Goal: Task Accomplishment & Management: Use online tool/utility

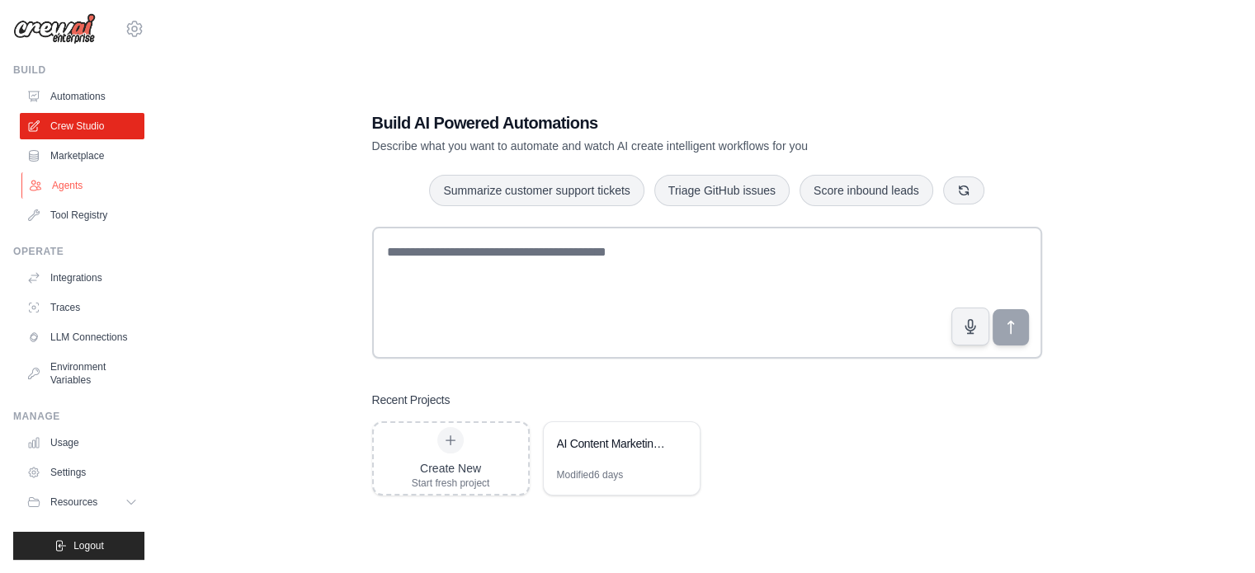
click at [73, 177] on link "Agents" at bounding box center [83, 185] width 125 height 26
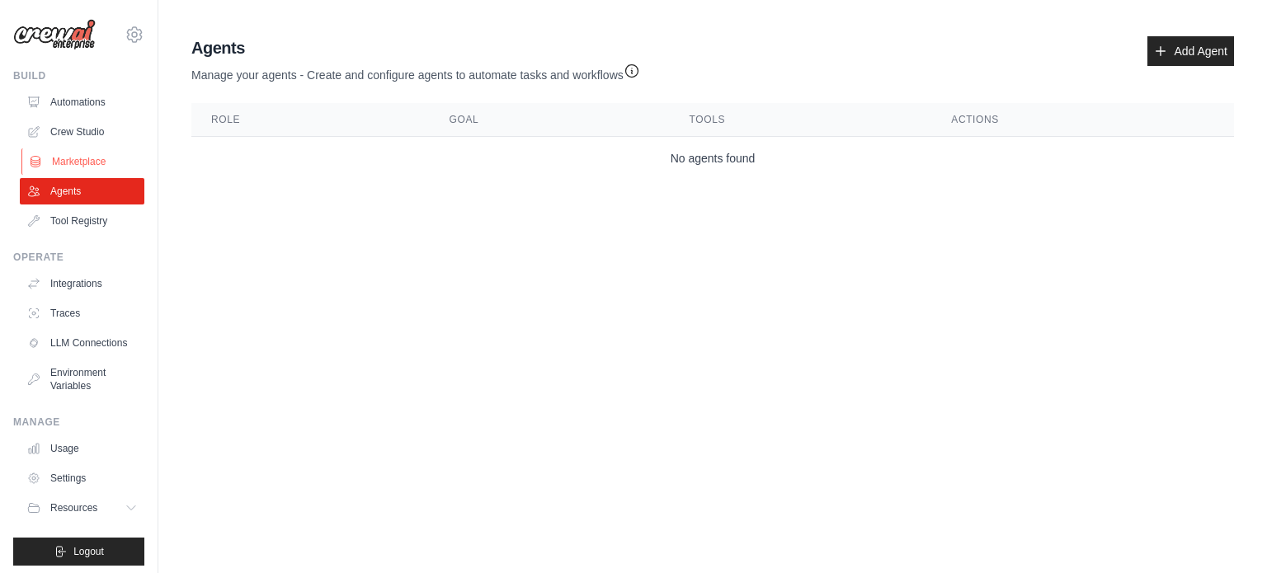
click at [89, 163] on link "Marketplace" at bounding box center [83, 161] width 125 height 26
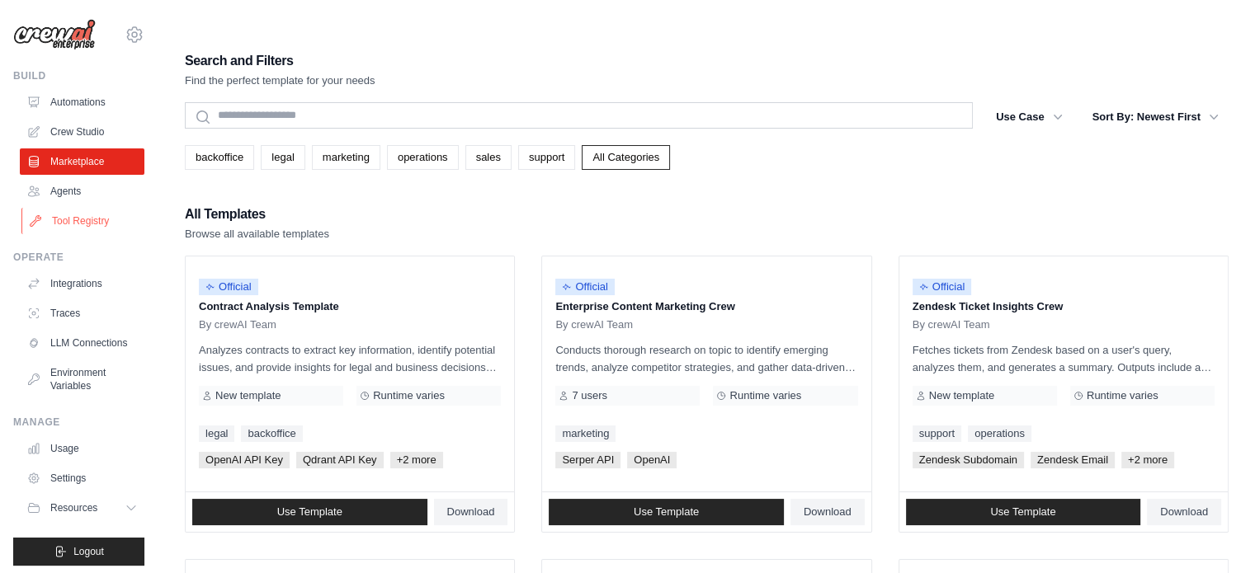
click at [87, 219] on link "Tool Registry" at bounding box center [83, 221] width 125 height 26
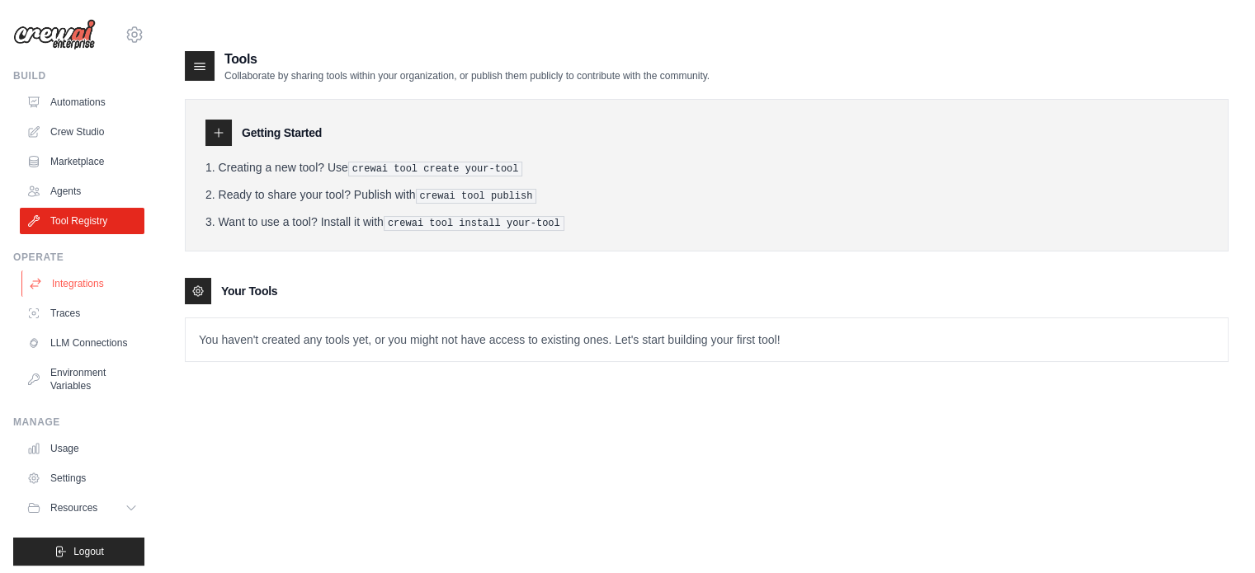
click at [82, 289] on link "Integrations" at bounding box center [83, 284] width 125 height 26
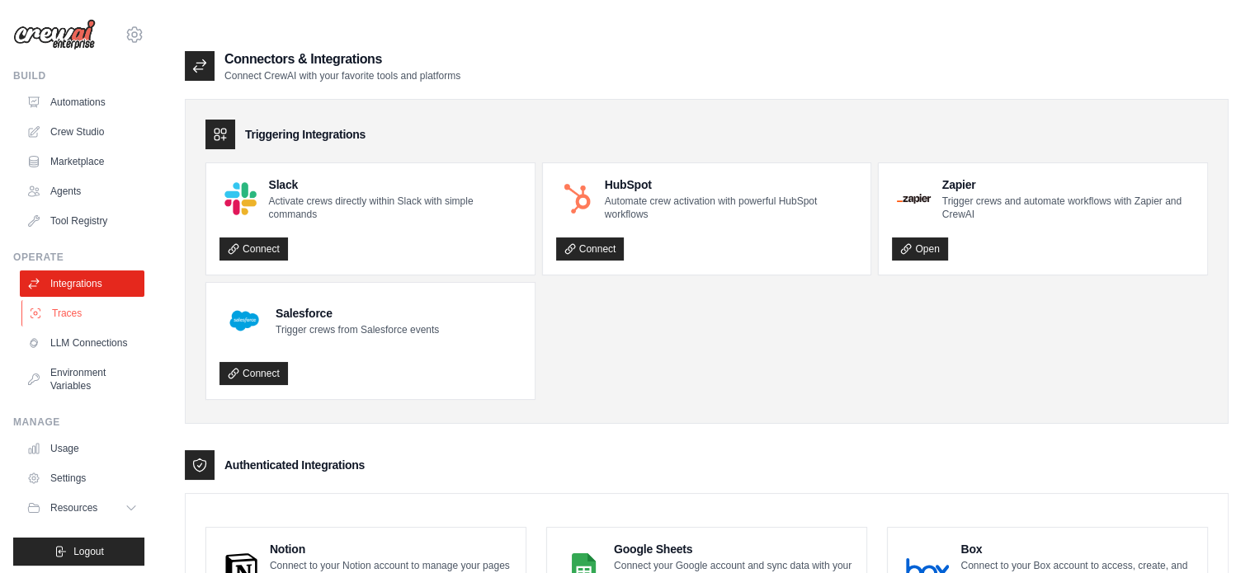
click at [85, 318] on link "Traces" at bounding box center [83, 313] width 125 height 26
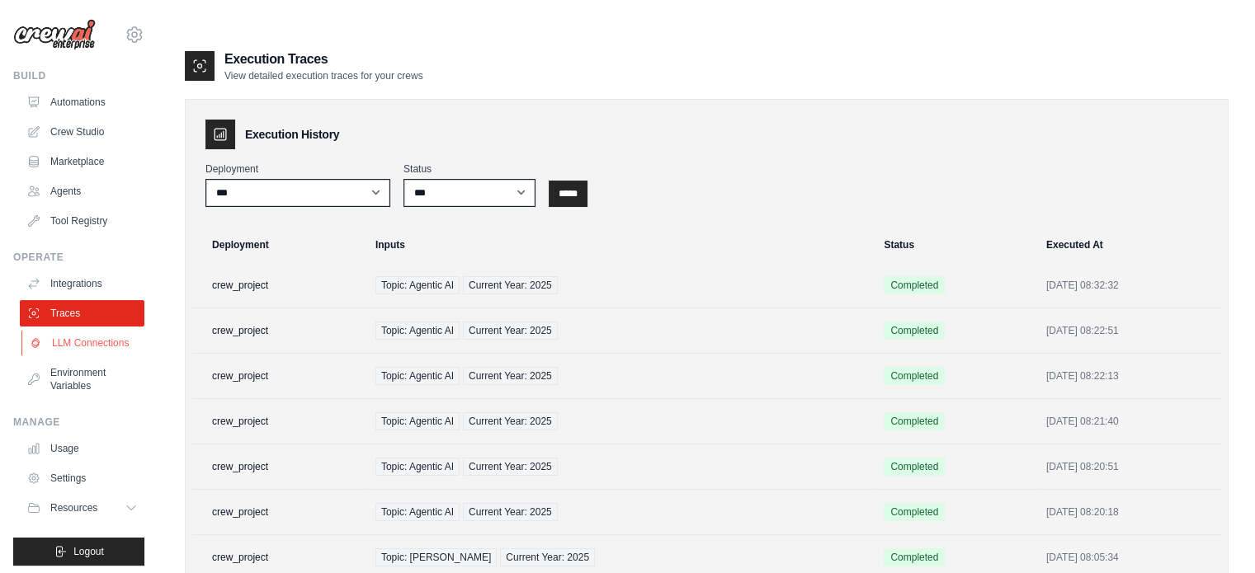
click at [67, 356] on link "LLM Connections" at bounding box center [83, 343] width 125 height 26
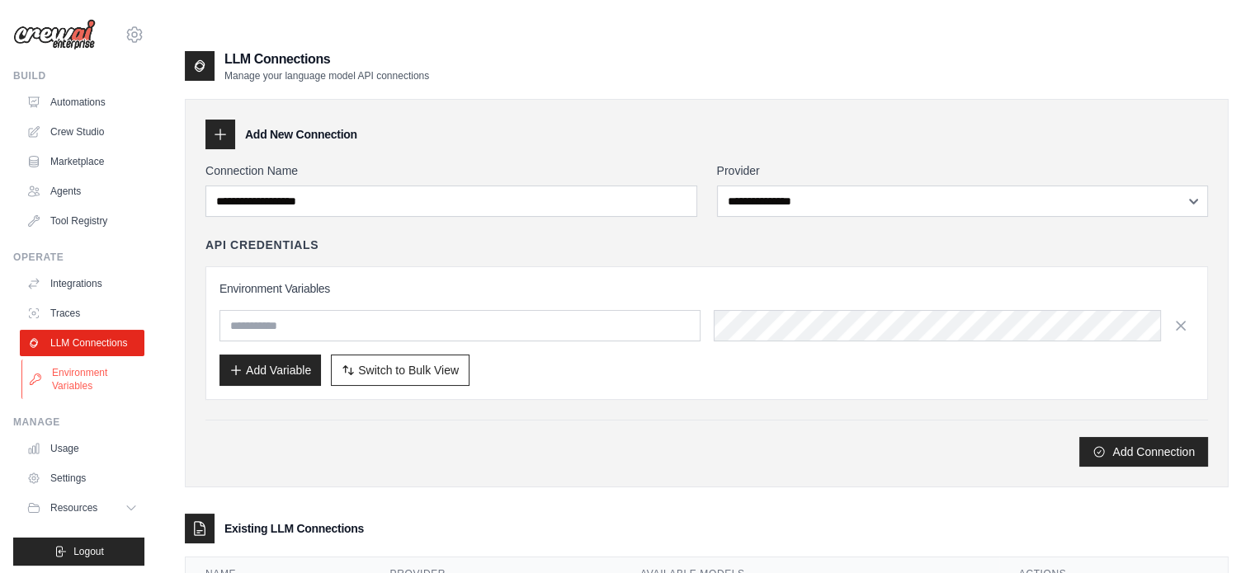
click at [99, 394] on link "Environment Variables" at bounding box center [83, 380] width 125 height 40
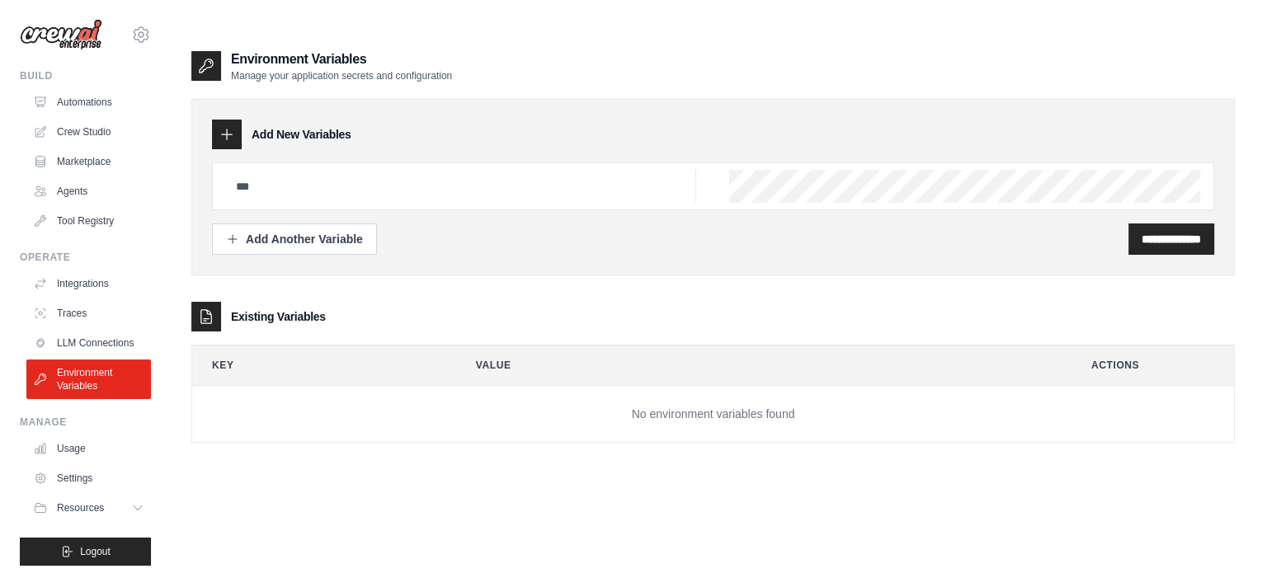
scroll to position [18, 0]
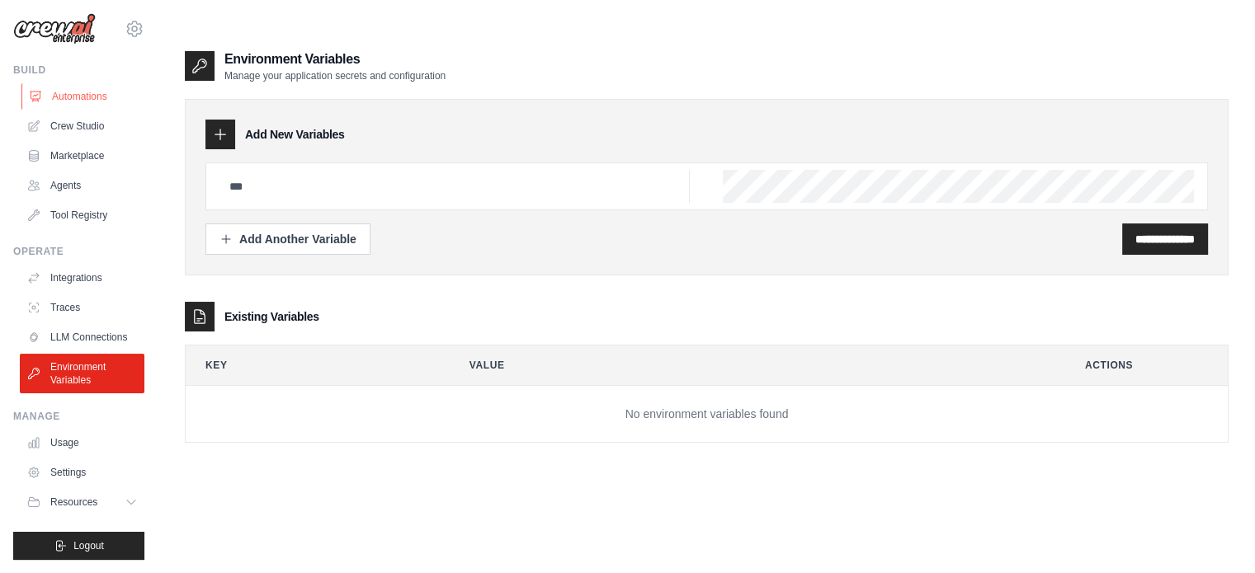
click at [82, 88] on link "Automations" at bounding box center [83, 96] width 125 height 26
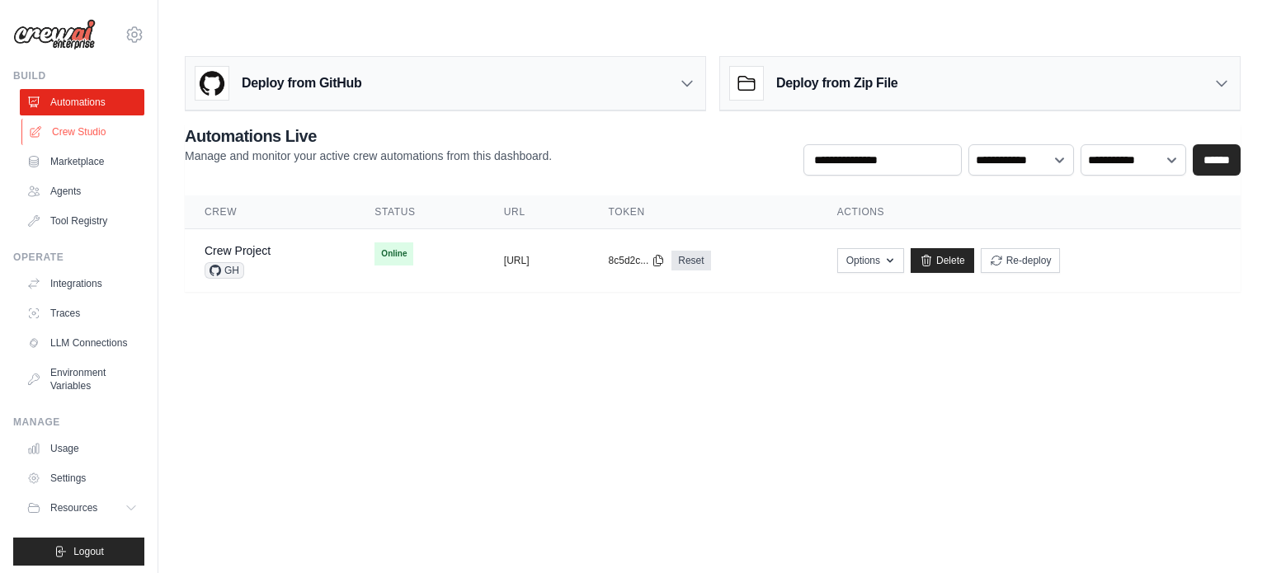
click at [86, 138] on link "Crew Studio" at bounding box center [83, 132] width 125 height 26
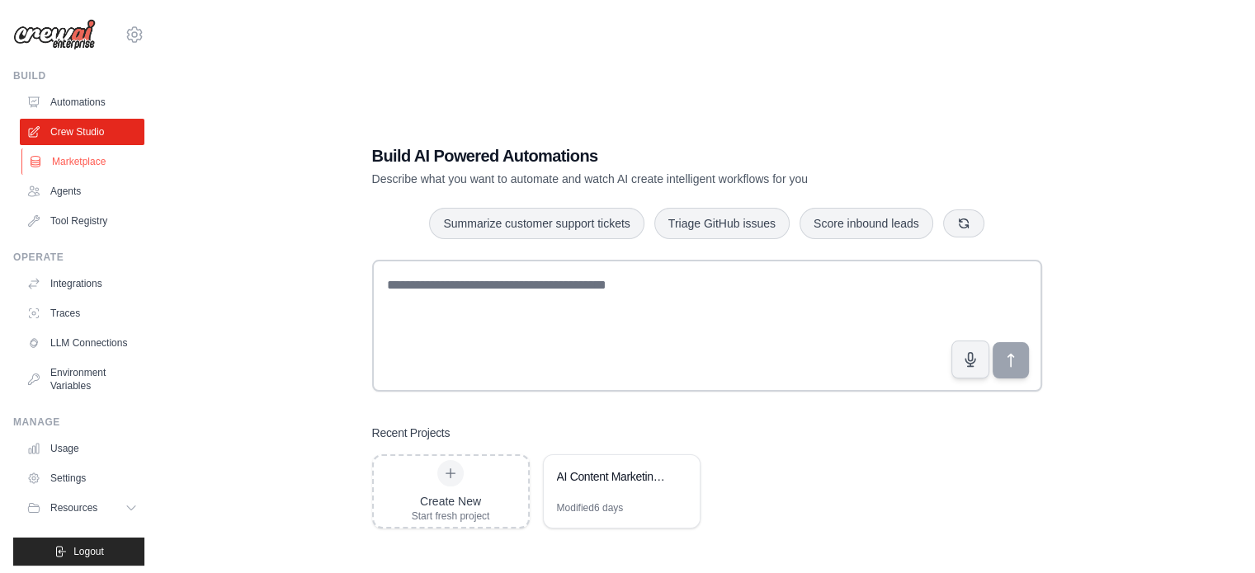
click at [93, 167] on link "Marketplace" at bounding box center [83, 161] width 125 height 26
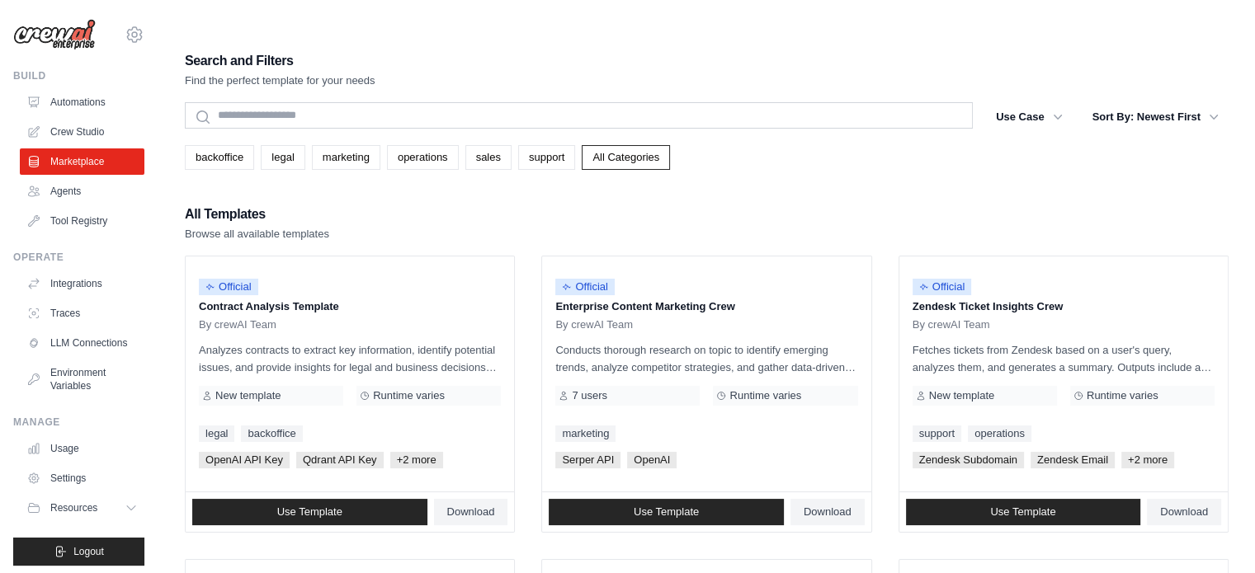
click at [66, 35] on img at bounding box center [54, 34] width 82 height 31
click at [97, 127] on link "Crew Studio" at bounding box center [83, 132] width 125 height 26
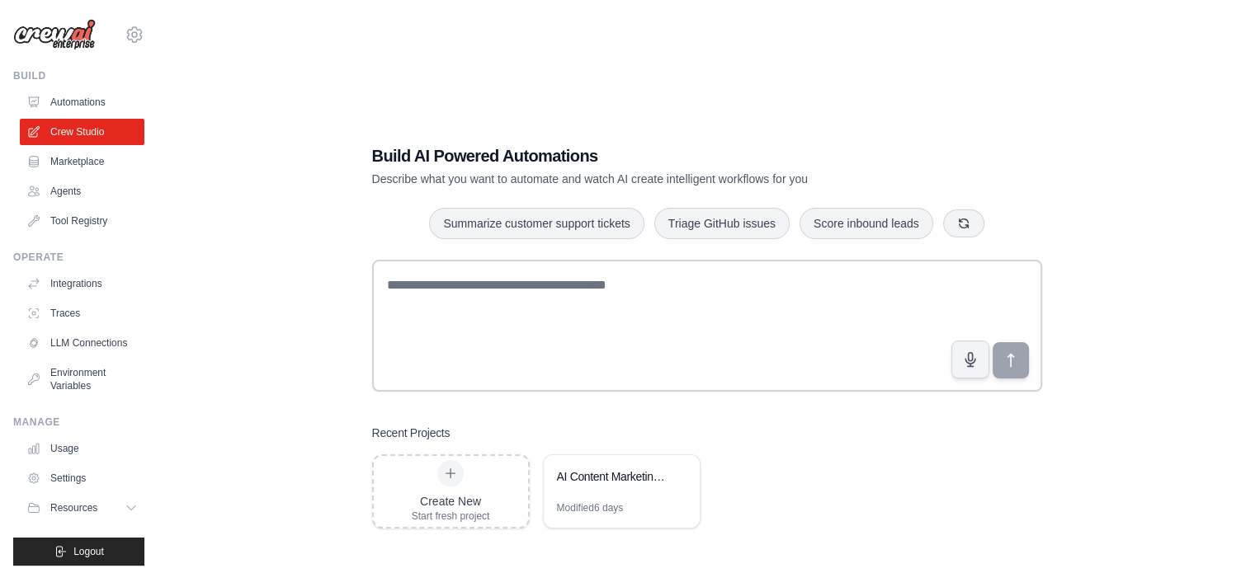
click at [87, 86] on div "Build Automations Crew Studio Marketplace Agents" at bounding box center [78, 151] width 131 height 165
drag, startPoint x: 111, startPoint y: 106, endPoint x: 100, endPoint y: 104, distance: 10.9
click at [110, 105] on link "Automations" at bounding box center [83, 102] width 125 height 26
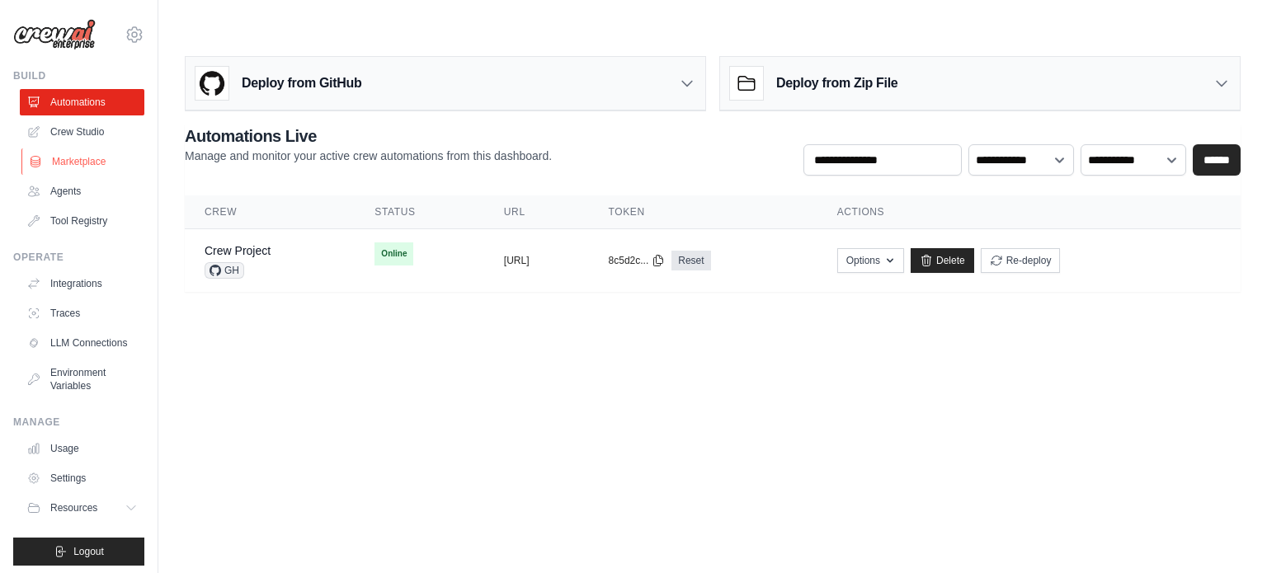
click at [83, 169] on link "Marketplace" at bounding box center [83, 161] width 125 height 26
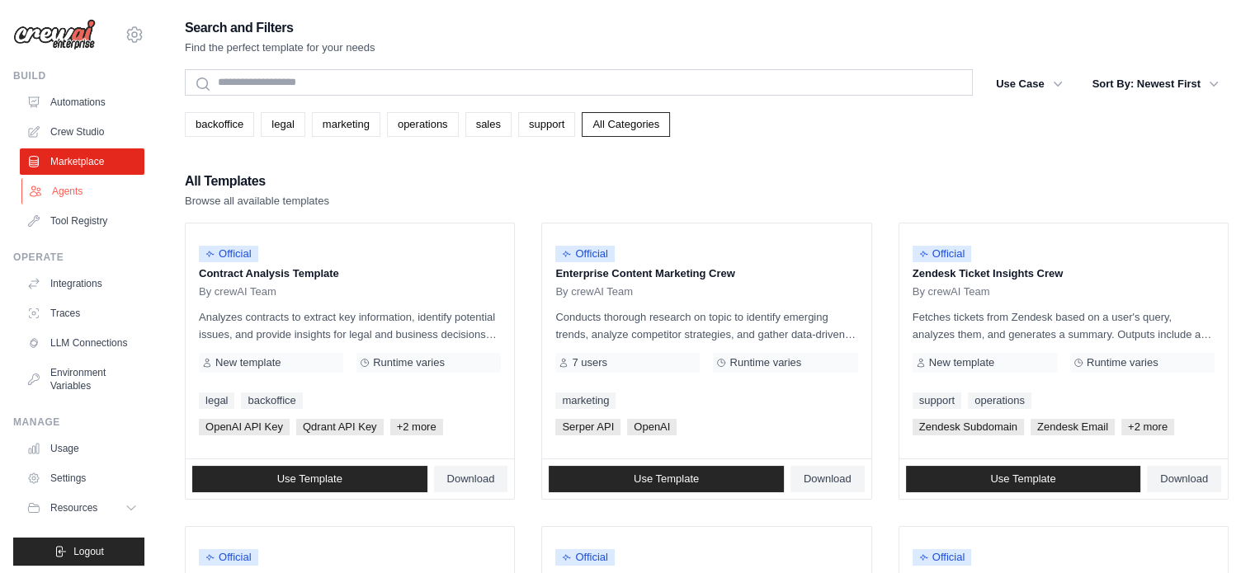
click at [92, 191] on link "Agents" at bounding box center [83, 191] width 125 height 26
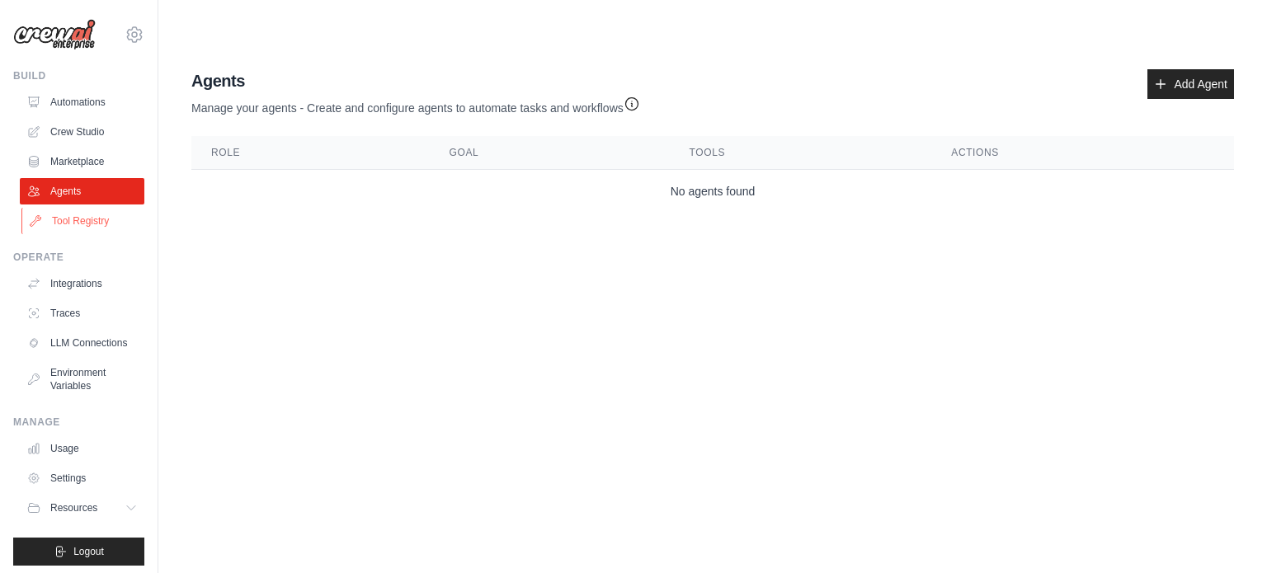
click at [97, 229] on link "Tool Registry" at bounding box center [83, 221] width 125 height 26
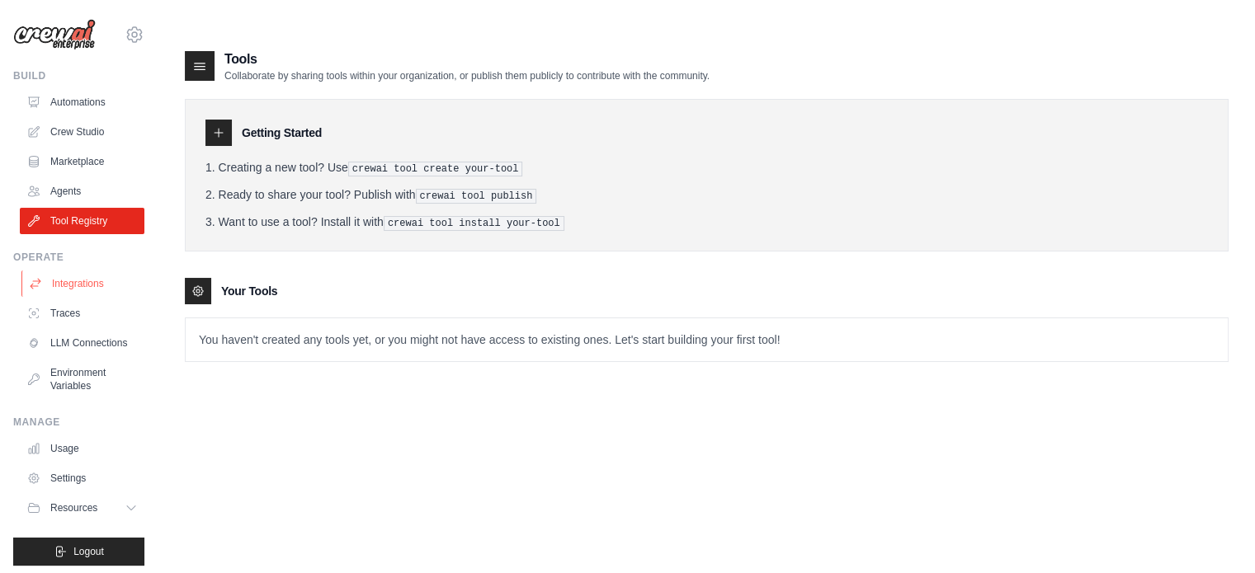
click at [95, 286] on link "Integrations" at bounding box center [83, 284] width 125 height 26
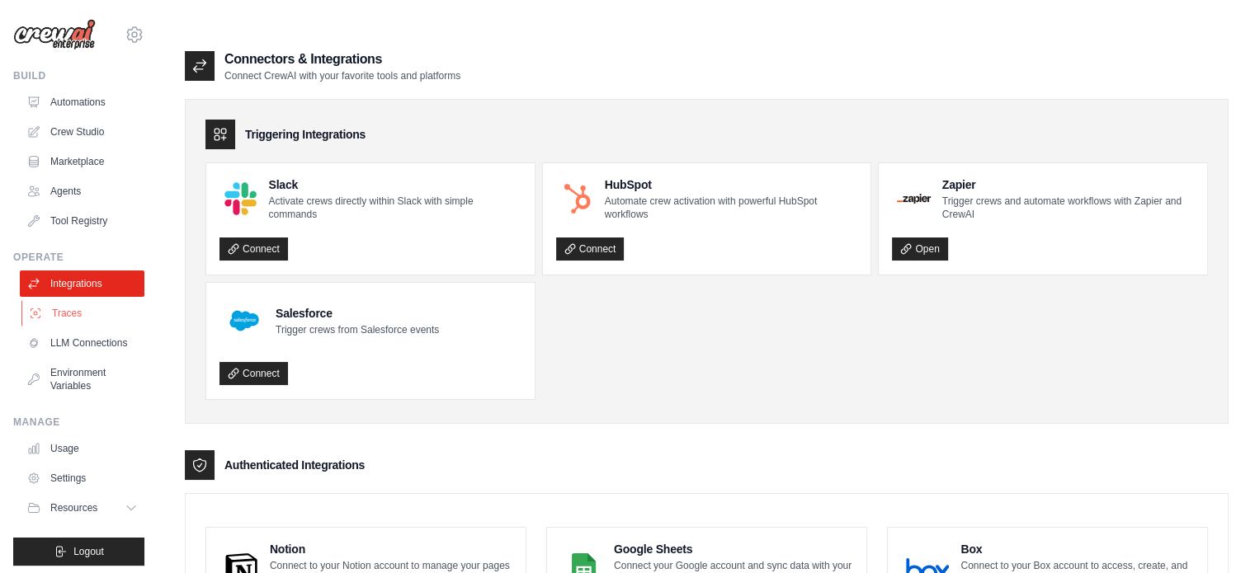
click at [85, 316] on link "Traces" at bounding box center [83, 313] width 125 height 26
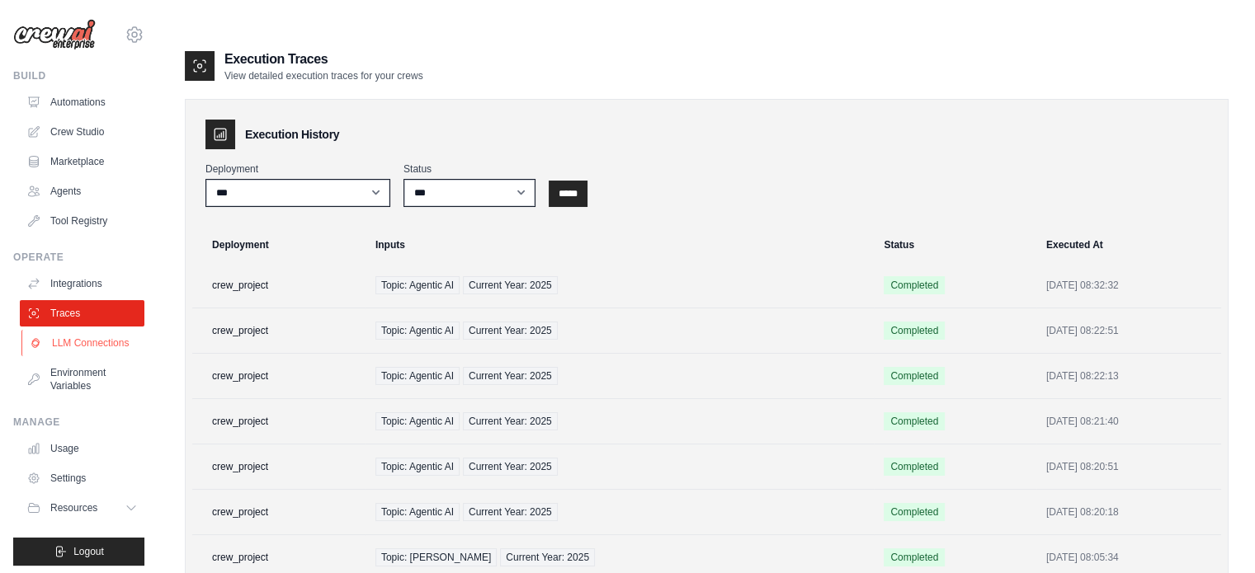
click at [79, 351] on link "LLM Connections" at bounding box center [83, 343] width 125 height 26
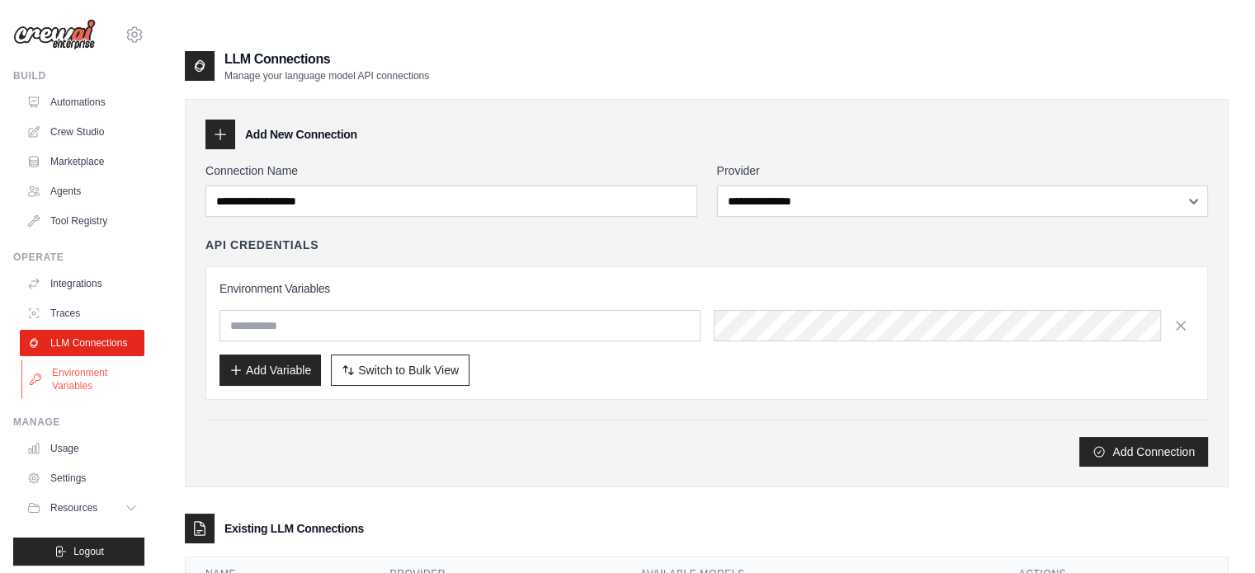
click at [64, 385] on link "Environment Variables" at bounding box center [83, 380] width 125 height 40
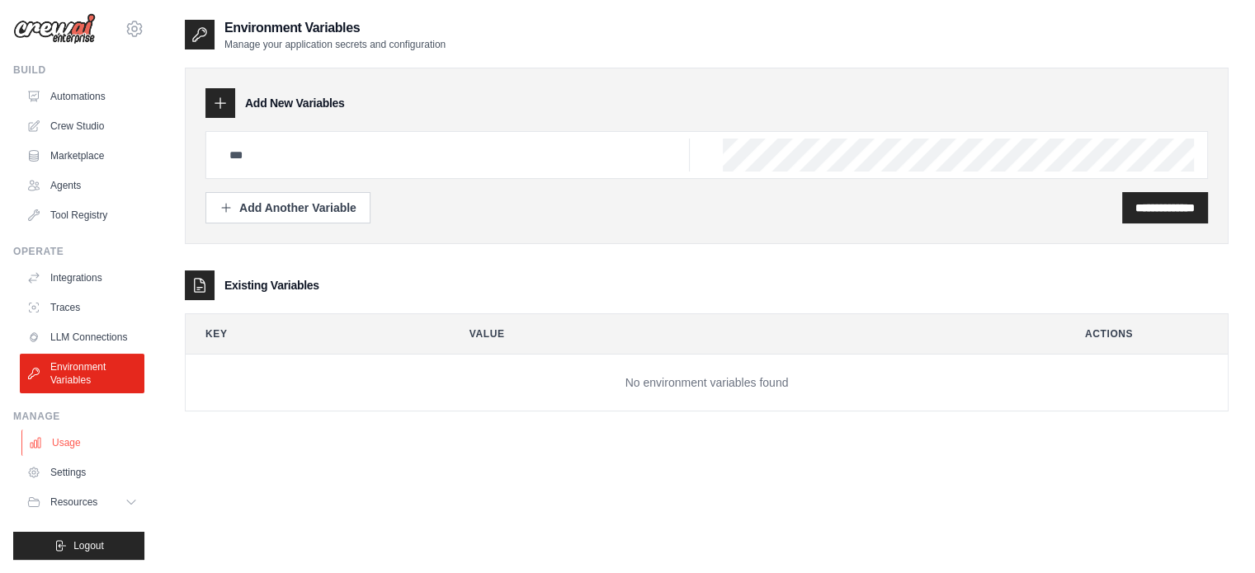
scroll to position [33, 0]
click at [79, 444] on link "Usage" at bounding box center [83, 443] width 125 height 26
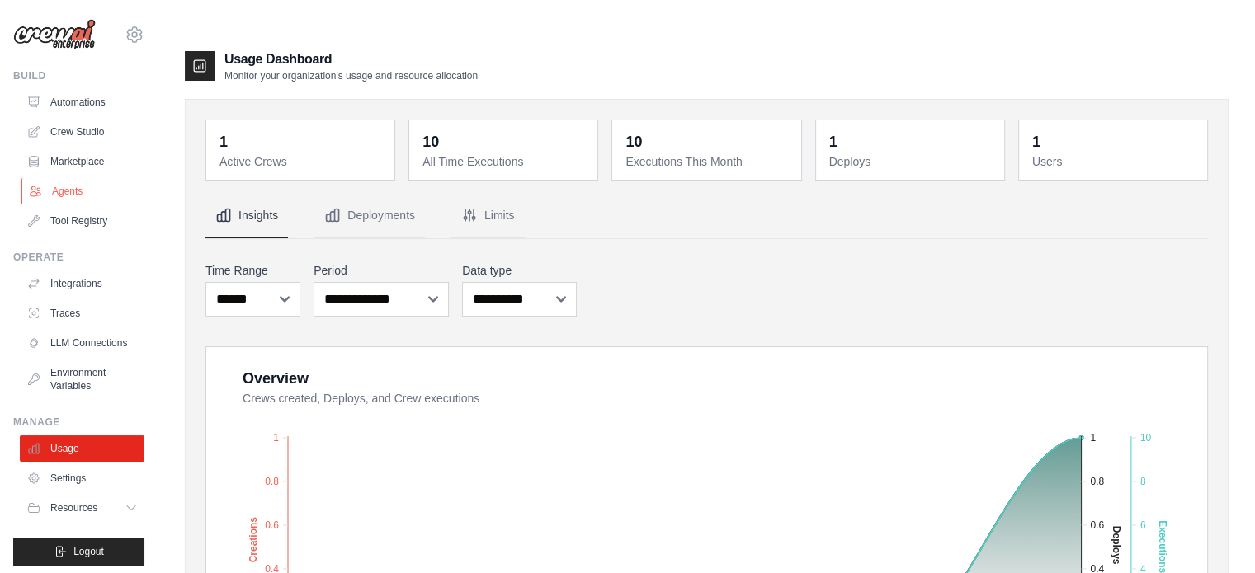
click at [78, 187] on link "Agents" at bounding box center [83, 191] width 125 height 26
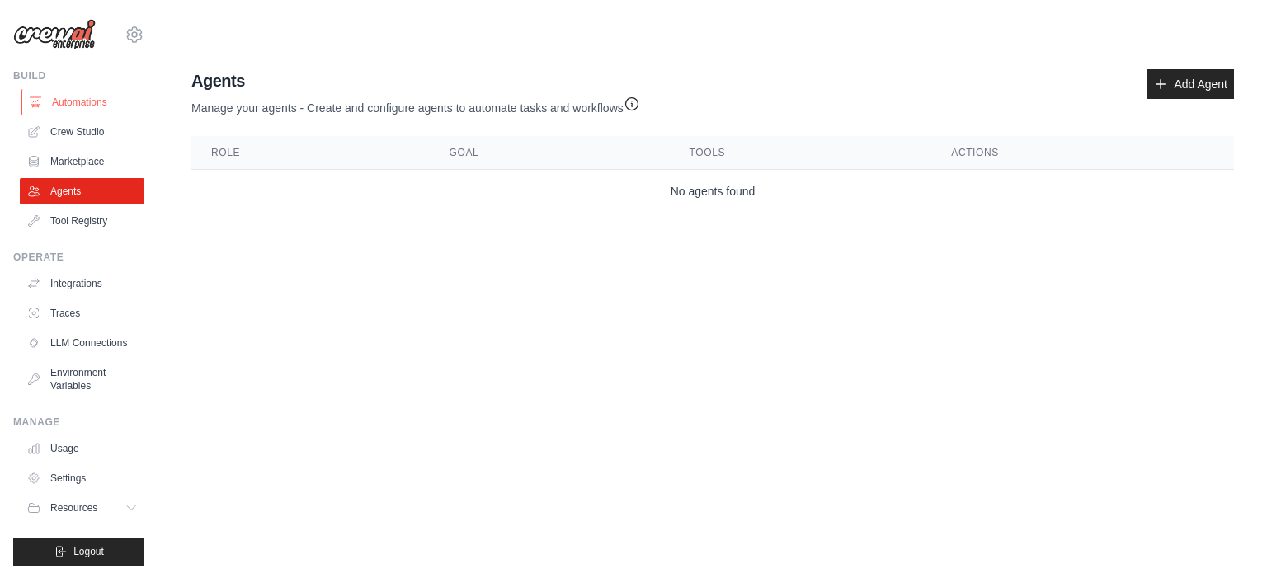
click at [80, 97] on link "Automations" at bounding box center [83, 102] width 125 height 26
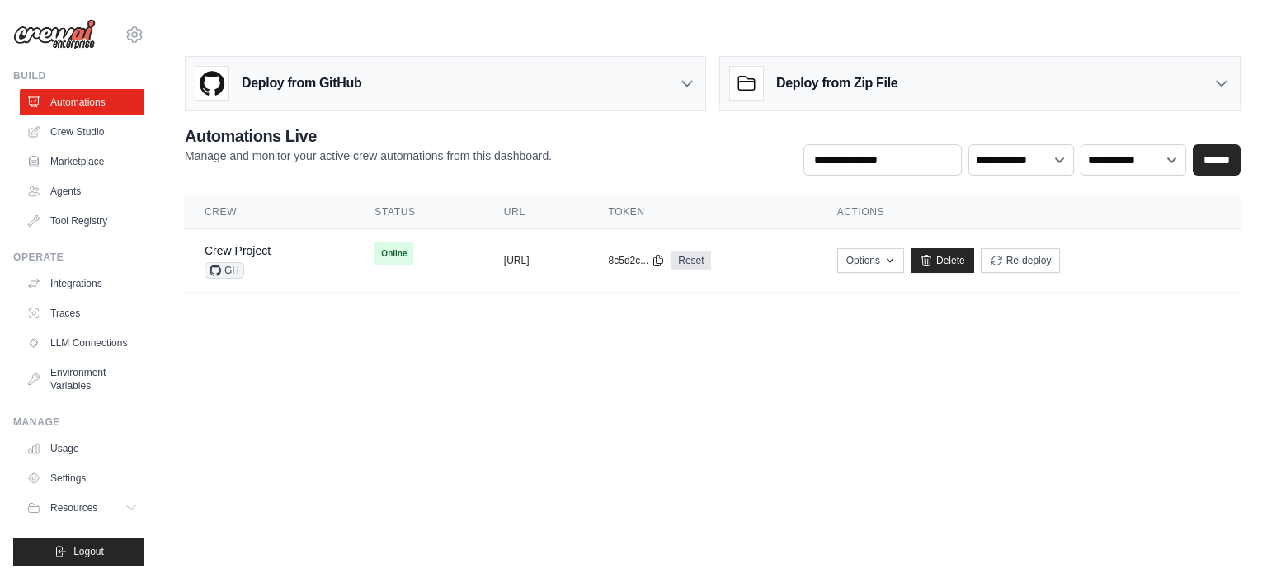
click at [66, 39] on img at bounding box center [54, 34] width 82 height 31
click at [278, 243] on div "Crew Project GH" at bounding box center [270, 261] width 130 height 36
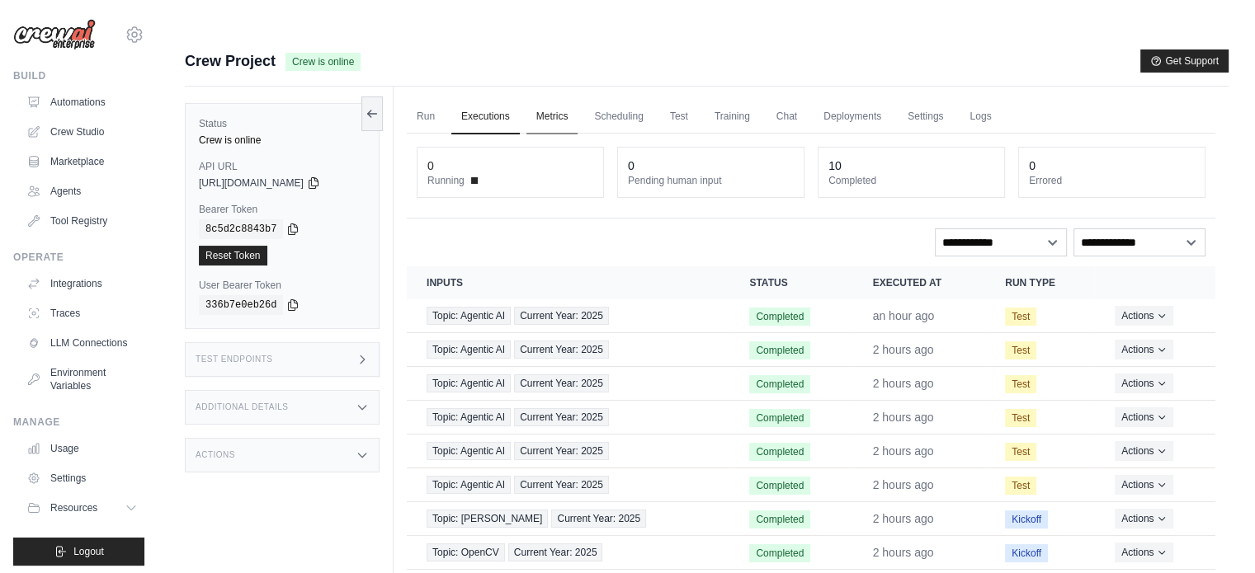
click at [563, 100] on link "Metrics" at bounding box center [552, 117] width 52 height 35
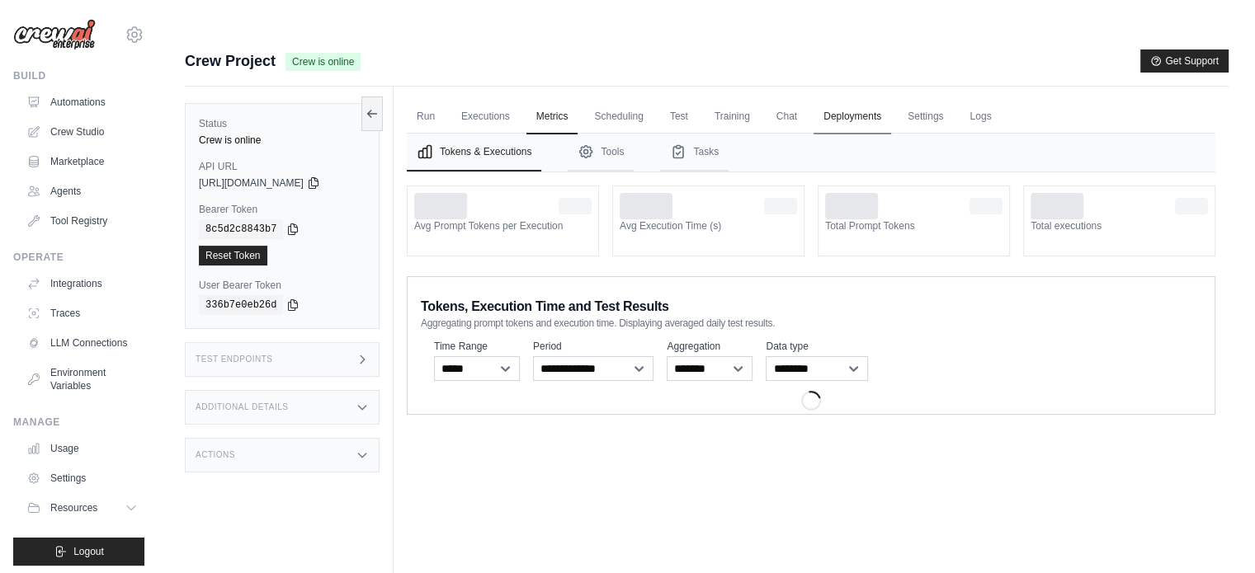
click at [882, 100] on link "Deployments" at bounding box center [852, 117] width 78 height 35
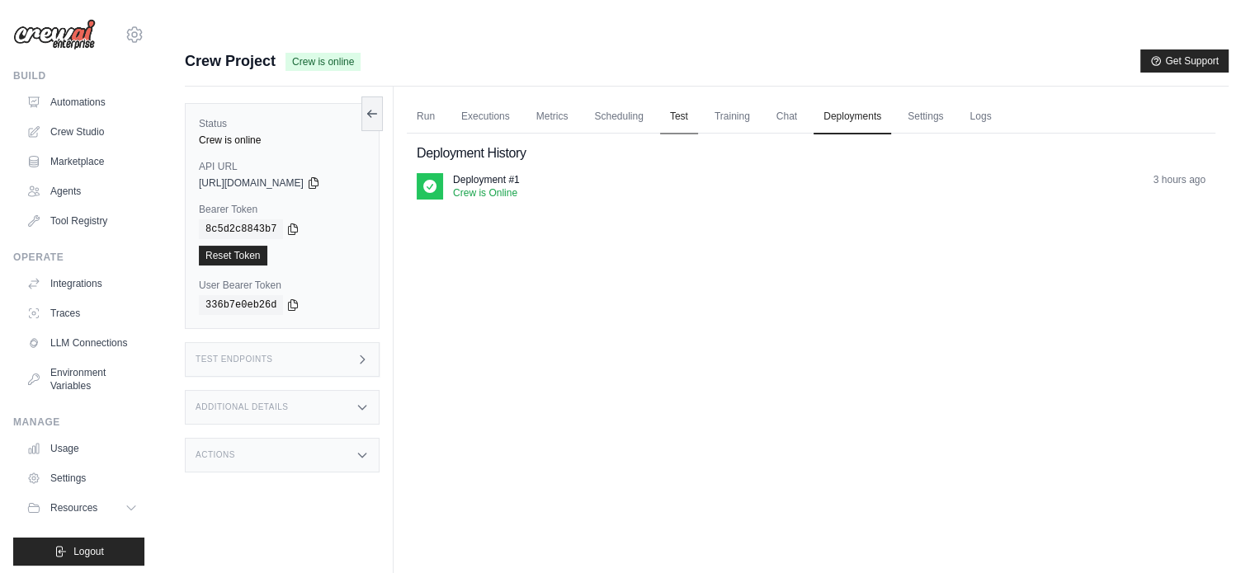
click at [698, 100] on link "Test" at bounding box center [679, 117] width 38 height 35
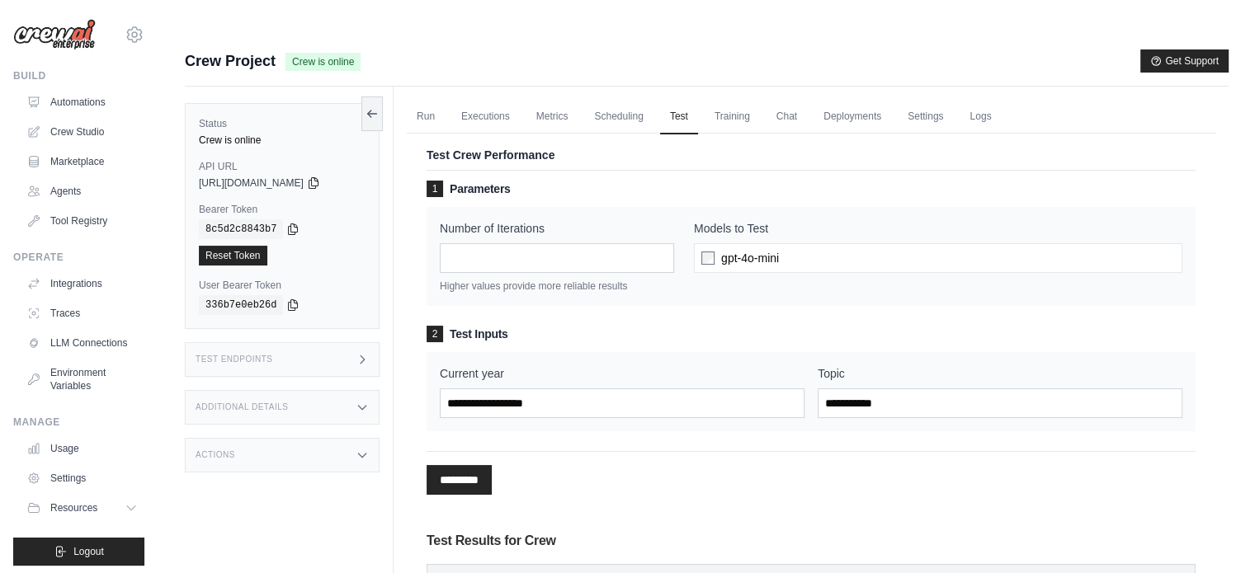
drag, startPoint x: 228, startPoint y: 78, endPoint x: 309, endPoint y: 100, distance: 83.6
click at [229, 103] on div "Status Crew is online API URL copied [URL][DOMAIN_NAME] Bearer Token copied 8c5…" at bounding box center [282, 216] width 195 height 226
click at [373, 106] on icon at bounding box center [371, 112] width 13 height 13
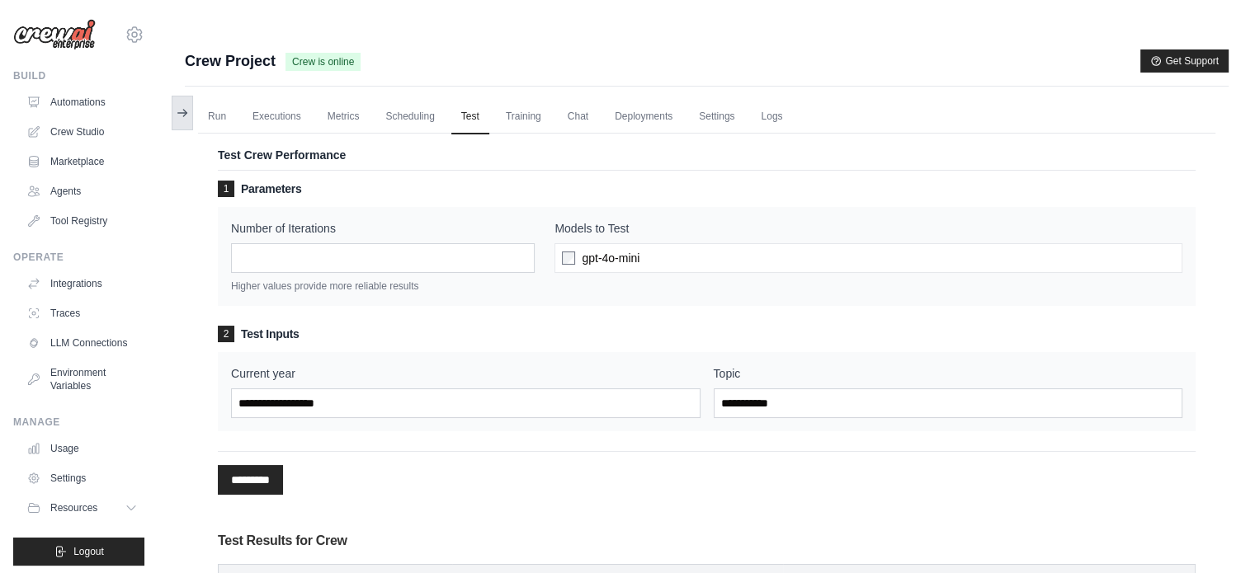
click at [186, 110] on icon at bounding box center [184, 113] width 3 height 7
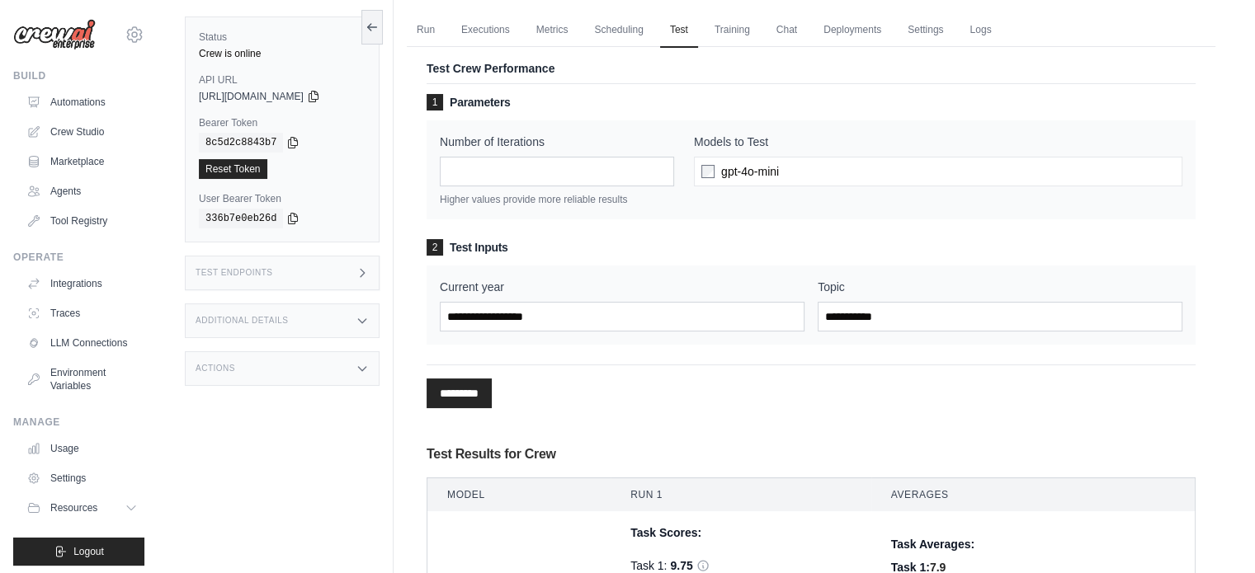
scroll to position [82, 0]
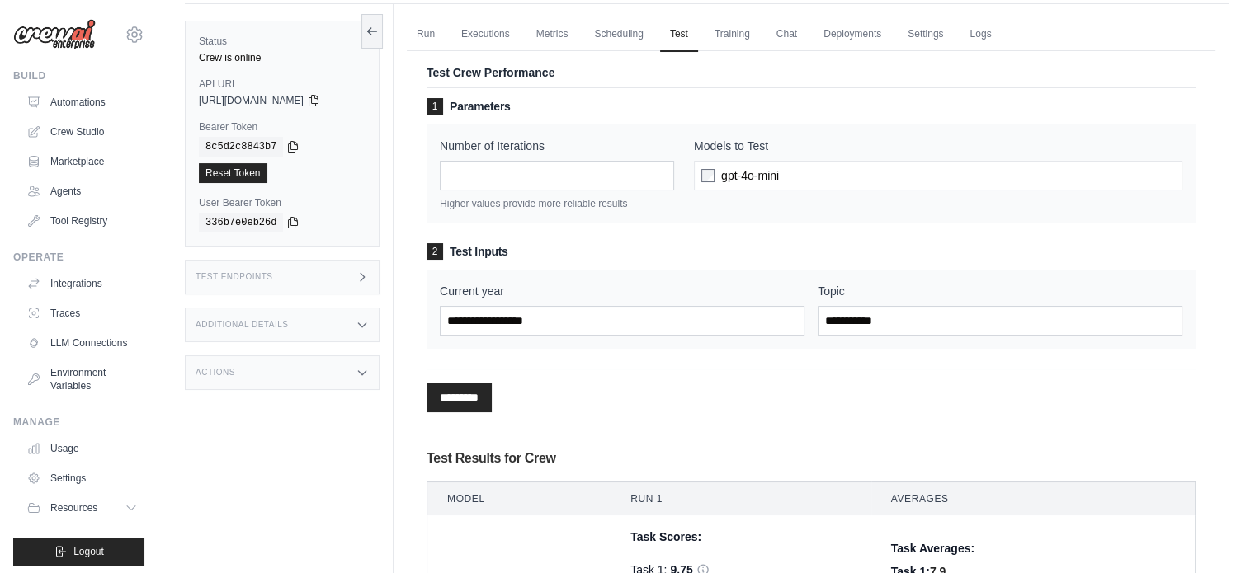
click at [369, 271] on icon at bounding box center [362, 277] width 13 height 13
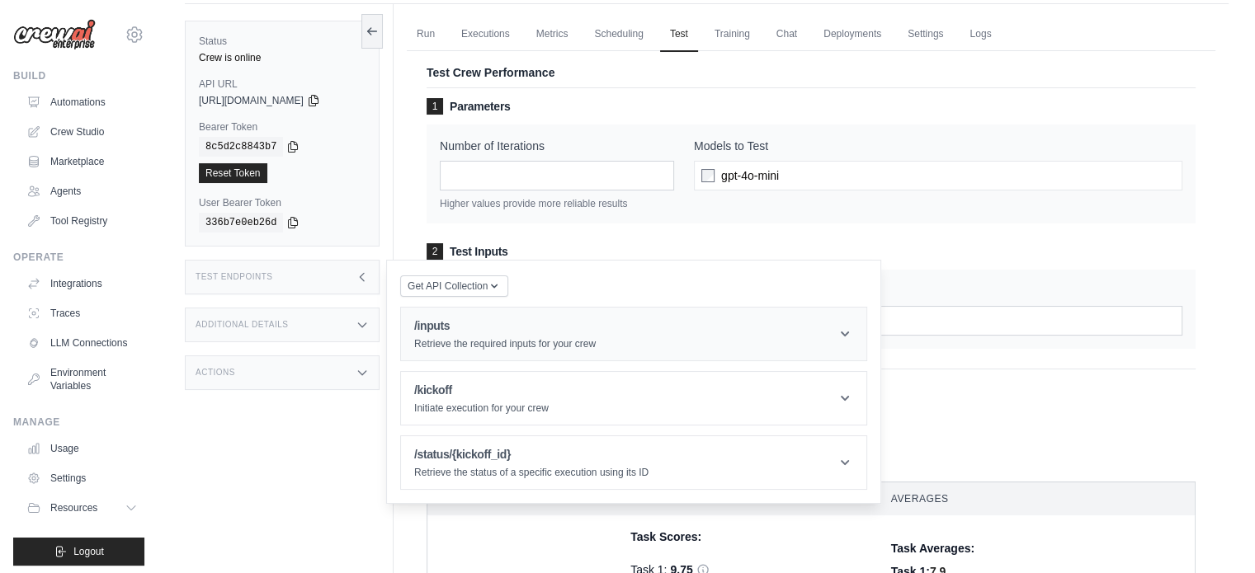
click at [817, 333] on header "/inputs Retrieve the required inputs for your crew" at bounding box center [633, 334] width 465 height 53
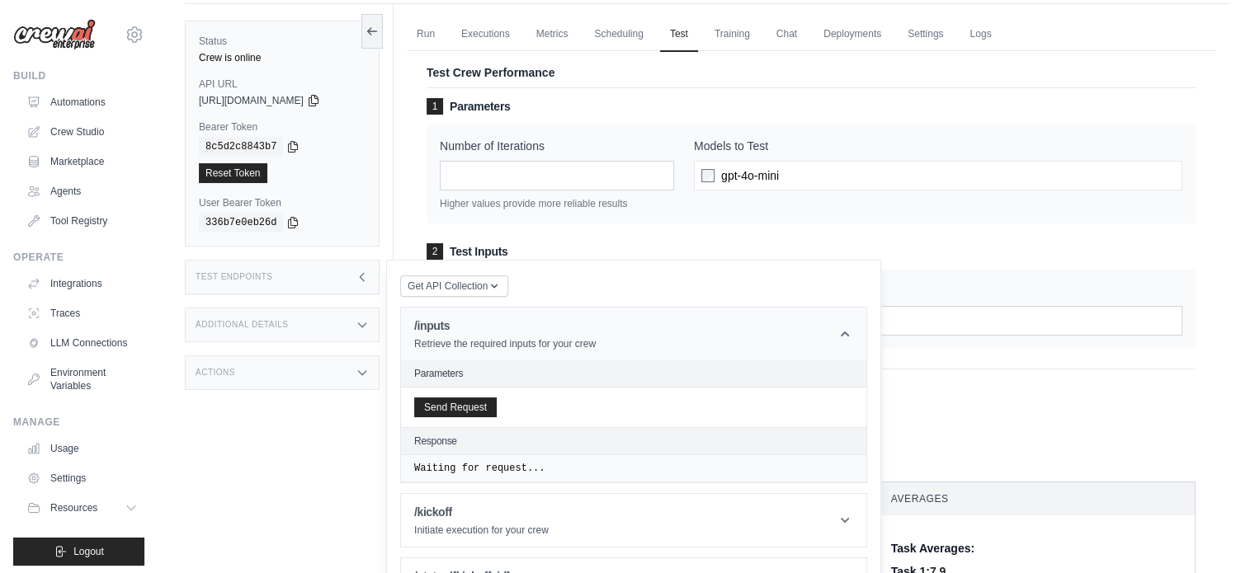
click at [817, 333] on header "/inputs Retrieve the required inputs for your crew" at bounding box center [633, 334] width 465 height 53
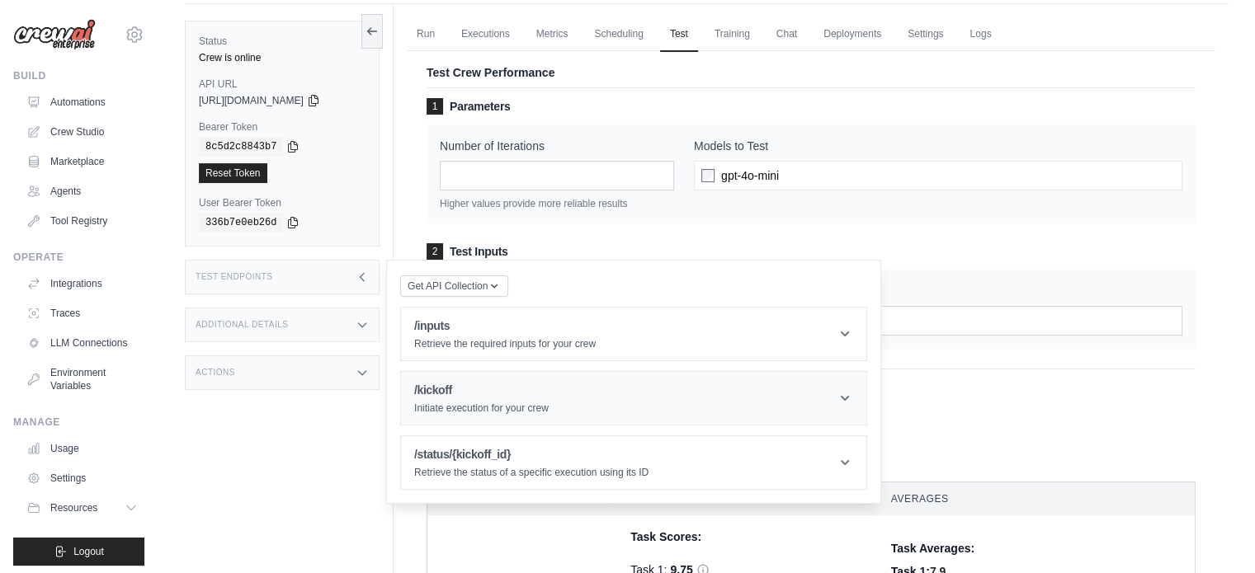
click at [812, 379] on header "/kickoff Initiate execution for your crew" at bounding box center [633, 398] width 465 height 53
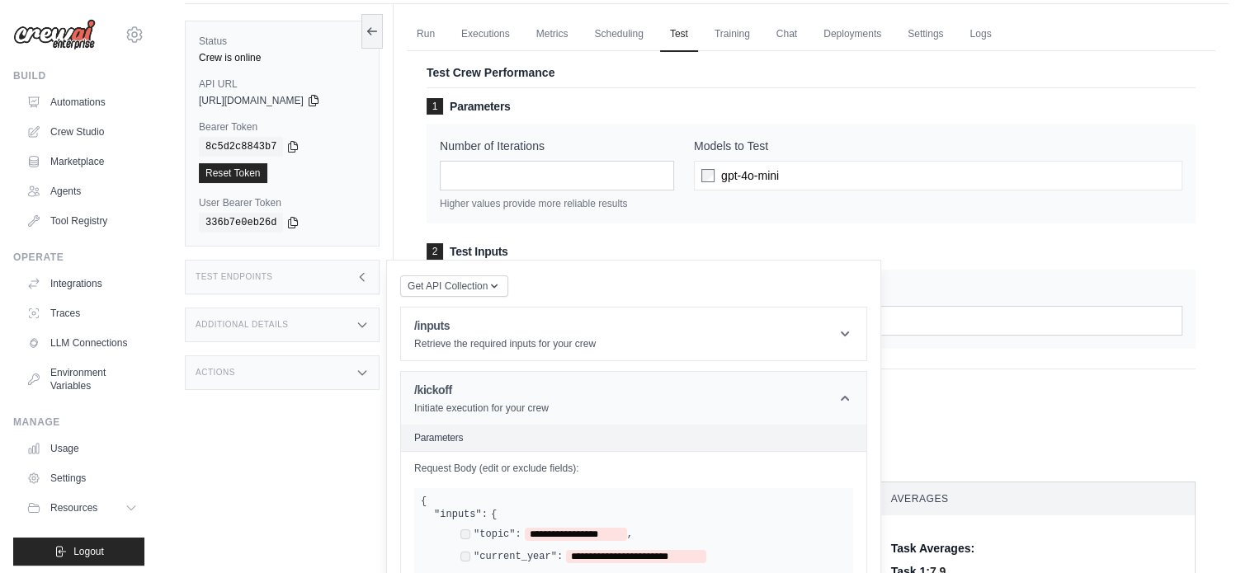
click at [812, 379] on header "/kickoff Initiate execution for your crew" at bounding box center [633, 398] width 465 height 53
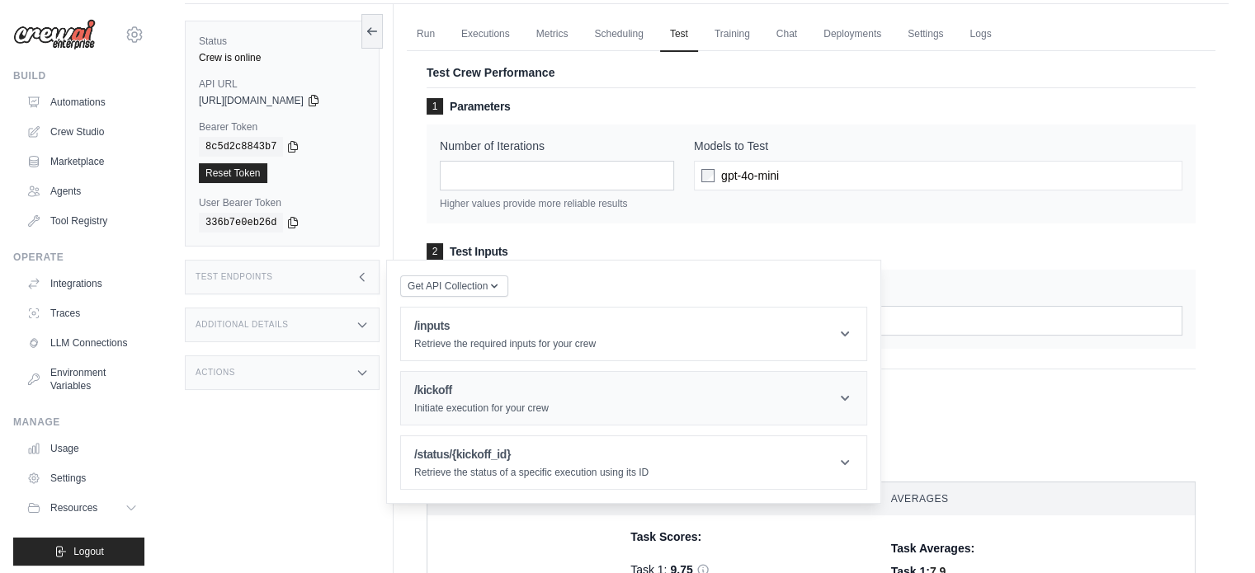
click at [769, 412] on header "/kickoff Initiate execution for your crew" at bounding box center [633, 398] width 465 height 53
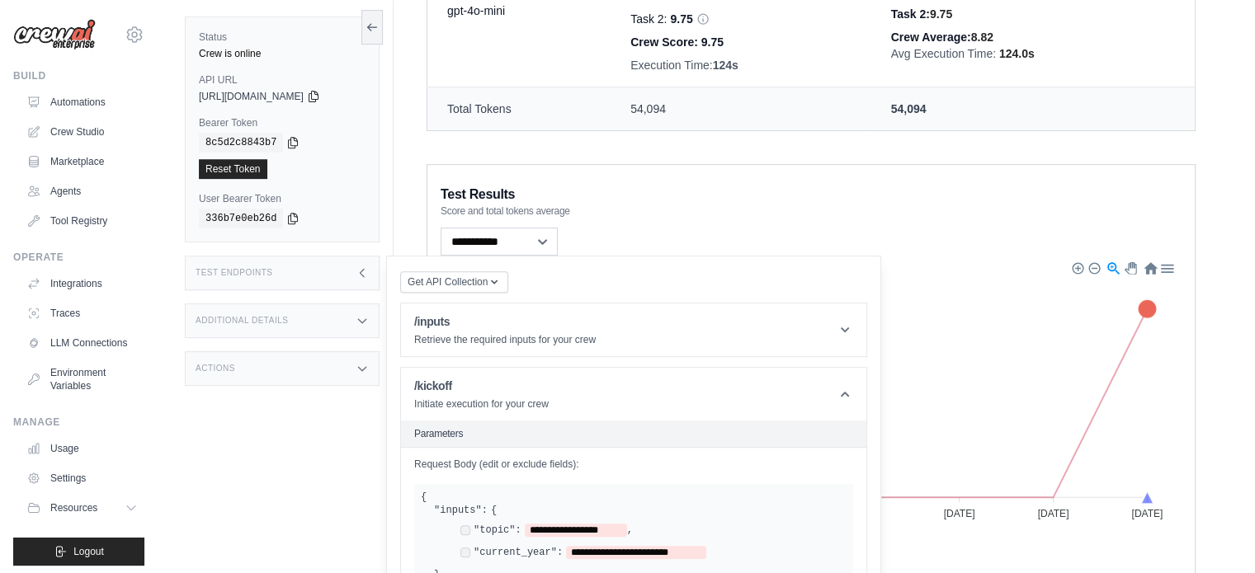
scroll to position [678, 0]
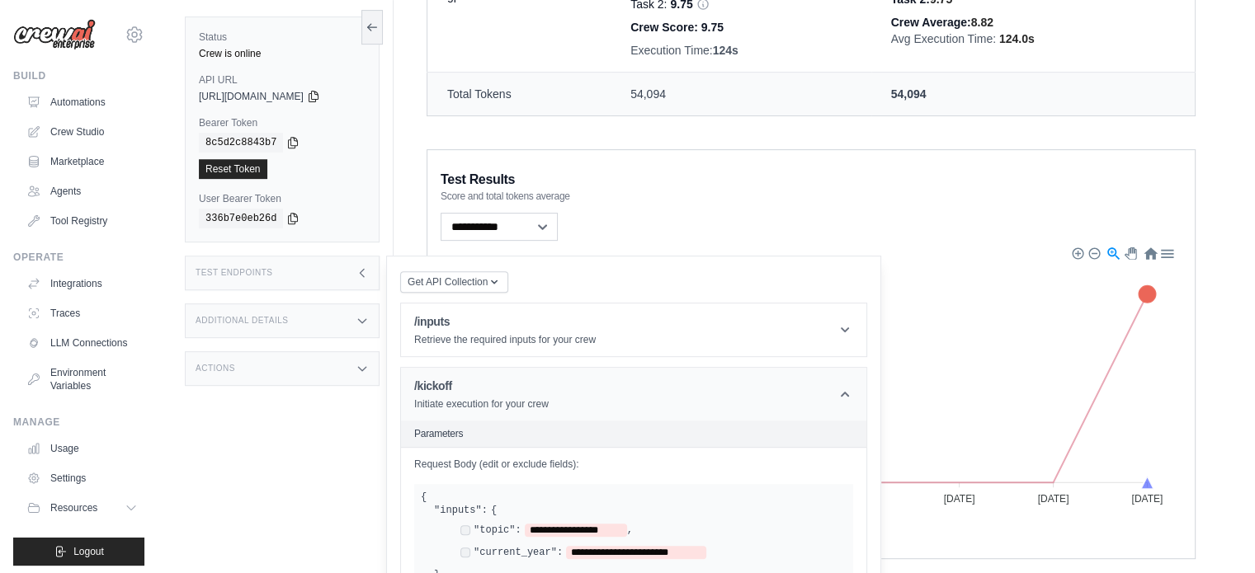
click at [662, 375] on header "/kickoff Initiate execution for your crew" at bounding box center [633, 394] width 465 height 53
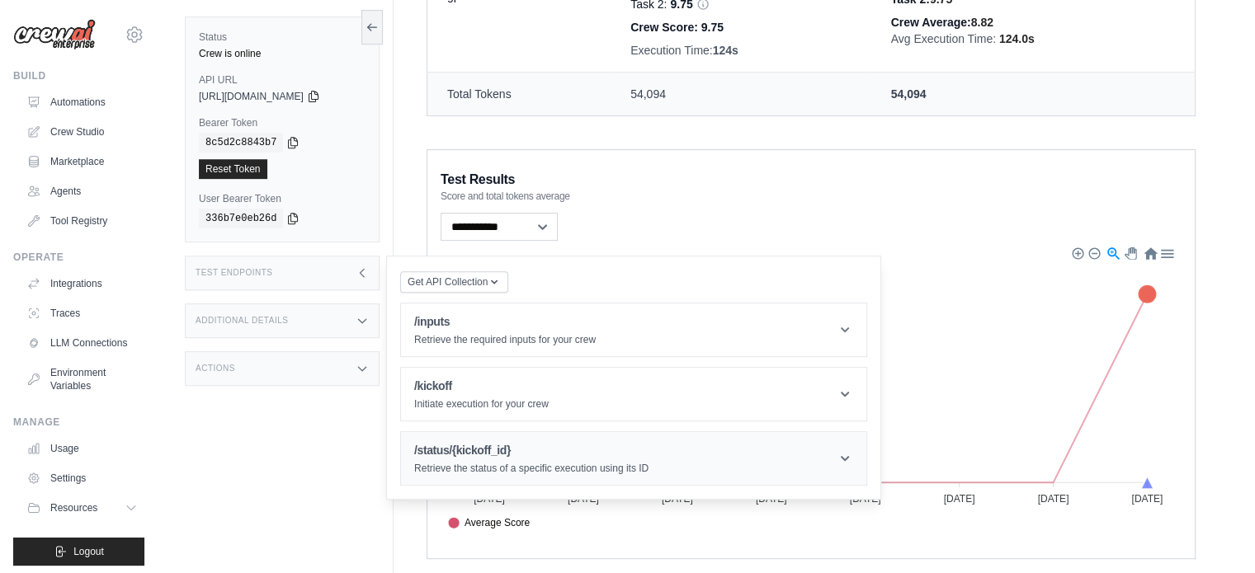
click at [648, 442] on h1 "/status/{kickoff_id}" at bounding box center [531, 450] width 234 height 16
click at [646, 442] on h1 "/status/{kickoff_id}" at bounding box center [531, 450] width 234 height 16
click at [344, 256] on div "Test Endpoints" at bounding box center [282, 273] width 195 height 35
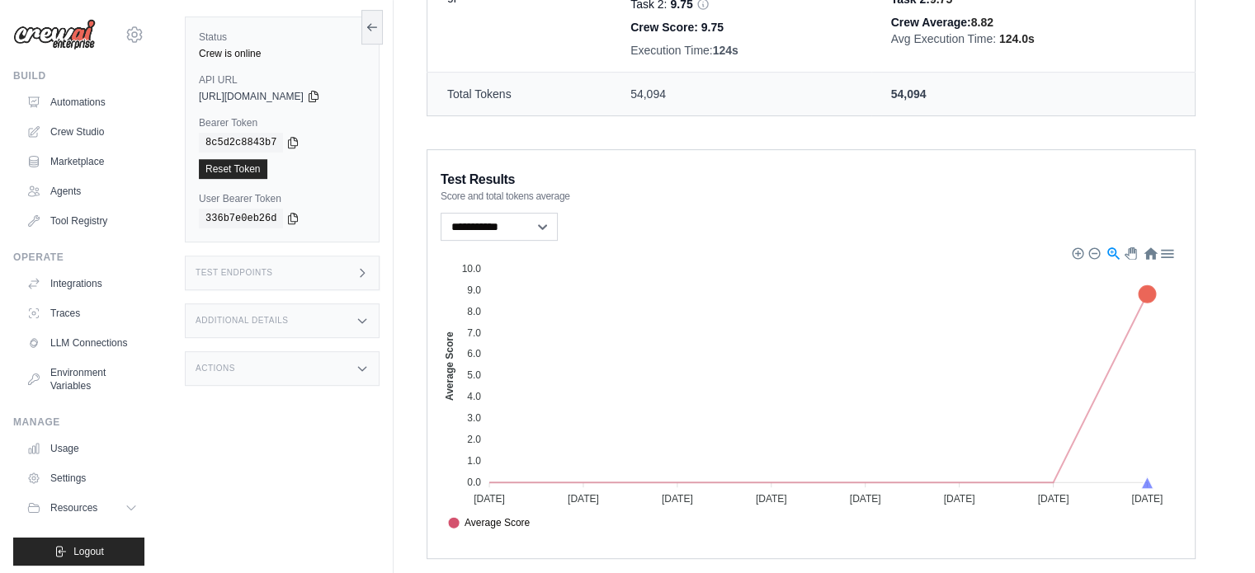
click at [357, 310] on div "Additional Details" at bounding box center [282, 321] width 195 height 35
click at [341, 306] on div "Additional Details" at bounding box center [282, 321] width 195 height 35
click at [337, 358] on div "Actions" at bounding box center [282, 368] width 195 height 35
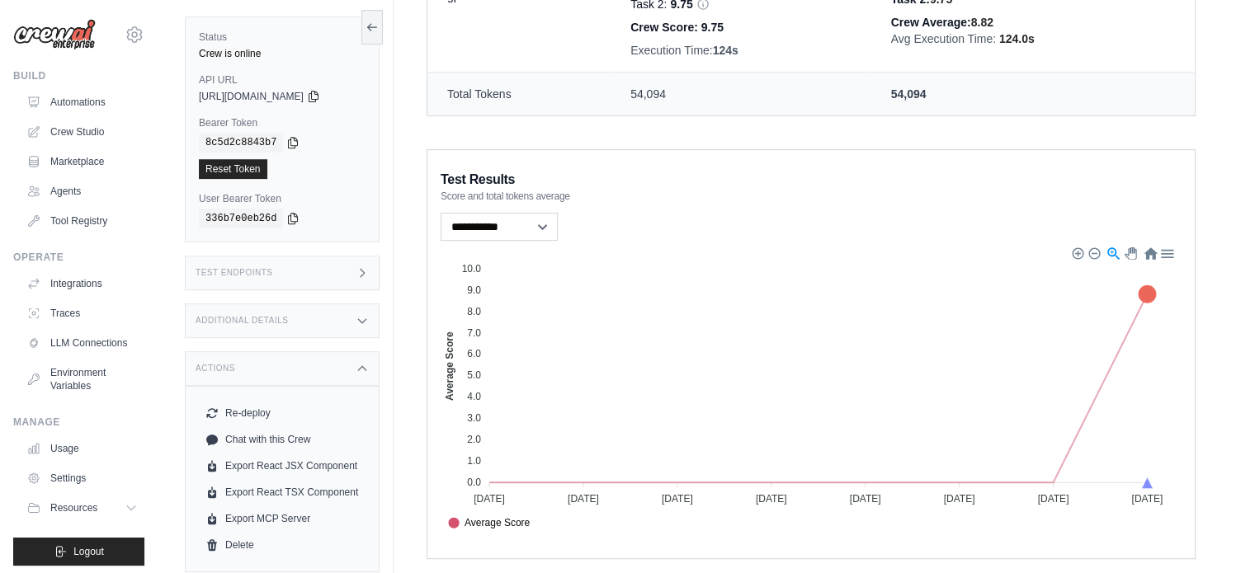
click at [329, 351] on div "Actions" at bounding box center [282, 368] width 195 height 35
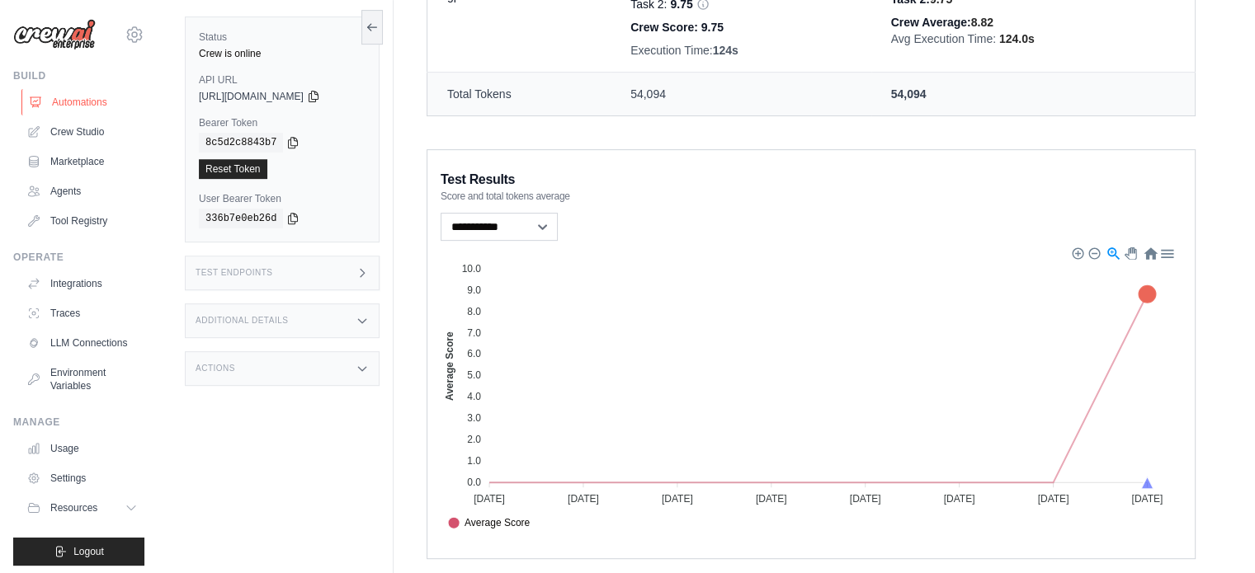
click at [97, 98] on link "Automations" at bounding box center [83, 102] width 125 height 26
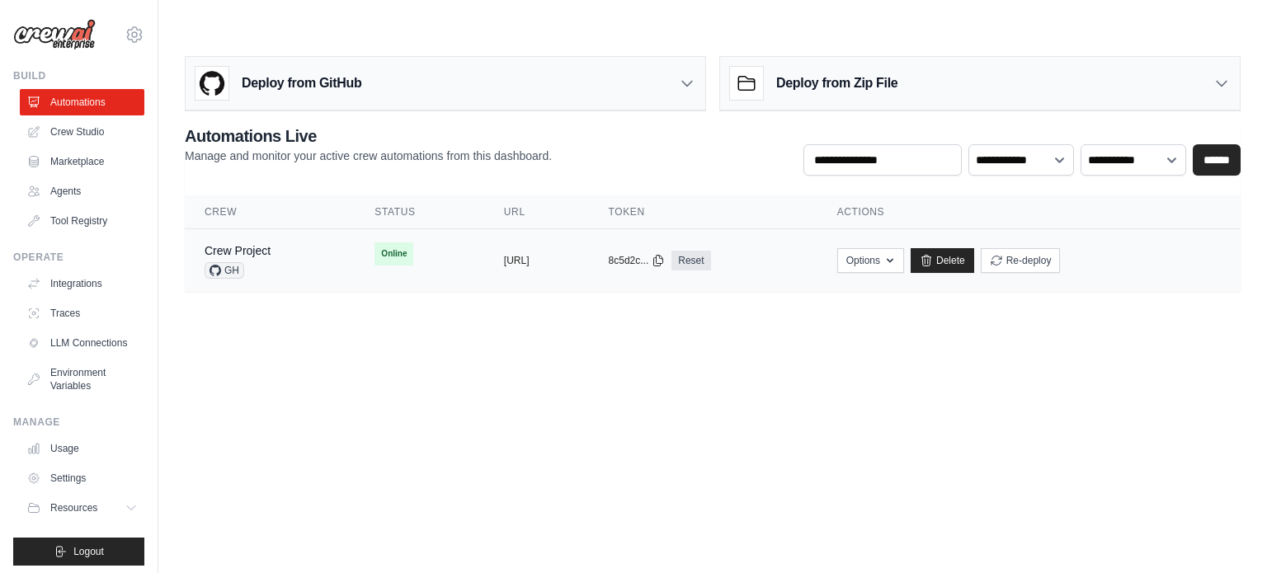
click at [256, 243] on div "Crew Project" at bounding box center [238, 251] width 66 height 16
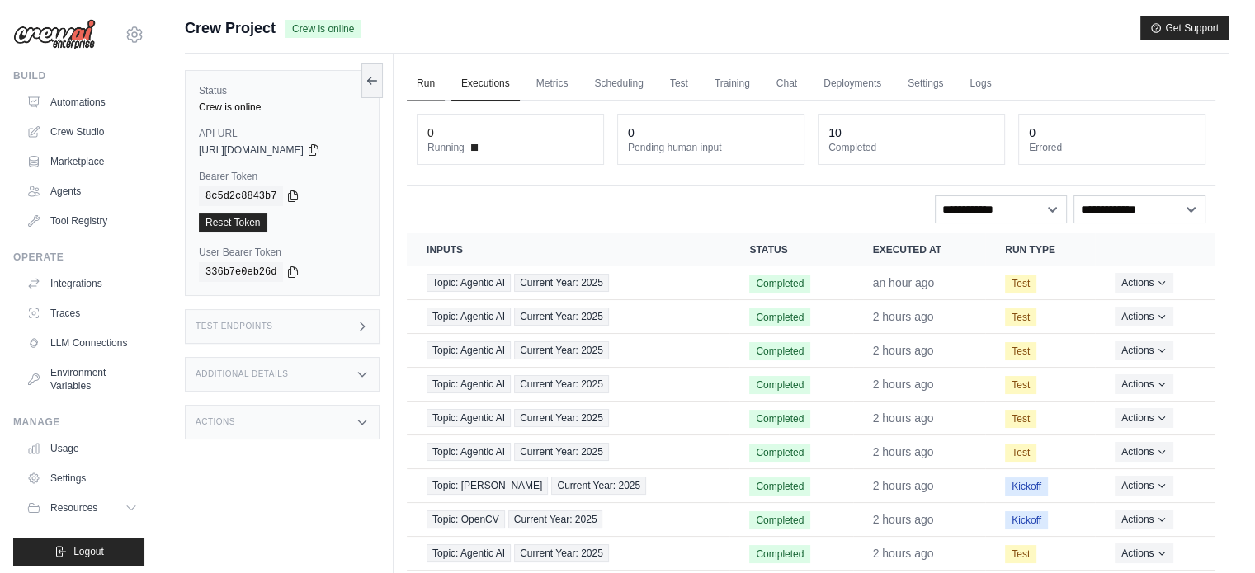
click at [422, 87] on link "Run" at bounding box center [426, 84] width 38 height 35
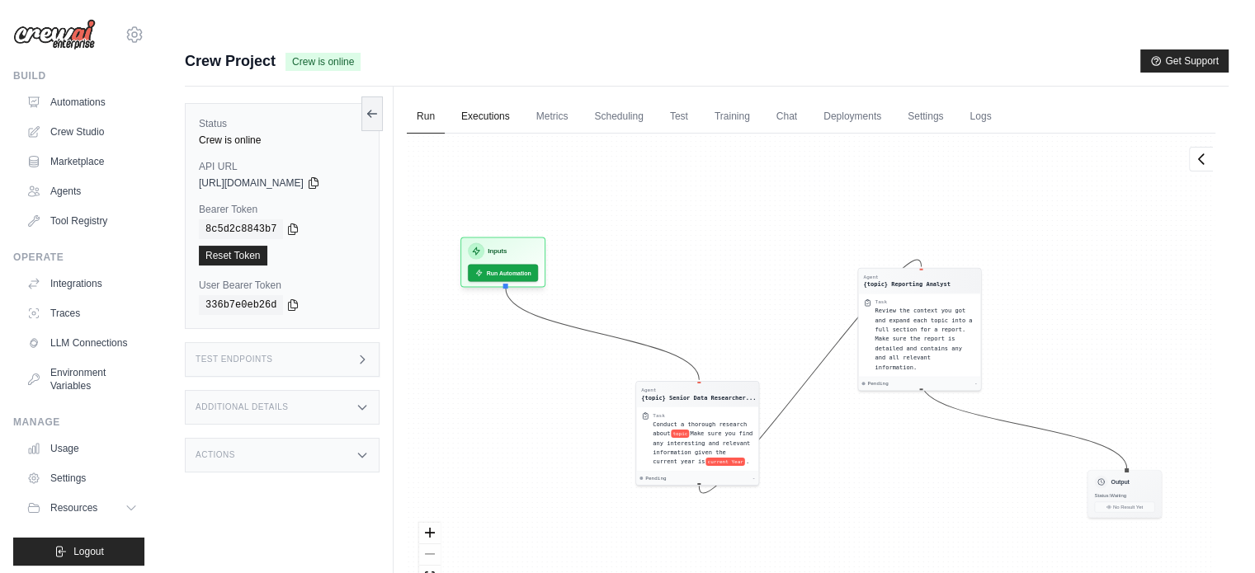
click at [487, 100] on link "Executions" at bounding box center [485, 117] width 68 height 35
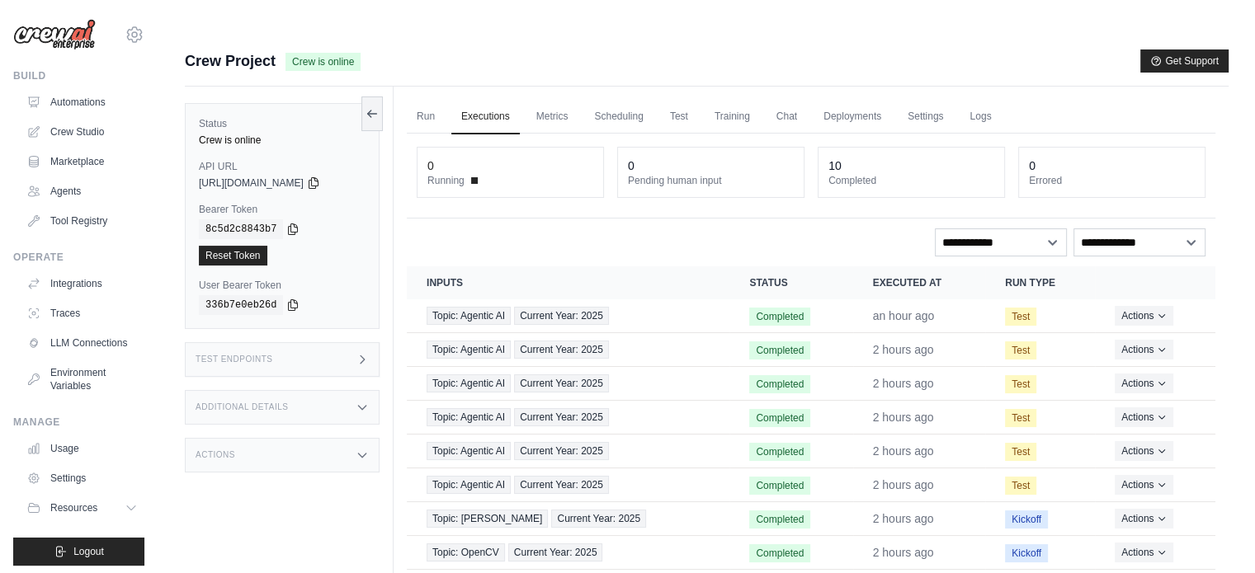
click at [587, 100] on ul "Run Executions Metrics Scheduling Test Training Chat Deployments Settings Logs" at bounding box center [811, 117] width 808 height 34
click at [561, 100] on link "Metrics" at bounding box center [552, 117] width 52 height 35
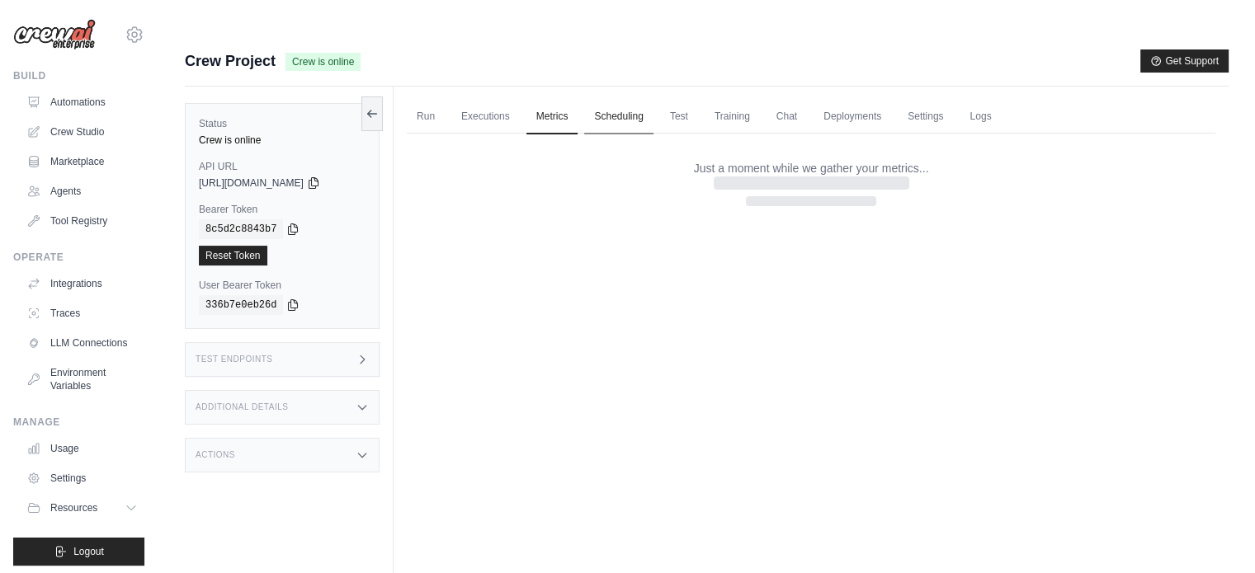
click at [622, 100] on link "Scheduling" at bounding box center [618, 117] width 68 height 35
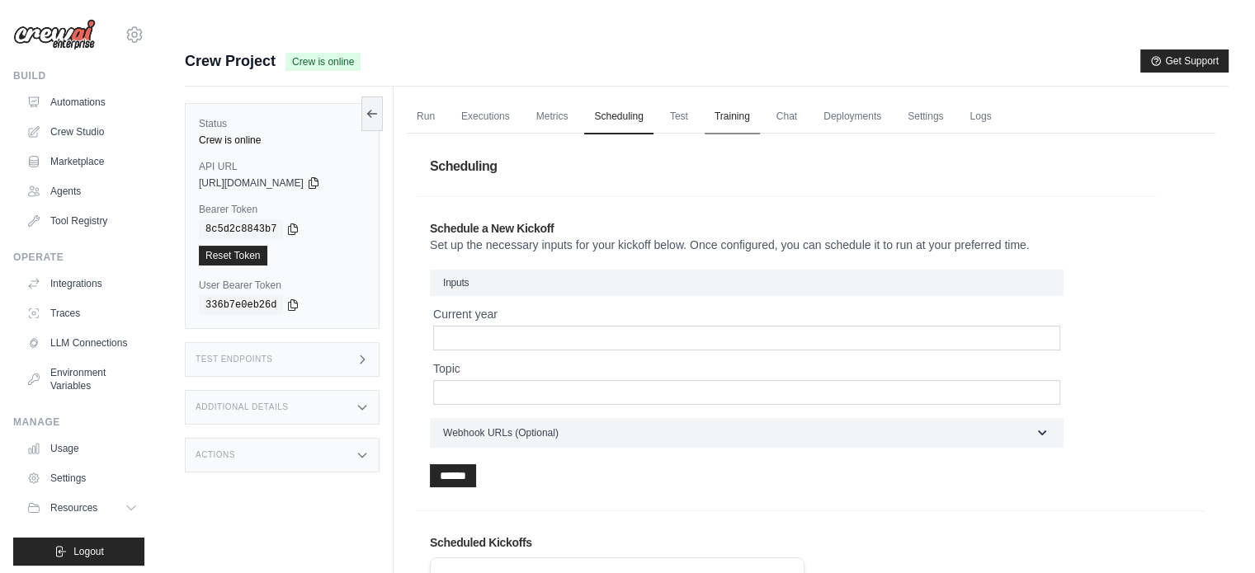
click at [738, 100] on link "Training" at bounding box center [732, 117] width 55 height 35
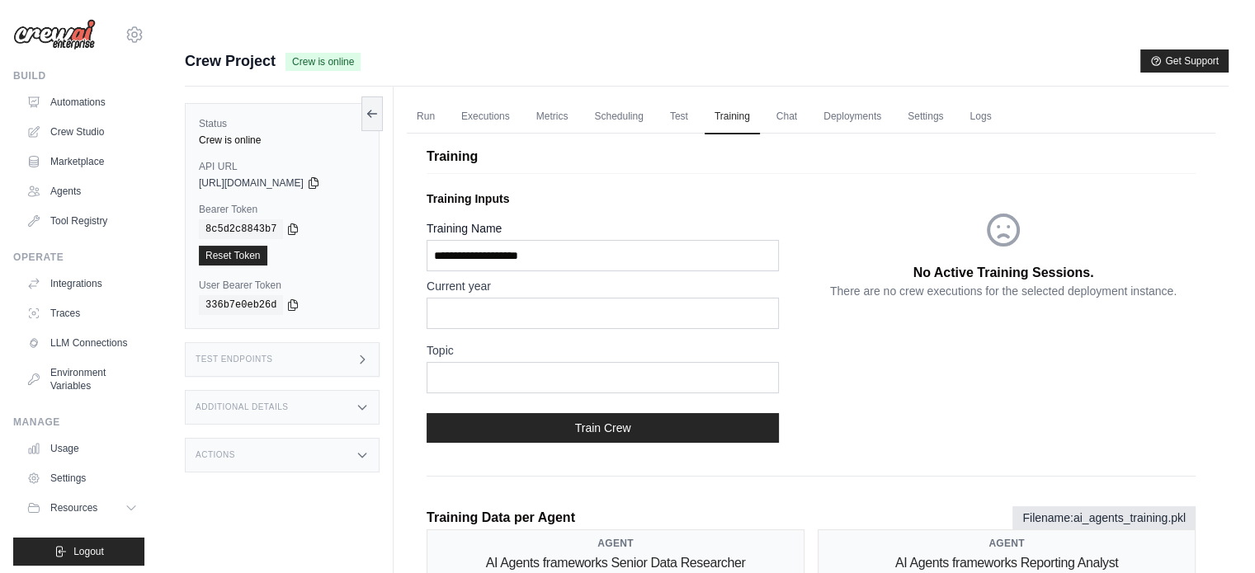
click at [825, 100] on ul "Run Executions Metrics Scheduling Test Training Chat Deployments Settings Logs" at bounding box center [811, 117] width 808 height 34
click at [760, 100] on link "Training" at bounding box center [732, 117] width 55 height 35
click at [684, 100] on link "Test" at bounding box center [679, 117] width 38 height 35
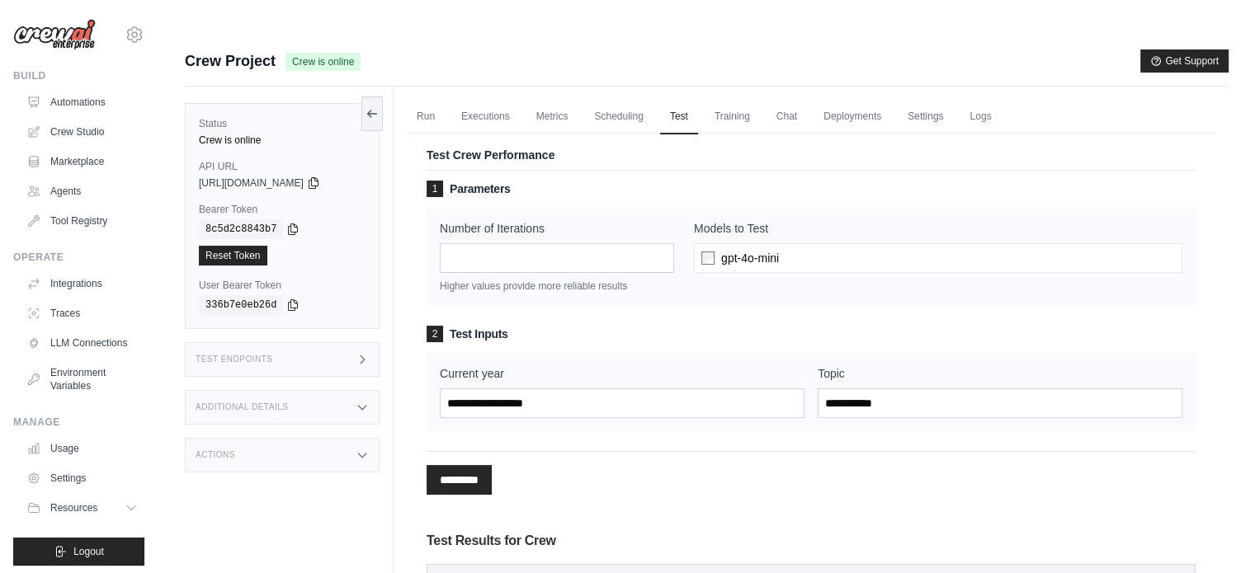
click at [780, 100] on ul "Run Executions Metrics Scheduling Test Training Chat Deployments Settings Logs" at bounding box center [811, 117] width 808 height 34
click at [807, 100] on link "Chat" at bounding box center [786, 117] width 40 height 35
click at [882, 100] on link "Deployments" at bounding box center [852, 117] width 78 height 35
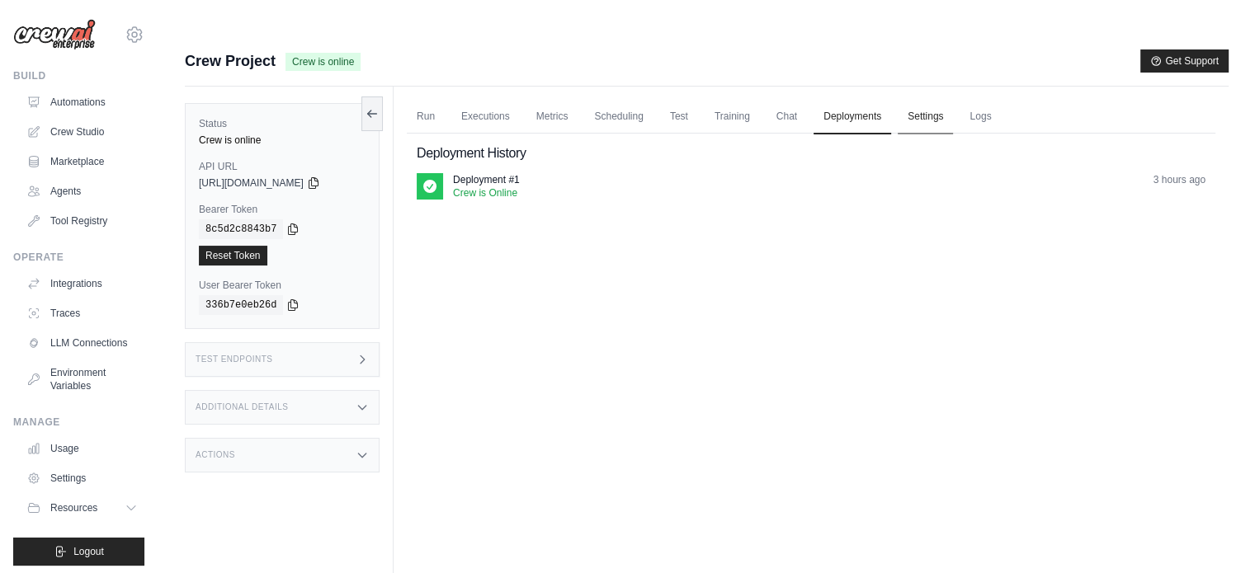
click at [953, 100] on link "Settings" at bounding box center [925, 117] width 55 height 35
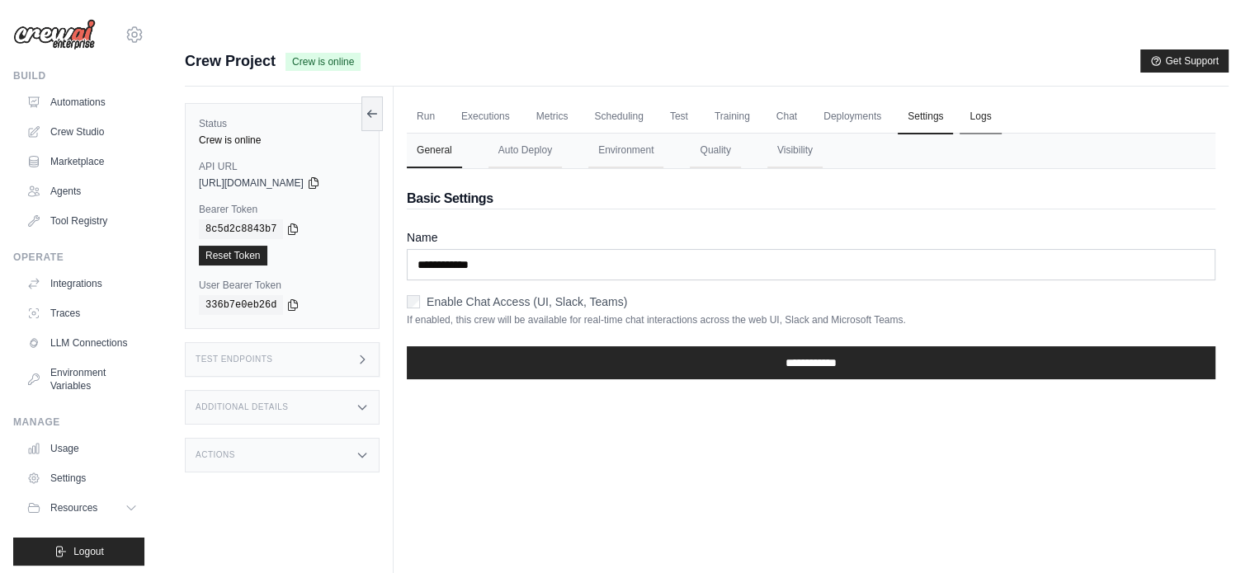
click at [1001, 100] on link "Logs" at bounding box center [979, 117] width 41 height 35
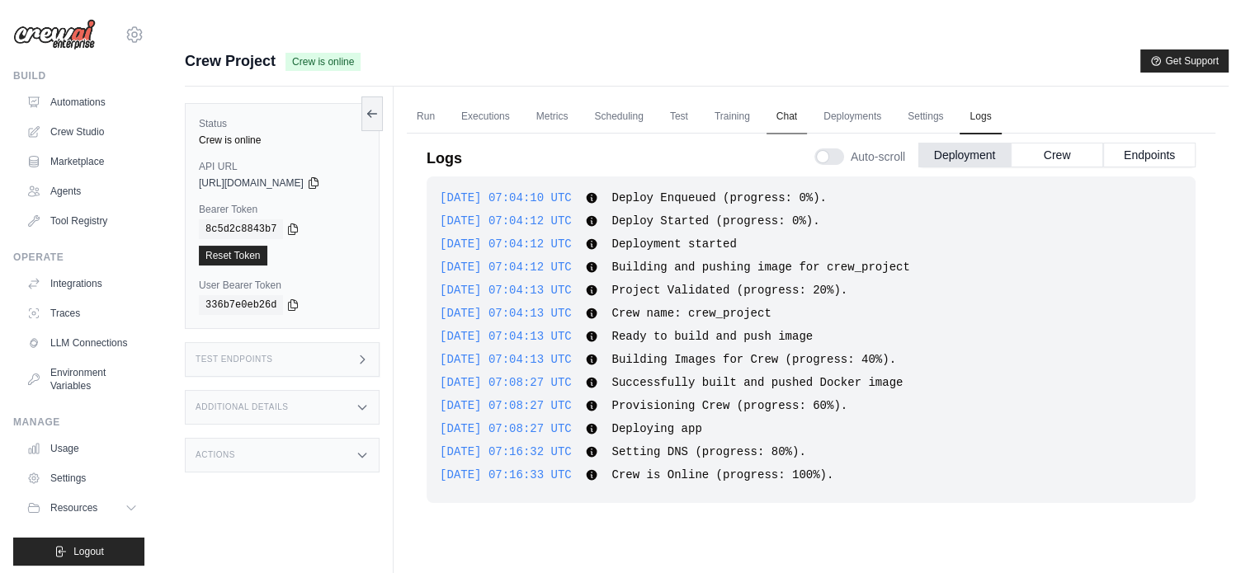
click at [807, 100] on link "Chat" at bounding box center [786, 117] width 40 height 35
click at [628, 100] on link "Scheduling" at bounding box center [618, 117] width 68 height 35
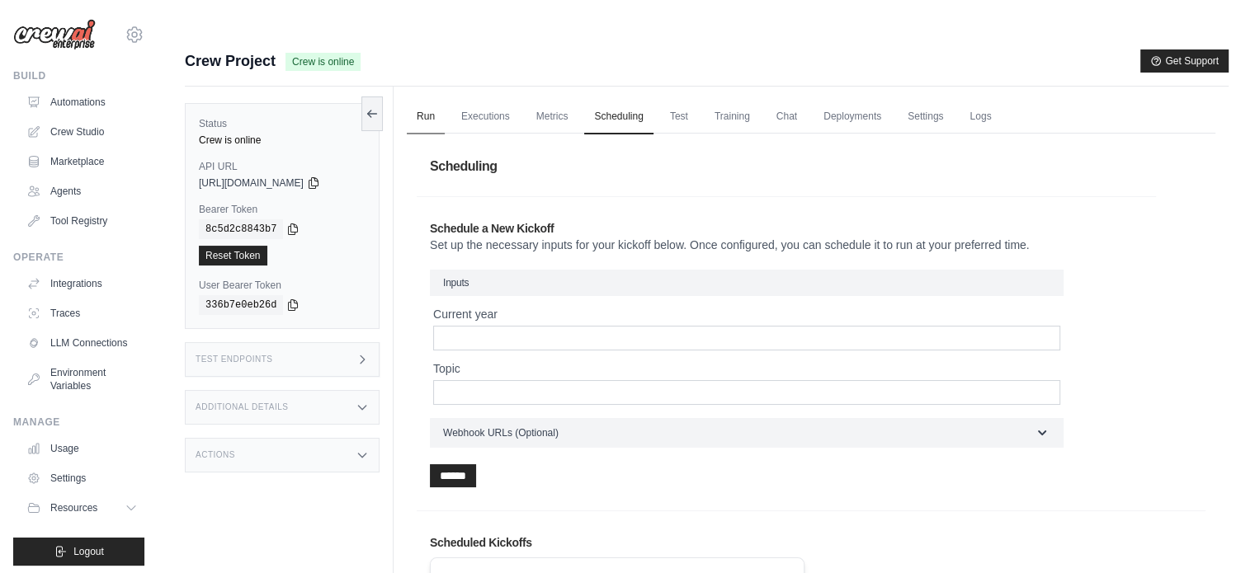
click at [430, 100] on link "Run" at bounding box center [426, 117] width 38 height 35
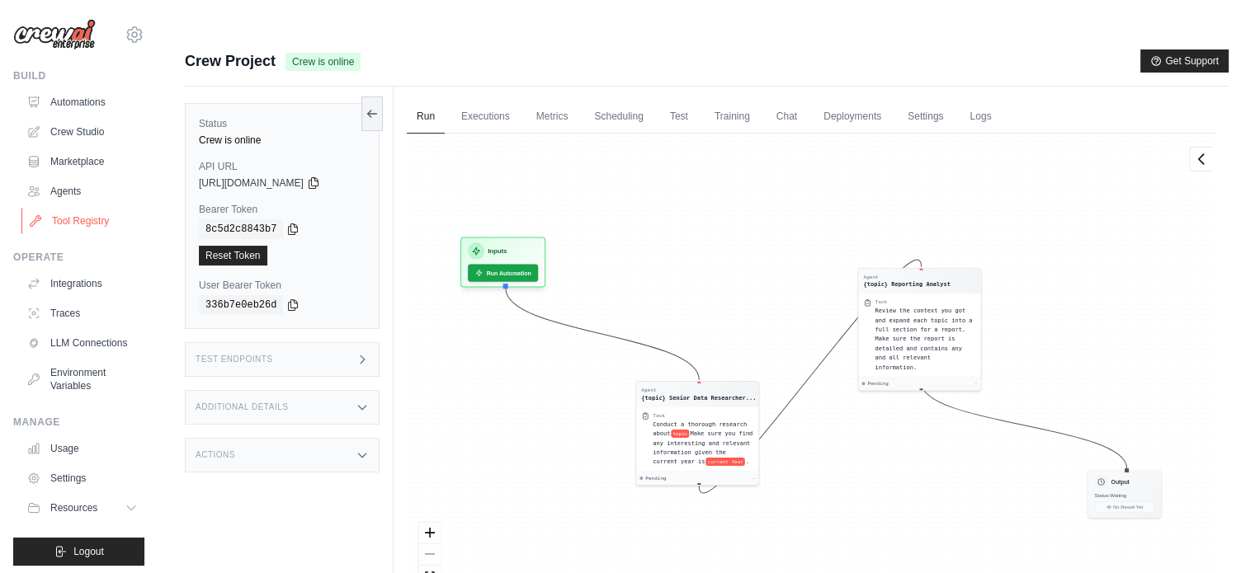
click at [71, 223] on link "Tool Registry" at bounding box center [83, 221] width 125 height 26
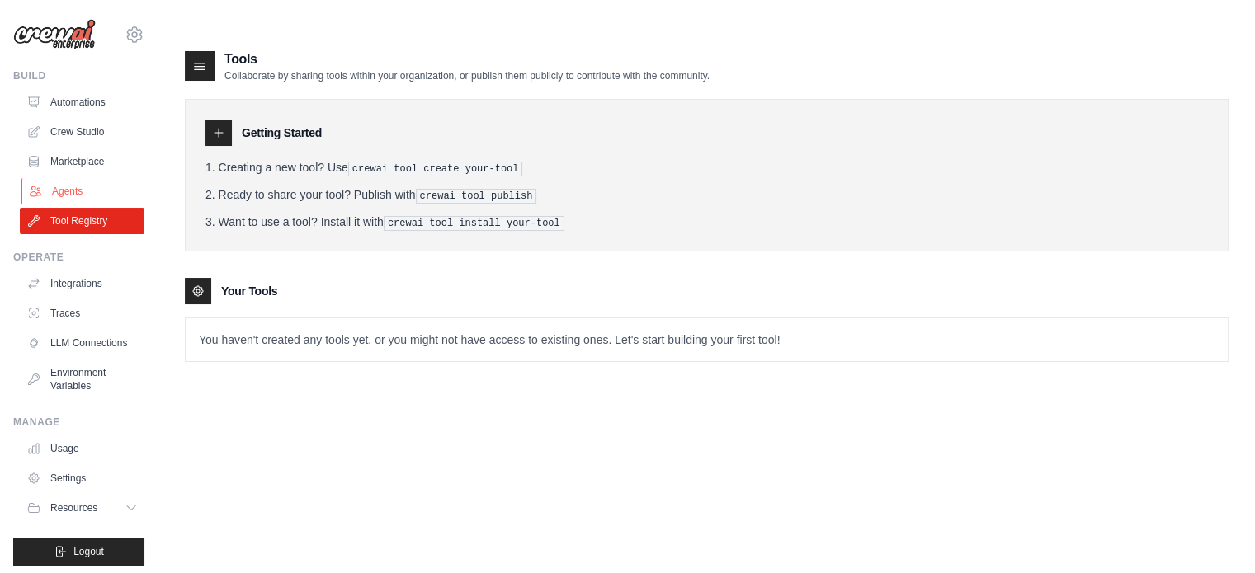
click at [78, 200] on link "Agents" at bounding box center [83, 191] width 125 height 26
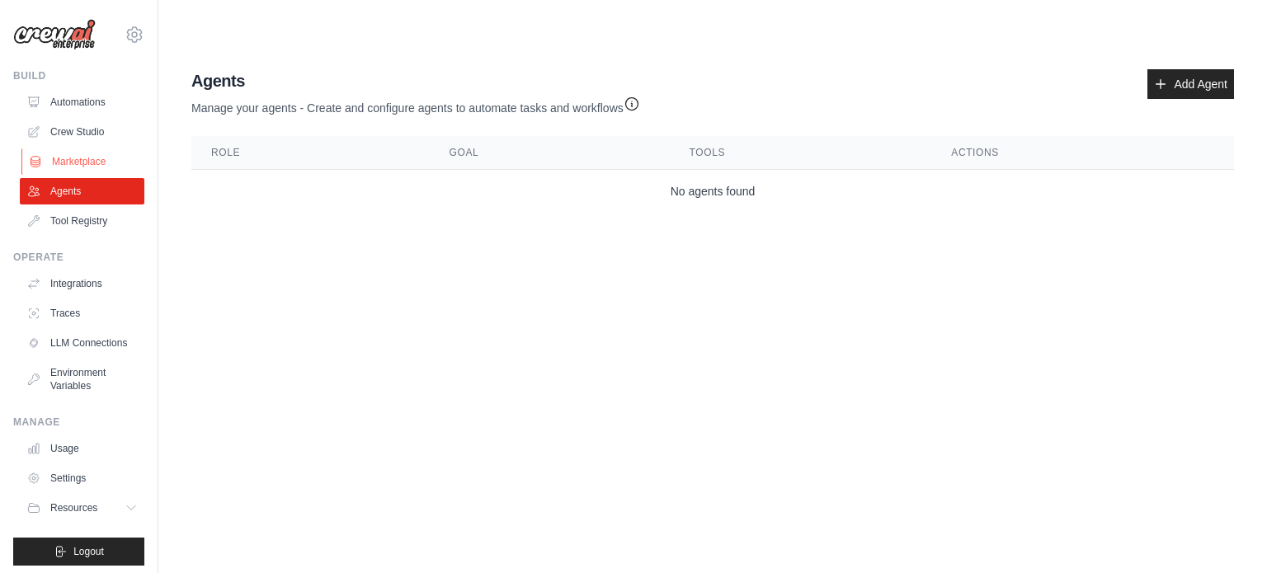
click at [88, 159] on link "Marketplace" at bounding box center [83, 161] width 125 height 26
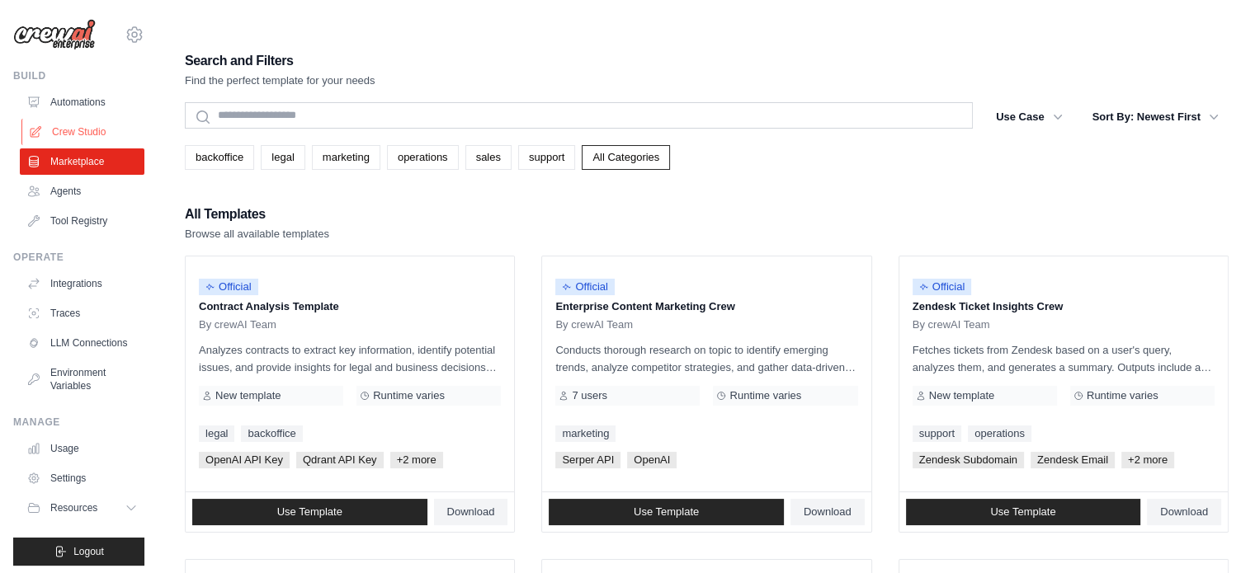
click at [82, 138] on link "Crew Studio" at bounding box center [83, 132] width 125 height 26
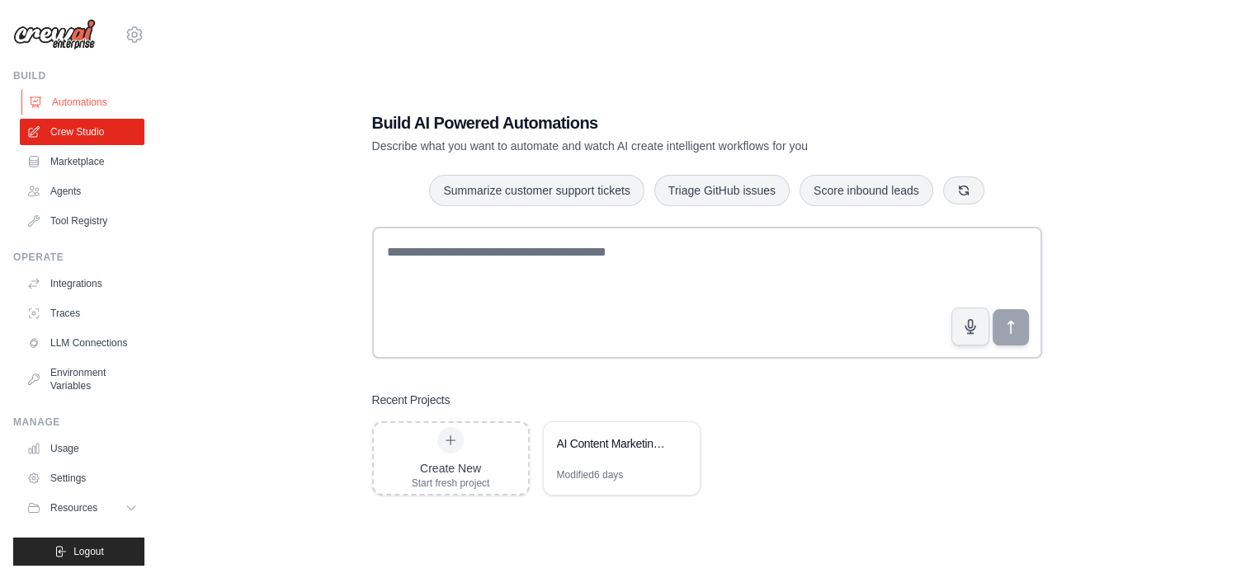
click at [82, 103] on link "Automations" at bounding box center [83, 102] width 125 height 26
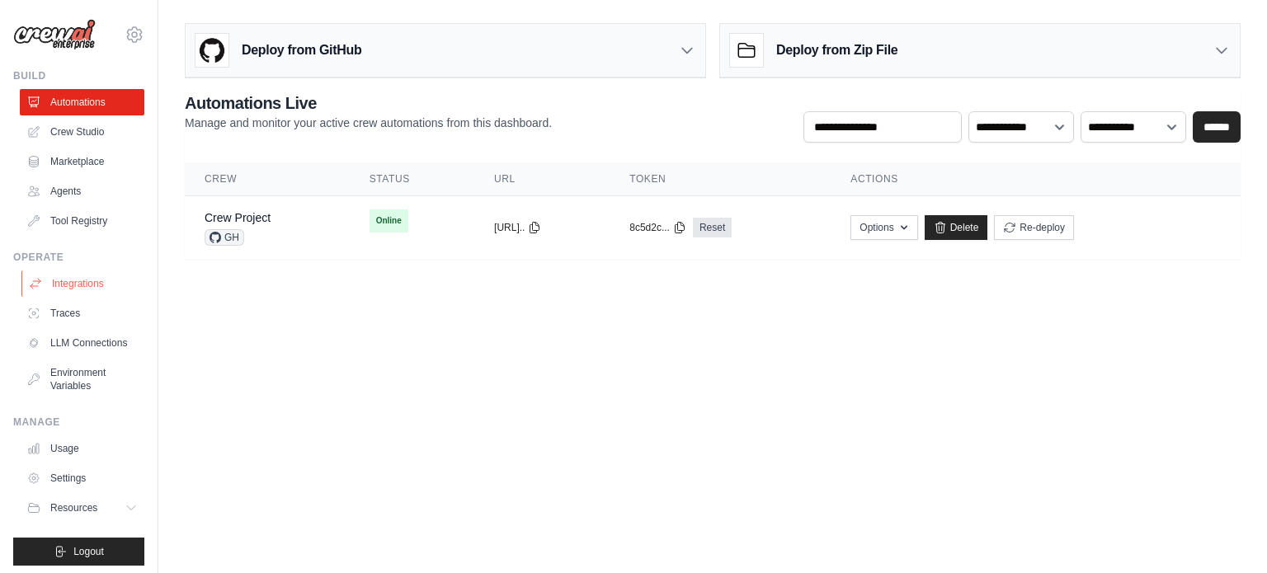
click at [82, 277] on link "Integrations" at bounding box center [83, 284] width 125 height 26
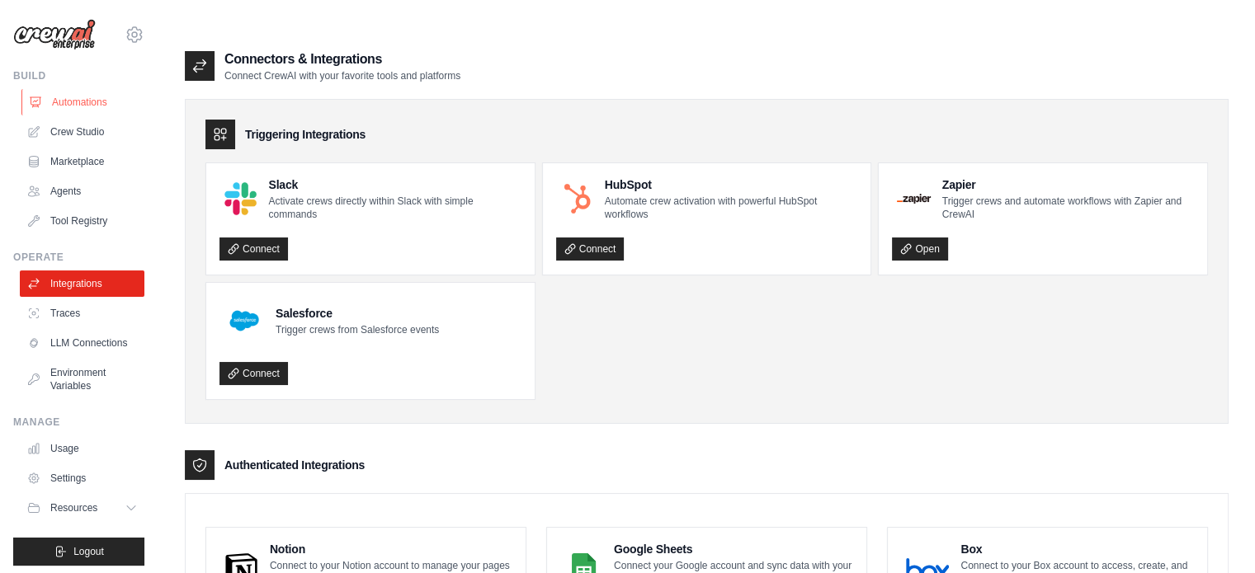
click at [81, 91] on link "Automations" at bounding box center [83, 102] width 125 height 26
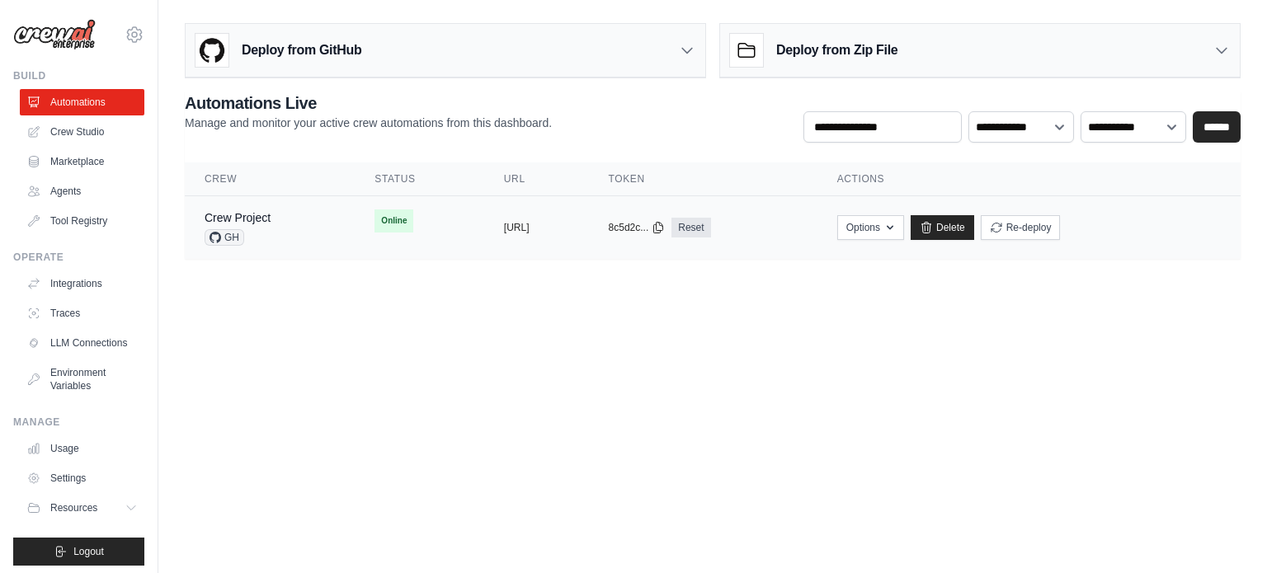
click at [313, 241] on td "Crew Project GH" at bounding box center [270, 228] width 170 height 64
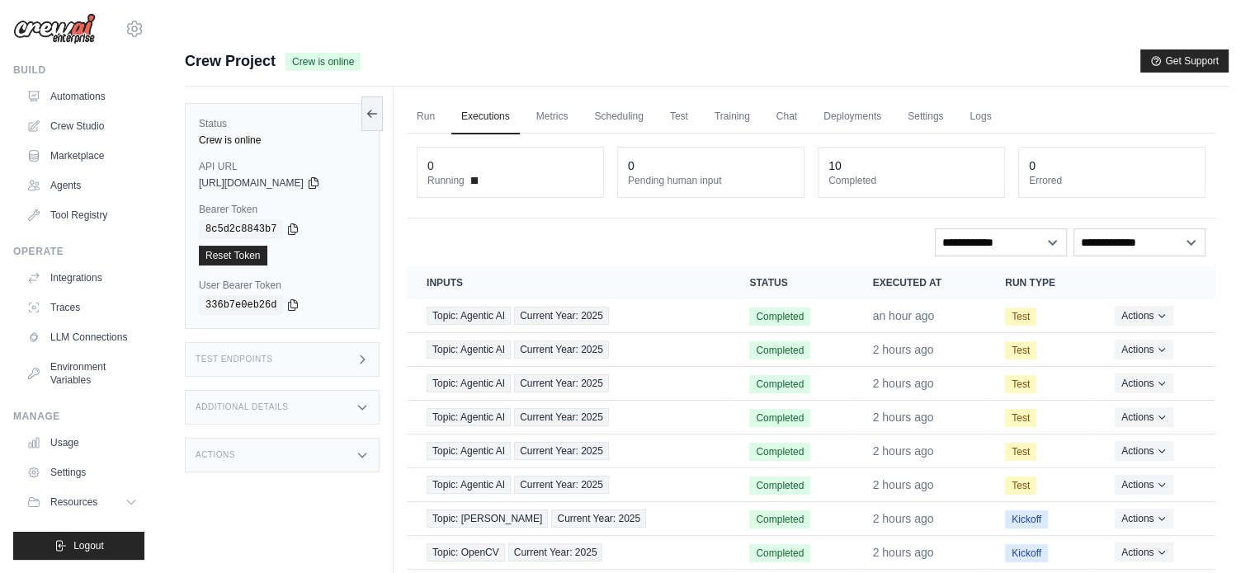
scroll to position [18, 0]
click at [126, 502] on icon at bounding box center [132, 502] width 13 height 13
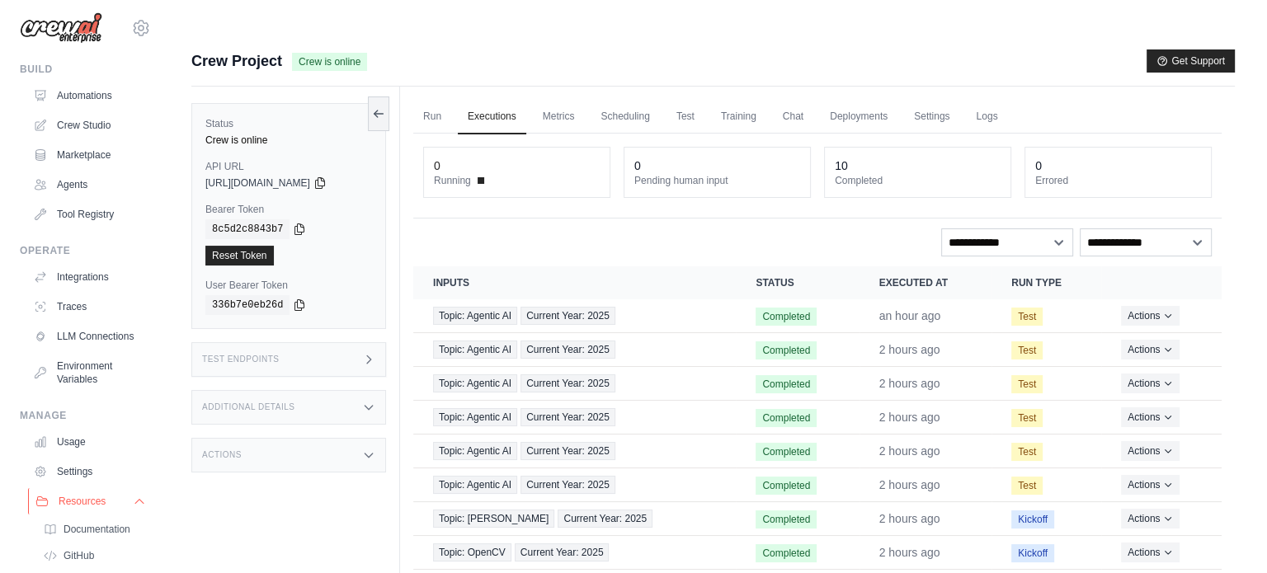
scroll to position [0, 0]
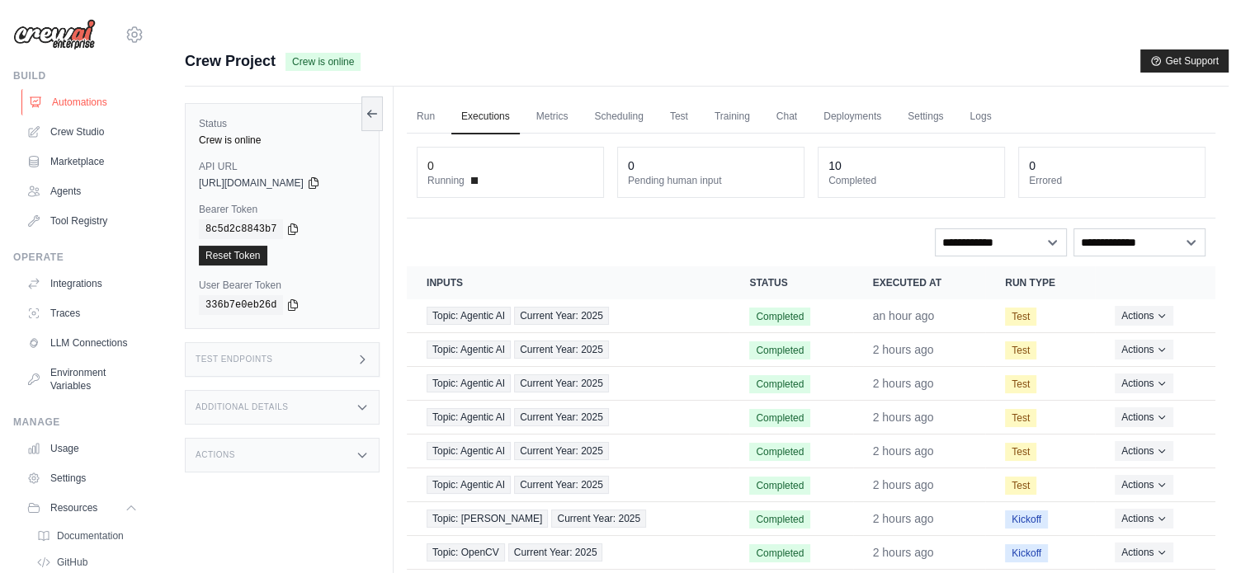
click at [86, 98] on link "Automations" at bounding box center [83, 102] width 125 height 26
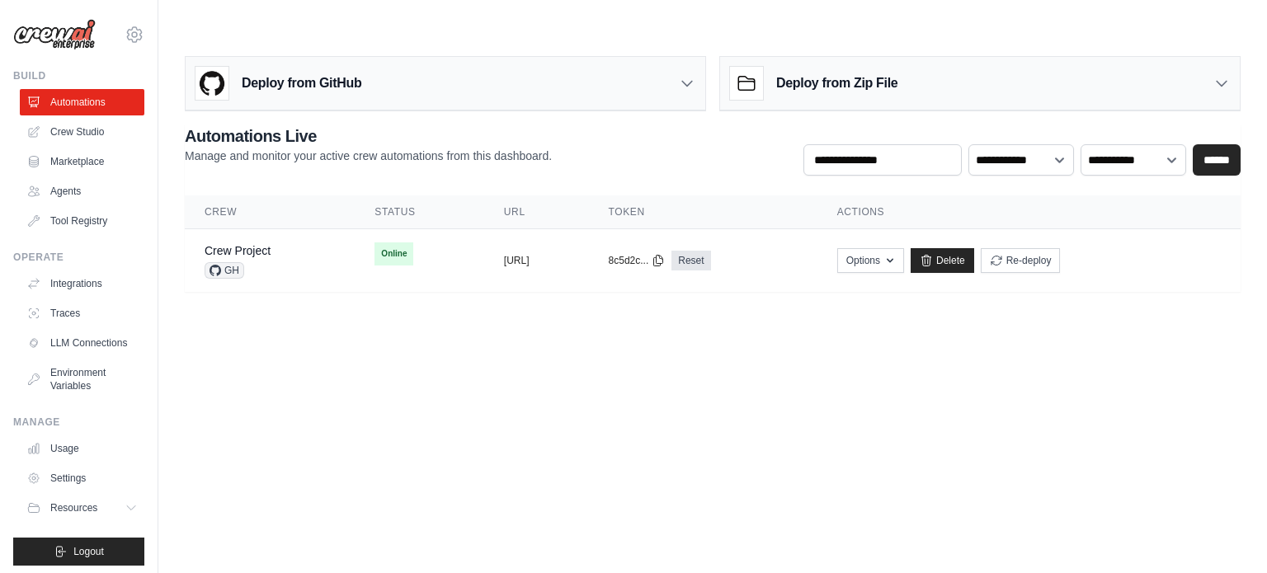
click at [693, 75] on icon at bounding box center [687, 83] width 16 height 16
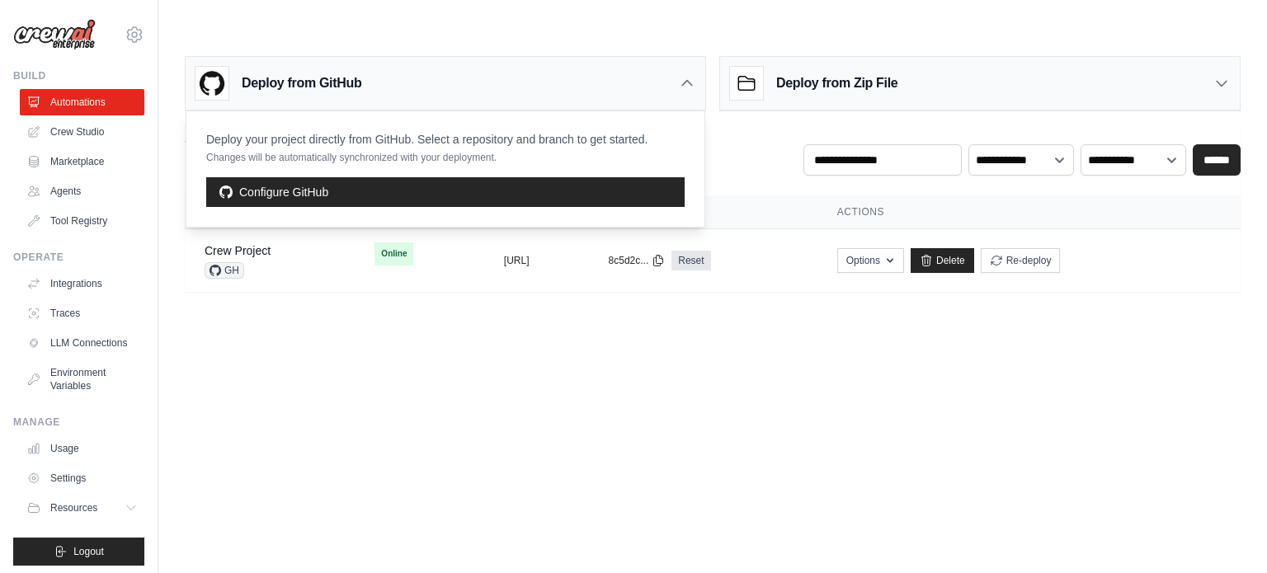
click at [693, 75] on icon at bounding box center [687, 83] width 16 height 16
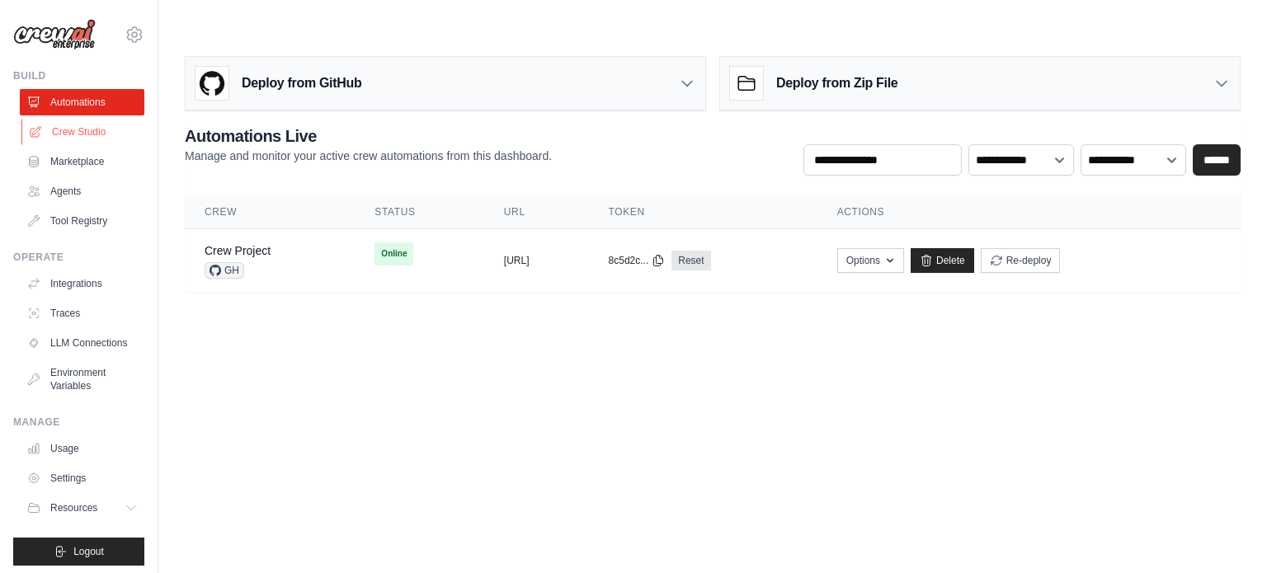
click at [85, 125] on link "Crew Studio" at bounding box center [83, 132] width 125 height 26
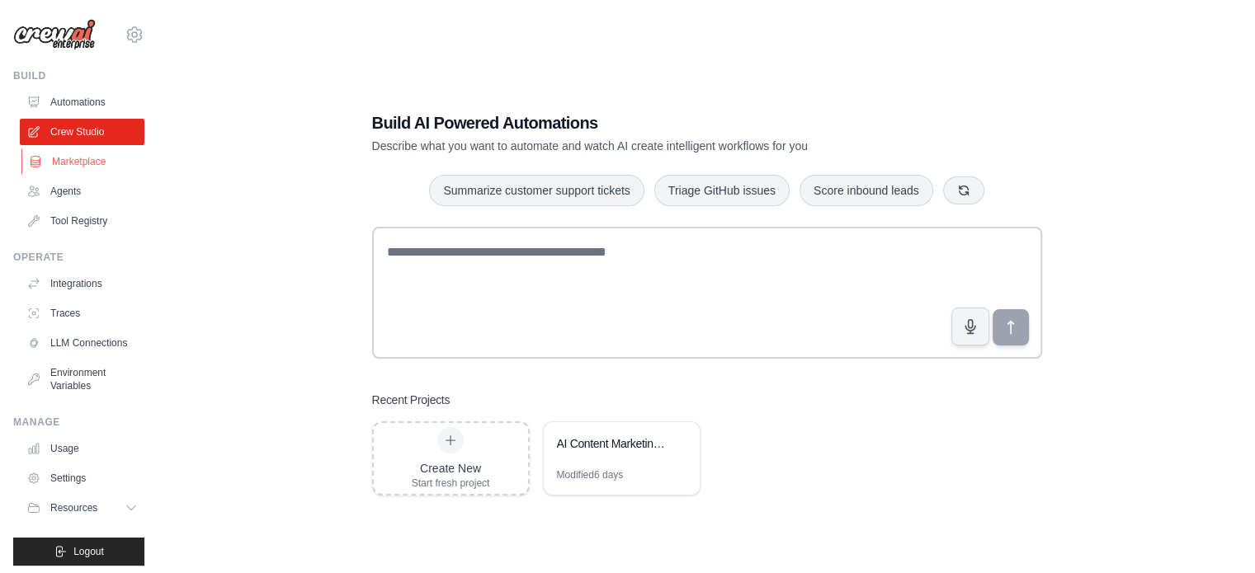
click at [82, 162] on link "Marketplace" at bounding box center [83, 161] width 125 height 26
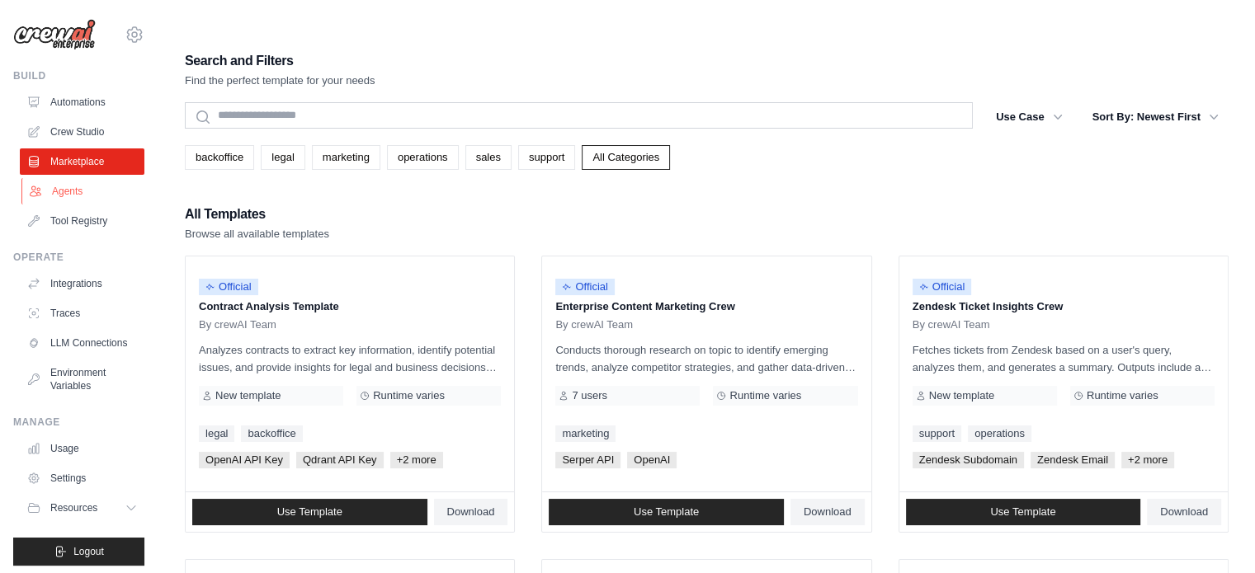
click at [72, 191] on link "Agents" at bounding box center [83, 191] width 125 height 26
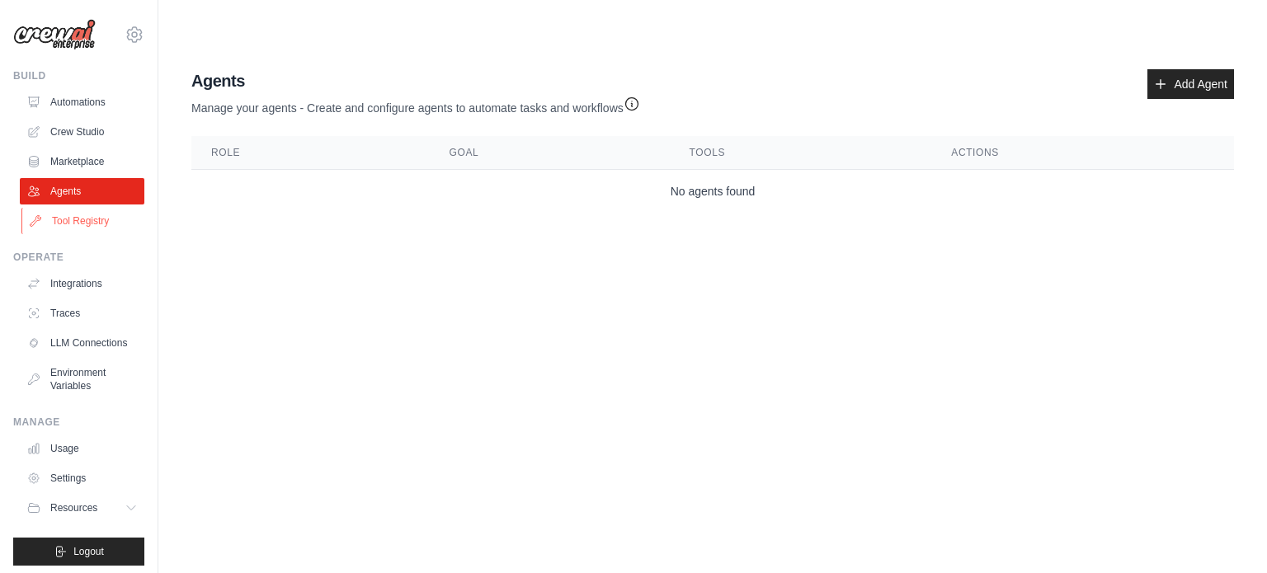
click at [76, 228] on link "Tool Registry" at bounding box center [83, 221] width 125 height 26
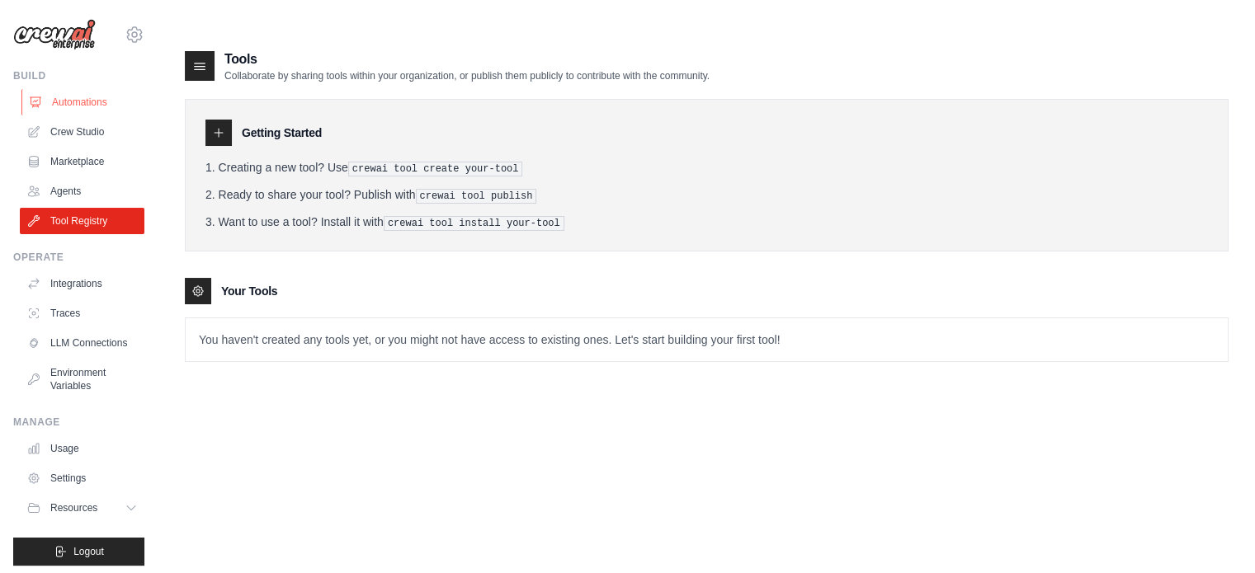
click at [86, 94] on link "Automations" at bounding box center [83, 102] width 125 height 26
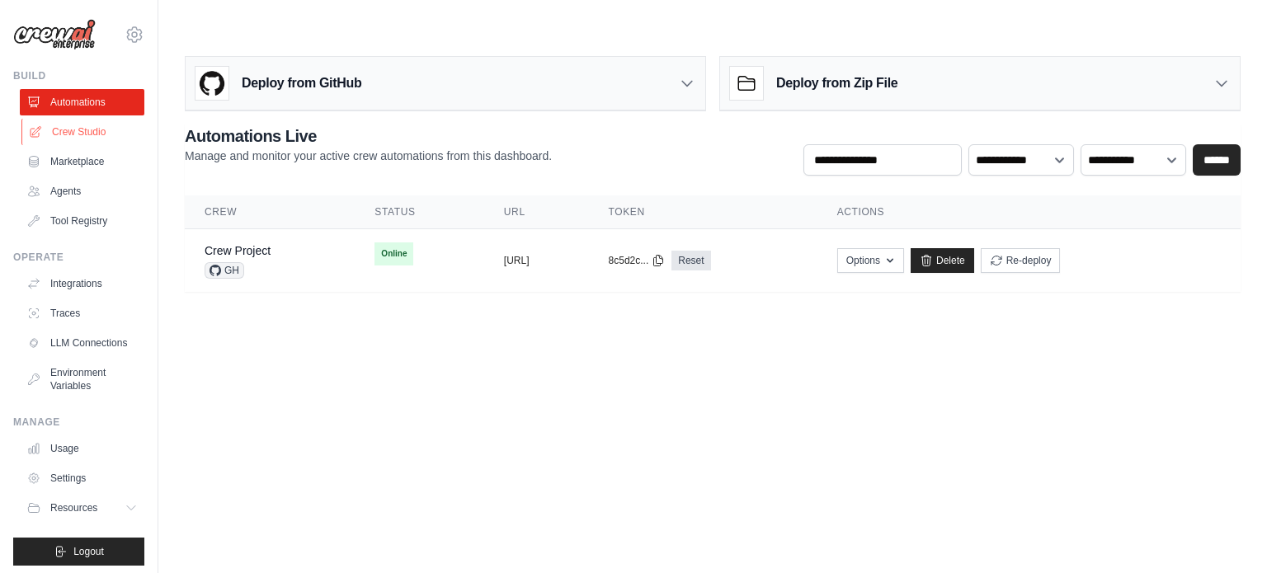
click at [77, 134] on link "Crew Studio" at bounding box center [83, 132] width 125 height 26
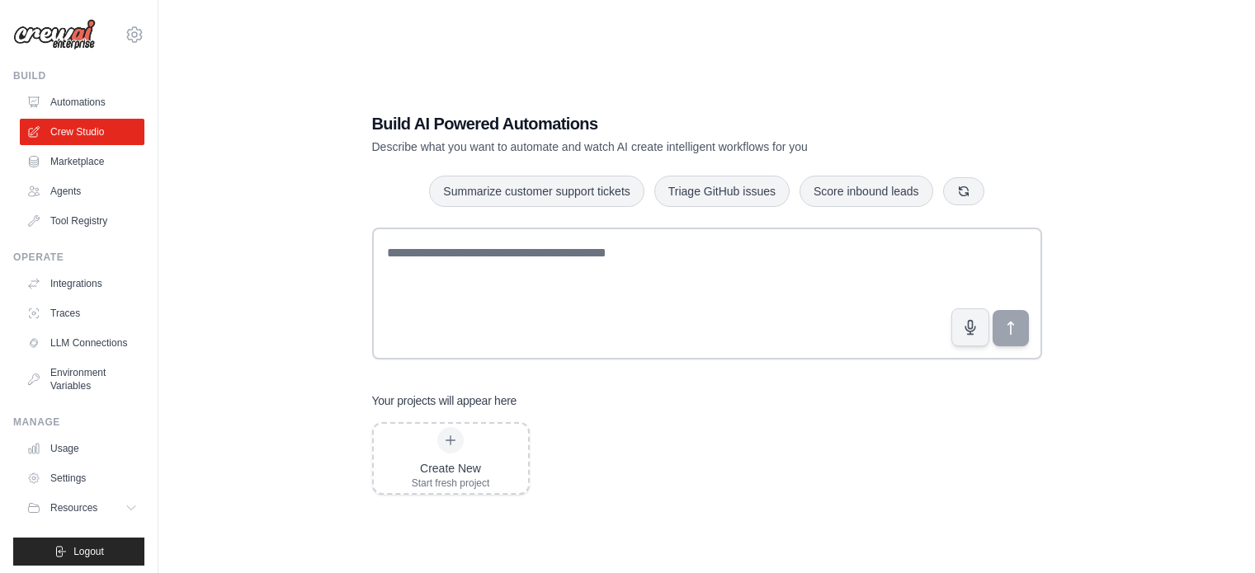
click at [90, 167] on link "Marketplace" at bounding box center [82, 161] width 125 height 26
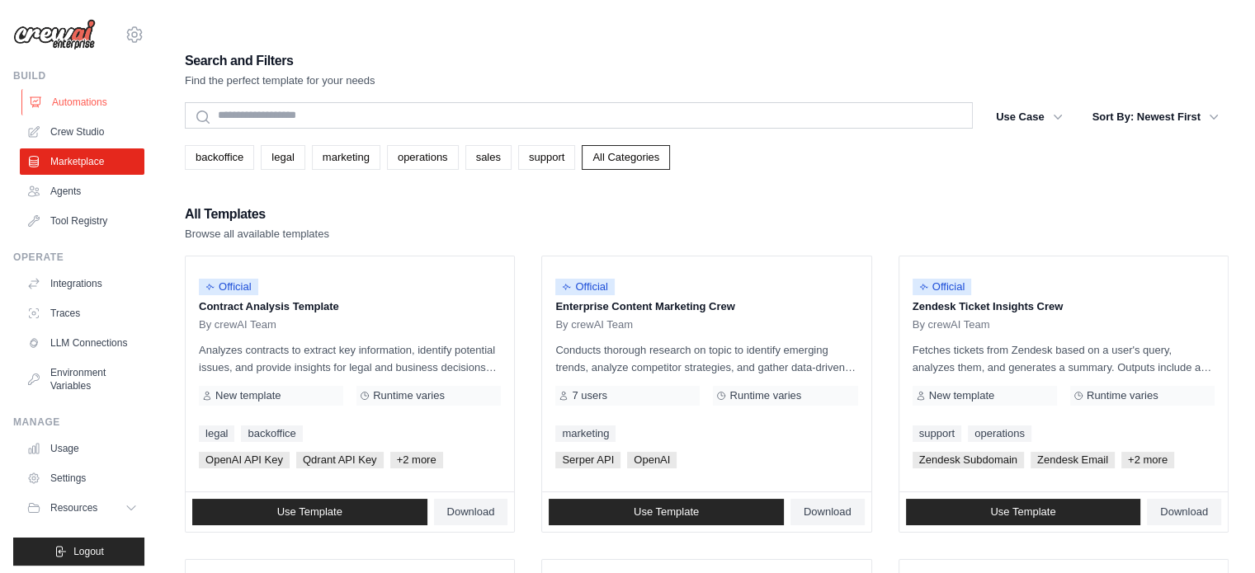
click at [78, 92] on link "Automations" at bounding box center [83, 102] width 125 height 26
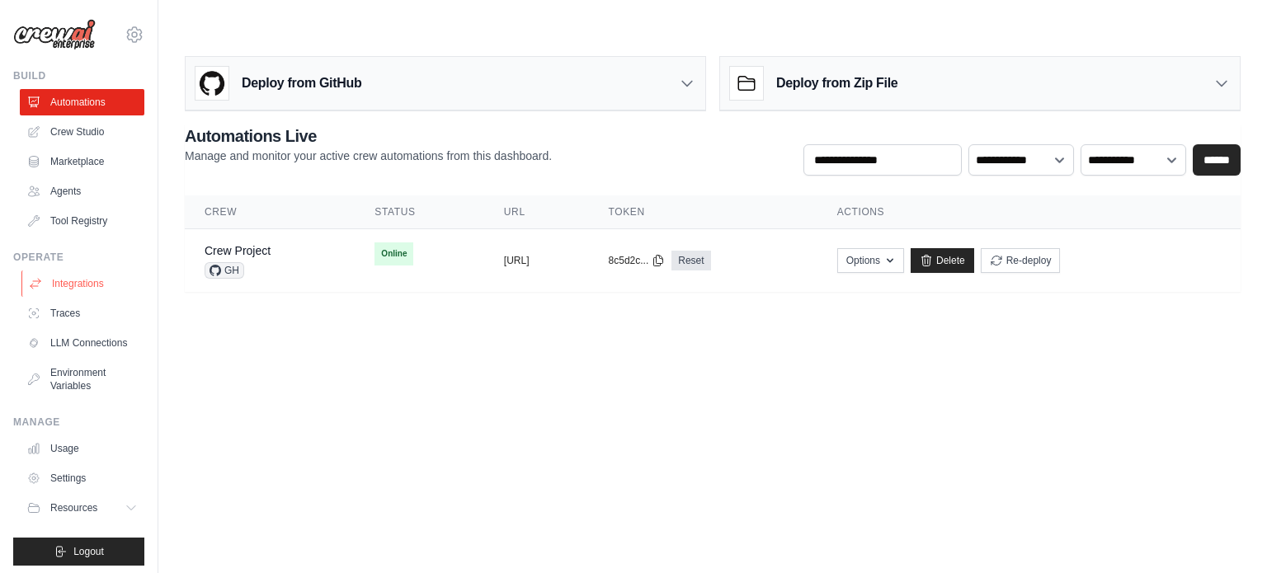
click at [77, 276] on link "Integrations" at bounding box center [83, 284] width 125 height 26
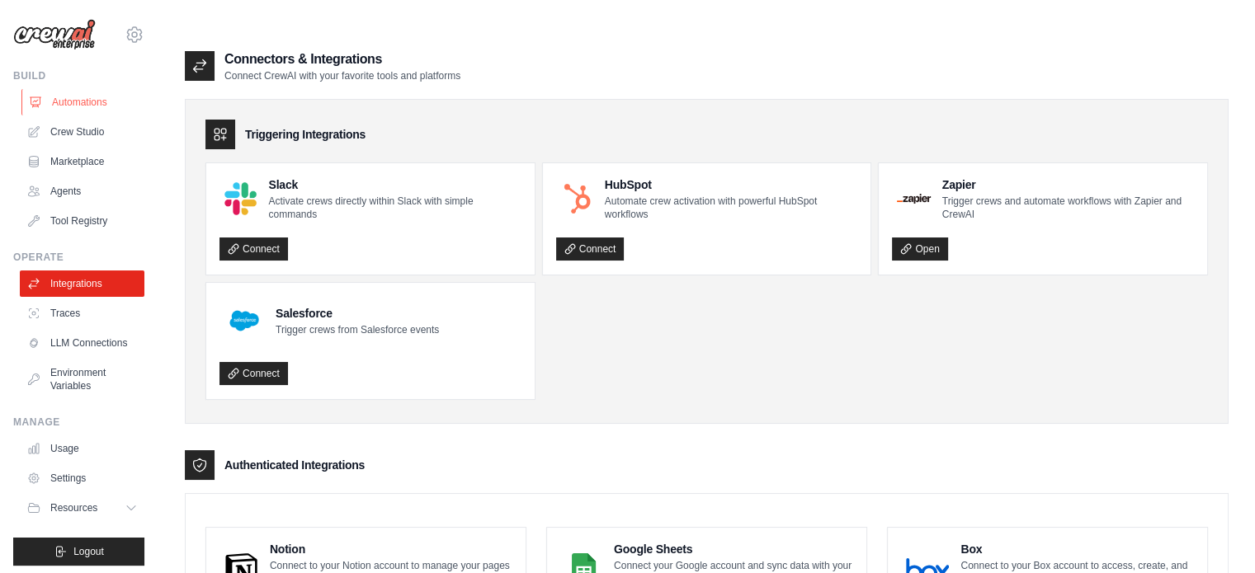
click at [85, 100] on link "Automations" at bounding box center [83, 102] width 125 height 26
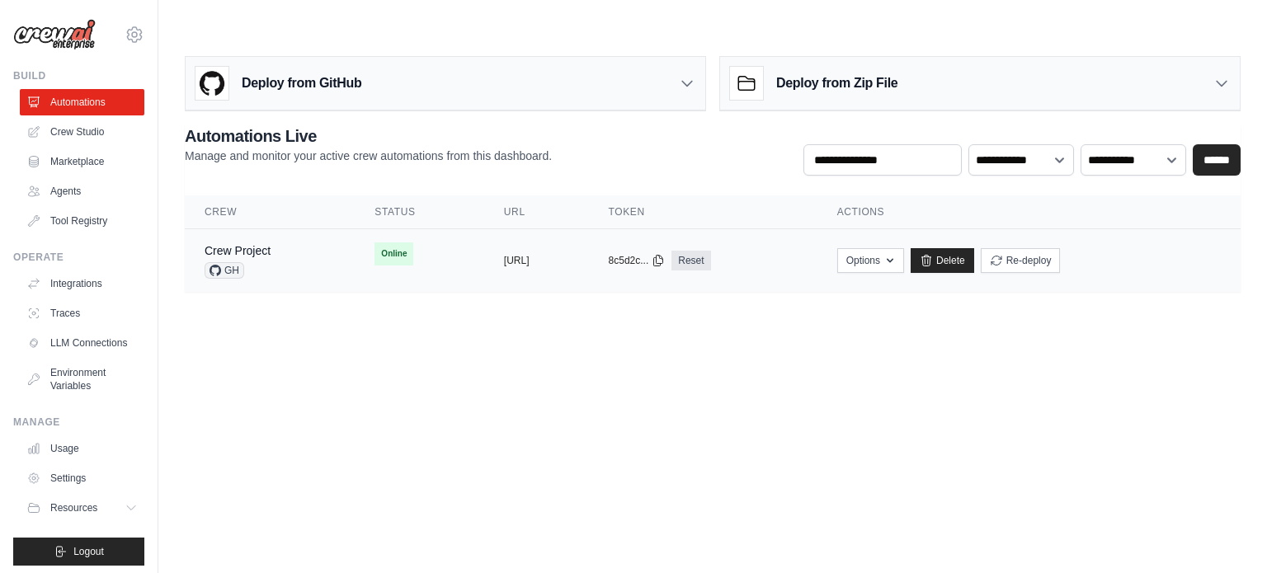
click at [306, 243] on div "Crew Project GH" at bounding box center [270, 261] width 130 height 36
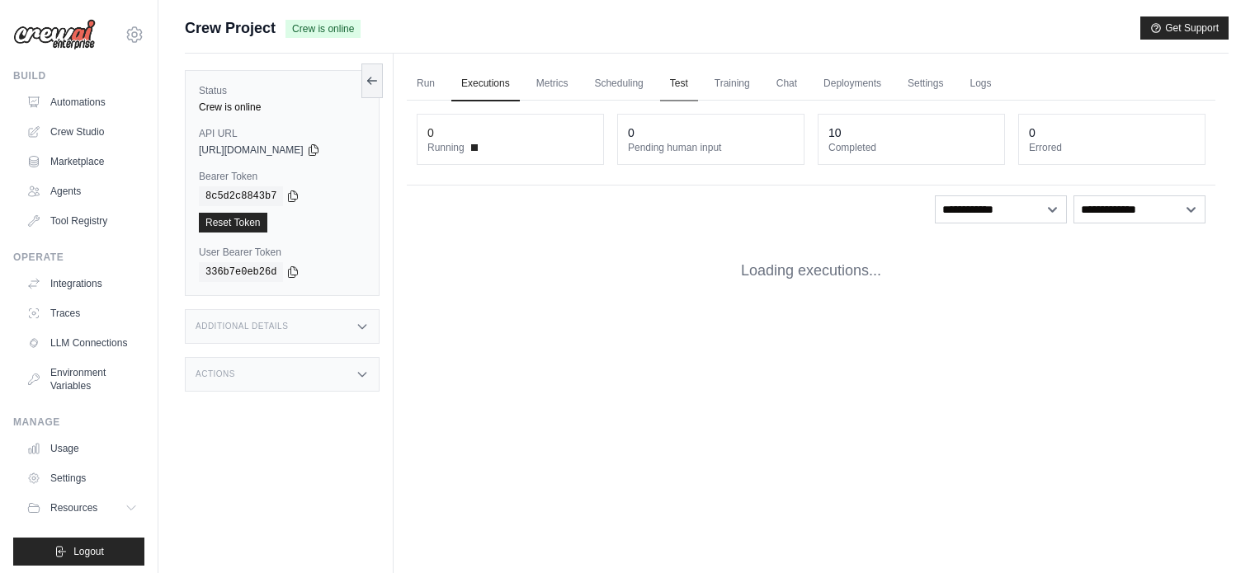
click at [698, 85] on link "Test" at bounding box center [679, 84] width 38 height 35
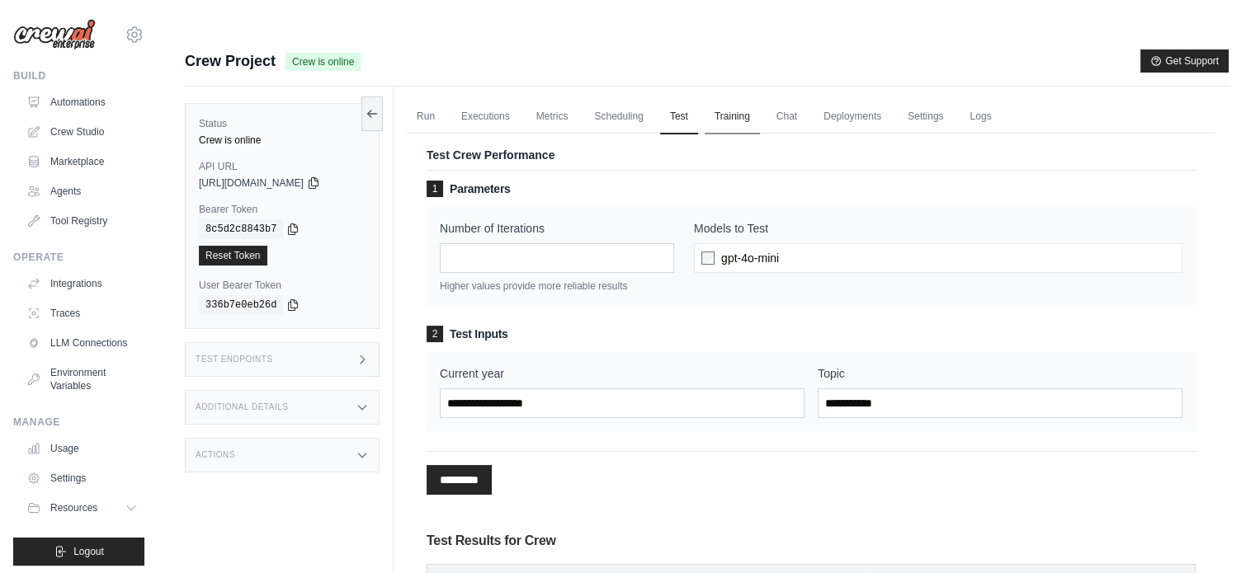
click at [760, 100] on link "Training" at bounding box center [732, 117] width 55 height 35
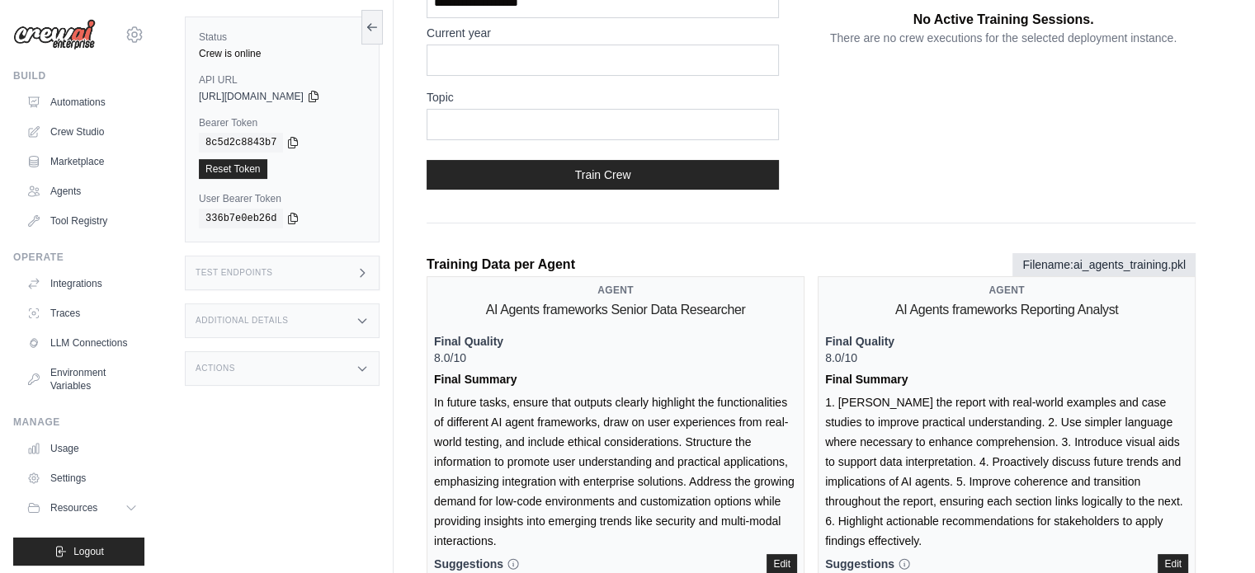
scroll to position [247, 0]
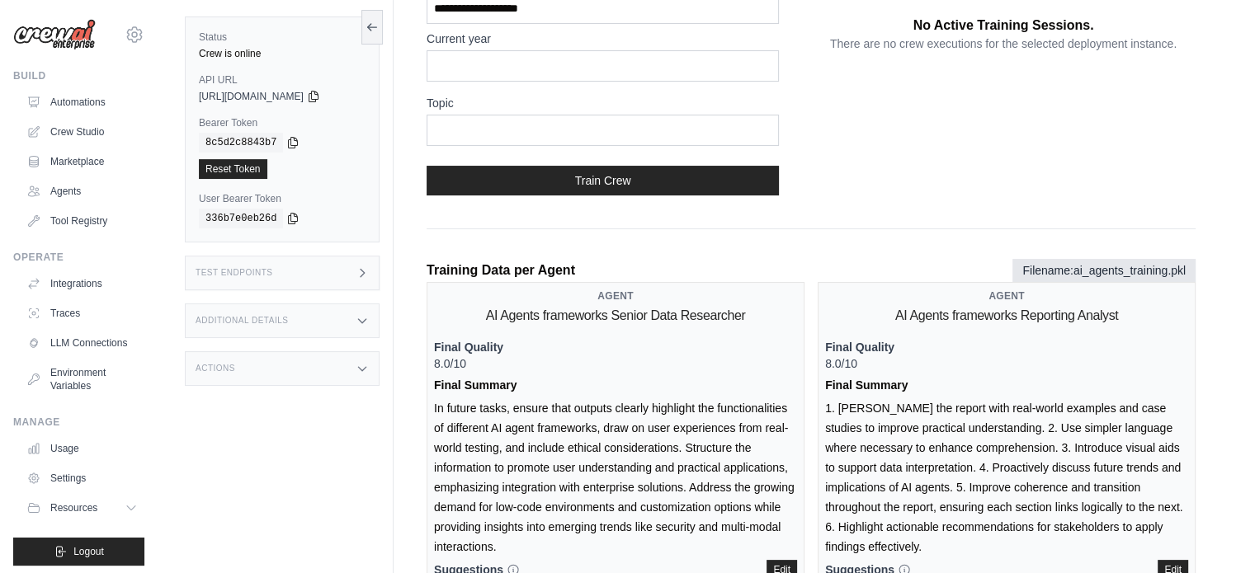
drag, startPoint x: 515, startPoint y: 234, endPoint x: 571, endPoint y: 233, distance: 56.1
click at [558, 261] on p "Training Data per Agent" at bounding box center [501, 271] width 148 height 20
click at [575, 261] on p "Training Data per Agent" at bounding box center [501, 271] width 148 height 20
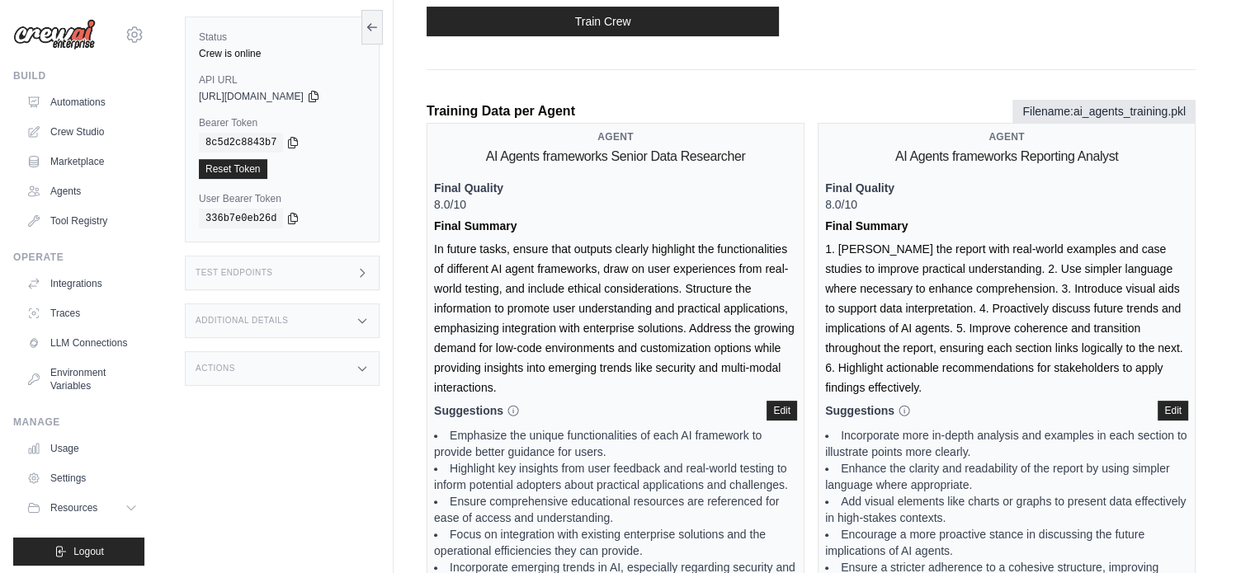
scroll to position [412, 0]
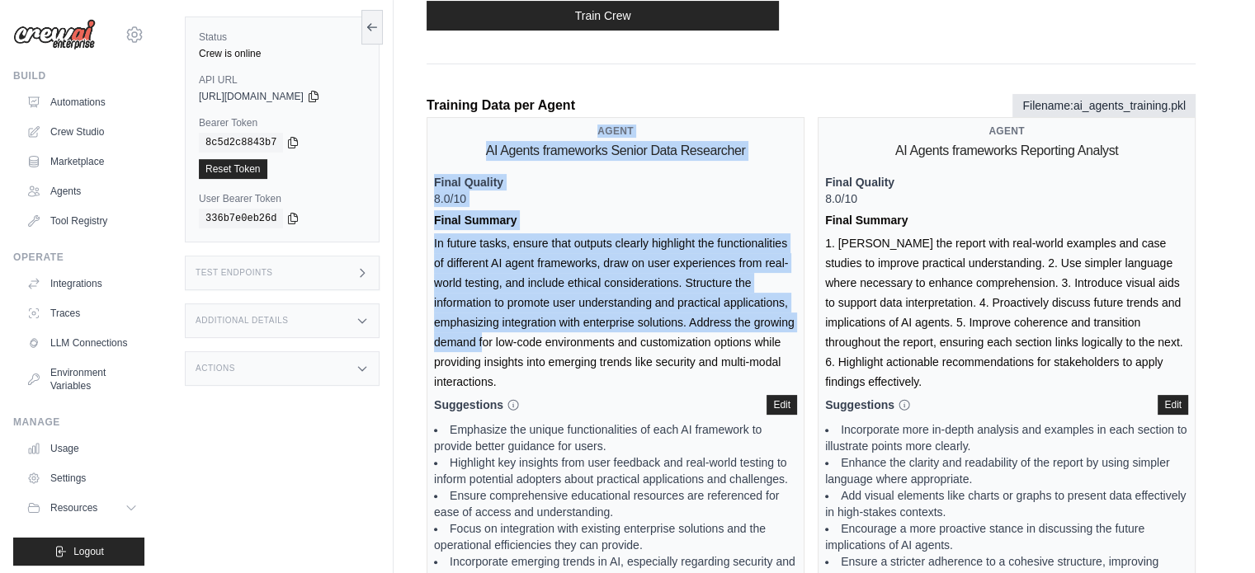
drag, startPoint x: 601, startPoint y: 92, endPoint x: 615, endPoint y: 303, distance: 210.9
click at [617, 301] on div "Agent AI Agents frameworks Senior Data Researcher Final Quality 8.0/10 Final Su…" at bounding box center [616, 429] width 378 height 625
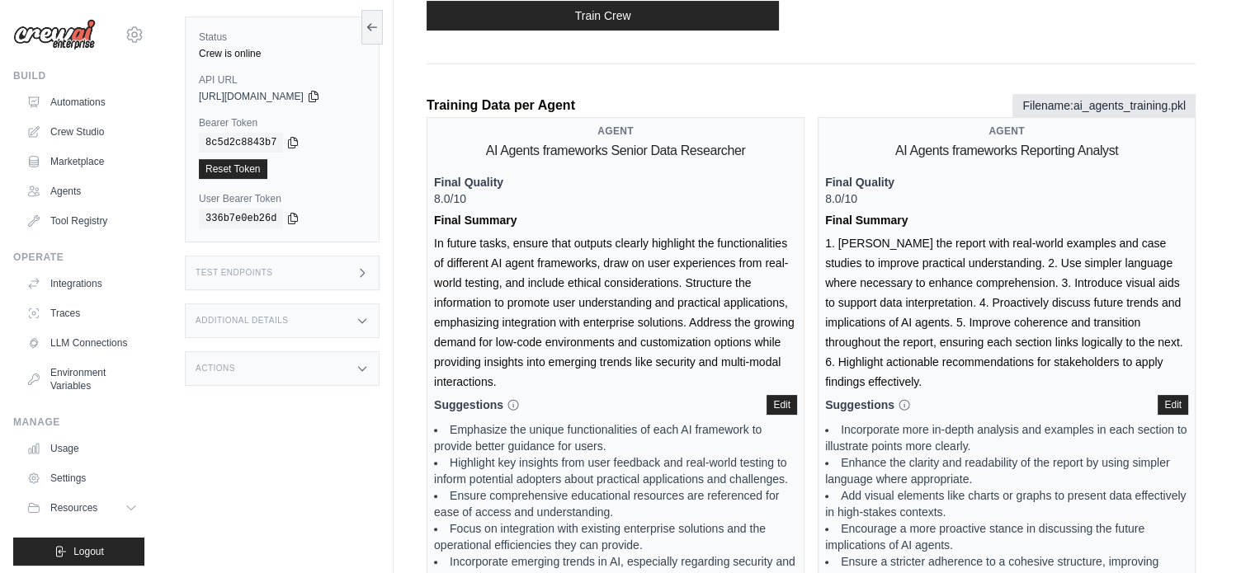
click at [613, 327] on div "Agent AI Agents frameworks Senior Data Researcher Final Quality 8.0/10 Final Su…" at bounding box center [616, 429] width 378 height 625
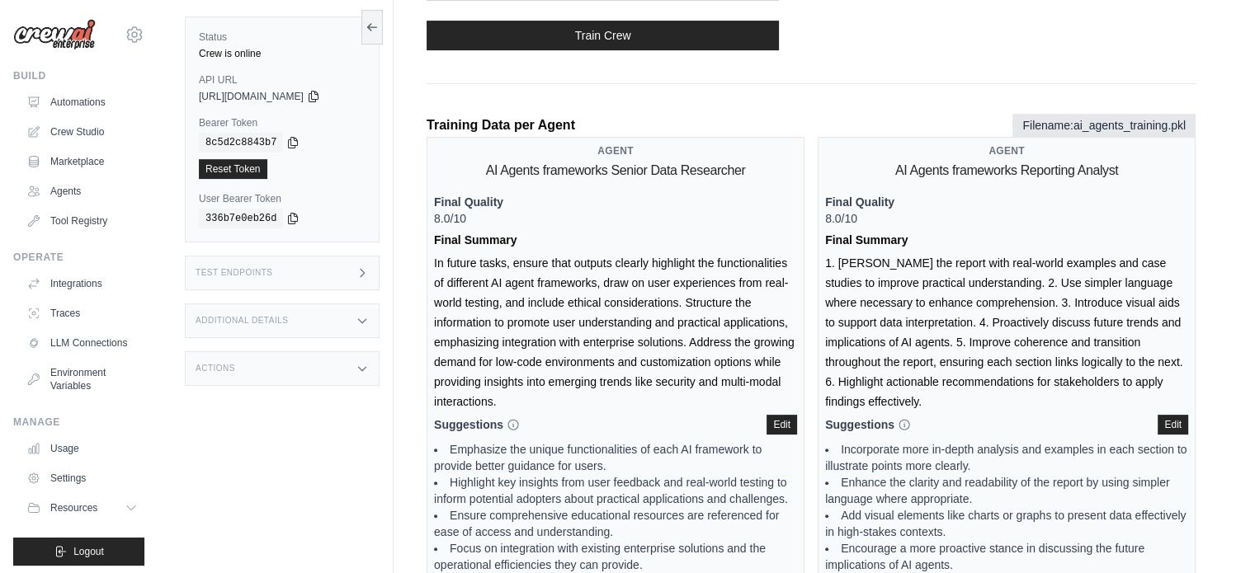
scroll to position [330, 0]
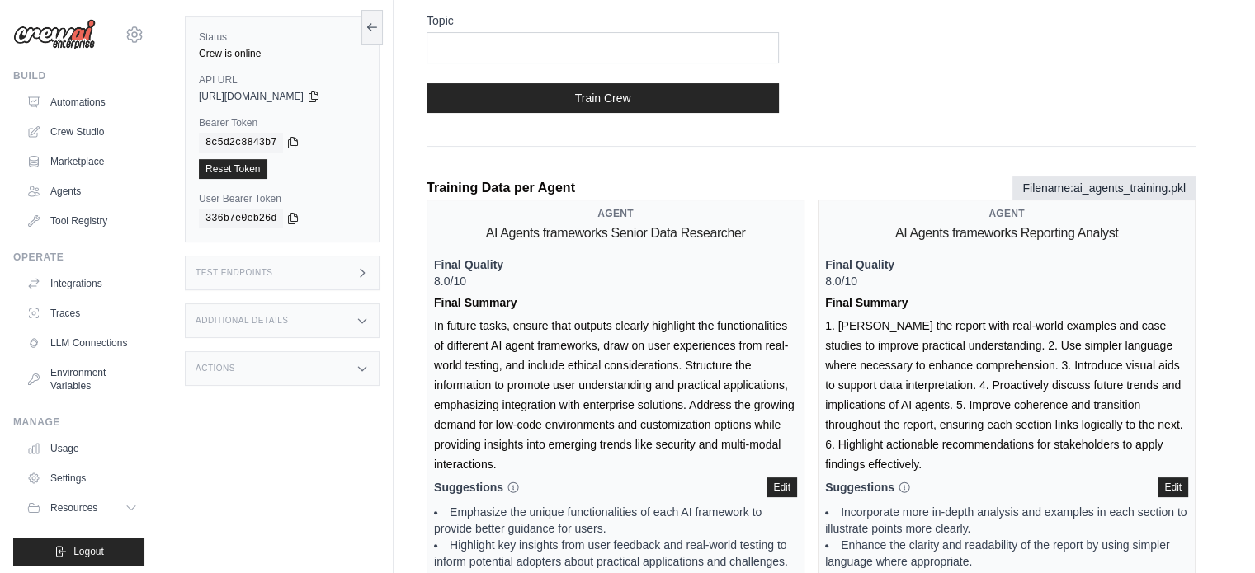
drag, startPoint x: 436, startPoint y: 277, endPoint x: 587, endPoint y: 446, distance: 226.7
click at [587, 446] on div "Agent AI Agents frameworks Senior Data Researcher Final Quality 8.0/10 Final Su…" at bounding box center [616, 512] width 378 height 625
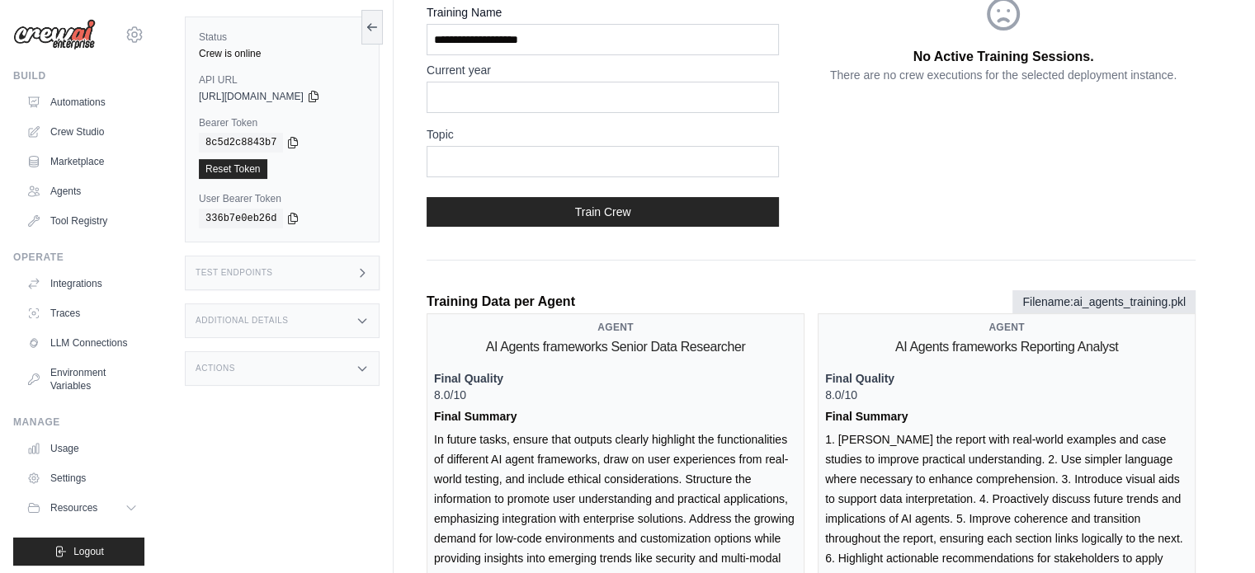
scroll to position [165, 0]
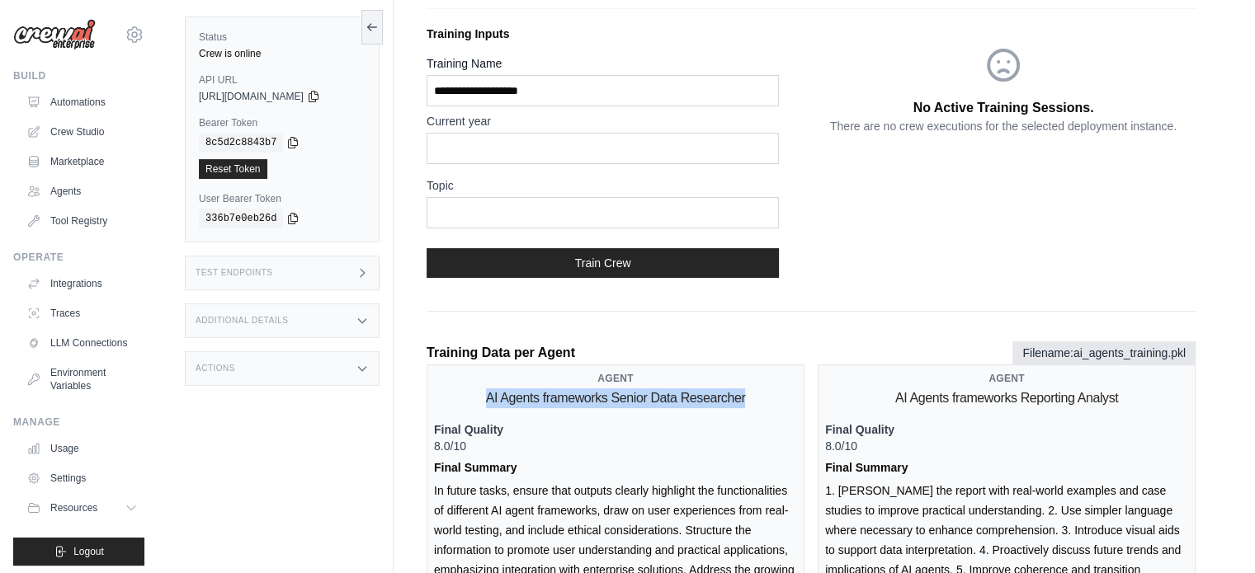
drag, startPoint x: 483, startPoint y: 364, endPoint x: 744, endPoint y: 379, distance: 261.9
click at [749, 372] on div "Agent AI Agents frameworks Senior Data Researcher" at bounding box center [615, 390] width 363 height 36
drag, startPoint x: 728, startPoint y: 410, endPoint x: 667, endPoint y: 382, distance: 67.9
click at [726, 422] on p "Final Quality 8.0/10" at bounding box center [615, 438] width 363 height 33
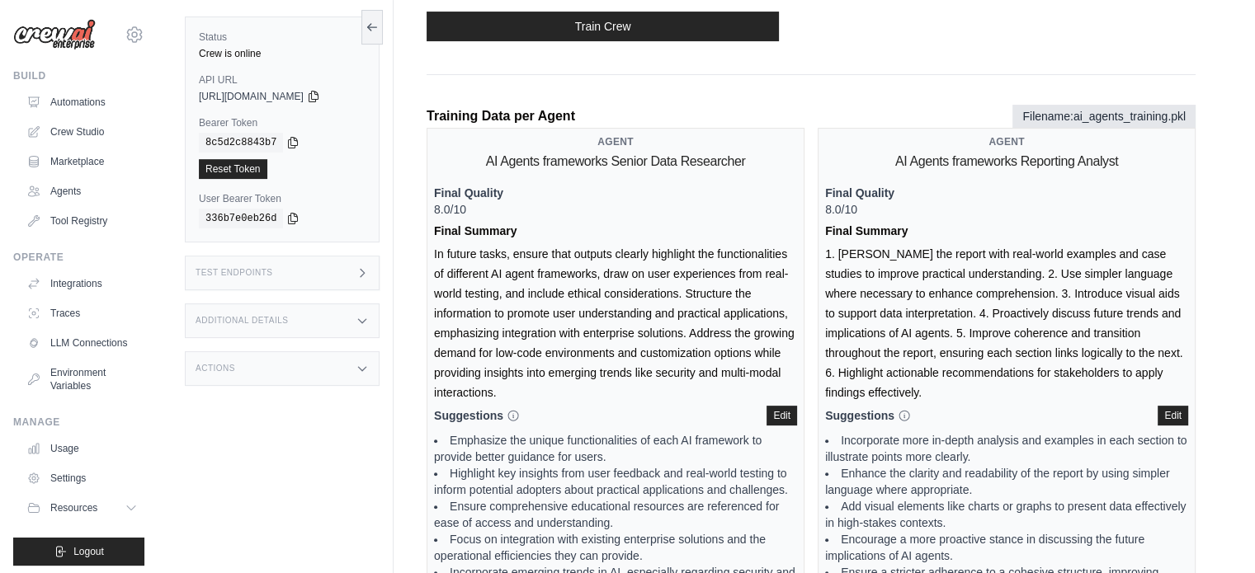
scroll to position [412, 0]
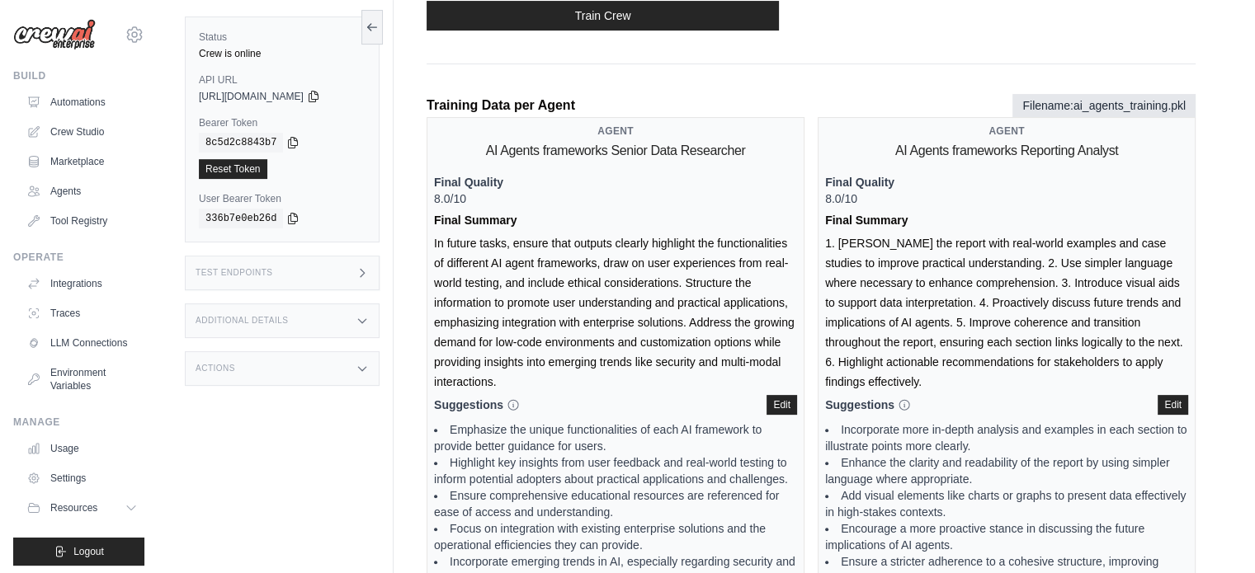
drag, startPoint x: 466, startPoint y: 196, endPoint x: 739, endPoint y: 354, distance: 315.7
click at [739, 354] on div "Agent AI Agents frameworks Senior Data Researcher Final Quality 8.0/10 Final Su…" at bounding box center [616, 429] width 378 height 625
drag, startPoint x: 662, startPoint y: 385, endPoint x: 650, endPoint y: 382, distance: 12.8
click at [661, 395] on div "Suggestions When editing each suggestion must be separated by a new line. This …" at bounding box center [615, 405] width 363 height 20
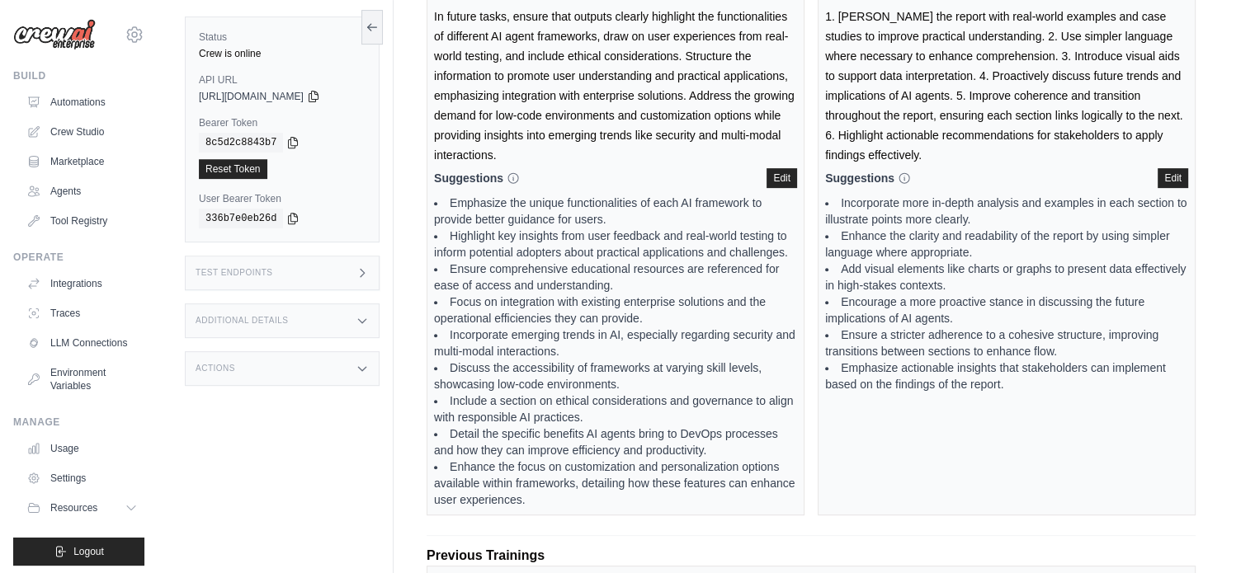
scroll to position [660, 0]
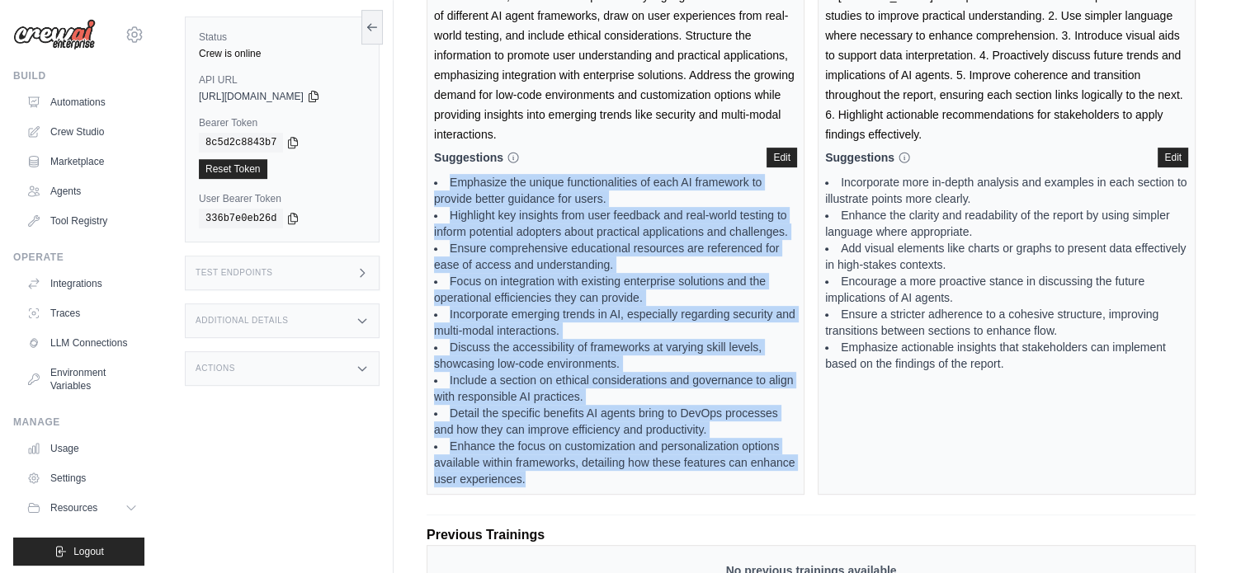
drag, startPoint x: 449, startPoint y: 167, endPoint x: 627, endPoint y: 481, distance: 361.3
click at [629, 487] on ul "Emphasize the unique functionalities of each AI framework to provide better gui…" at bounding box center [615, 330] width 363 height 313
drag, startPoint x: 627, startPoint y: 481, endPoint x: 689, endPoint y: 307, distance: 184.7
click at [627, 478] on li "Enhance the focus on customization and personalization options available within…" at bounding box center [615, 462] width 363 height 49
click at [721, 207] on li "Highlight key insights from user feedback and real-world testing to inform pote…" at bounding box center [615, 223] width 363 height 33
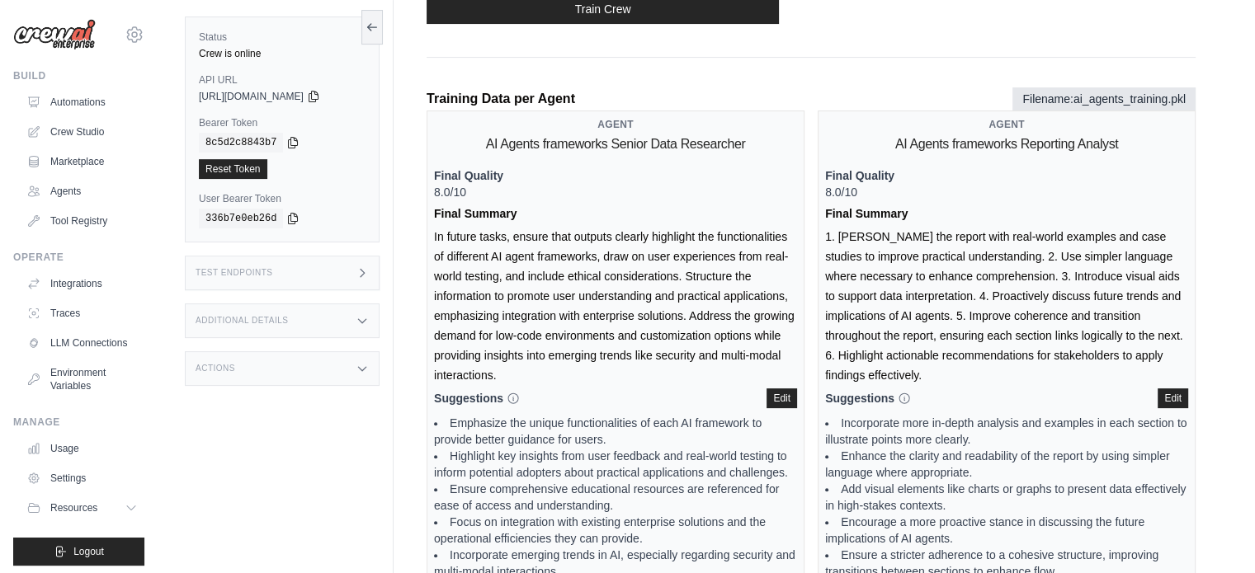
scroll to position [412, 0]
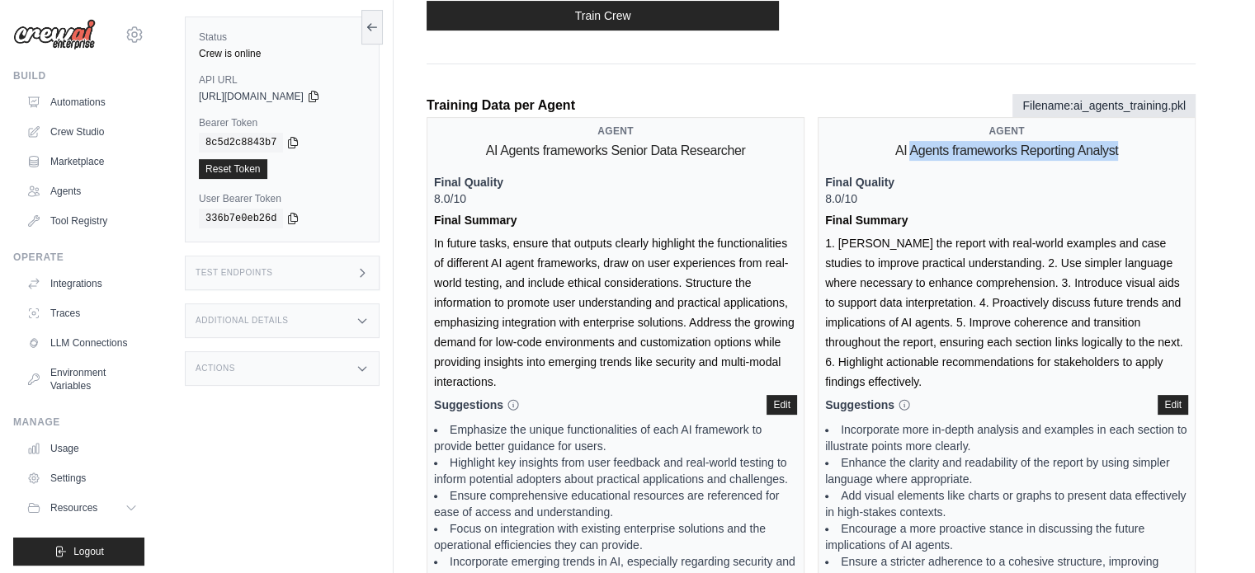
drag, startPoint x: 910, startPoint y: 118, endPoint x: 1066, endPoint y: 164, distance: 162.6
click at [1122, 125] on div "Agent AI Agents frameworks Reporting Analyst" at bounding box center [1006, 143] width 363 height 36
drag, startPoint x: 1063, startPoint y: 166, endPoint x: 1038, endPoint y: 181, distance: 30.0
click at [1061, 174] on p "Final Quality 8.0/10" at bounding box center [1006, 190] width 363 height 33
drag, startPoint x: 928, startPoint y: 105, endPoint x: 1097, endPoint y: 115, distance: 169.4
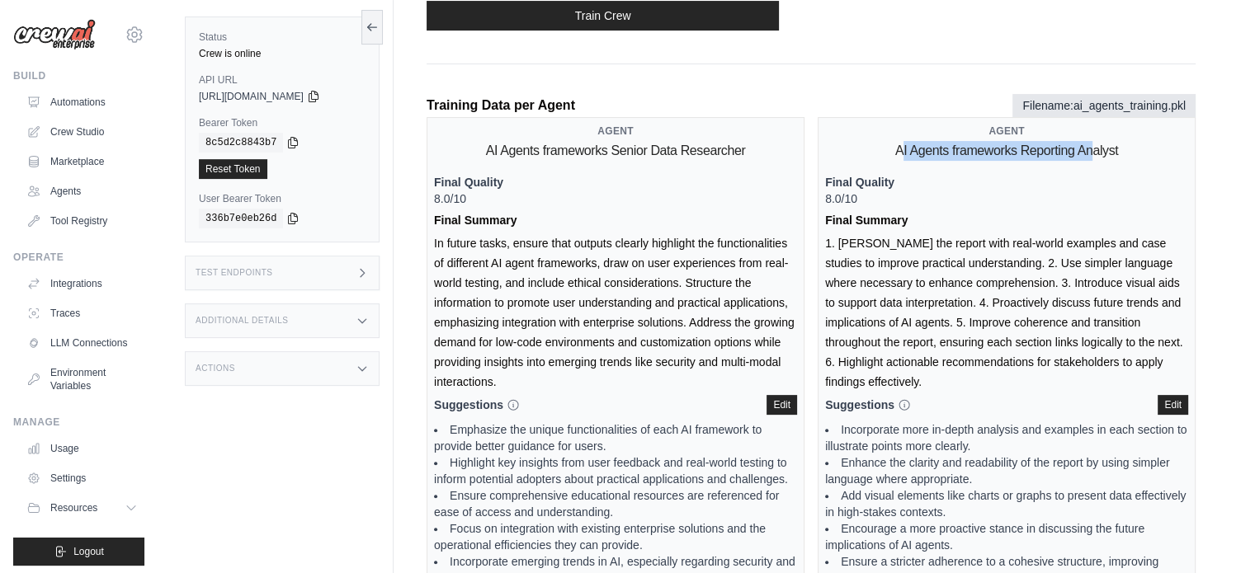
click at [1095, 141] on h2 "AI Agents frameworks Reporting Analyst" at bounding box center [1006, 151] width 223 height 20
drag, startPoint x: 1101, startPoint y: 134, endPoint x: 1049, endPoint y: 172, distance: 63.2
click at [1100, 135] on div "Agent AI Agents frameworks Reporting Analyst Final Quality 8.0/10 Final Summary…" at bounding box center [1007, 429] width 378 height 625
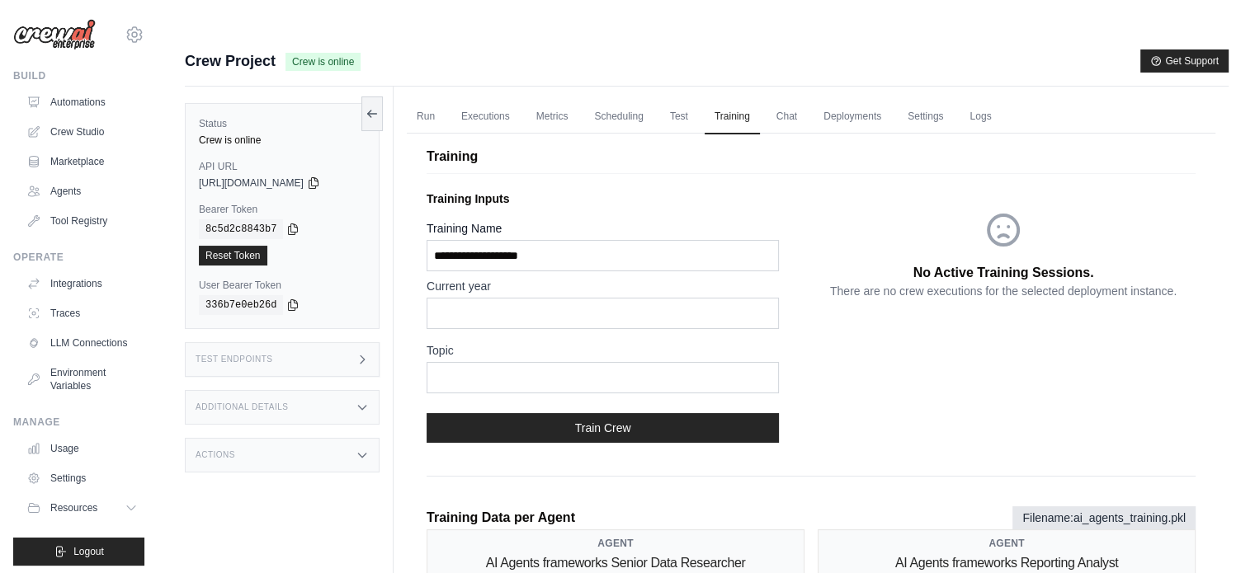
scroll to position [0, 0]
click at [653, 100] on link "Scheduling" at bounding box center [618, 117] width 68 height 35
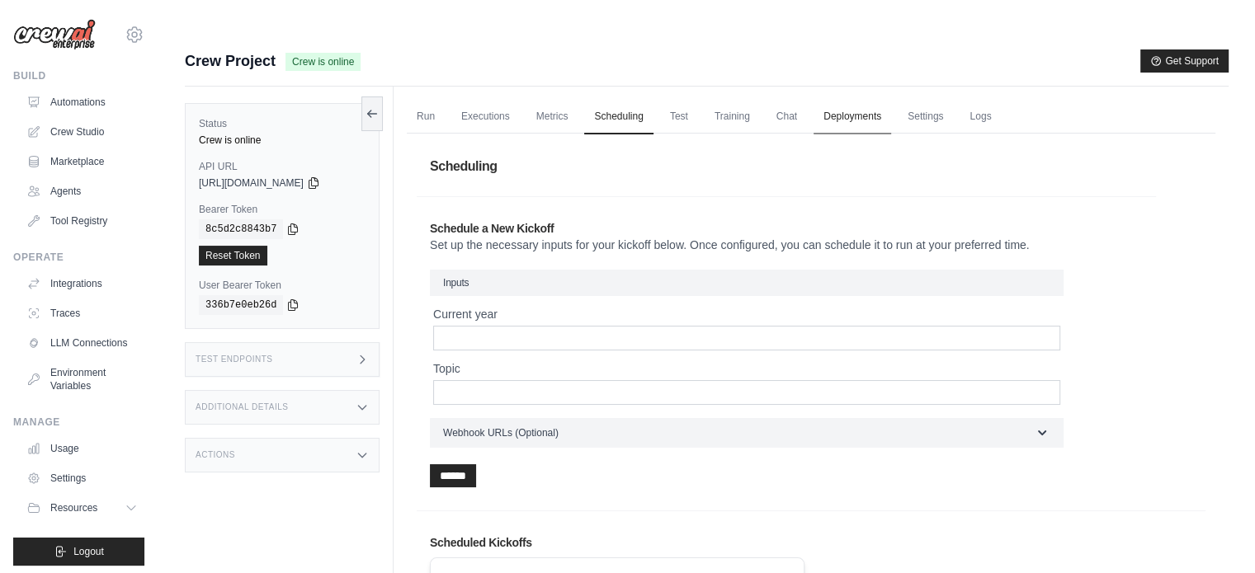
click at [891, 100] on link "Deployments" at bounding box center [852, 117] width 78 height 35
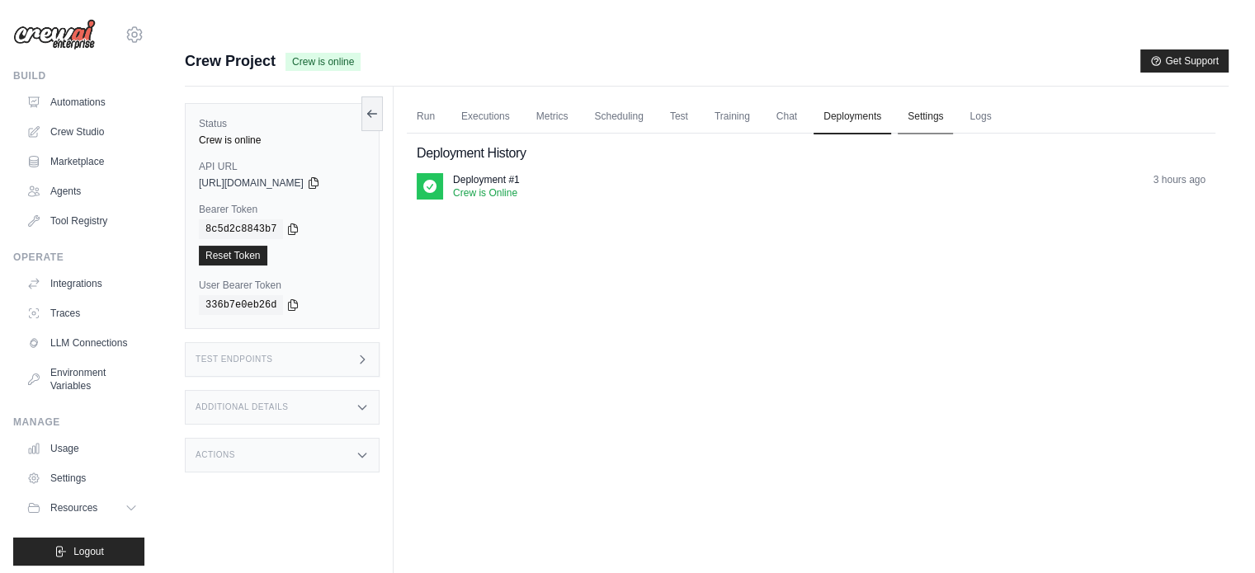
click at [953, 100] on link "Settings" at bounding box center [925, 117] width 55 height 35
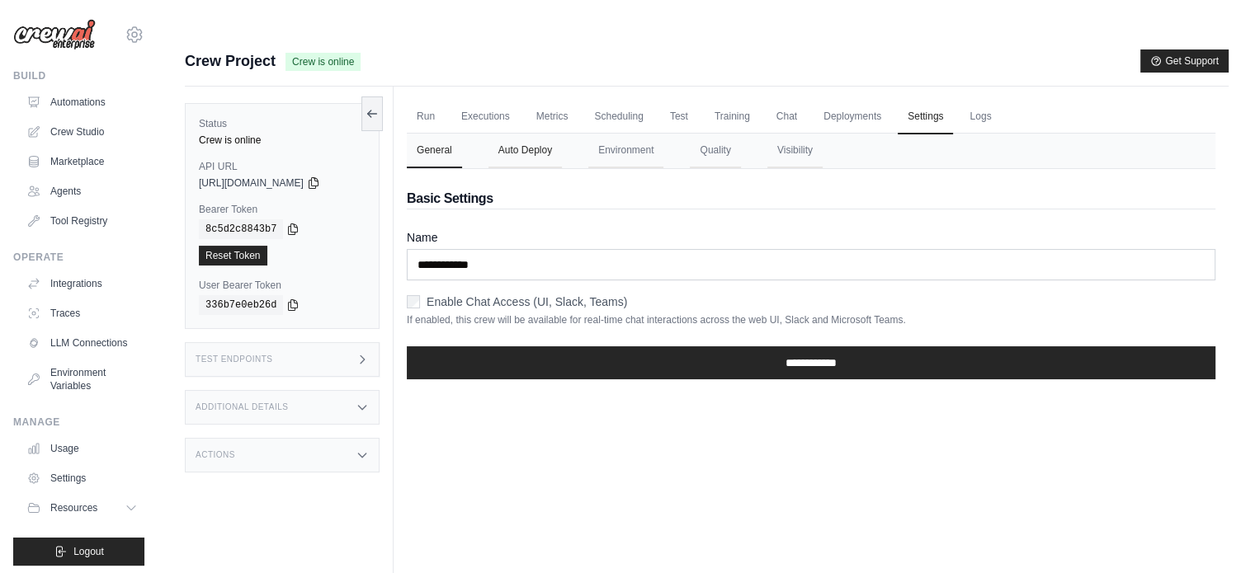
click at [536, 134] on button "Auto Deploy" at bounding box center [524, 151] width 73 height 35
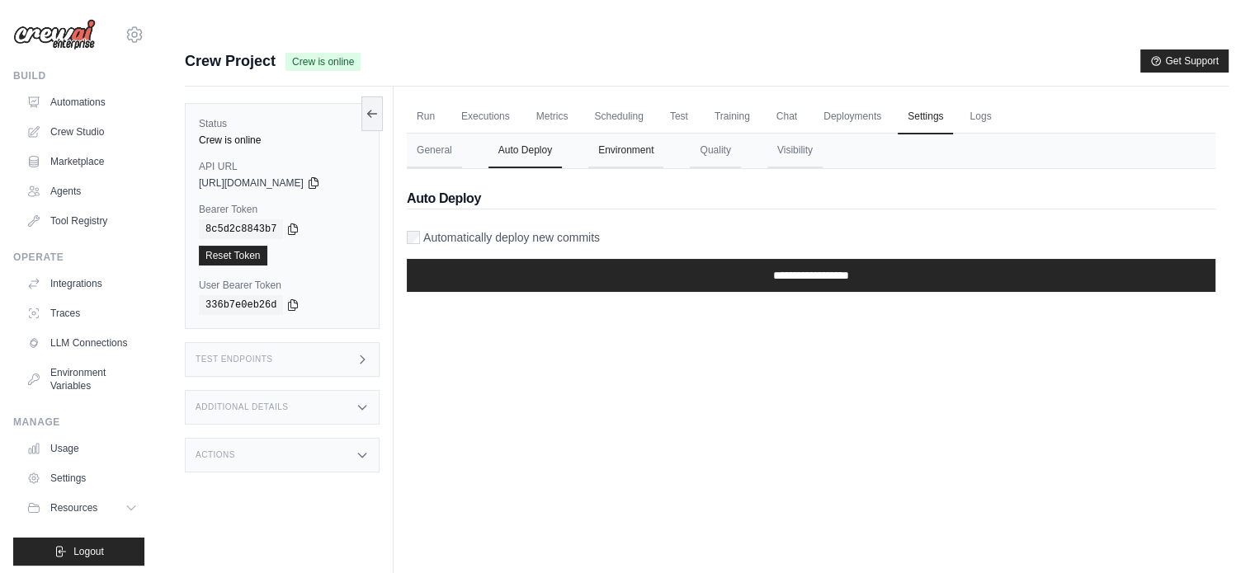
click at [618, 134] on button "Environment" at bounding box center [625, 151] width 75 height 35
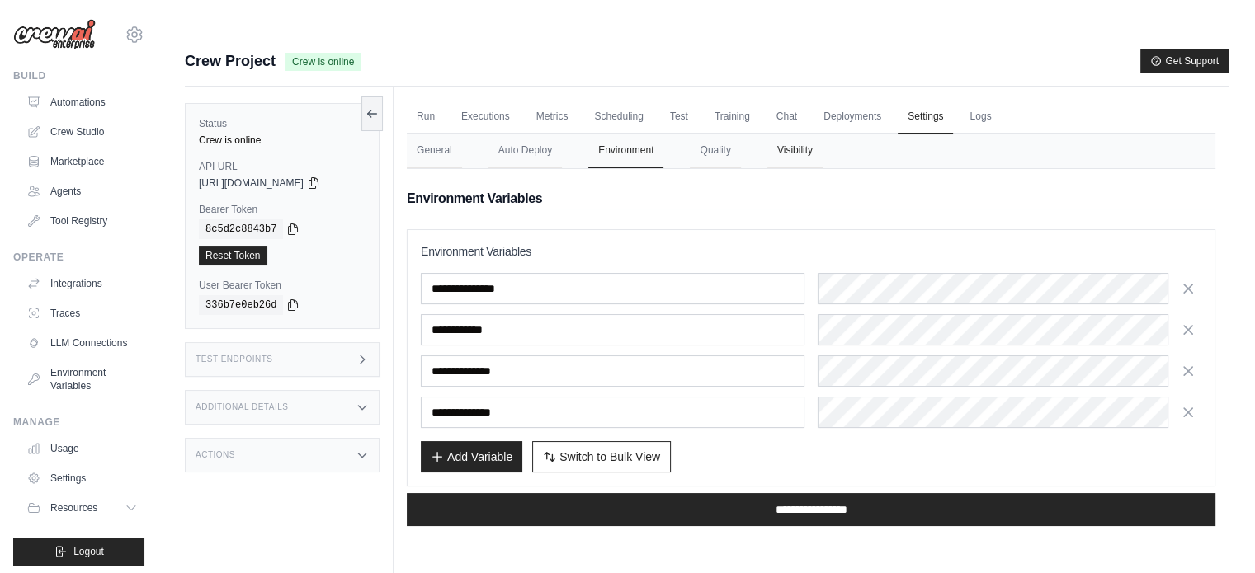
drag, startPoint x: 717, startPoint y: 121, endPoint x: 779, endPoint y: 121, distance: 61.9
click at [738, 134] on button "Quality" at bounding box center [715, 151] width 50 height 35
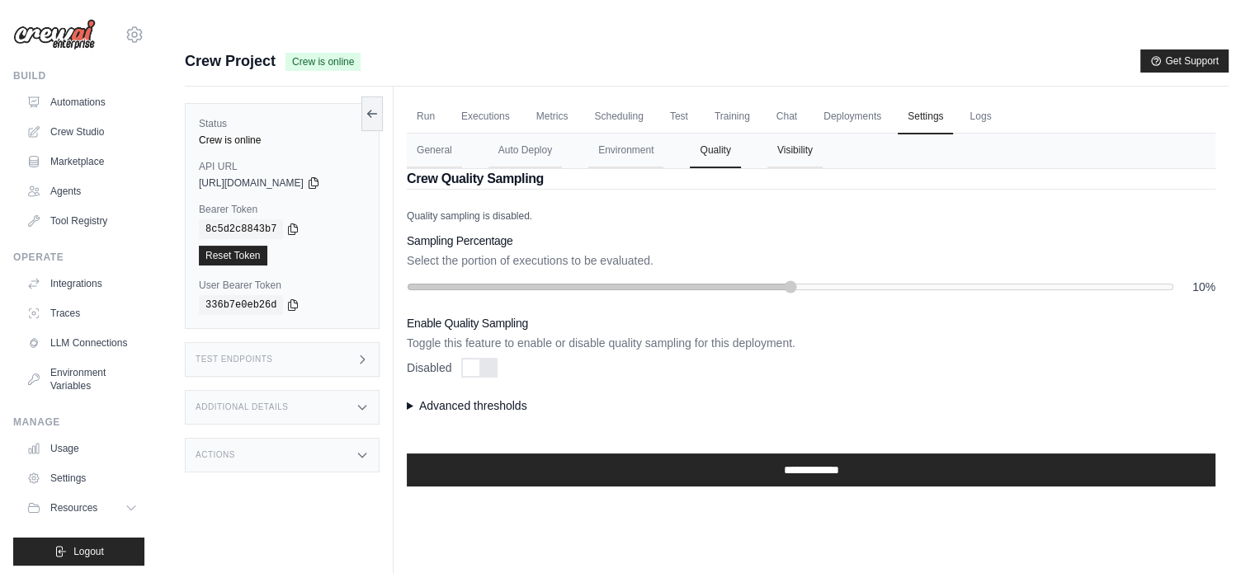
click at [823, 134] on button "Visibility" at bounding box center [794, 151] width 55 height 35
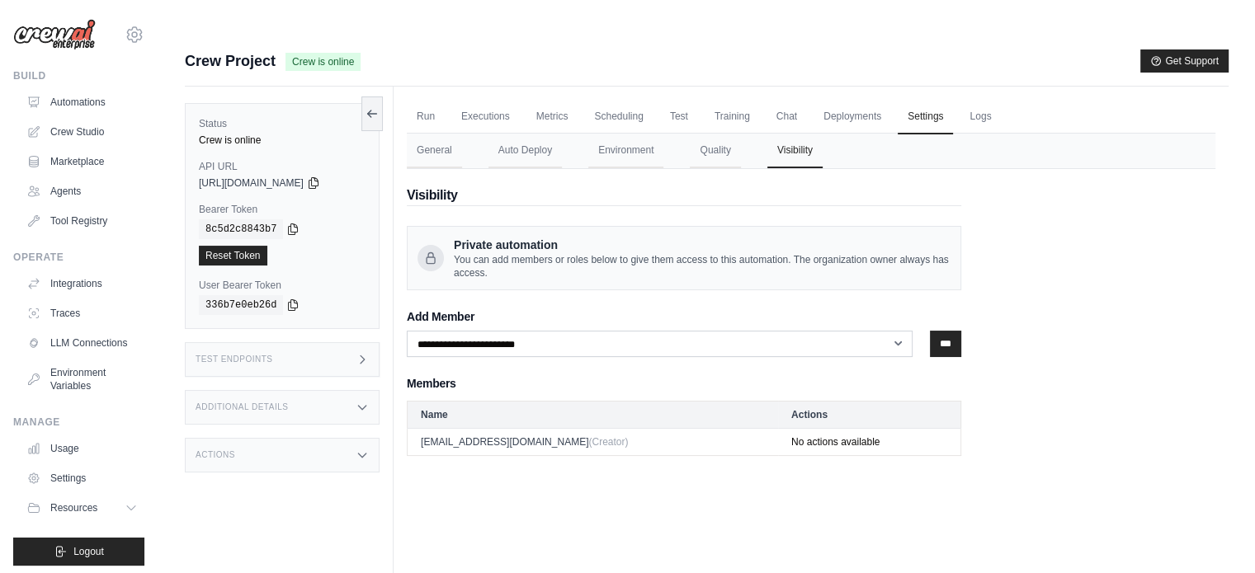
click at [365, 353] on icon at bounding box center [362, 359] width 13 height 13
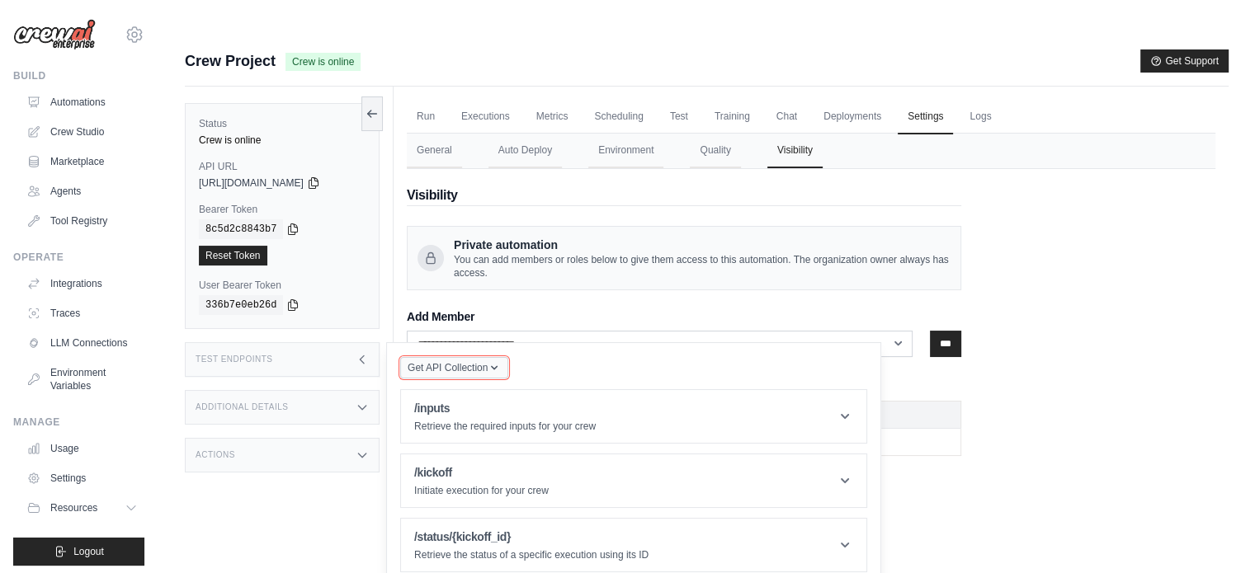
click at [469, 361] on span "Get API Collection" at bounding box center [448, 367] width 80 height 13
click at [472, 420] on p "Retrieve the required inputs for your crew" at bounding box center [504, 426] width 181 height 13
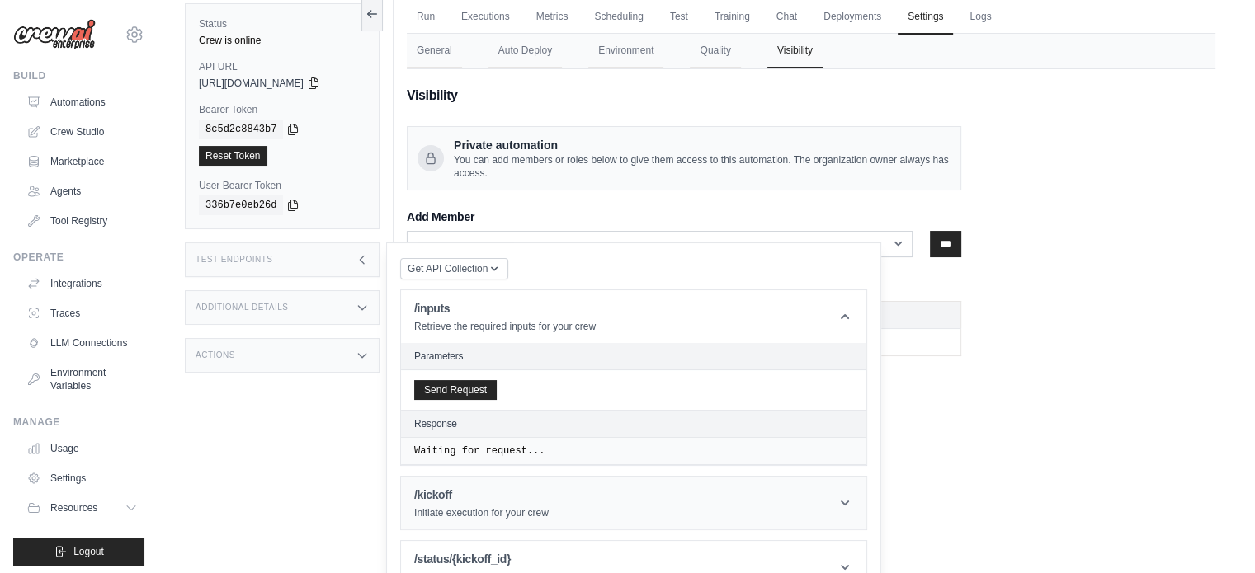
click at [482, 487] on h1 "/kickoff" at bounding box center [481, 495] width 134 height 16
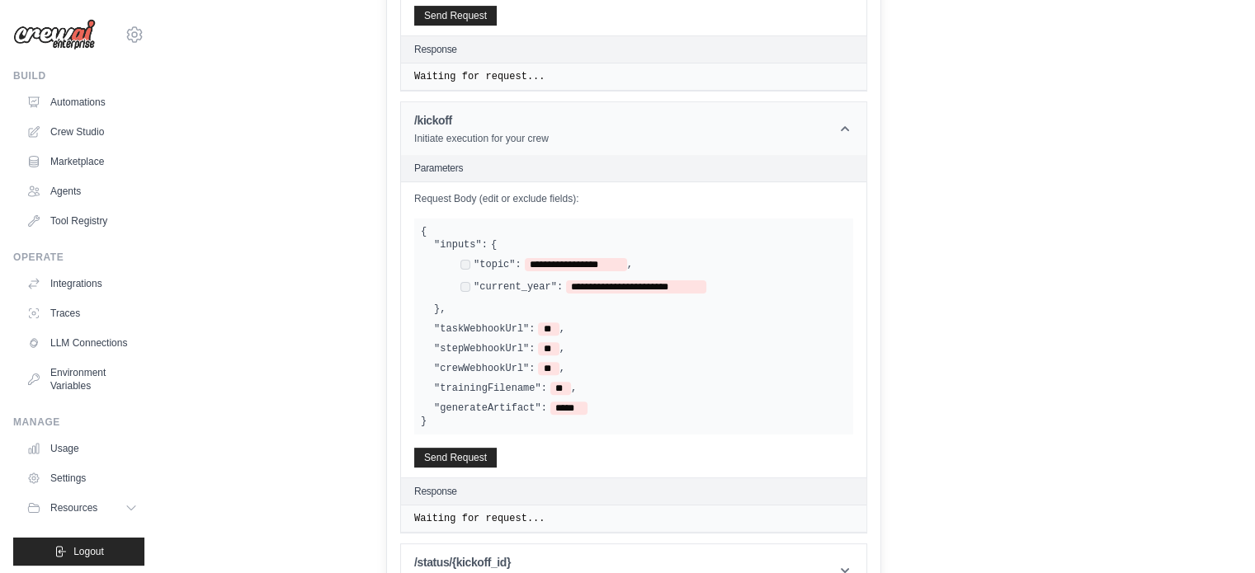
scroll to position [475, 0]
click at [622, 101] on header "/kickoff Initiate execution for your crew" at bounding box center [633, 127] width 465 height 53
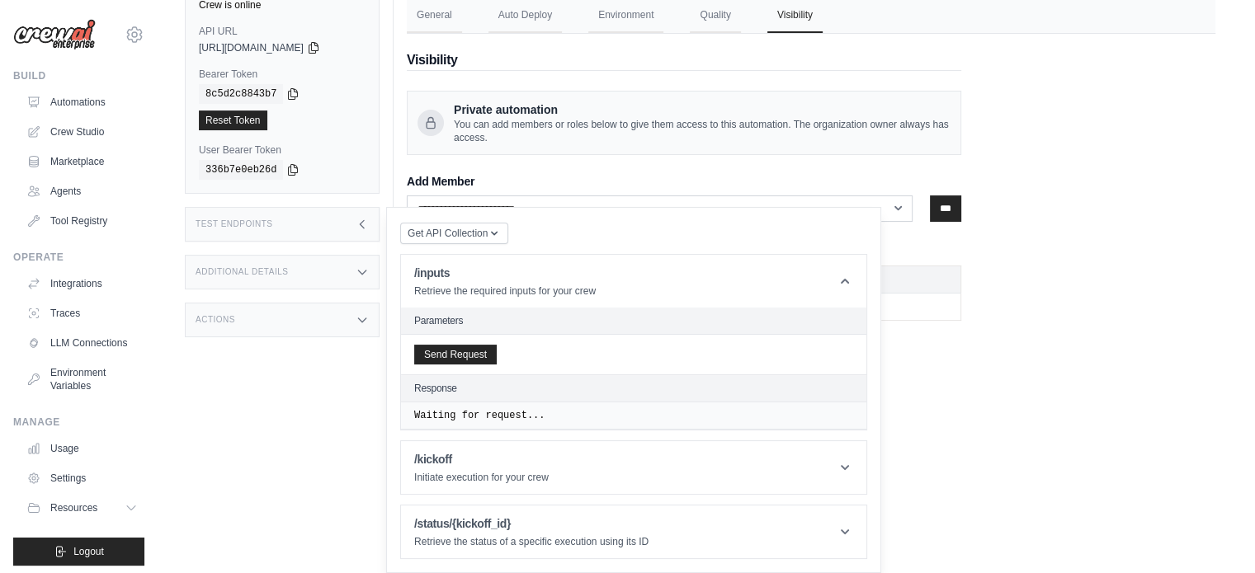
scroll to position [100, 0]
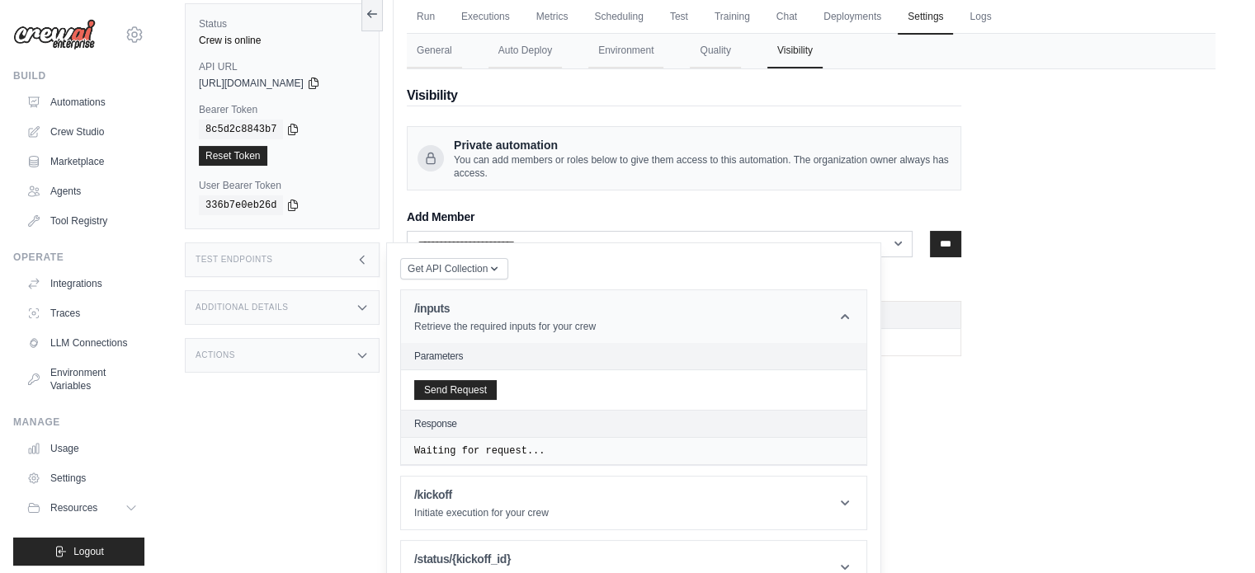
click at [557, 320] on p "Retrieve the required inputs for your crew" at bounding box center [504, 326] width 181 height 13
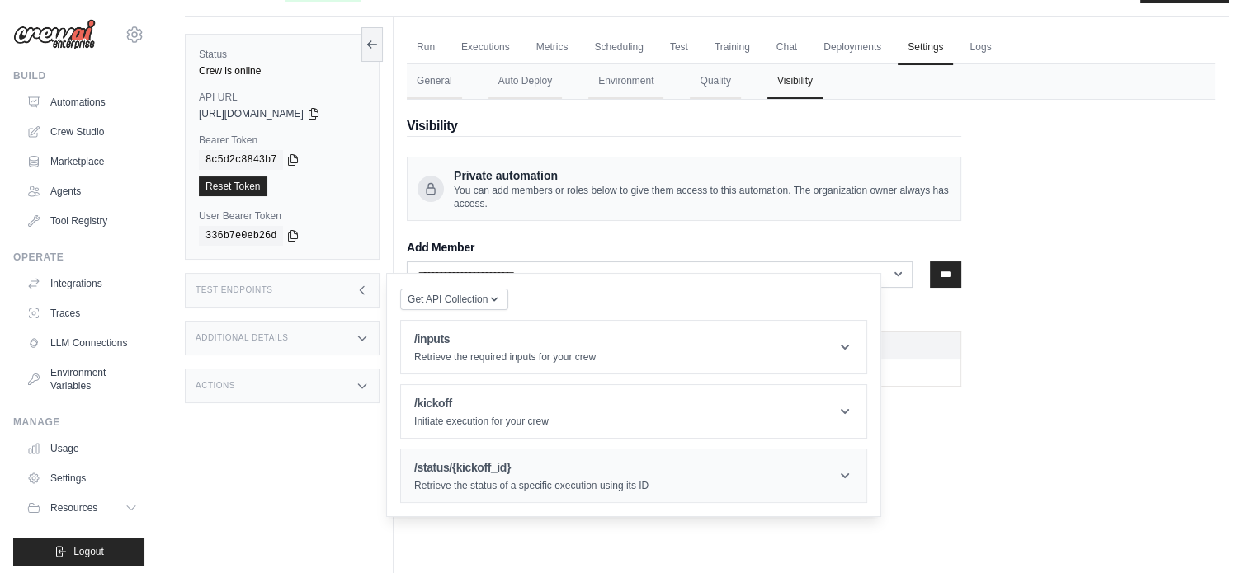
click at [540, 479] on p "Retrieve the status of a specific execution using its ID" at bounding box center [531, 485] width 234 height 13
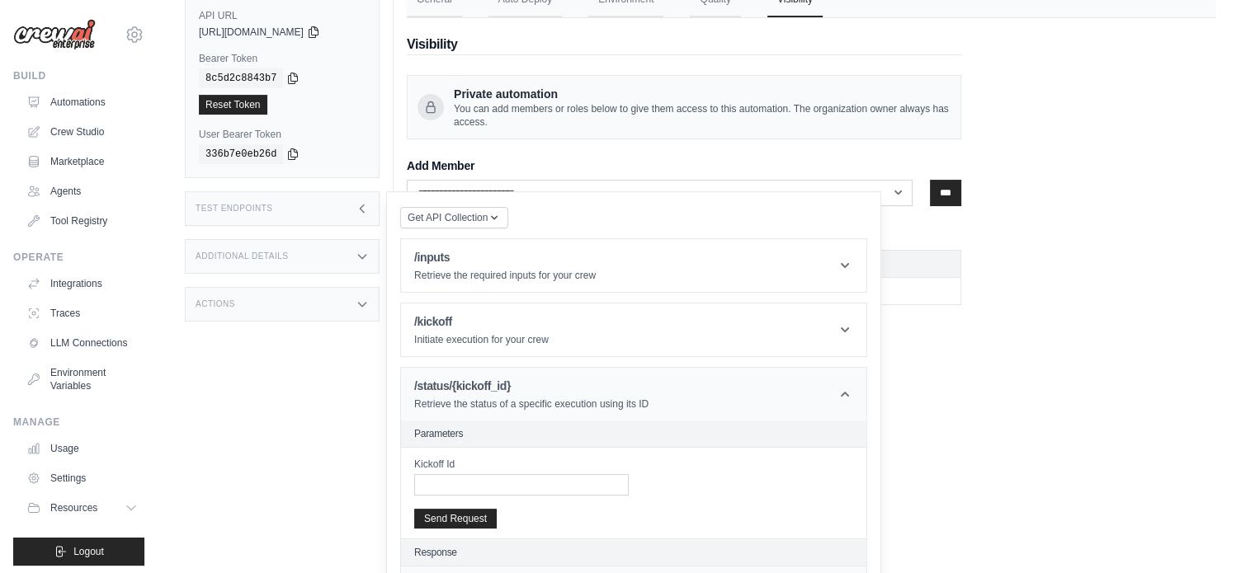
click at [523, 378] on h1 "/status/{kickoff_id}" at bounding box center [531, 386] width 234 height 16
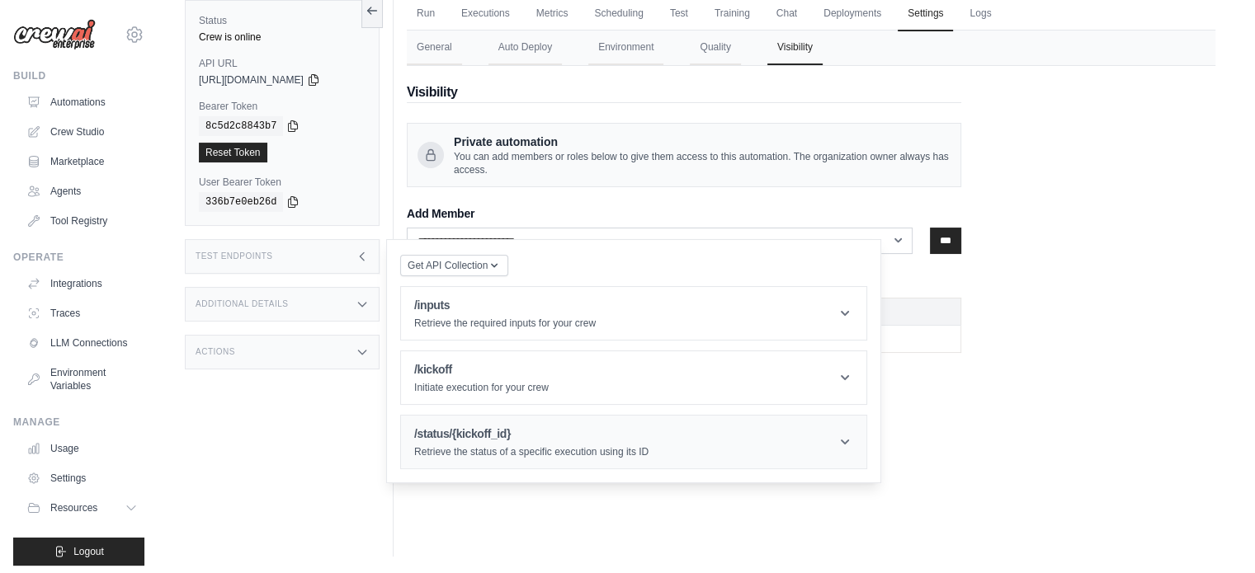
scroll to position [69, 0]
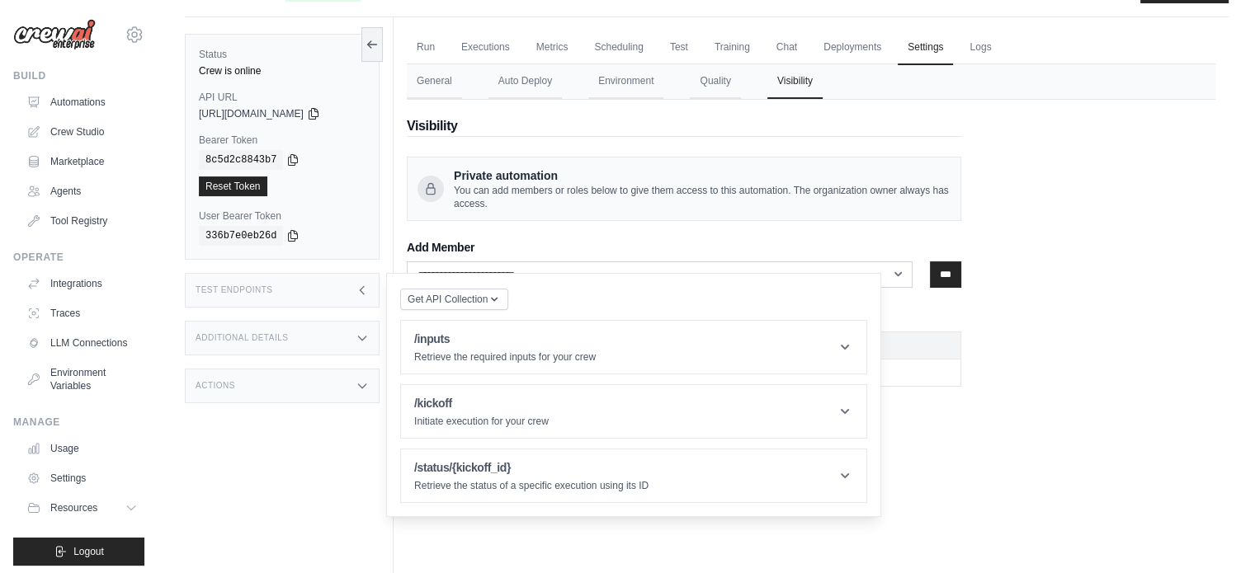
click at [360, 332] on icon at bounding box center [362, 338] width 13 height 13
click at [356, 477] on icon at bounding box center [362, 483] width 13 height 13
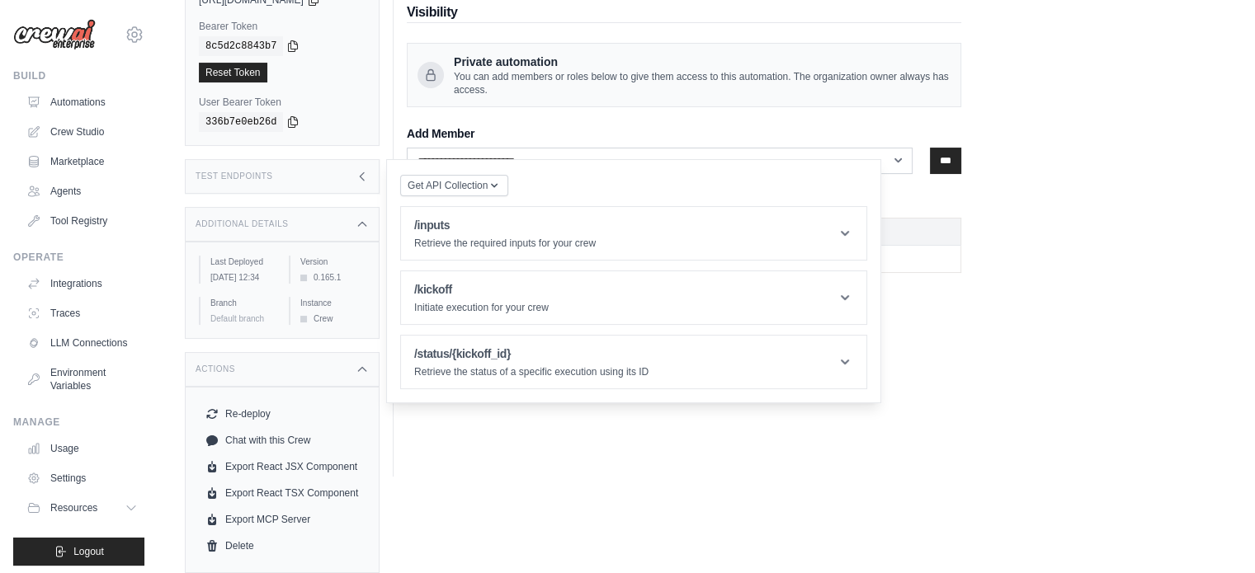
click at [356, 363] on icon at bounding box center [362, 369] width 13 height 13
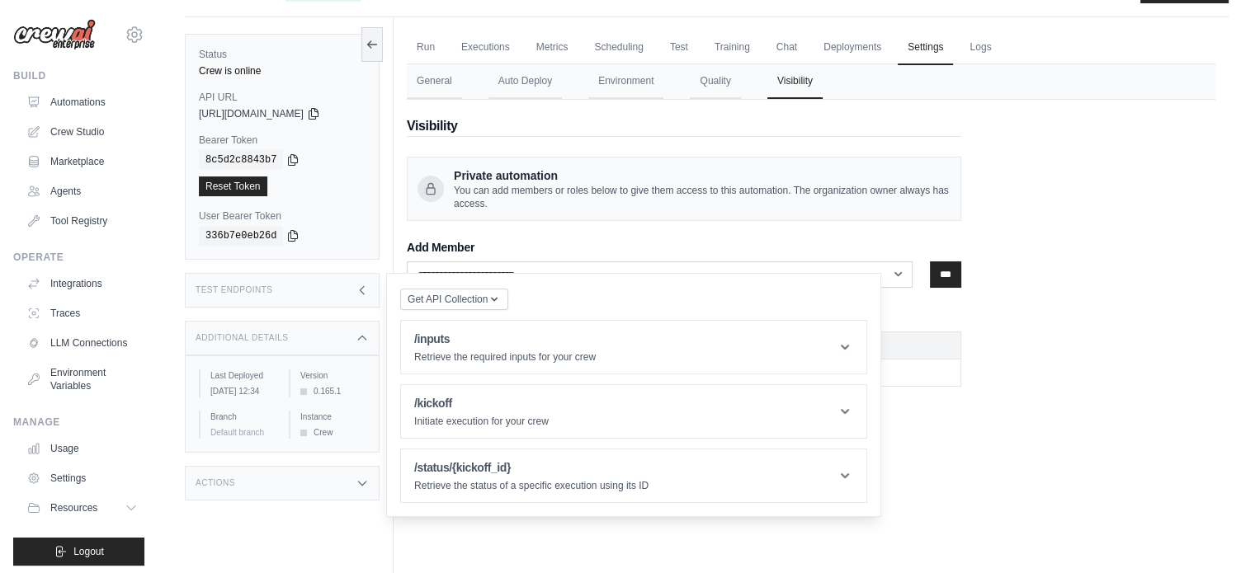
click at [361, 284] on icon at bounding box center [362, 290] width 13 height 13
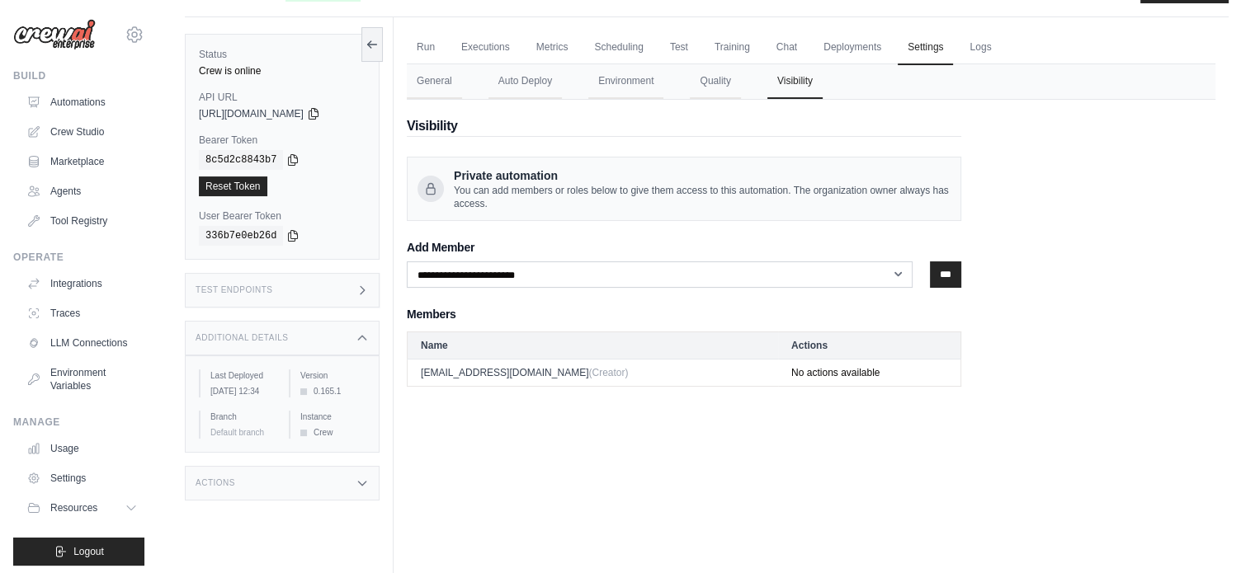
click at [354, 321] on div "Additional Details" at bounding box center [282, 338] width 195 height 35
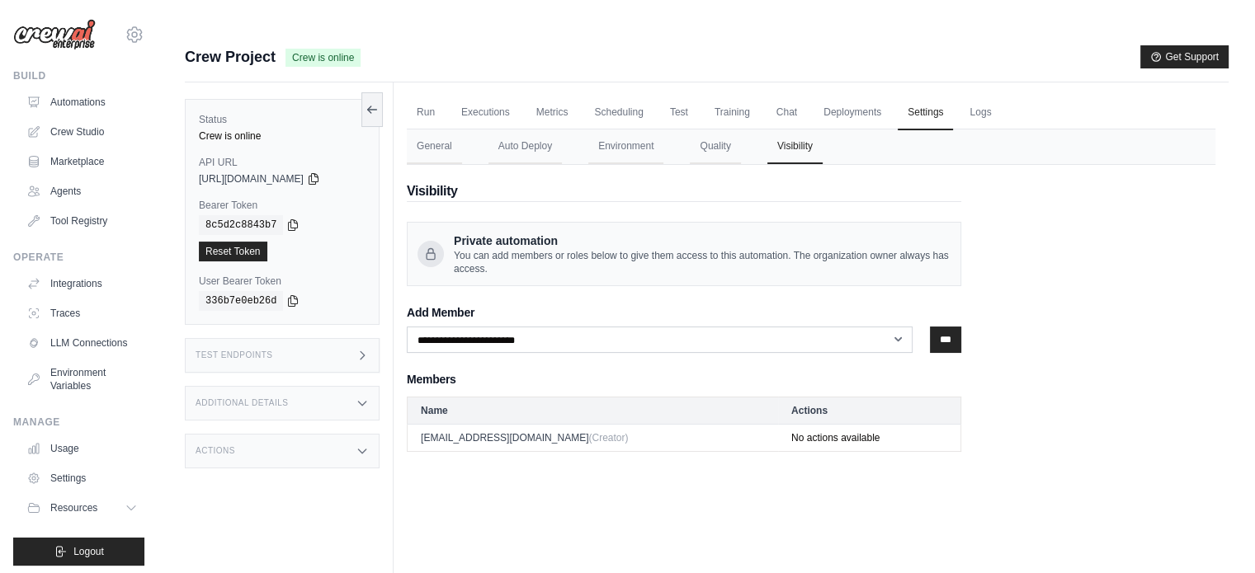
scroll to position [0, 0]
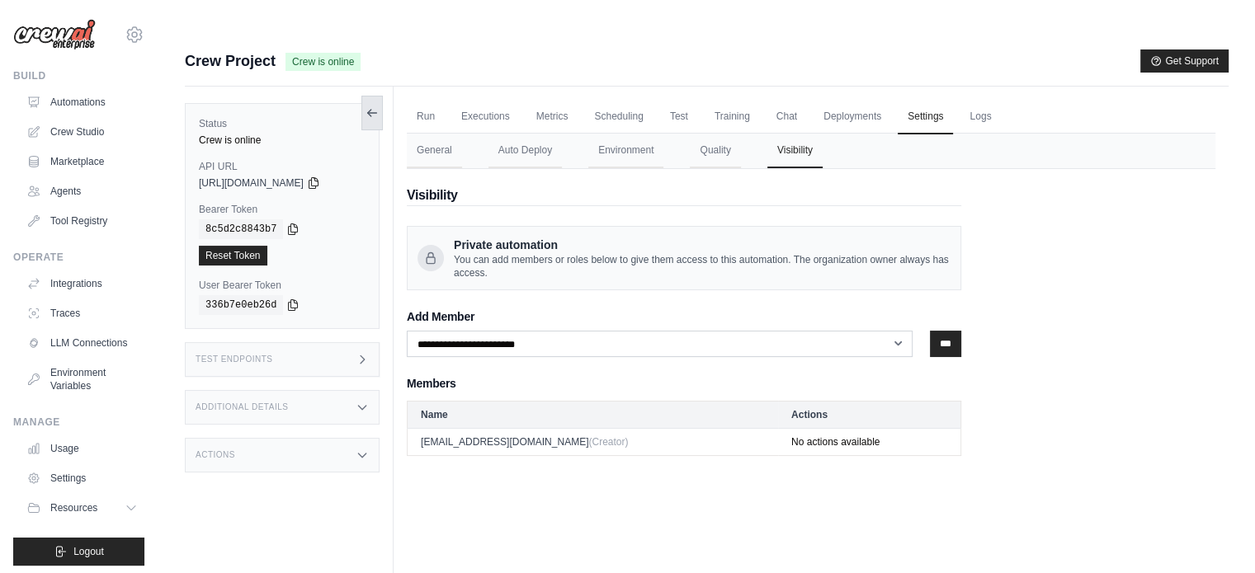
click at [373, 96] on button at bounding box center [371, 113] width 21 height 35
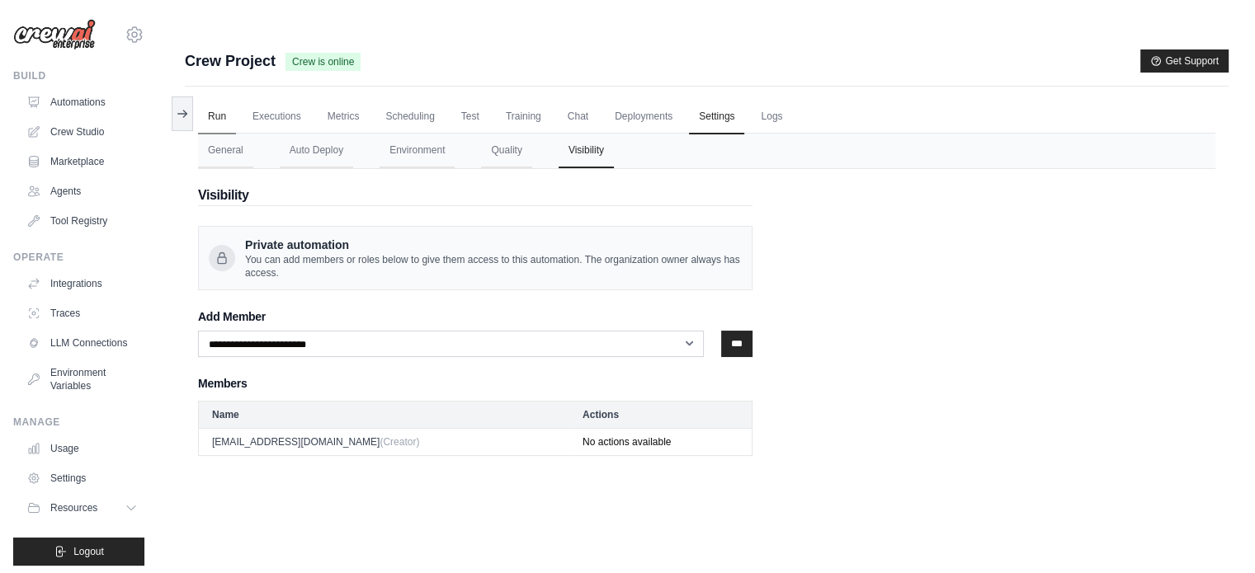
click at [202, 100] on link "Run" at bounding box center [217, 117] width 38 height 35
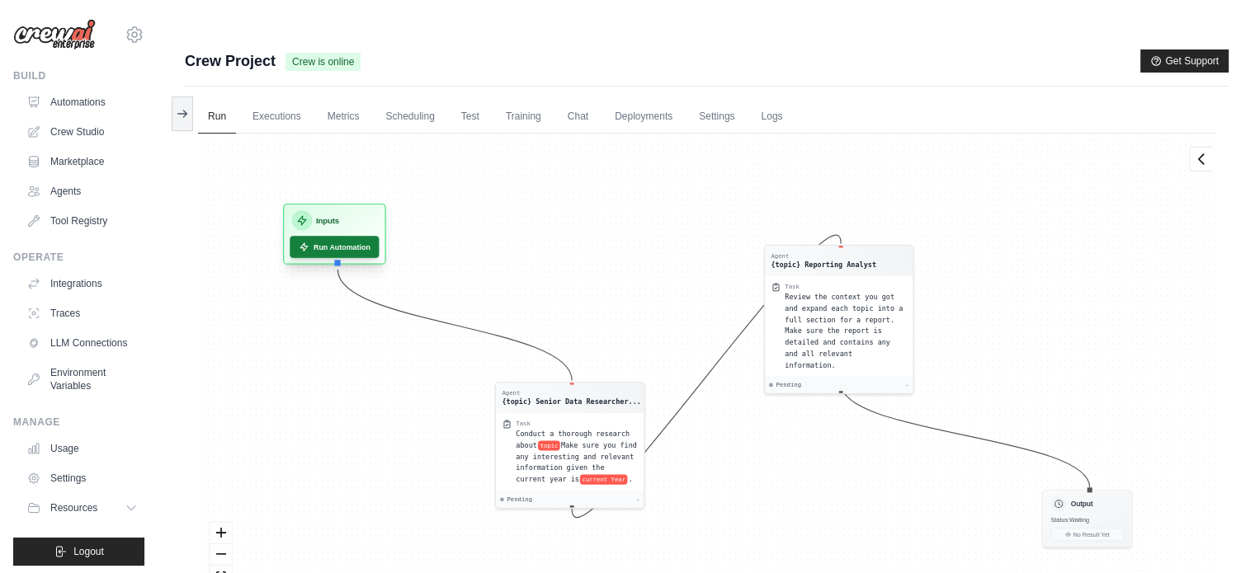
click at [340, 236] on button "Run Automation" at bounding box center [334, 247] width 89 height 22
click at [342, 236] on button "Run Automation" at bounding box center [334, 247] width 89 height 22
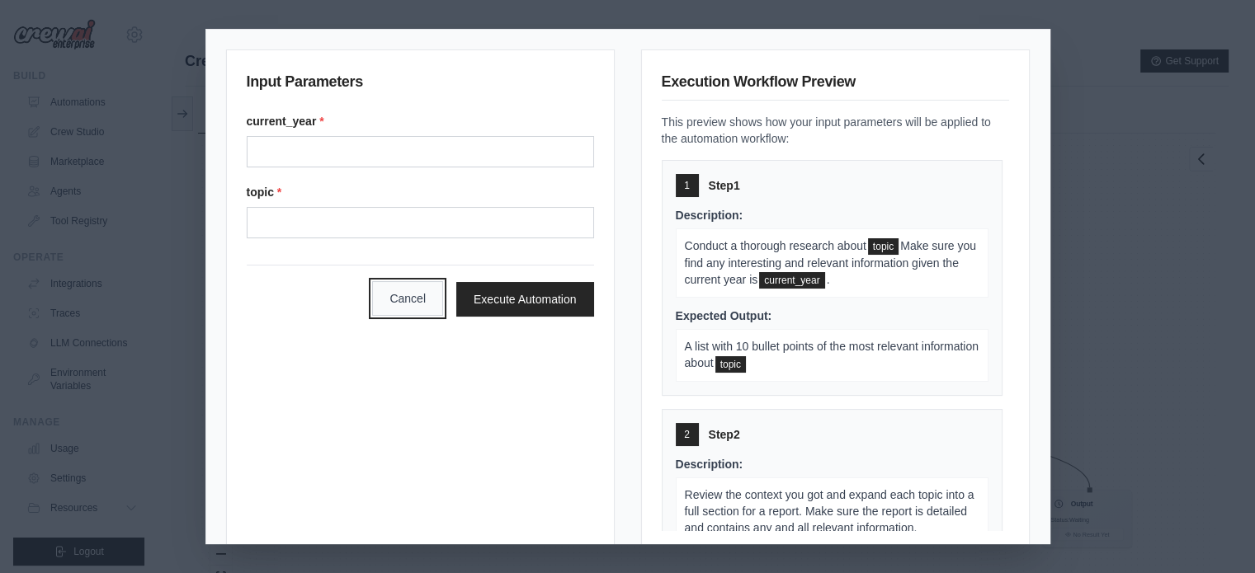
click at [400, 295] on button "Cancel" at bounding box center [407, 298] width 71 height 35
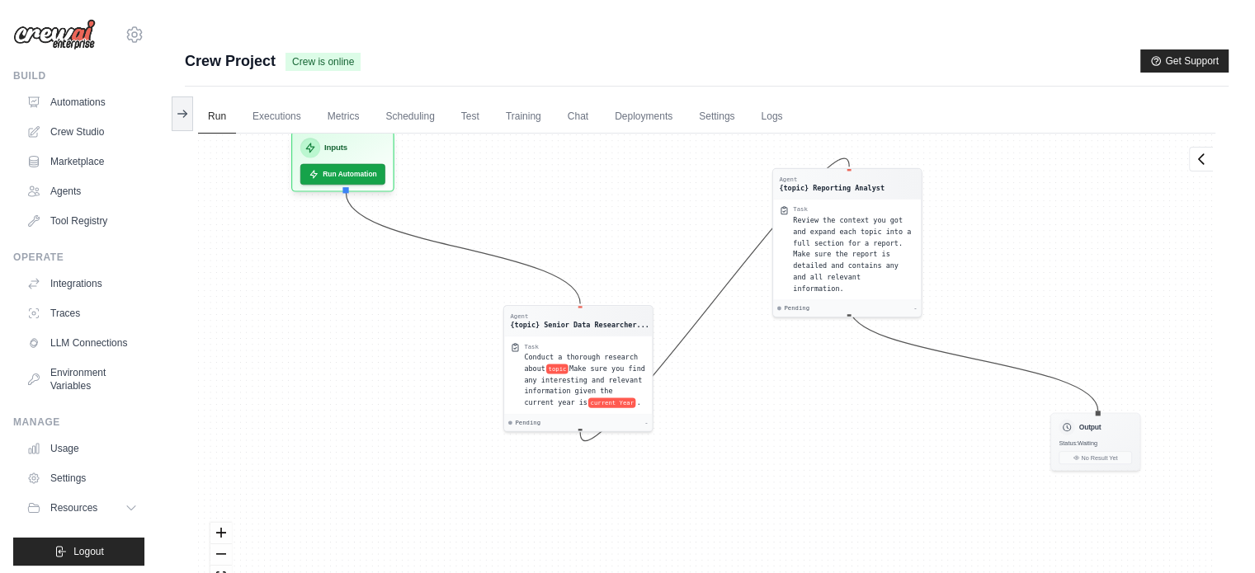
drag, startPoint x: 347, startPoint y: 382, endPoint x: 388, endPoint y: 338, distance: 59.5
click at [388, 338] on div "Agent {topic} Senior Data Researcher... Task Conduct a thorough research about …" at bounding box center [706, 378] width 1017 height 488
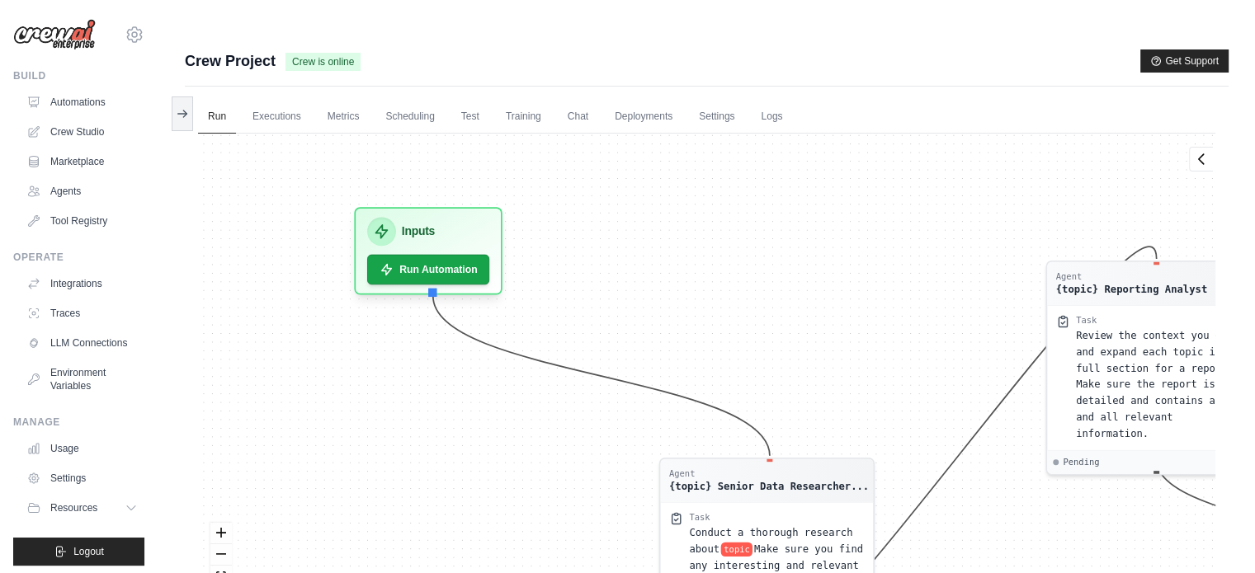
drag, startPoint x: 471, startPoint y: 148, endPoint x: 607, endPoint y: 231, distance: 159.6
click at [607, 231] on div "Agent {topic} Senior Data Researcher... Task Conduct a thorough research about …" at bounding box center [706, 378] width 1017 height 488
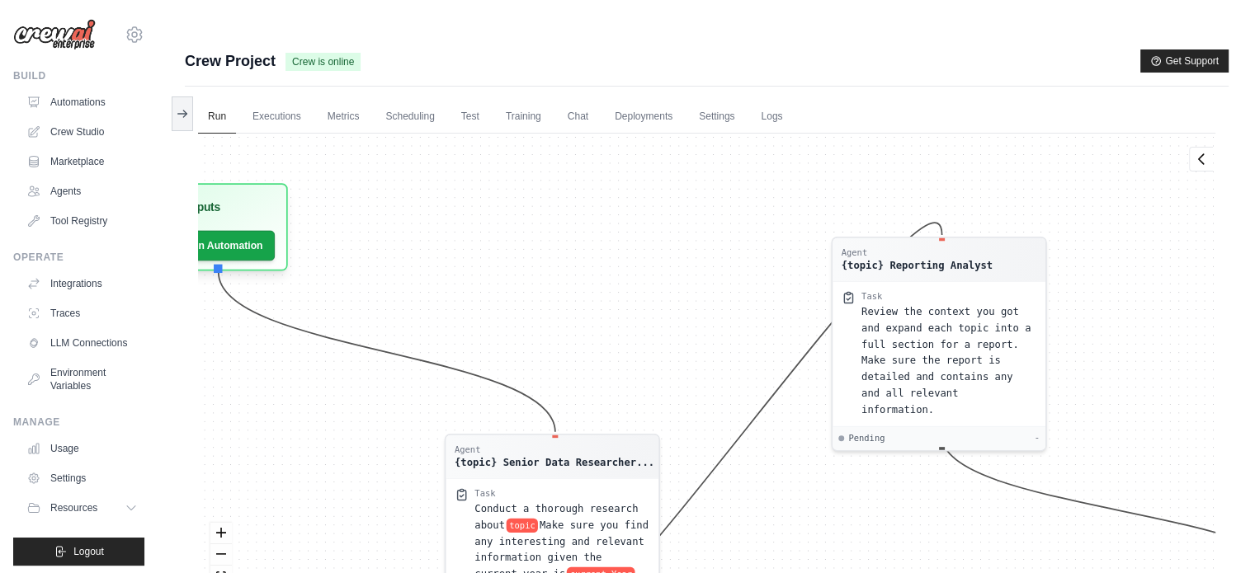
drag, startPoint x: 607, startPoint y: 231, endPoint x: 607, endPoint y: 206, distance: 24.7
click at [607, 206] on div "Agent {topic} Senior Data Researcher... Task Conduct a thorough research about …" at bounding box center [706, 378] width 1017 height 488
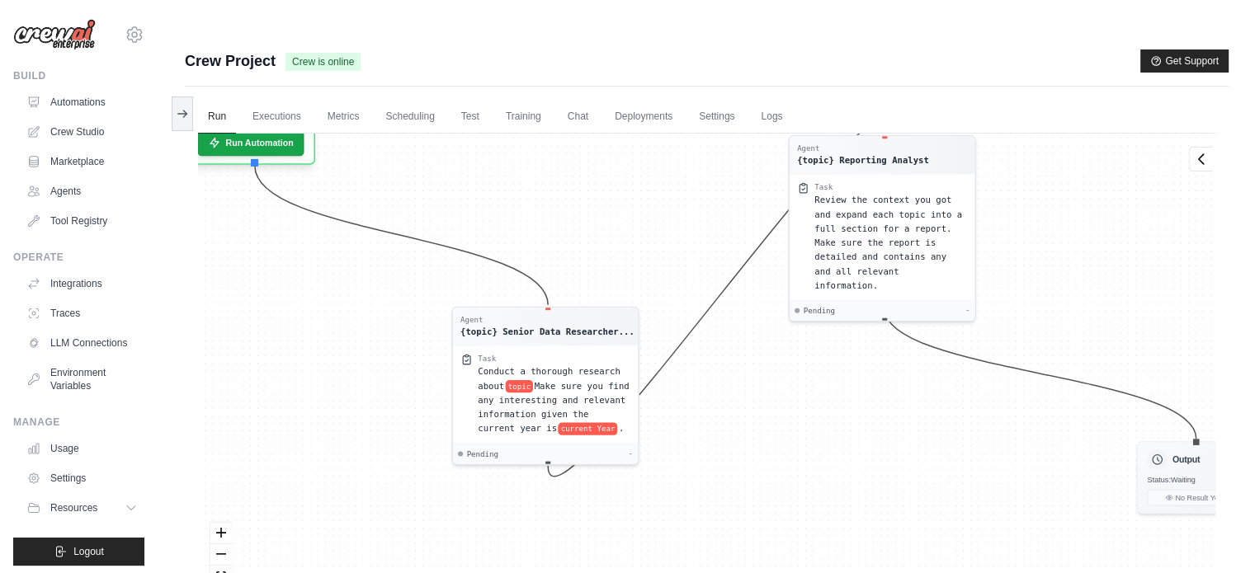
drag, startPoint x: 634, startPoint y: 217, endPoint x: 411, endPoint y: 100, distance: 251.7
click at [411, 134] on div "Agent {topic} Senior Data Researcher... Task Conduct a thorough research about …" at bounding box center [706, 378] width 1017 height 488
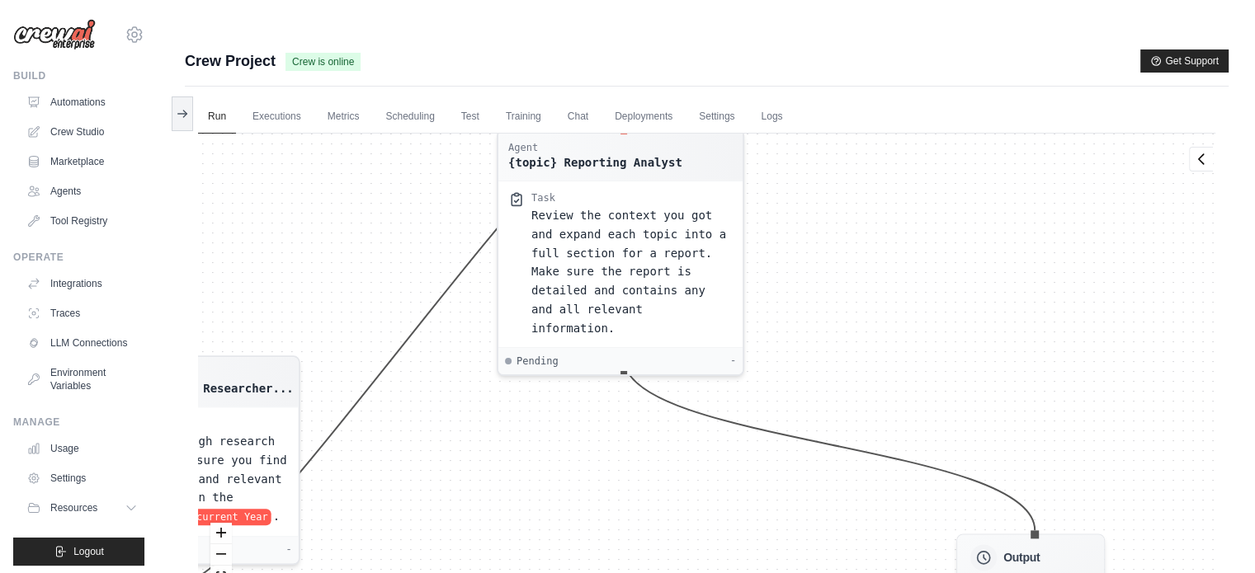
drag, startPoint x: 655, startPoint y: 181, endPoint x: 316, endPoint y: 270, distance: 350.4
click at [316, 270] on div "Agent {topic} Senior Data Researcher... Task Conduct a thorough research about …" at bounding box center [706, 378] width 1017 height 488
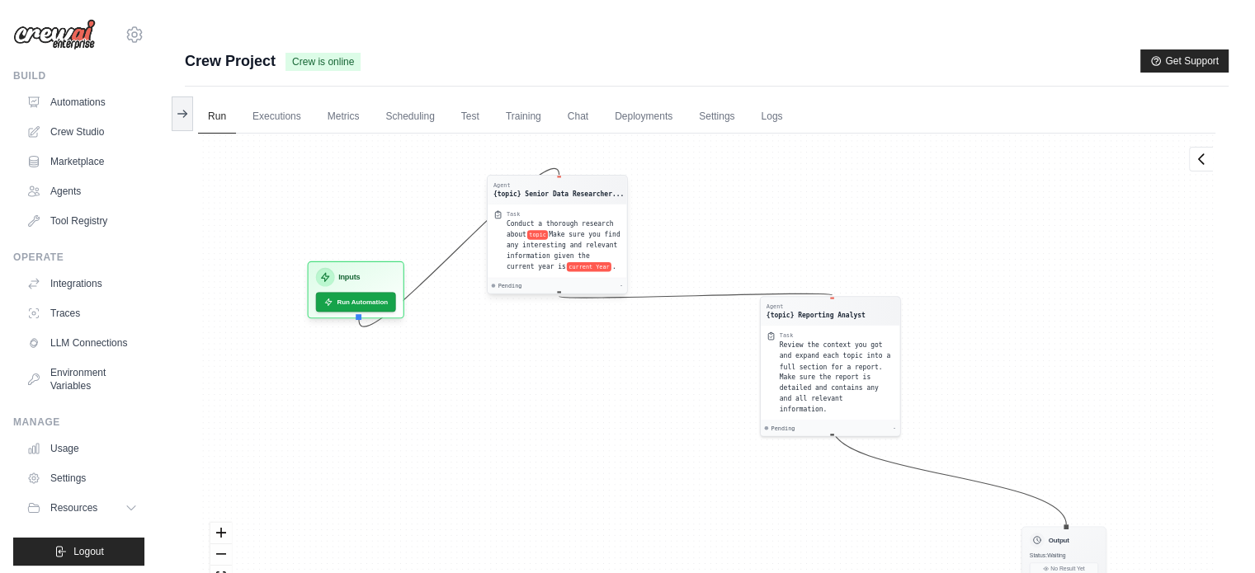
drag, startPoint x: 452, startPoint y: 352, endPoint x: 590, endPoint y: 196, distance: 208.1
click at [586, 231] on span "Make sure you find any interesting and relevant information given the current y…" at bounding box center [564, 251] width 114 height 40
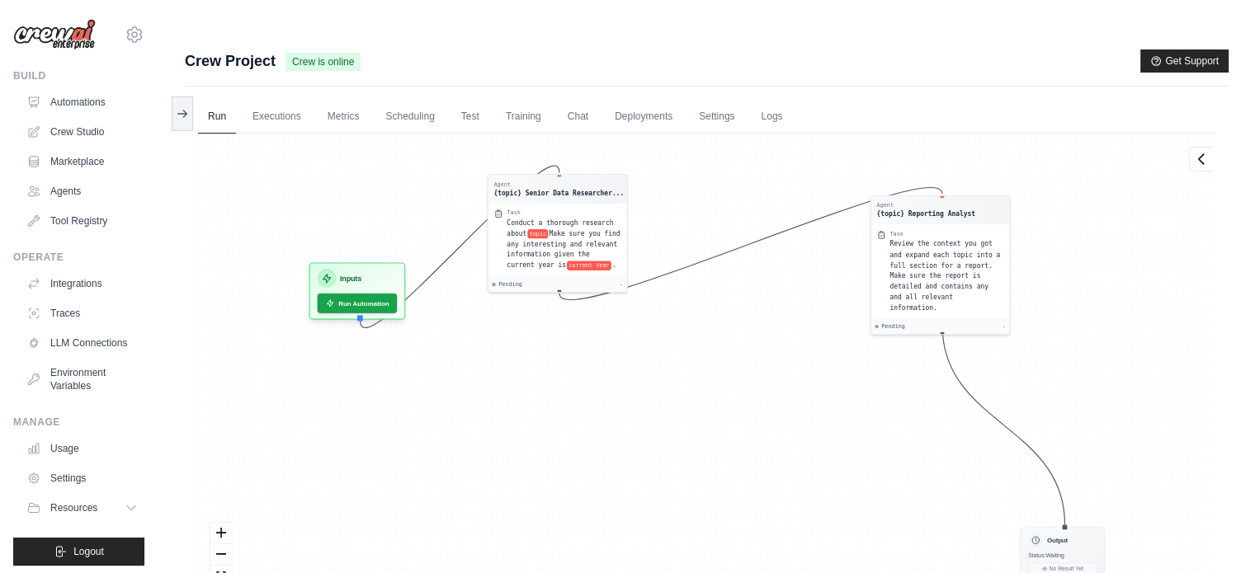
drag, startPoint x: 852, startPoint y: 323, endPoint x: 1026, endPoint y: 384, distance: 184.7
click at [964, 257] on div "Review the context you got and expand each topic into a full section for a repo…" at bounding box center [946, 275] width 114 height 74
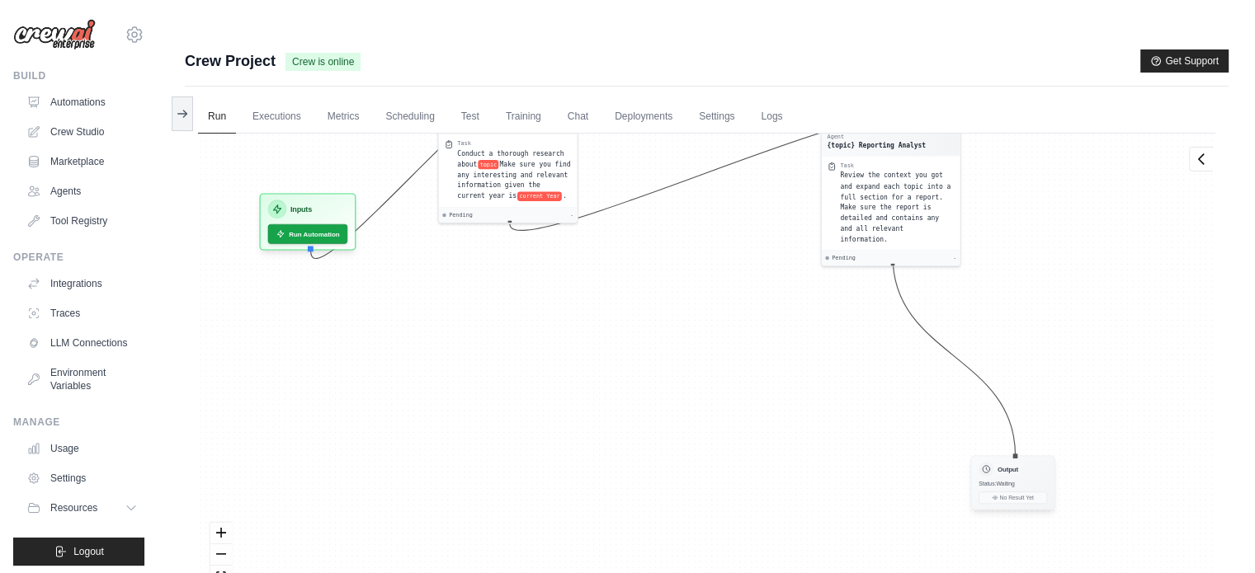
drag, startPoint x: 1056, startPoint y: 551, endPoint x: 1013, endPoint y: 476, distance: 86.5
click at [1009, 483] on div "Agent {topic} Senior Data Researcher... Task Conduct a thorough research about …" at bounding box center [706, 378] width 1017 height 488
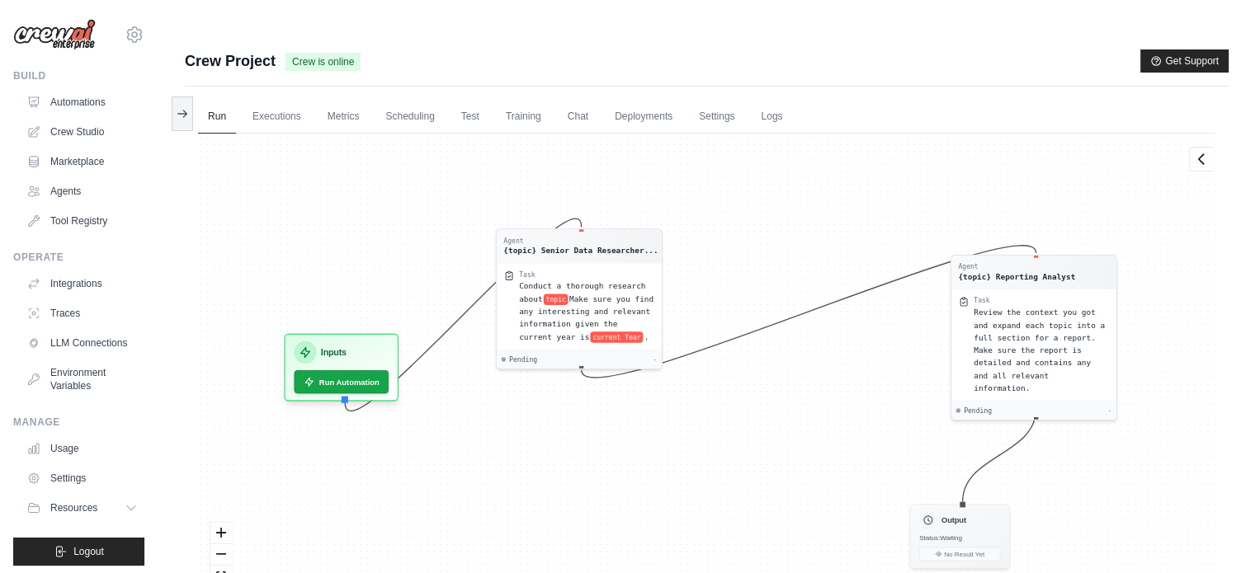
drag, startPoint x: 1019, startPoint y: 455, endPoint x: 964, endPoint y: 546, distance: 107.0
click at [976, 507] on div "Output Status: Waiting No Result Yet" at bounding box center [960, 536] width 100 height 64
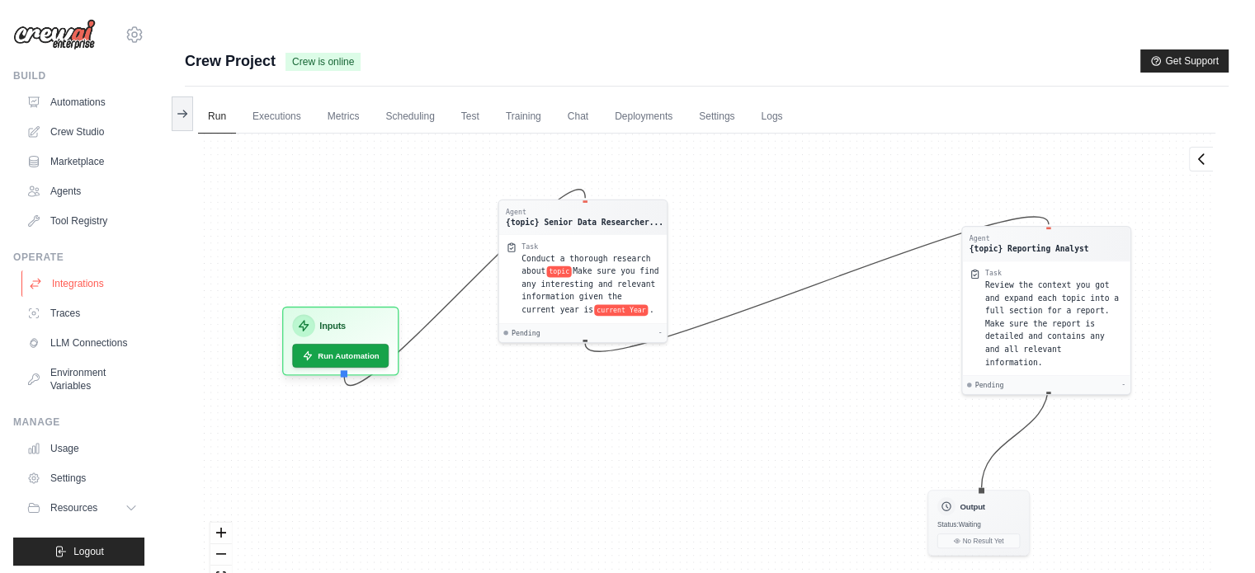
click at [82, 283] on link "Integrations" at bounding box center [83, 284] width 125 height 26
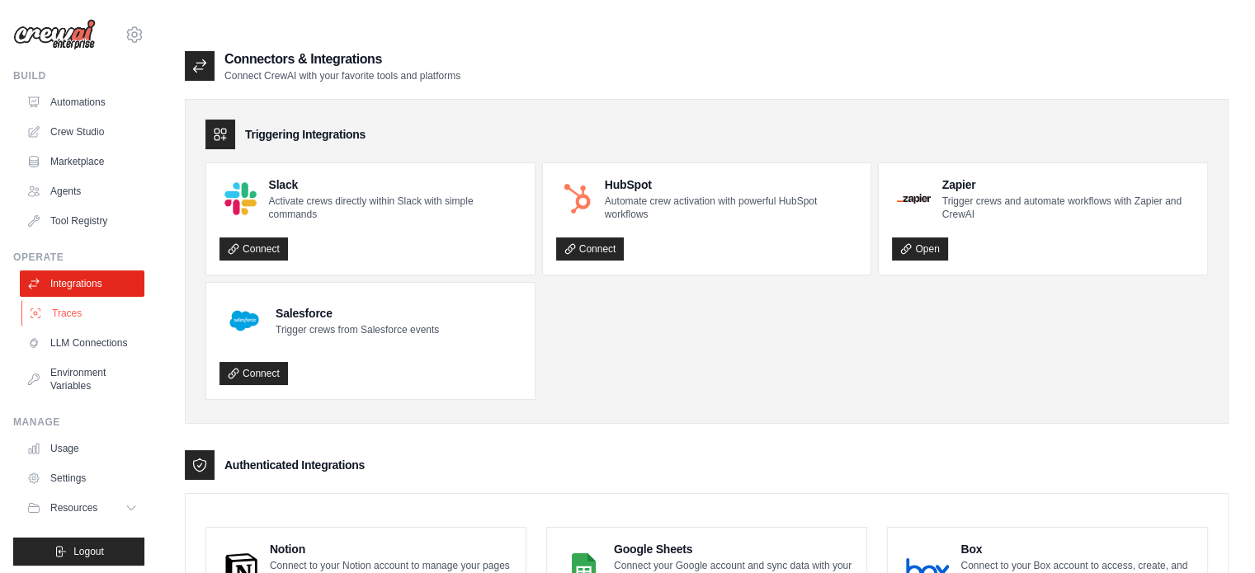
click at [79, 306] on link "Traces" at bounding box center [83, 313] width 125 height 26
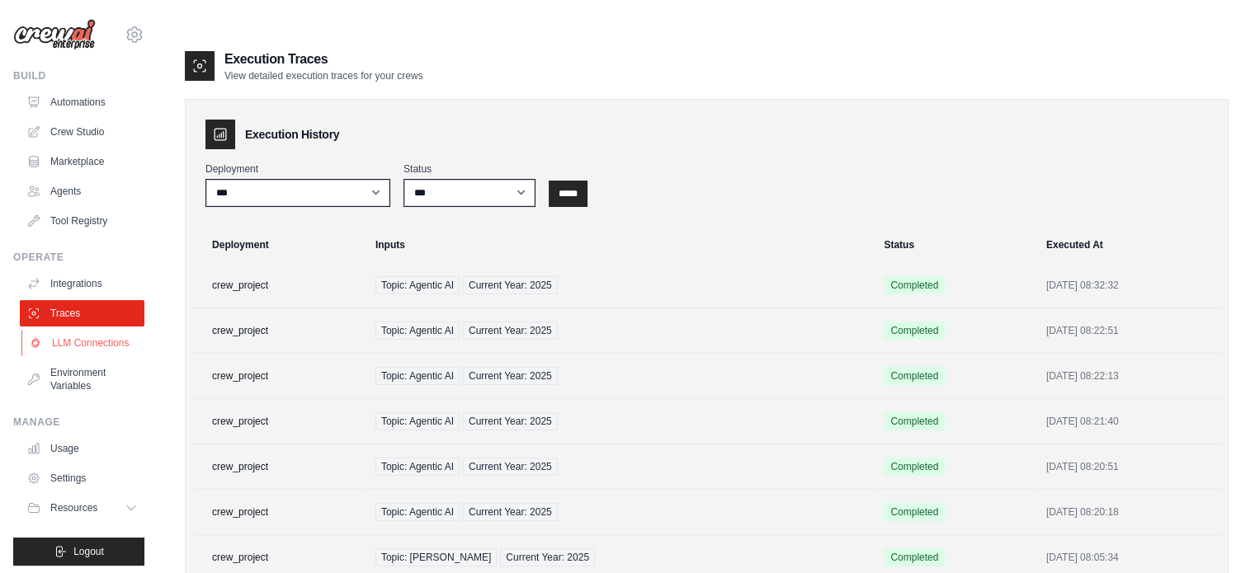
click at [72, 345] on link "LLM Connections" at bounding box center [83, 343] width 125 height 26
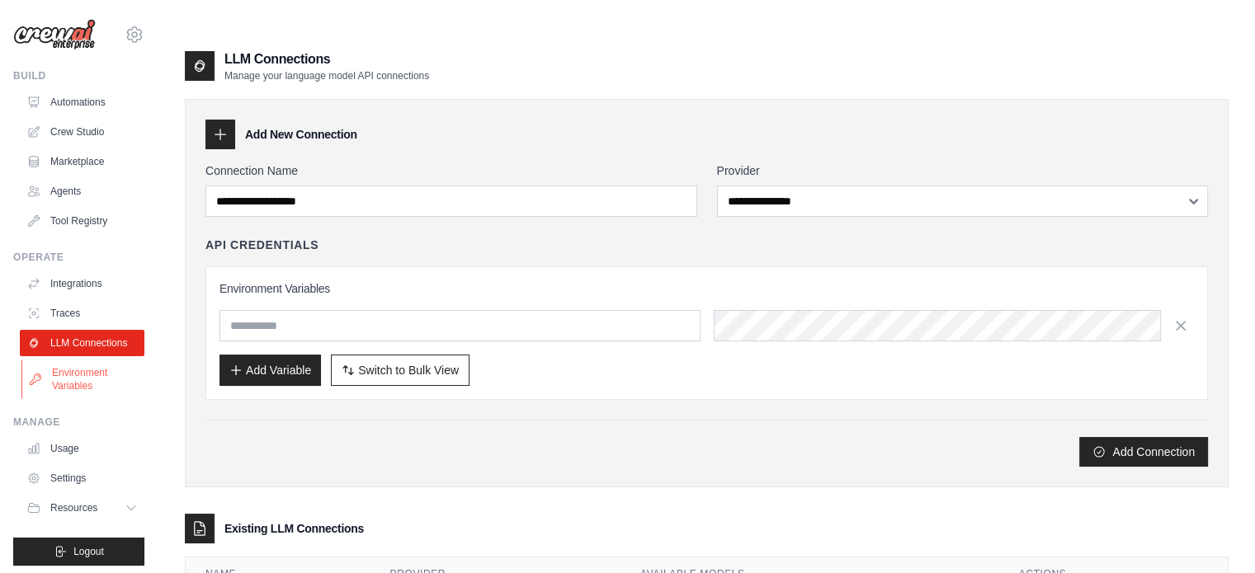
click at [56, 399] on link "Environment Variables" at bounding box center [83, 380] width 125 height 40
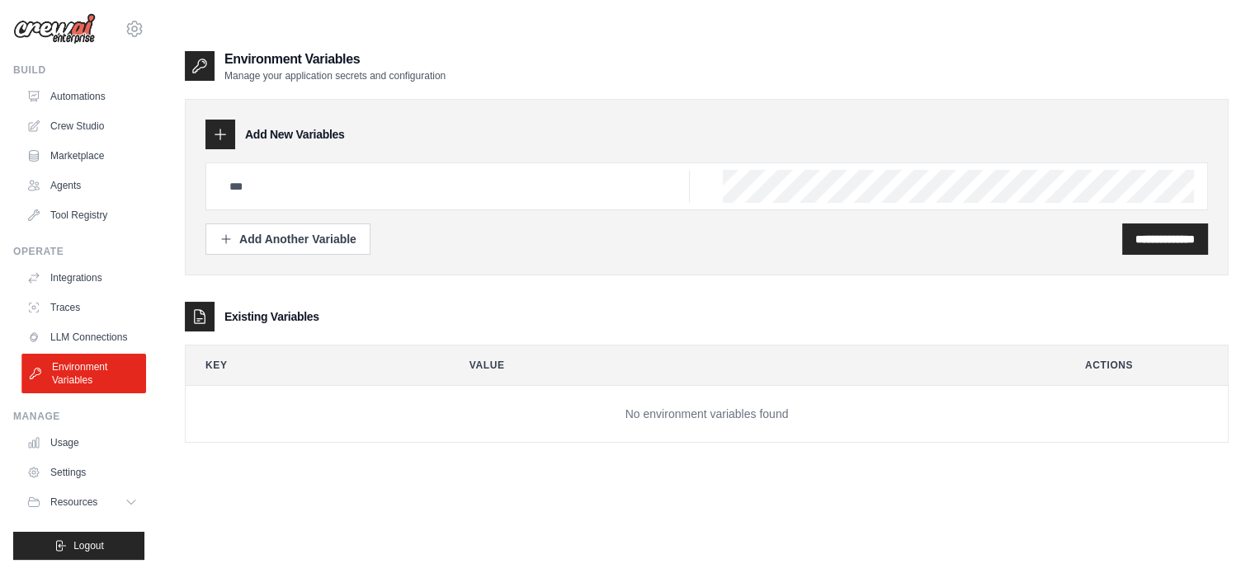
scroll to position [18, 0]
click at [72, 449] on link "Usage" at bounding box center [83, 443] width 125 height 26
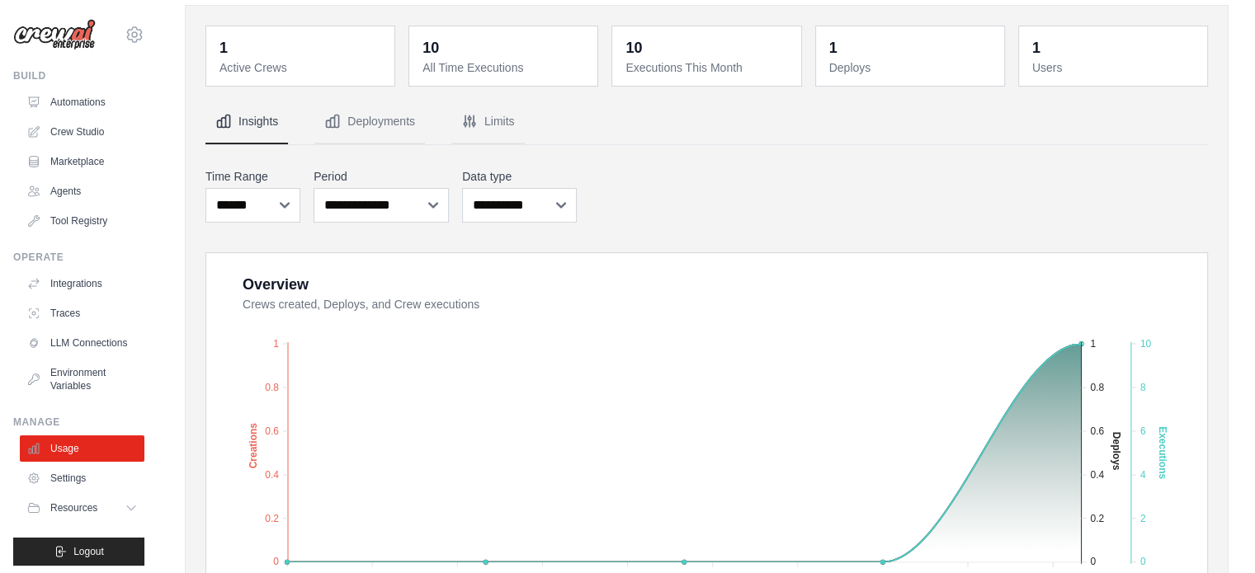
scroll to position [43, 0]
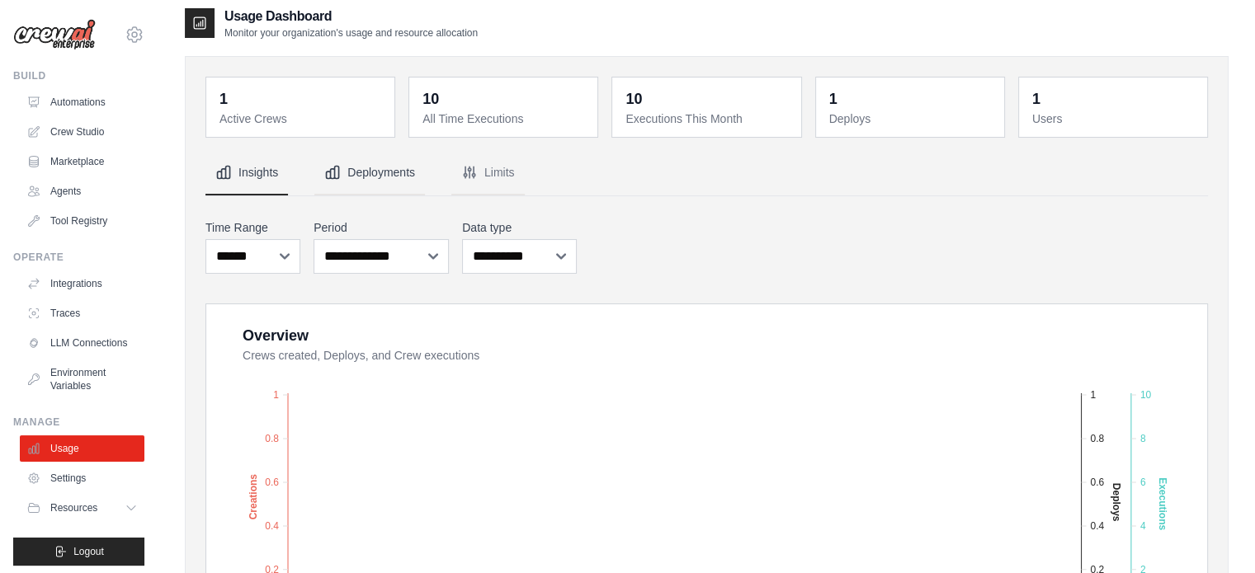
click at [402, 151] on button "Deployments" at bounding box center [369, 173] width 111 height 45
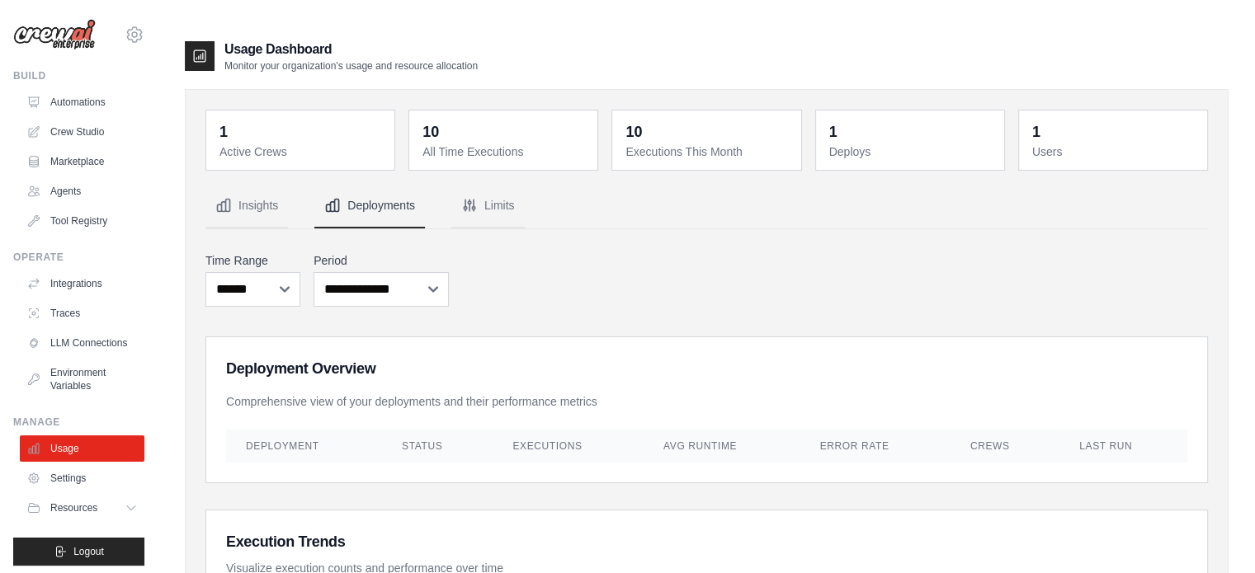
scroll to position [0, 0]
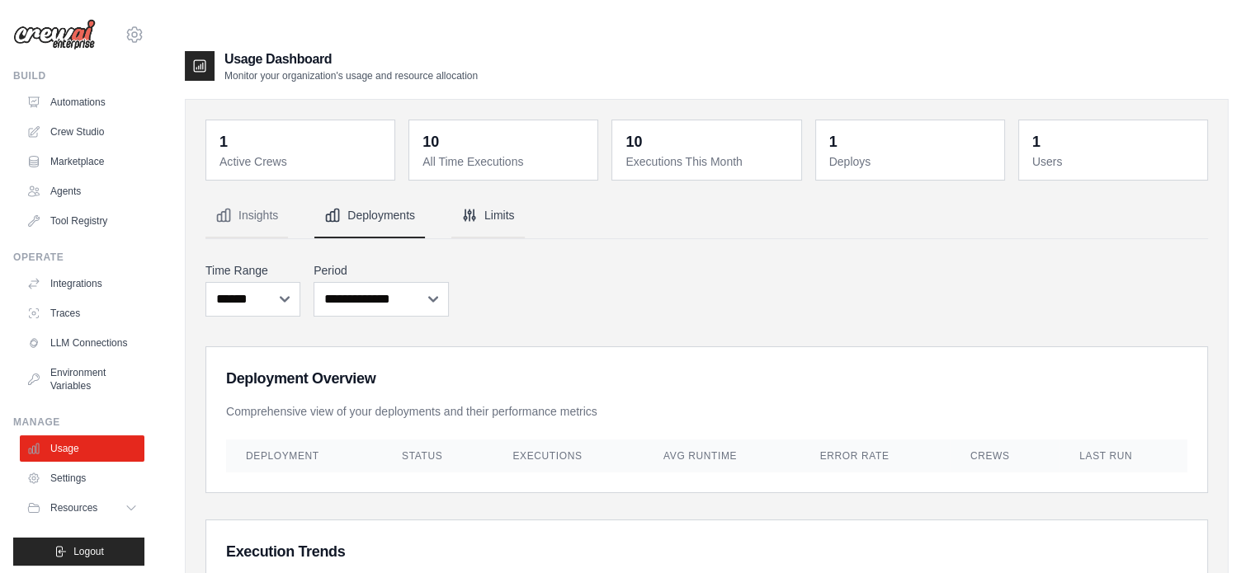
click at [488, 194] on button "Limits" at bounding box center [487, 216] width 73 height 45
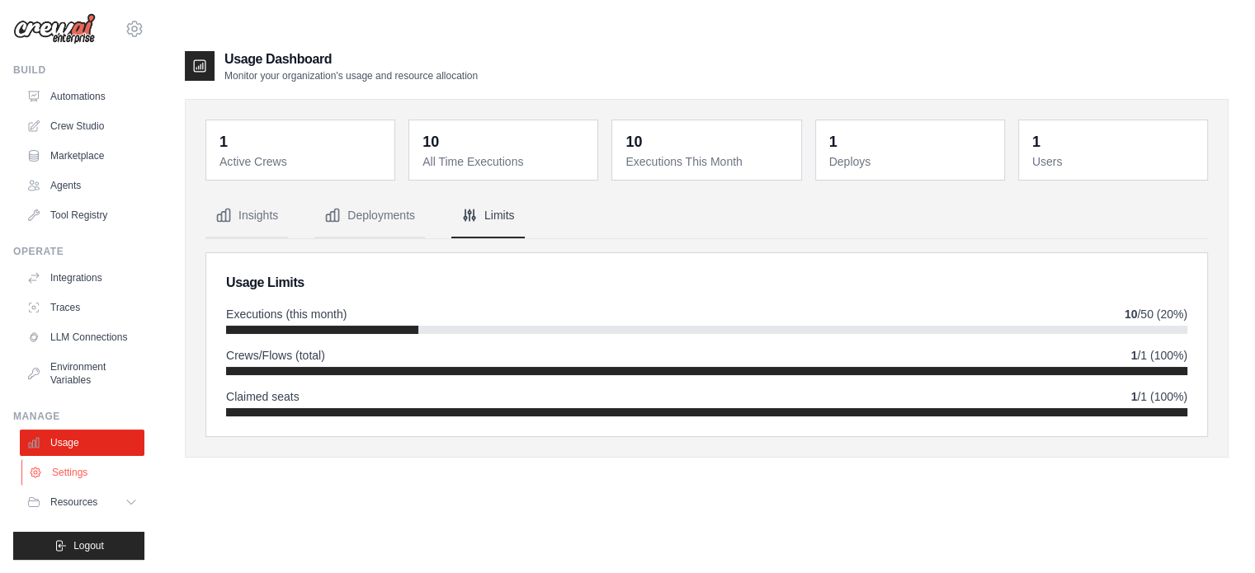
scroll to position [18, 0]
click at [78, 476] on link "Settings" at bounding box center [83, 473] width 125 height 26
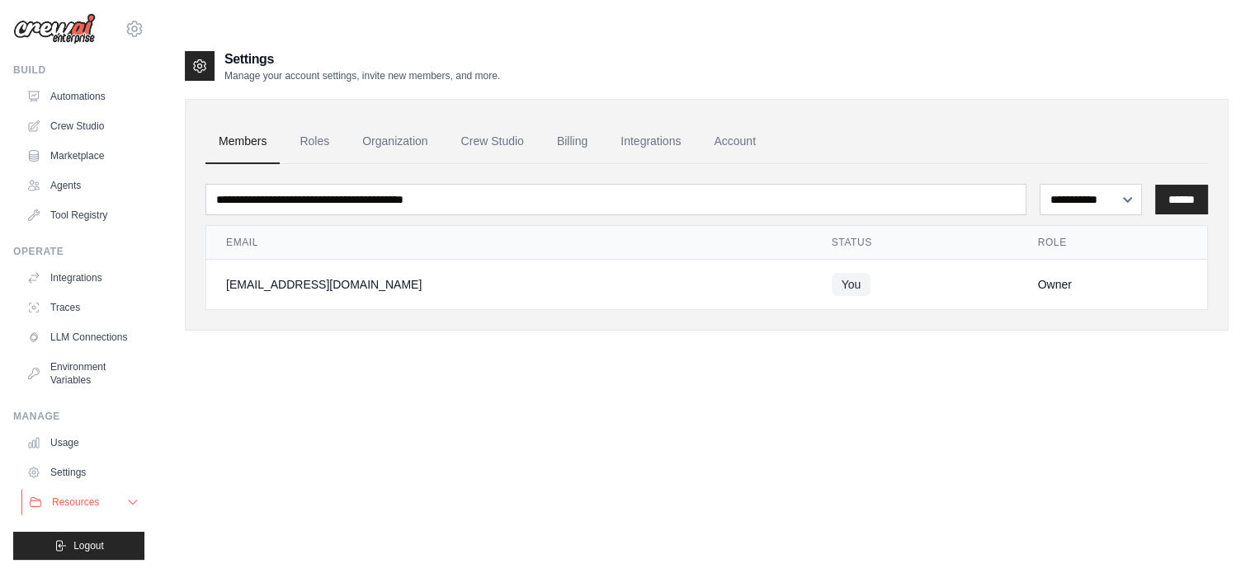
scroll to position [18, 0]
click at [126, 497] on icon at bounding box center [132, 502] width 13 height 13
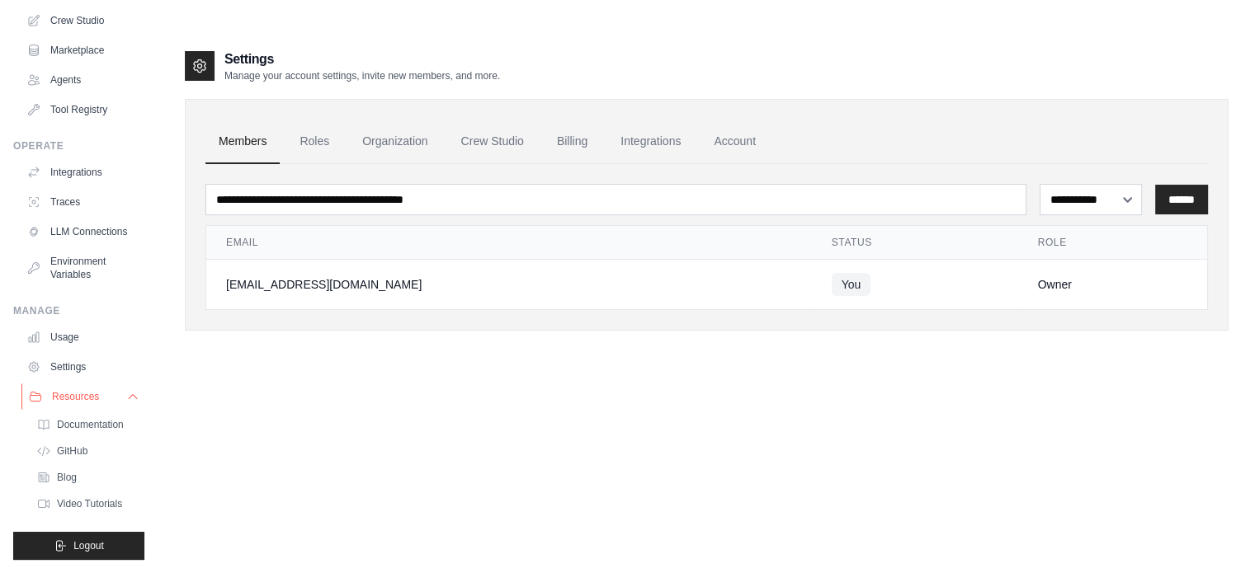
scroll to position [137, 0]
click at [126, 390] on icon at bounding box center [132, 396] width 13 height 13
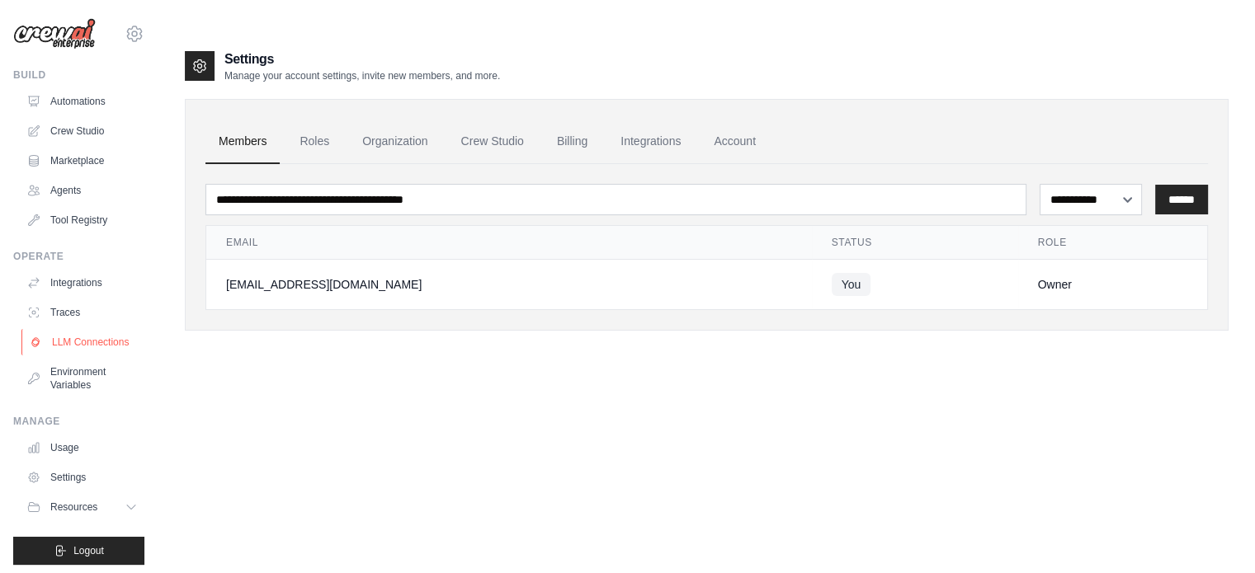
scroll to position [0, 0]
click at [82, 309] on link "Traces" at bounding box center [83, 313] width 125 height 26
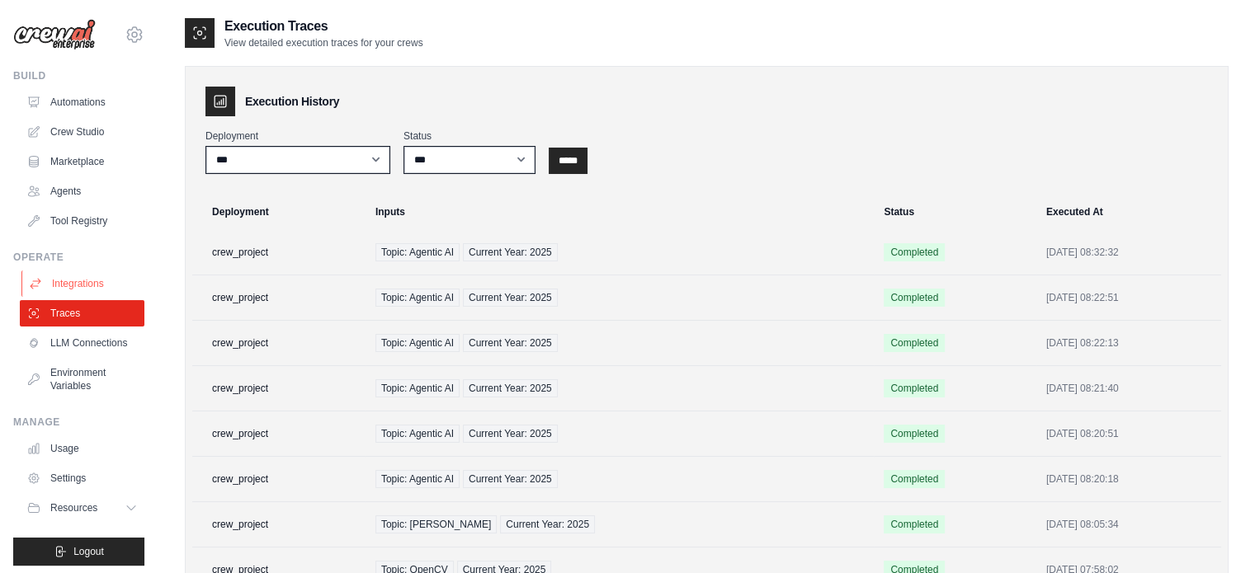
click at [82, 287] on link "Integrations" at bounding box center [83, 284] width 125 height 26
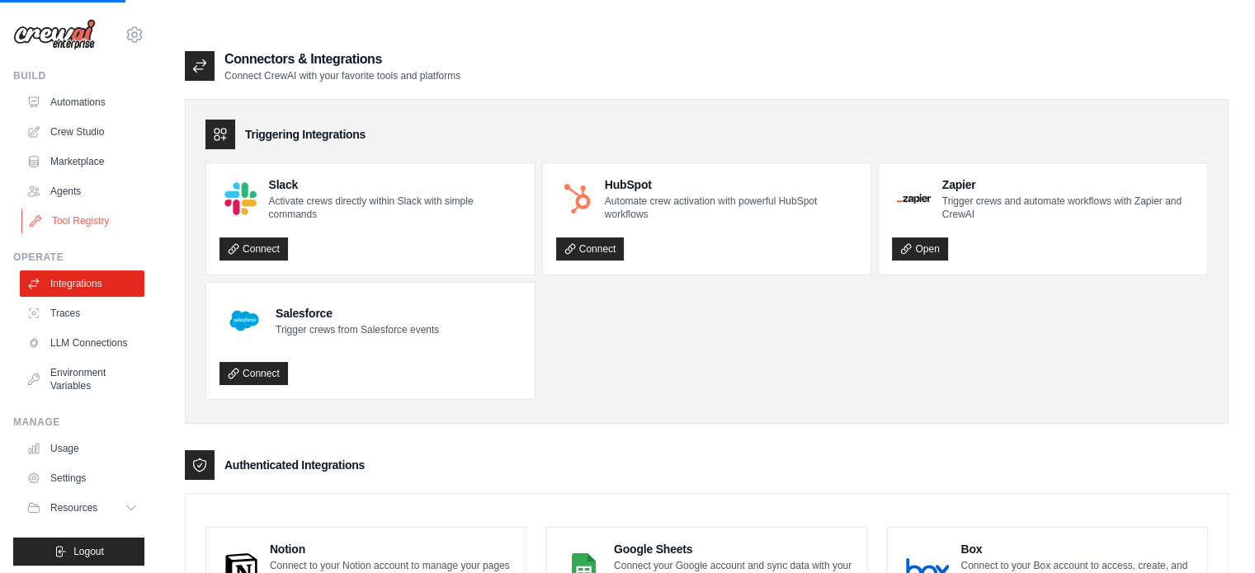
click at [80, 224] on link "Tool Registry" at bounding box center [83, 221] width 125 height 26
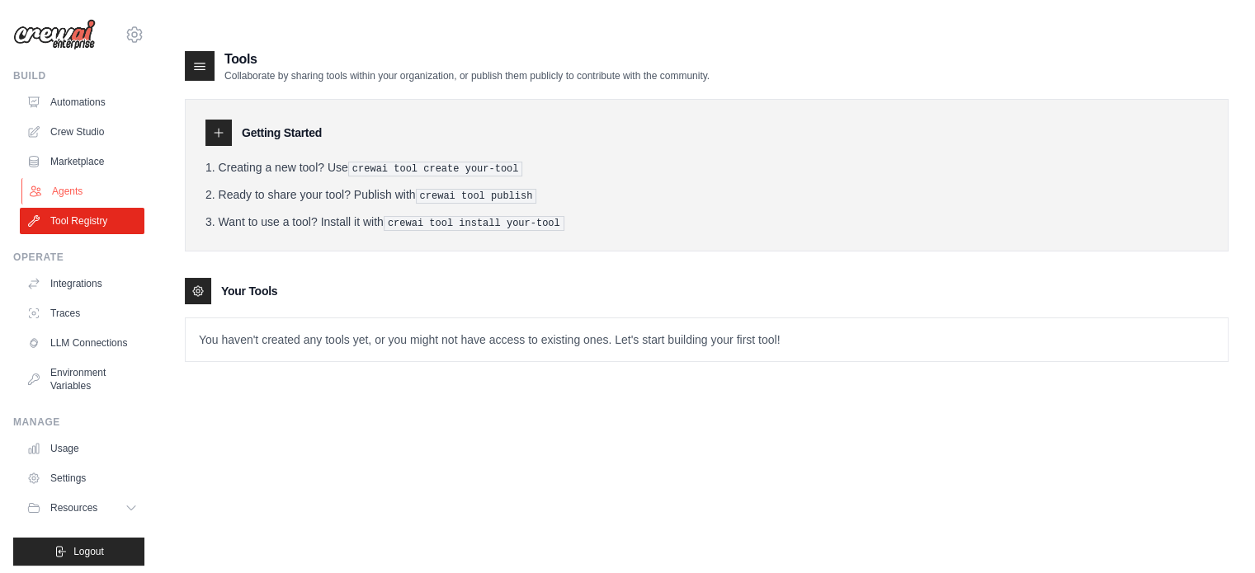
click at [79, 200] on link "Agents" at bounding box center [83, 191] width 125 height 26
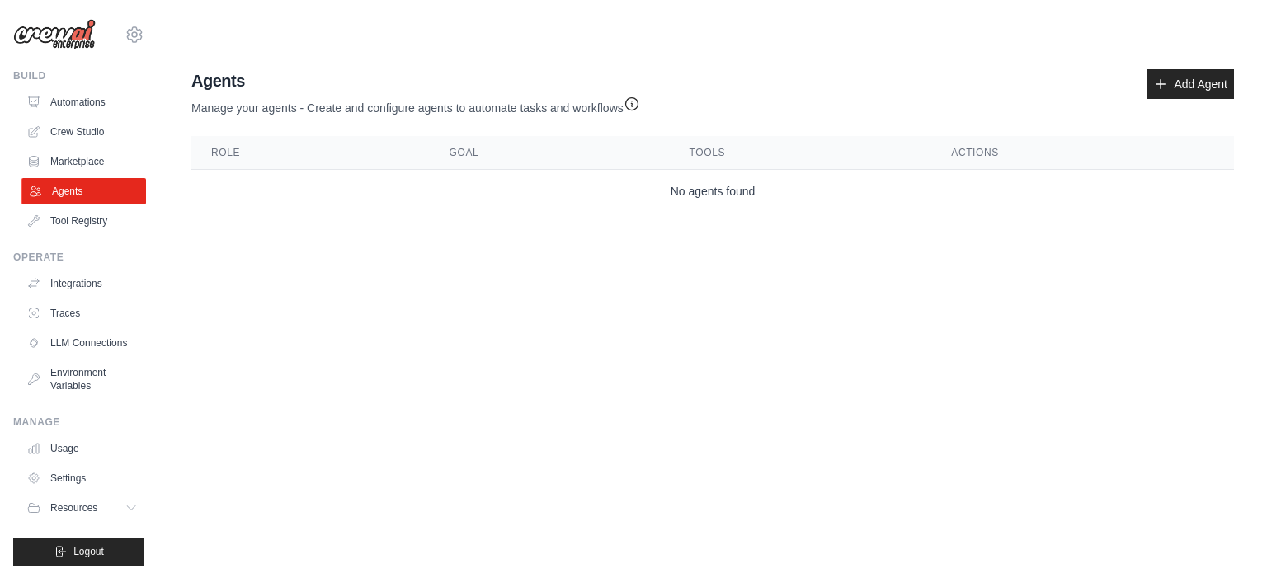
click at [78, 197] on link "Agents" at bounding box center [83, 191] width 125 height 26
click at [73, 151] on link "Marketplace" at bounding box center [83, 161] width 125 height 26
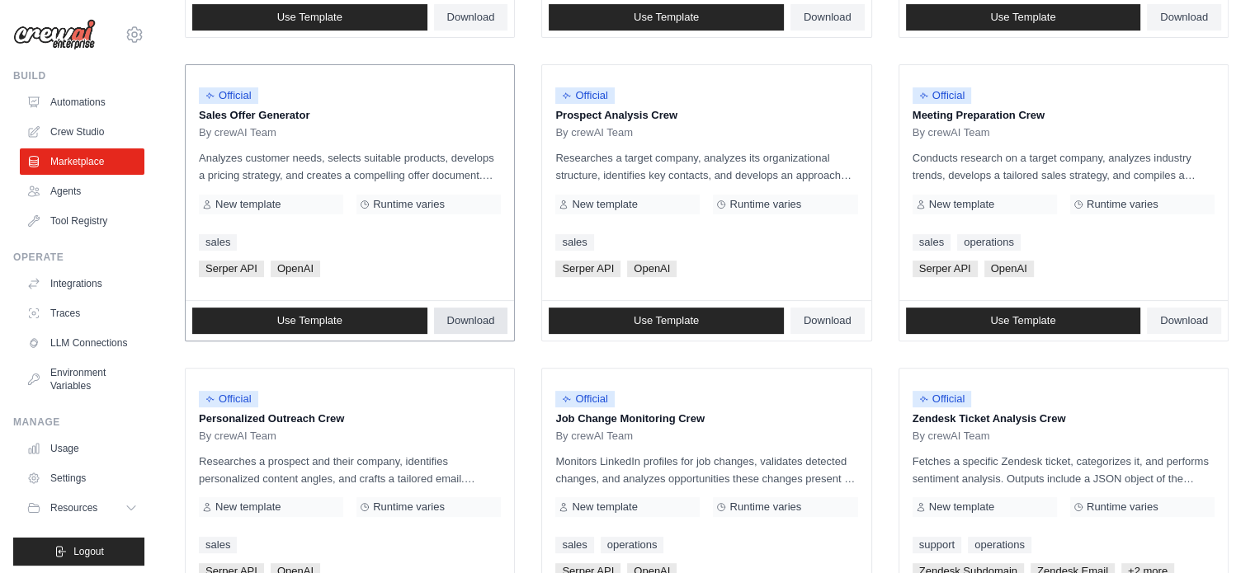
scroll to position [953, 0]
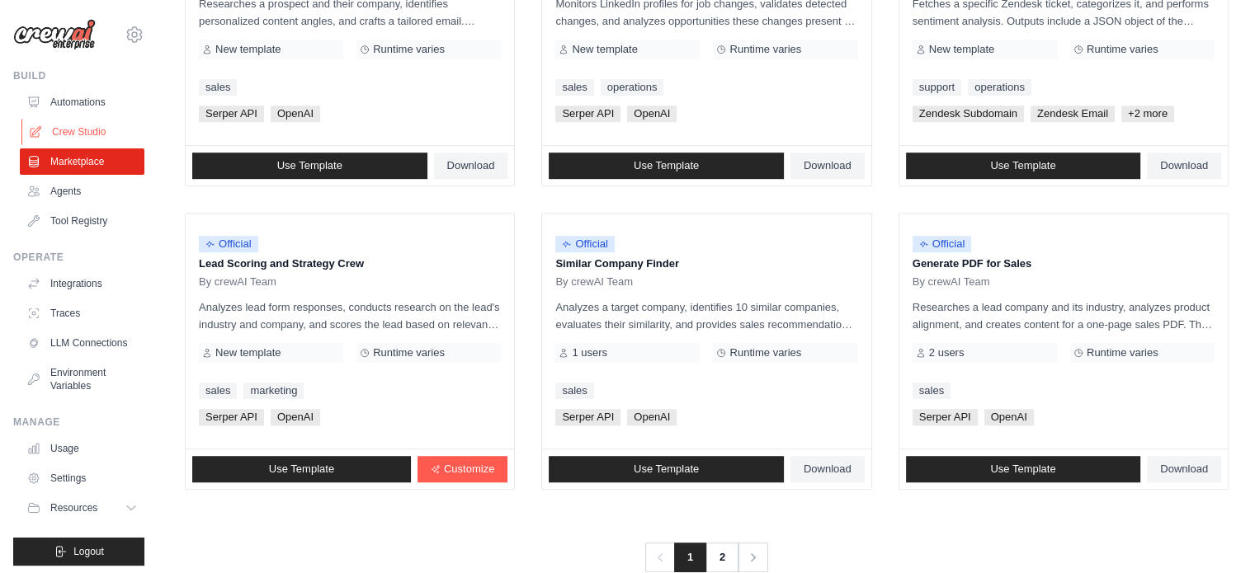
click at [66, 125] on link "Crew Studio" at bounding box center [83, 132] width 125 height 26
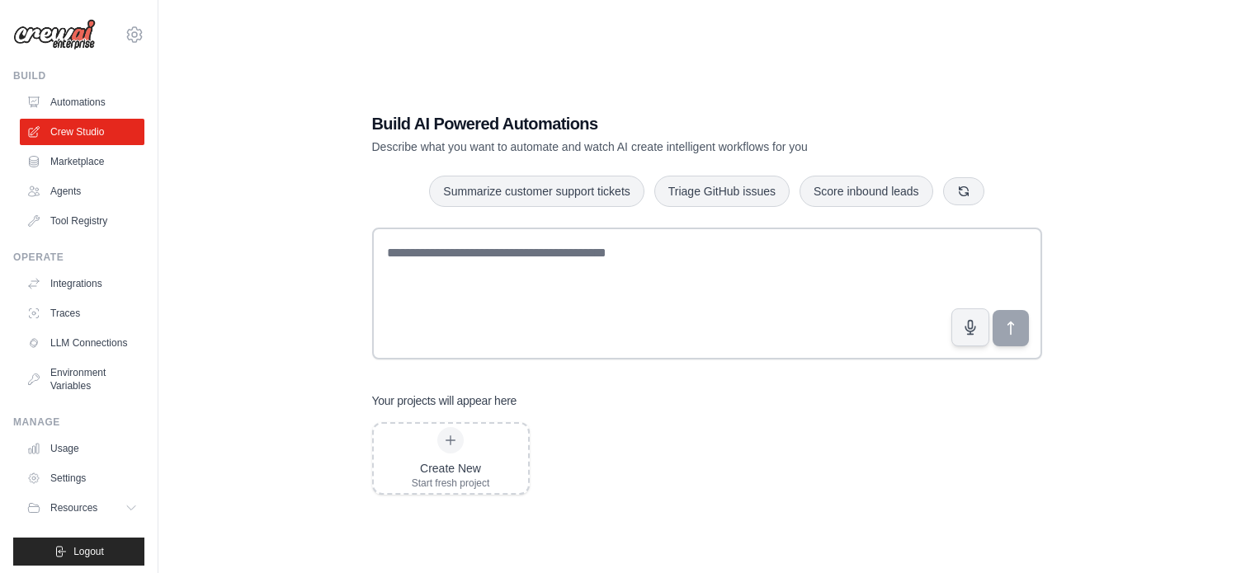
click at [84, 168] on link "Marketplace" at bounding box center [82, 161] width 125 height 26
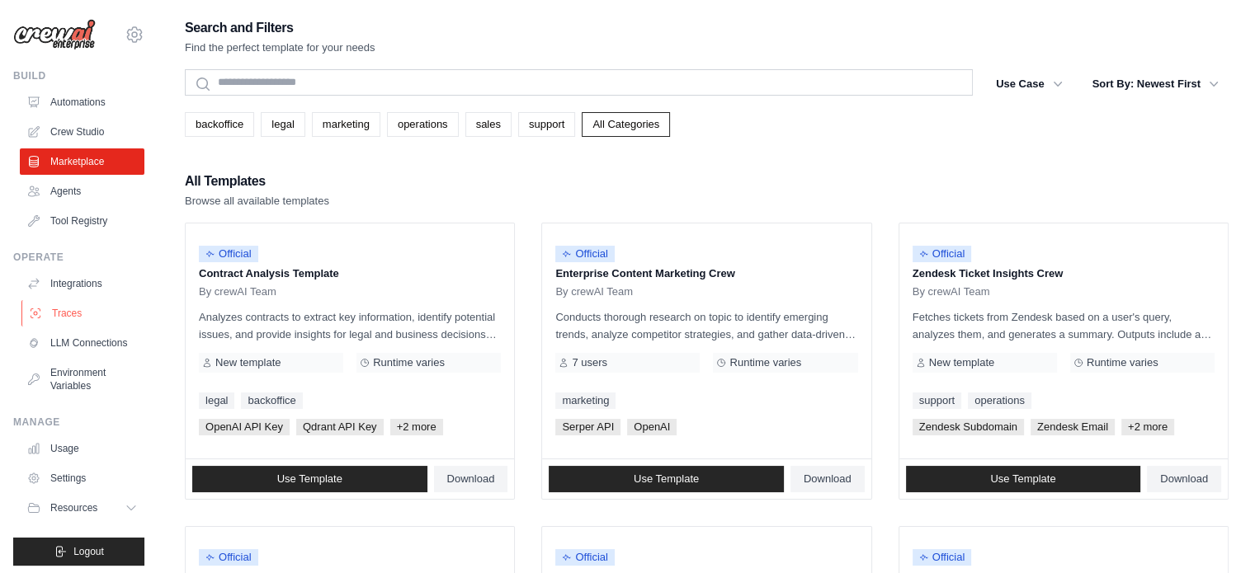
click at [73, 309] on link "Traces" at bounding box center [83, 313] width 125 height 26
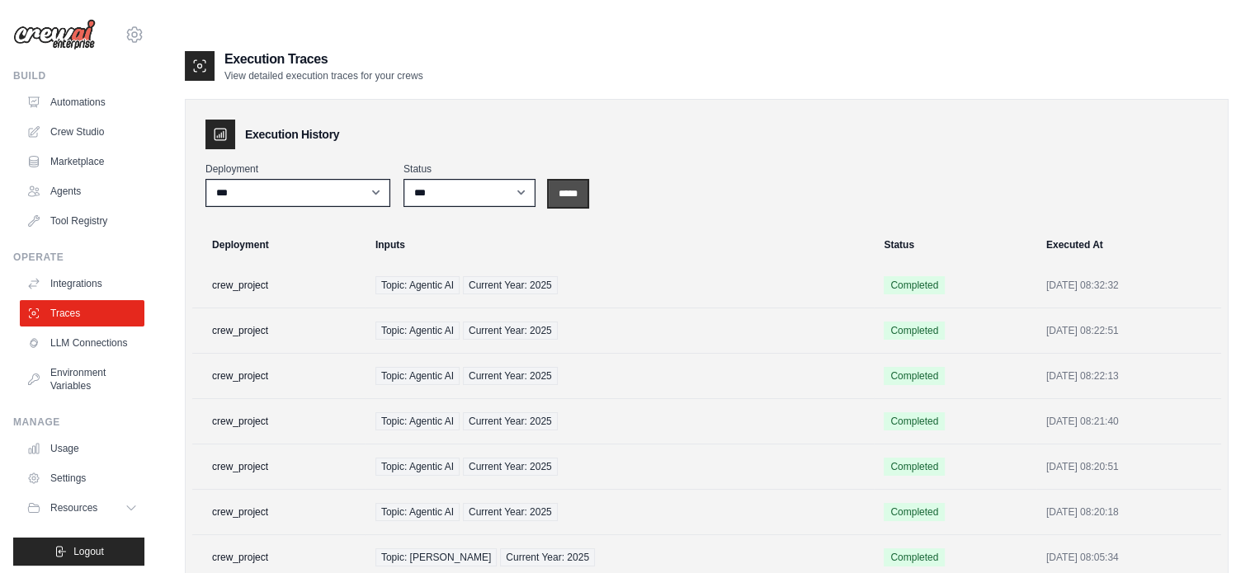
click at [578, 181] on input "*****" at bounding box center [568, 194] width 39 height 26
click at [106, 344] on link "LLM Connections" at bounding box center [83, 343] width 125 height 26
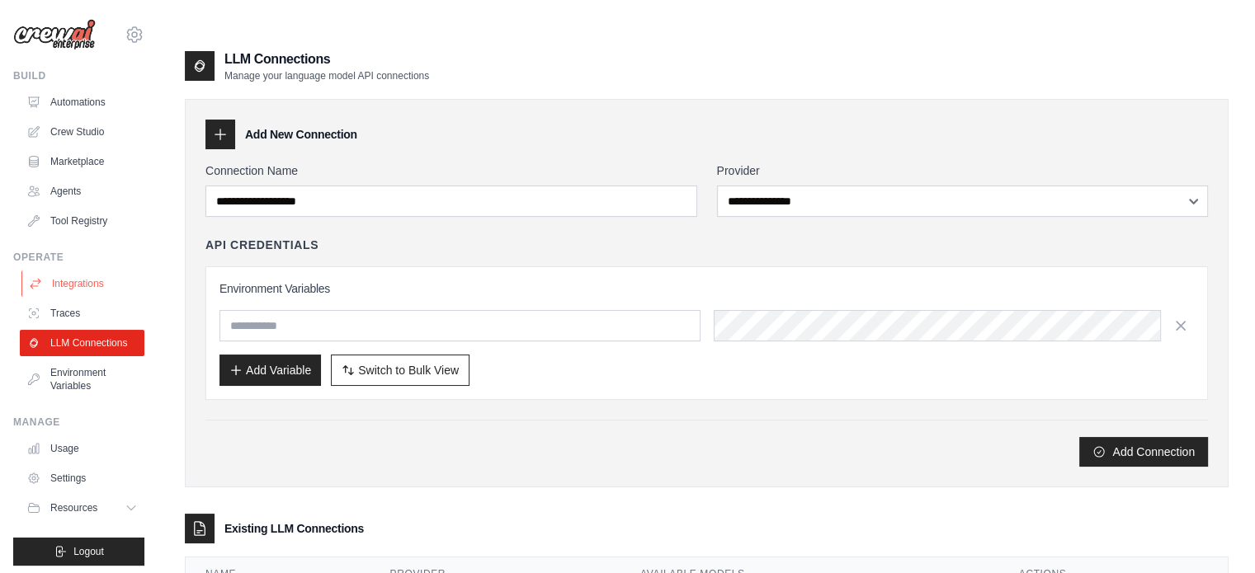
click at [100, 280] on link "Integrations" at bounding box center [83, 284] width 125 height 26
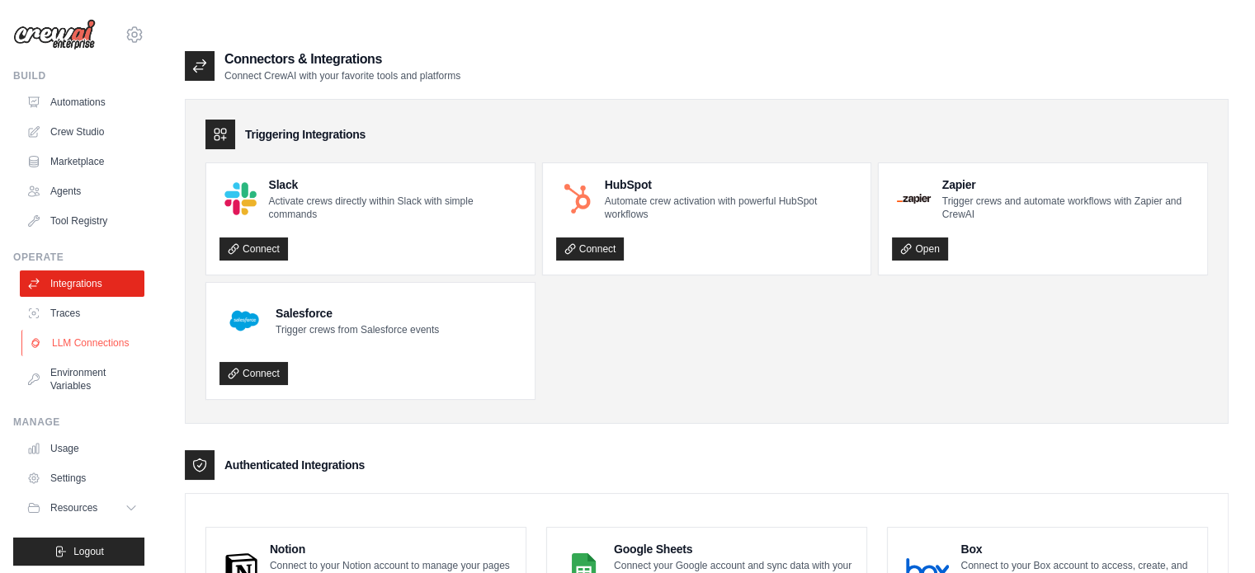
click at [82, 356] on link "LLM Connections" at bounding box center [83, 343] width 125 height 26
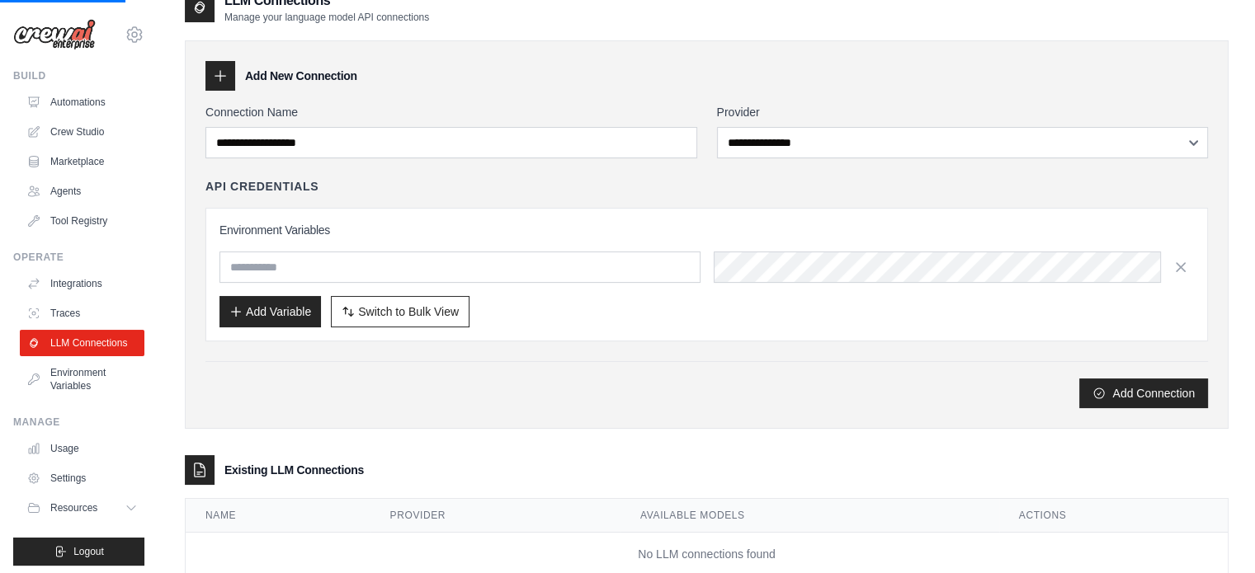
scroll to position [69, 0]
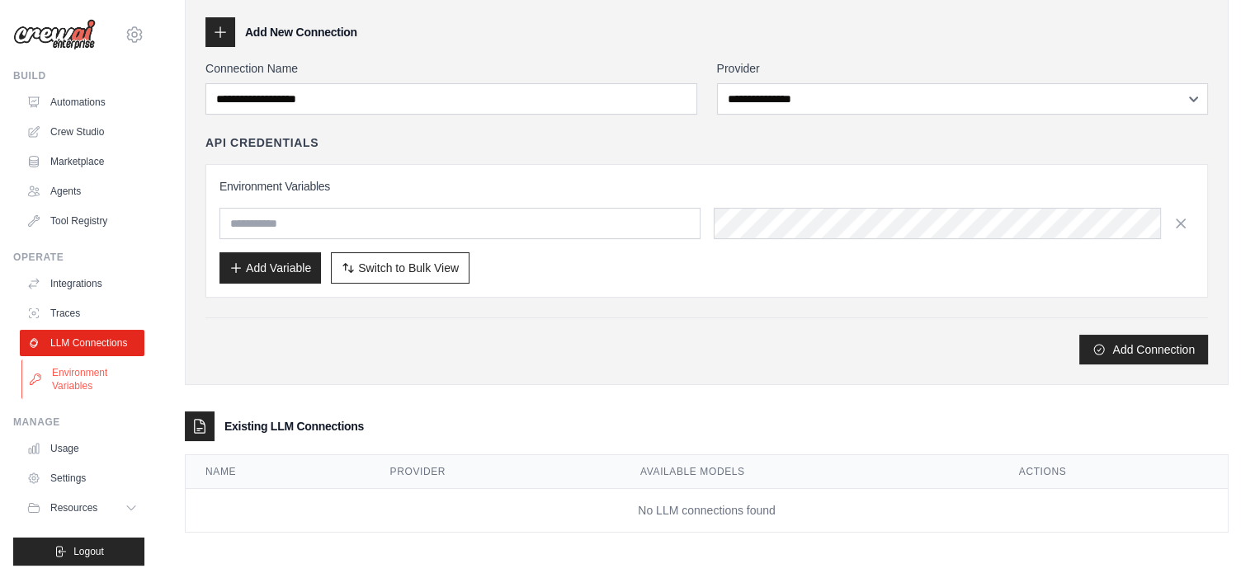
click at [114, 390] on link "Environment Variables" at bounding box center [83, 380] width 125 height 40
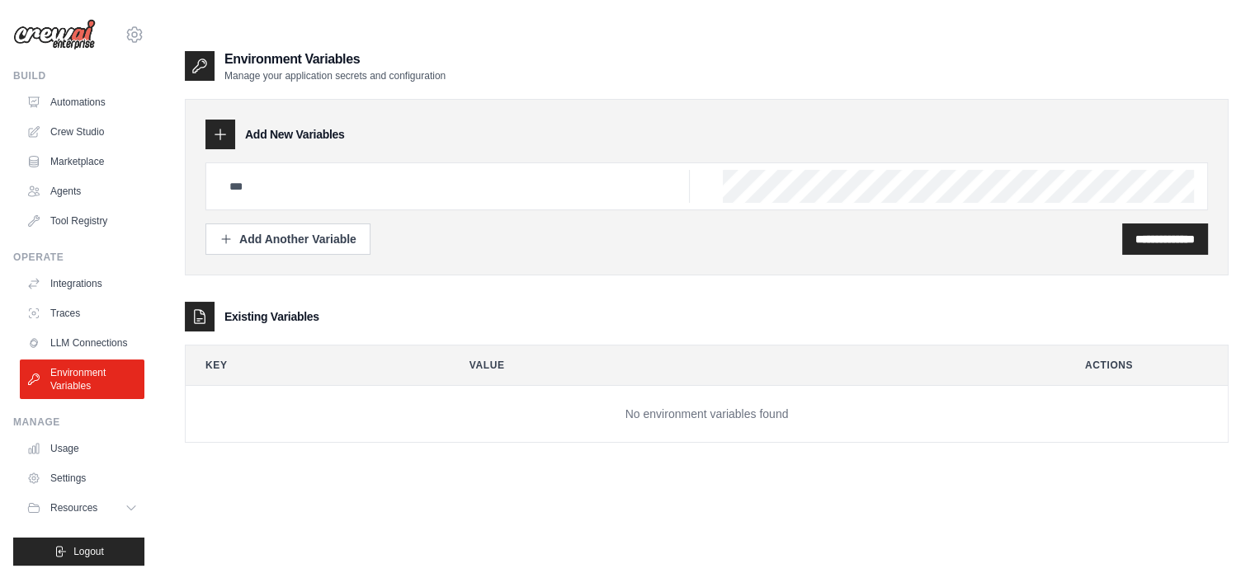
scroll to position [18, 0]
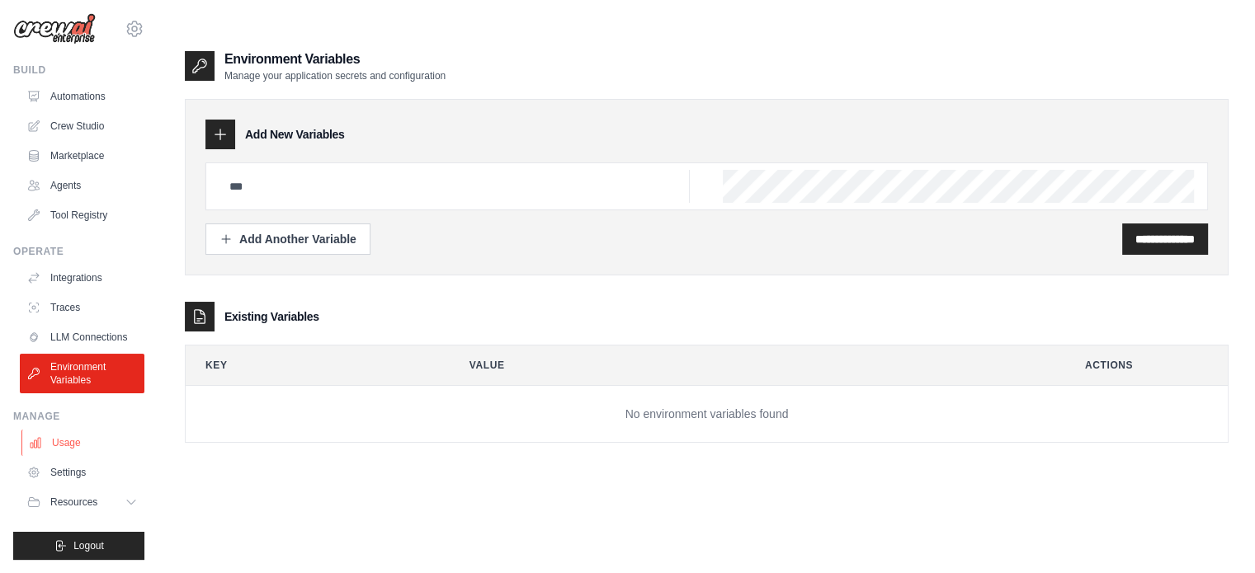
click at [87, 445] on link "Usage" at bounding box center [83, 443] width 125 height 26
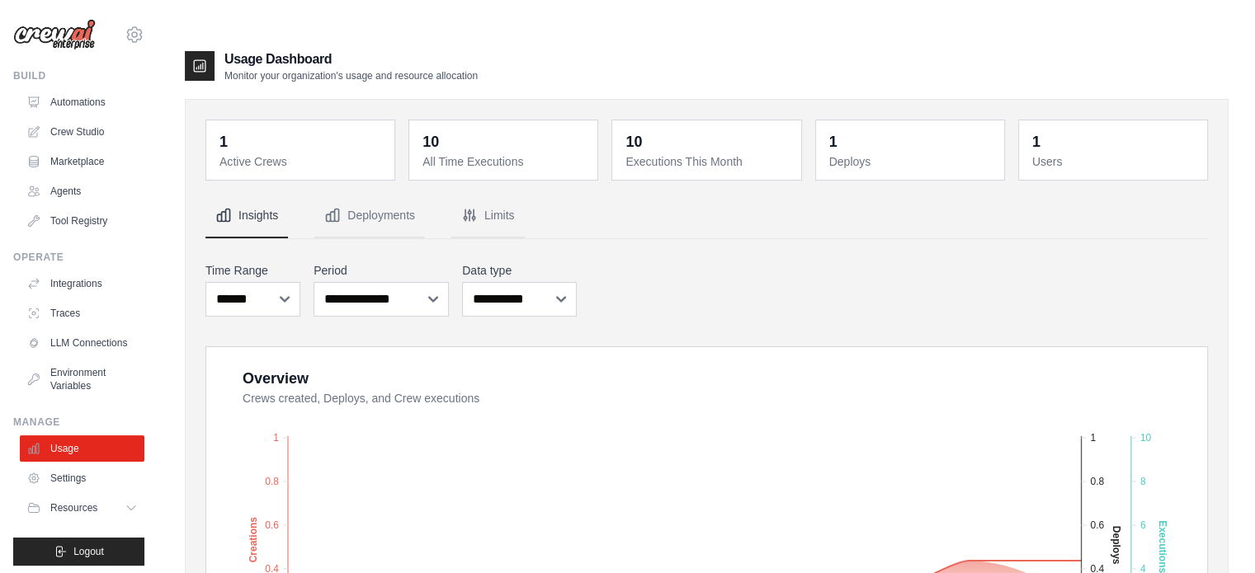
scroll to position [412, 0]
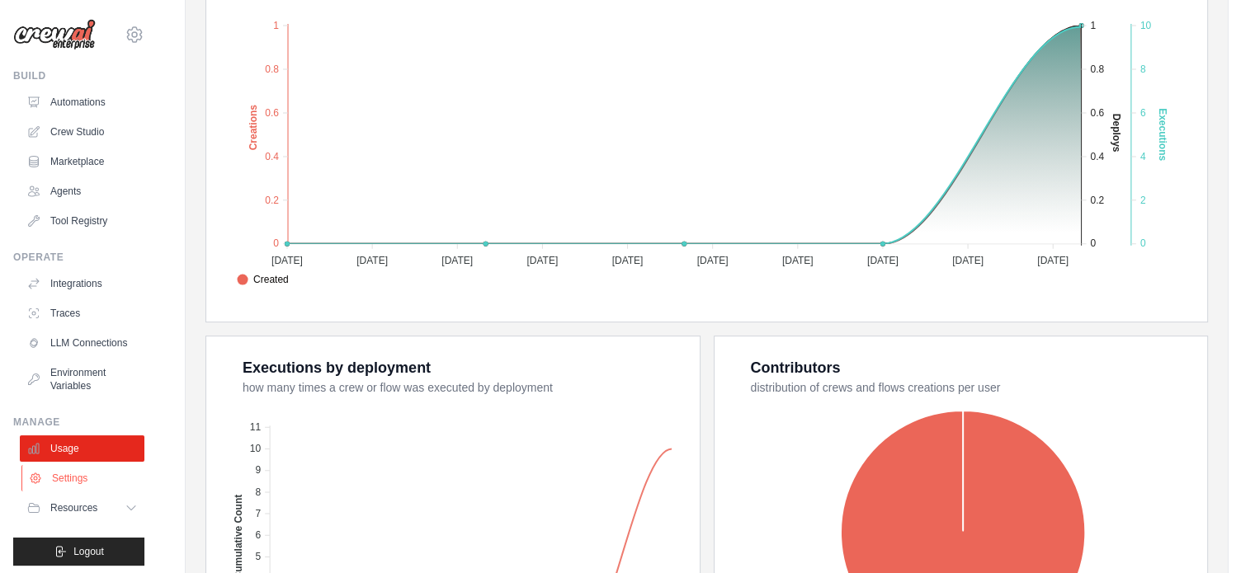
click at [76, 489] on link "Settings" at bounding box center [83, 478] width 125 height 26
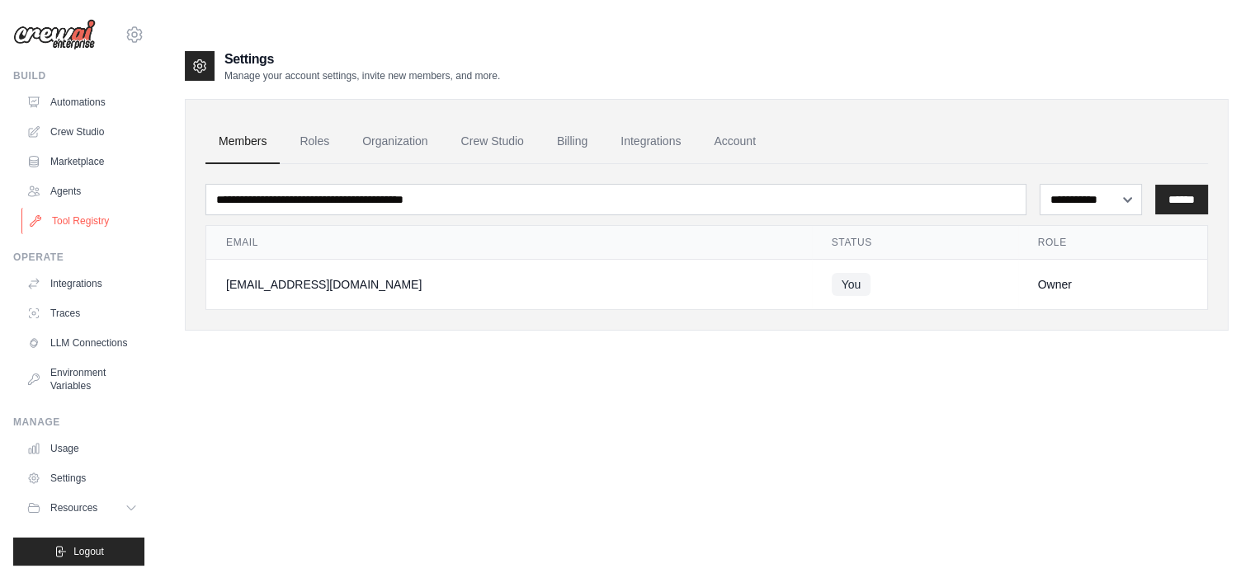
click at [93, 210] on link "Tool Registry" at bounding box center [83, 221] width 125 height 26
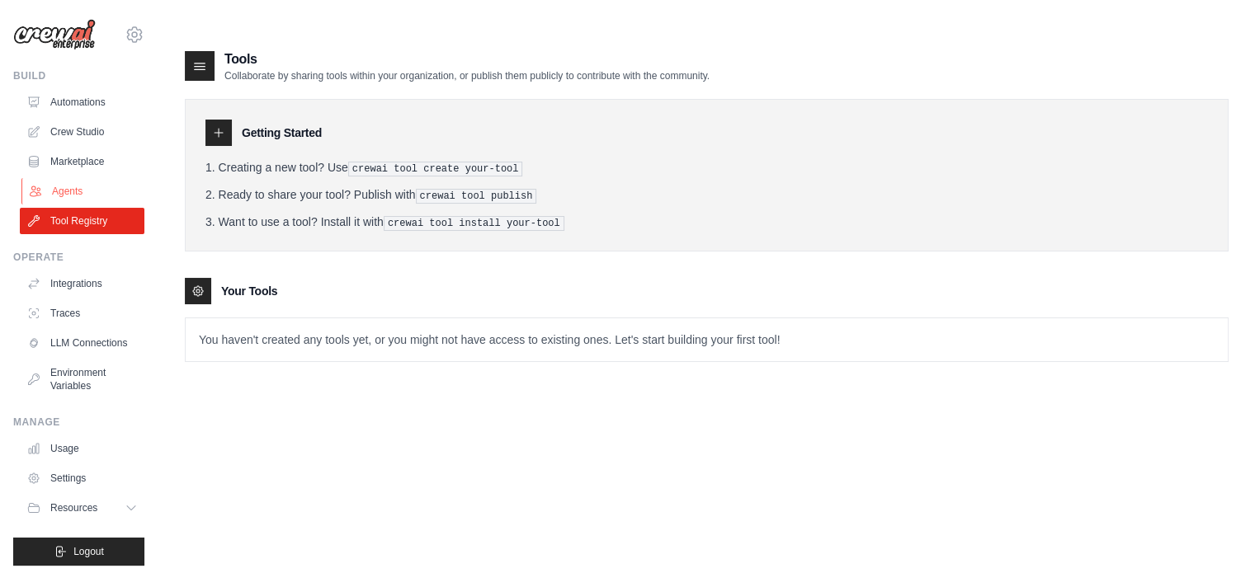
click at [80, 191] on link "Agents" at bounding box center [83, 191] width 125 height 26
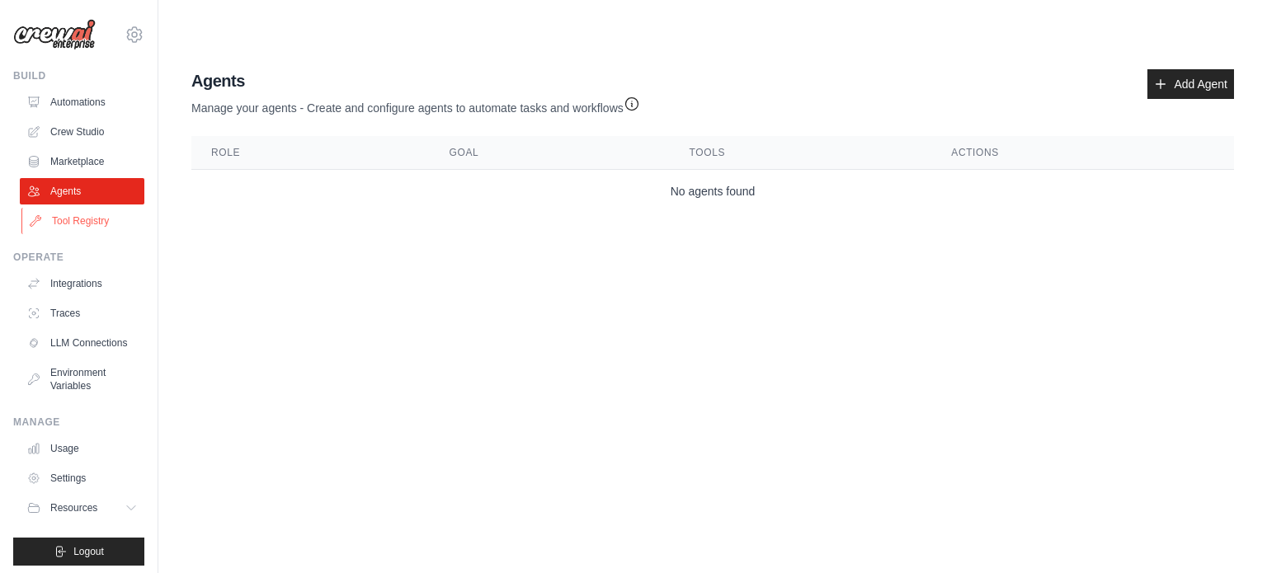
click at [82, 219] on link "Tool Registry" at bounding box center [83, 221] width 125 height 26
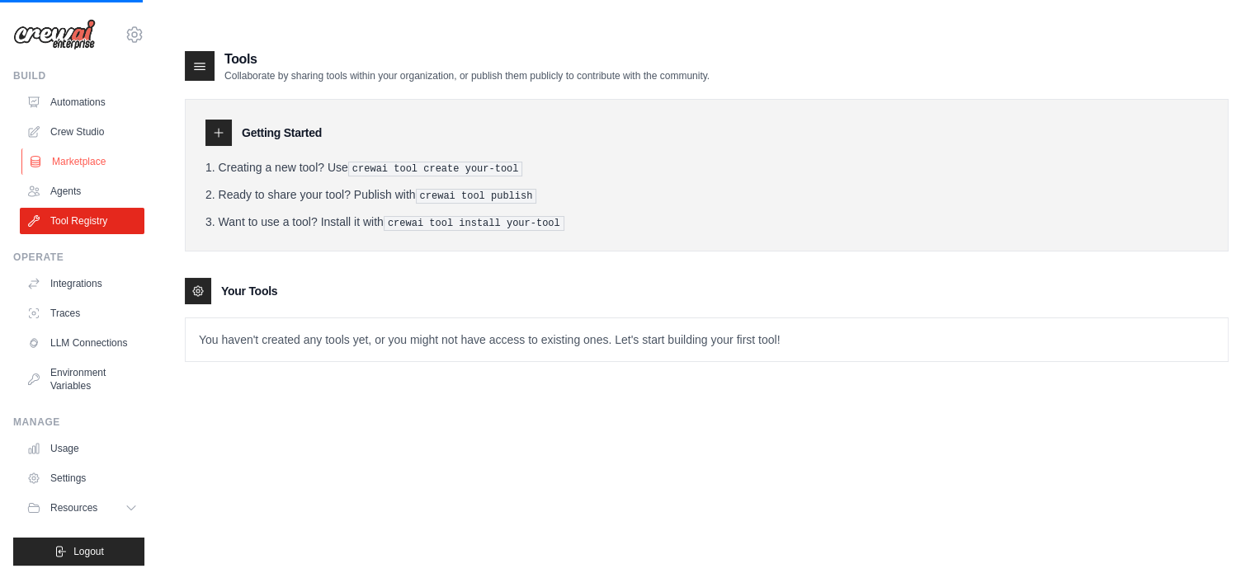
click at [106, 161] on link "Marketplace" at bounding box center [83, 161] width 125 height 26
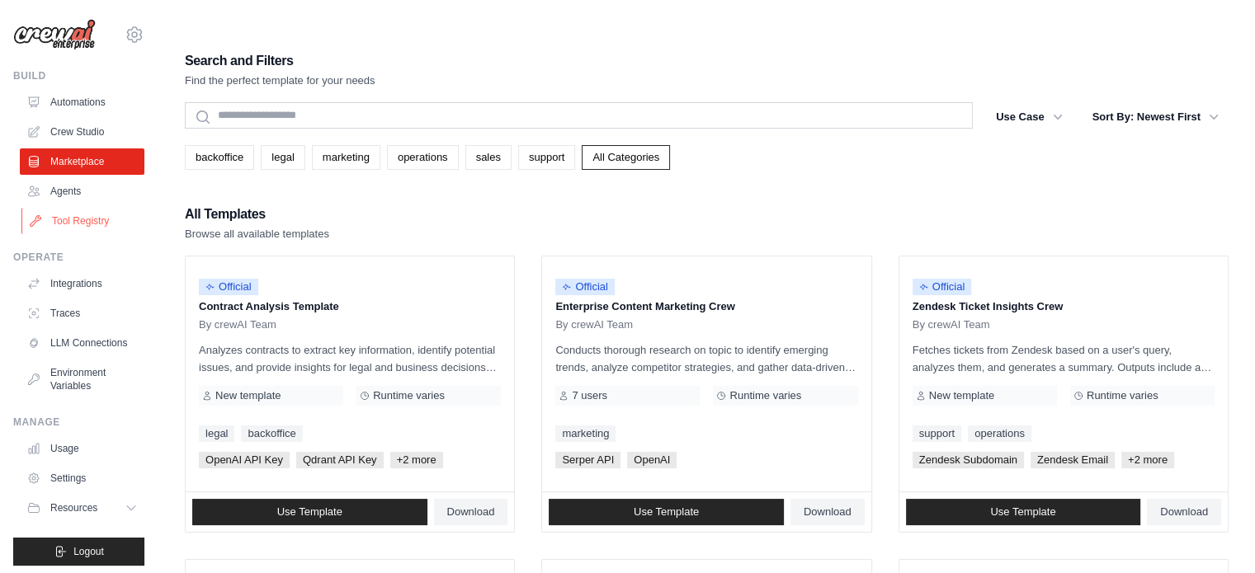
click at [78, 220] on link "Tool Registry" at bounding box center [83, 221] width 125 height 26
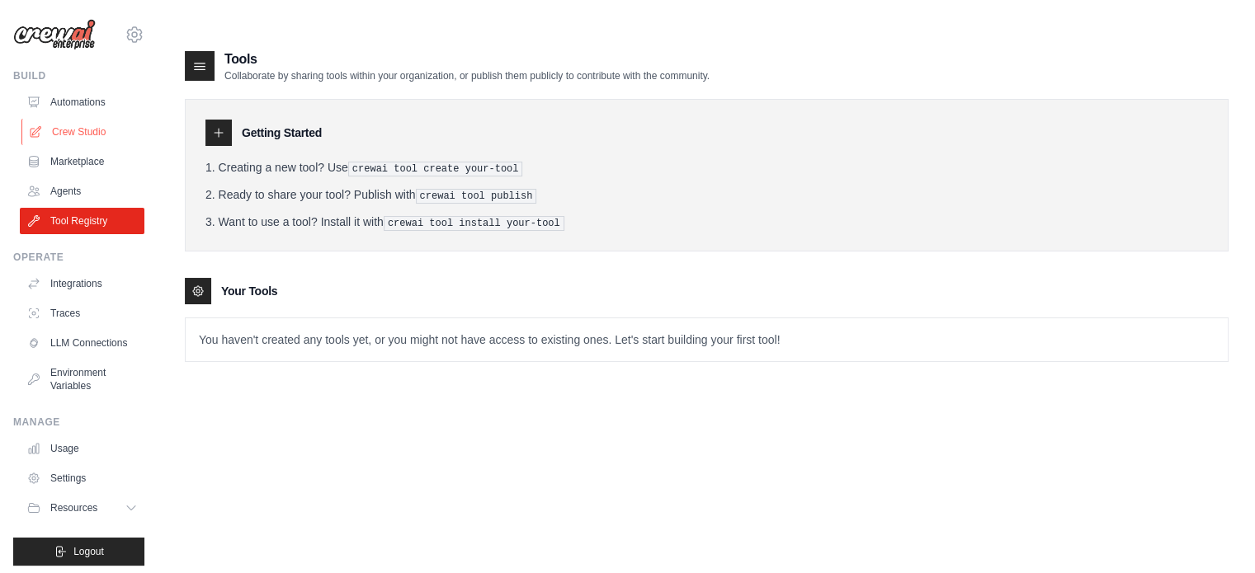
click at [92, 121] on link "Crew Studio" at bounding box center [83, 132] width 125 height 26
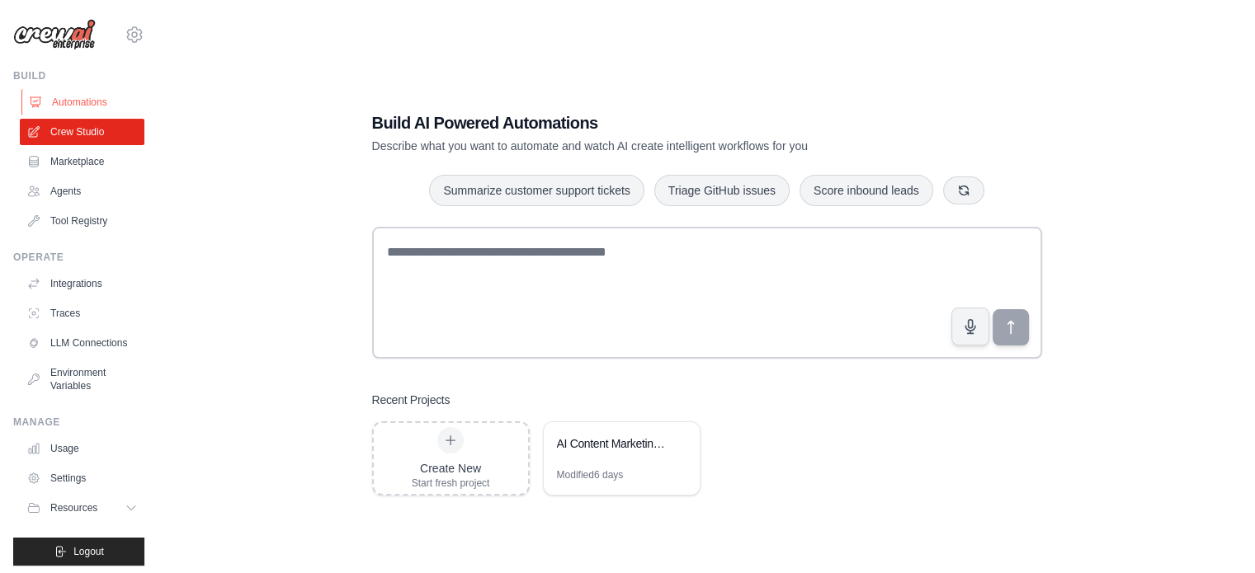
click at [101, 104] on link "Automations" at bounding box center [83, 102] width 125 height 26
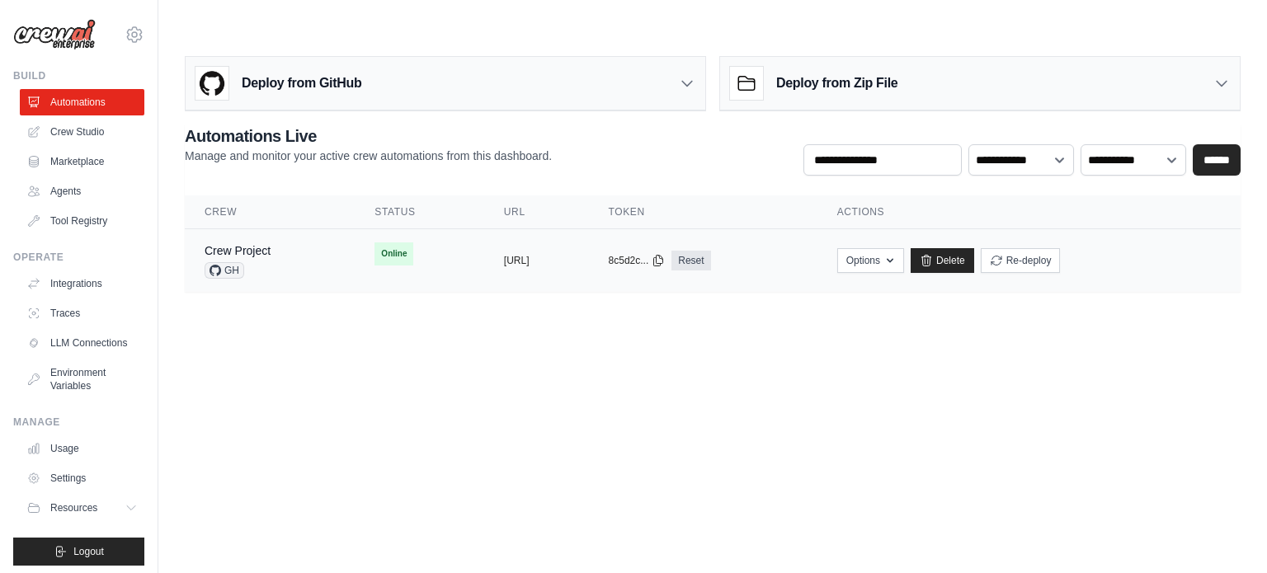
click at [569, 254] on div "copied [URL]" at bounding box center [536, 260] width 65 height 13
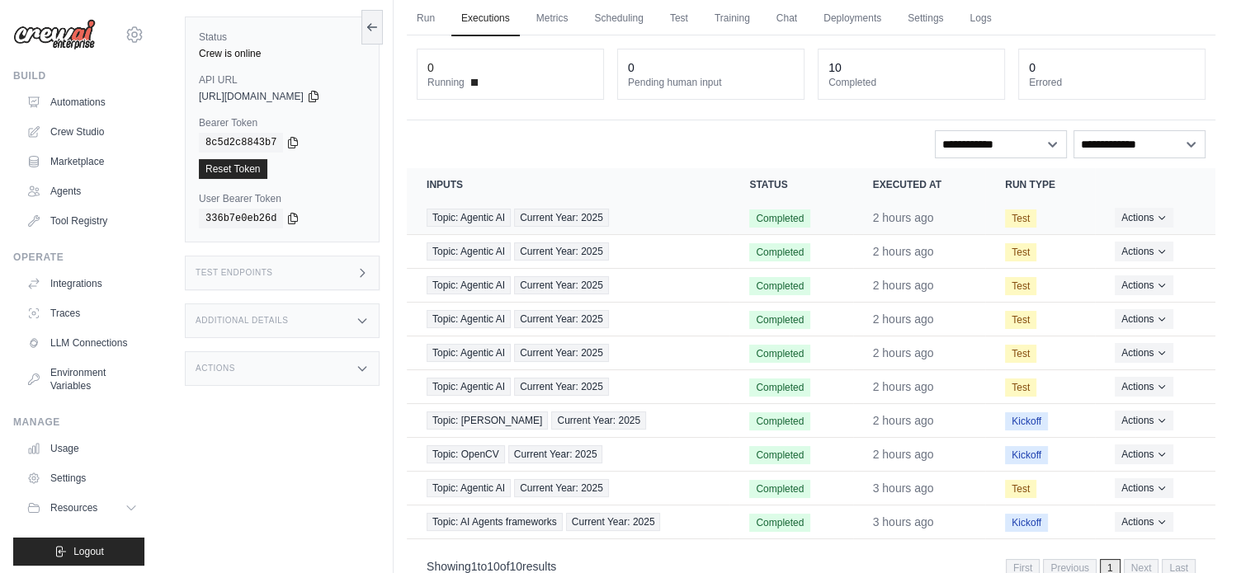
scroll to position [106, 0]
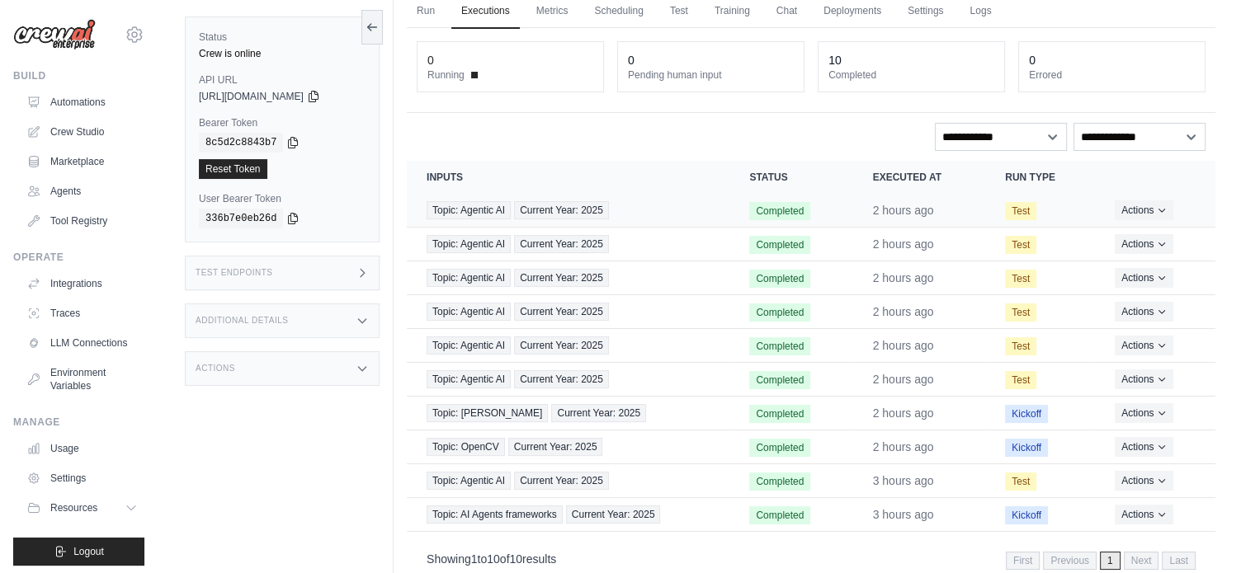
click at [882, 194] on td "2 hours ago" at bounding box center [919, 211] width 133 height 34
click at [1133, 552] on span "Next" at bounding box center [1141, 561] width 35 height 18
click at [80, 398] on link "Environment Variables" at bounding box center [83, 380] width 125 height 40
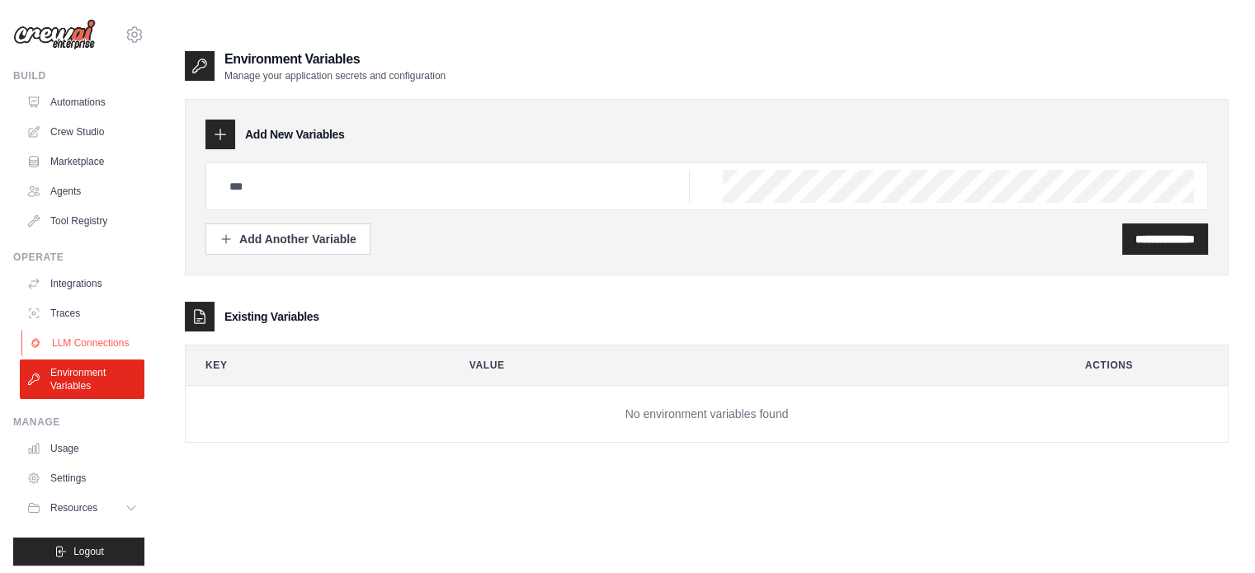
click at [92, 352] on link "LLM Connections" at bounding box center [83, 343] width 125 height 26
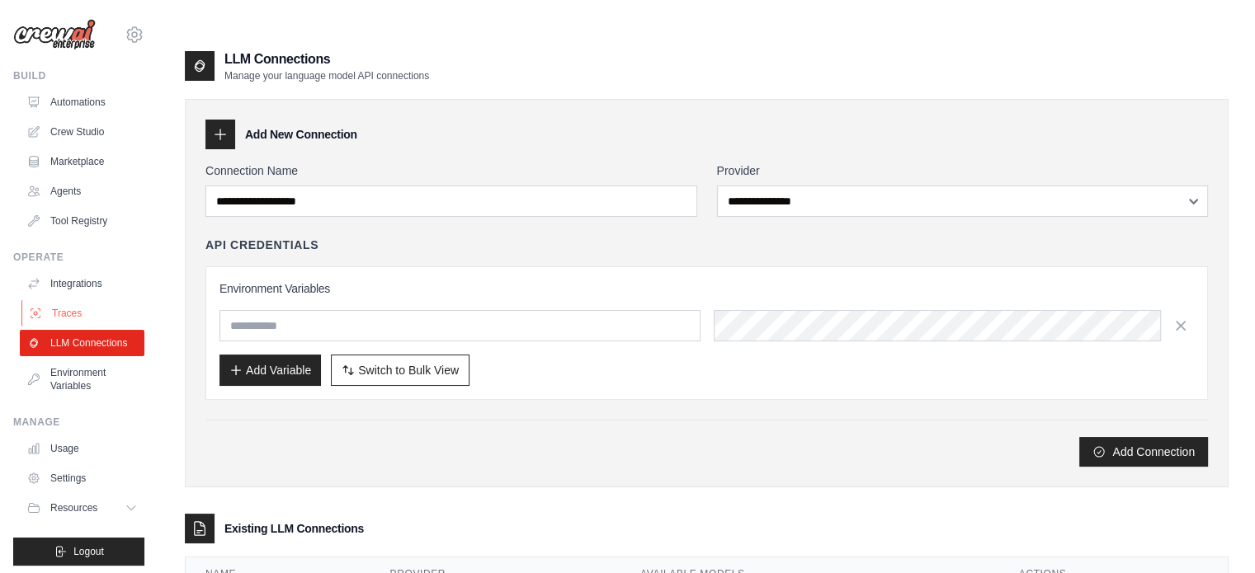
click at [71, 312] on link "Traces" at bounding box center [83, 313] width 125 height 26
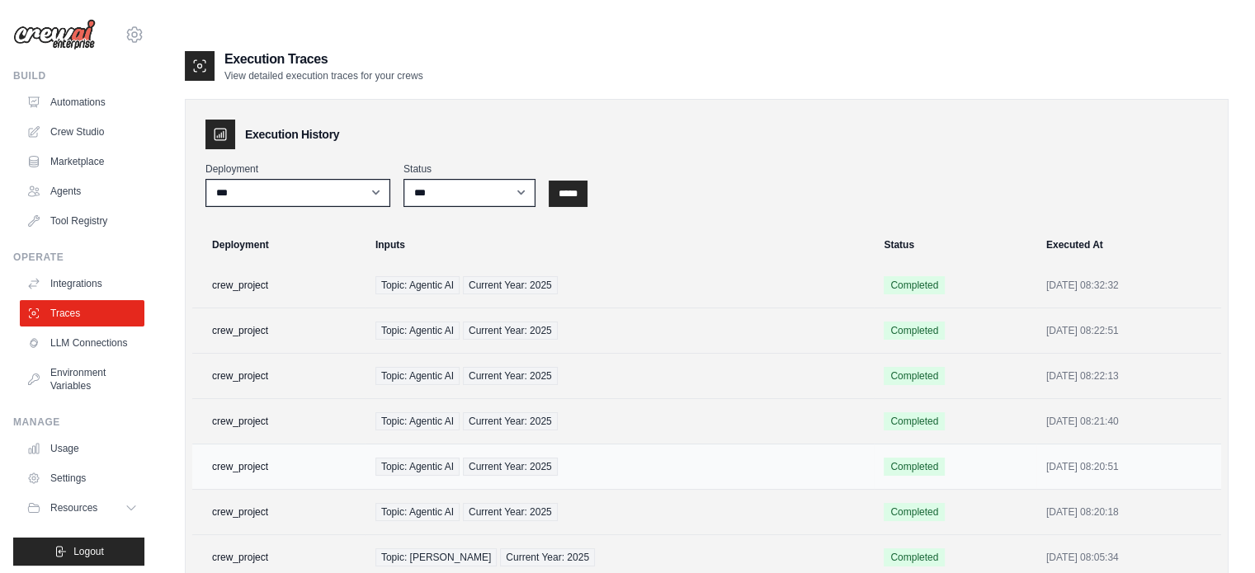
scroll to position [237, 0]
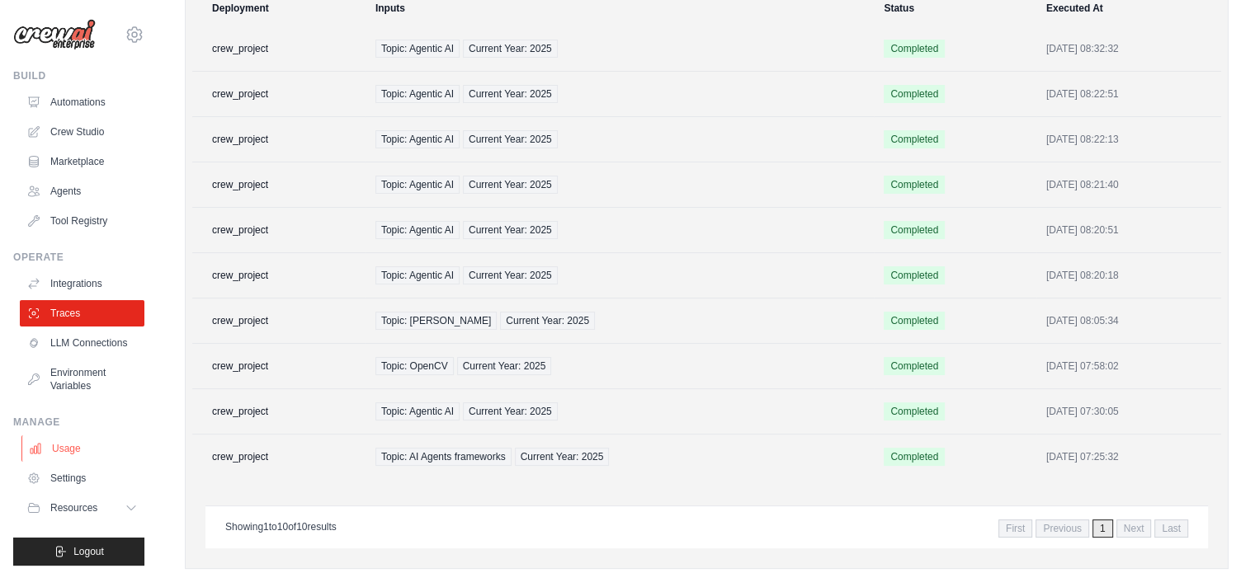
click at [90, 462] on link "Usage" at bounding box center [83, 449] width 125 height 26
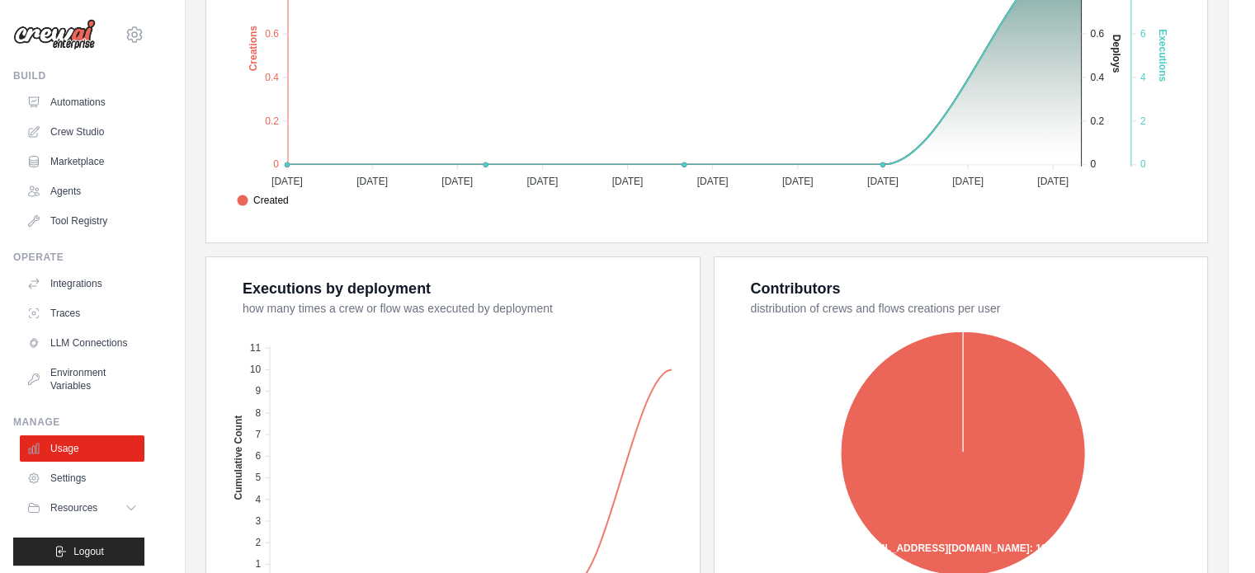
scroll to position [495, 0]
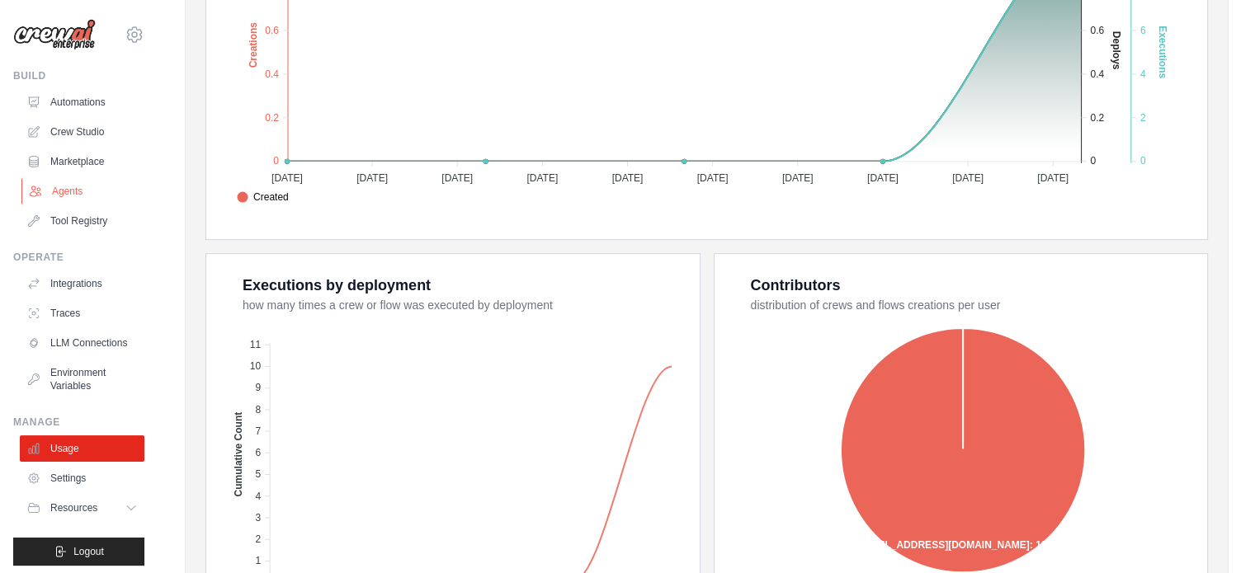
click at [86, 181] on link "Agents" at bounding box center [83, 191] width 125 height 26
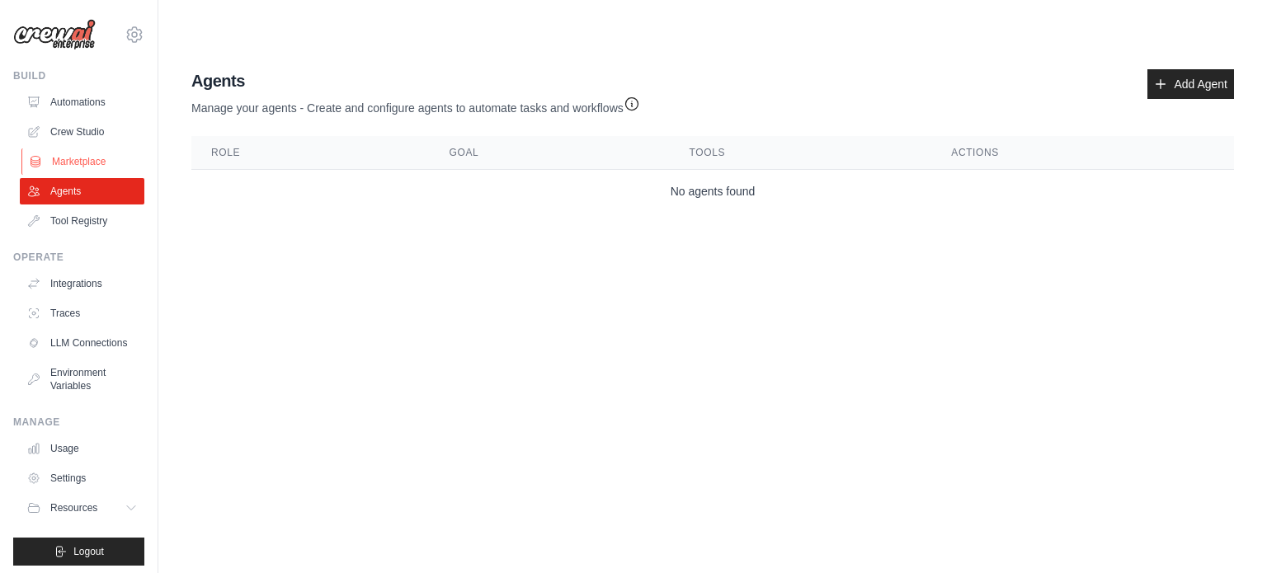
click at [70, 161] on link "Marketplace" at bounding box center [83, 161] width 125 height 26
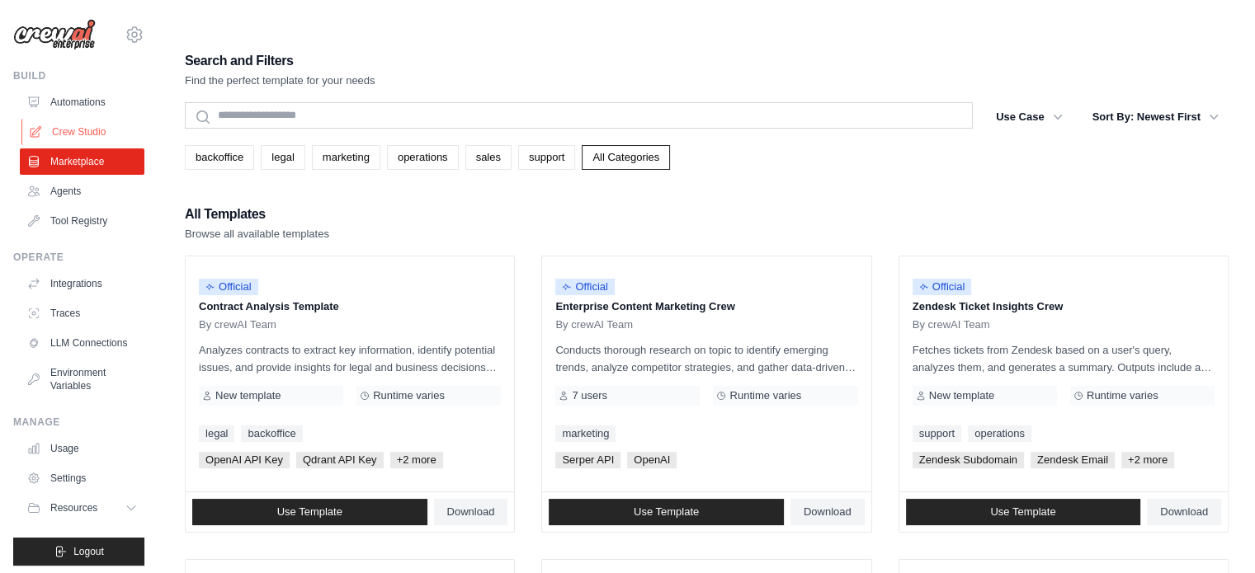
click at [114, 124] on link "Crew Studio" at bounding box center [83, 132] width 125 height 26
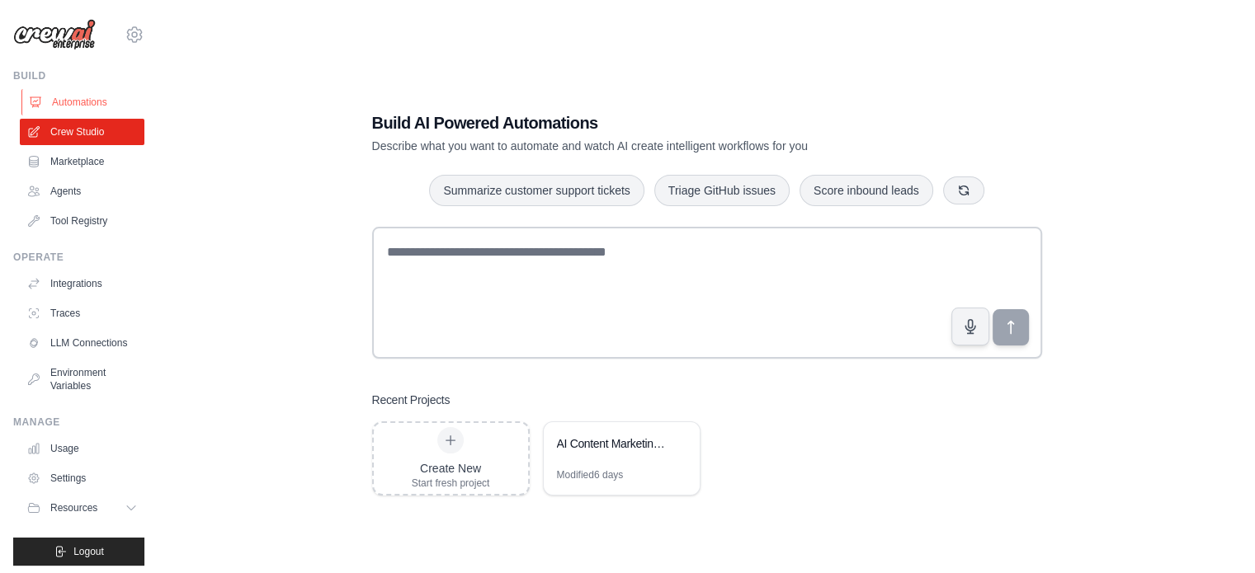
click at [92, 104] on link "Automations" at bounding box center [83, 102] width 125 height 26
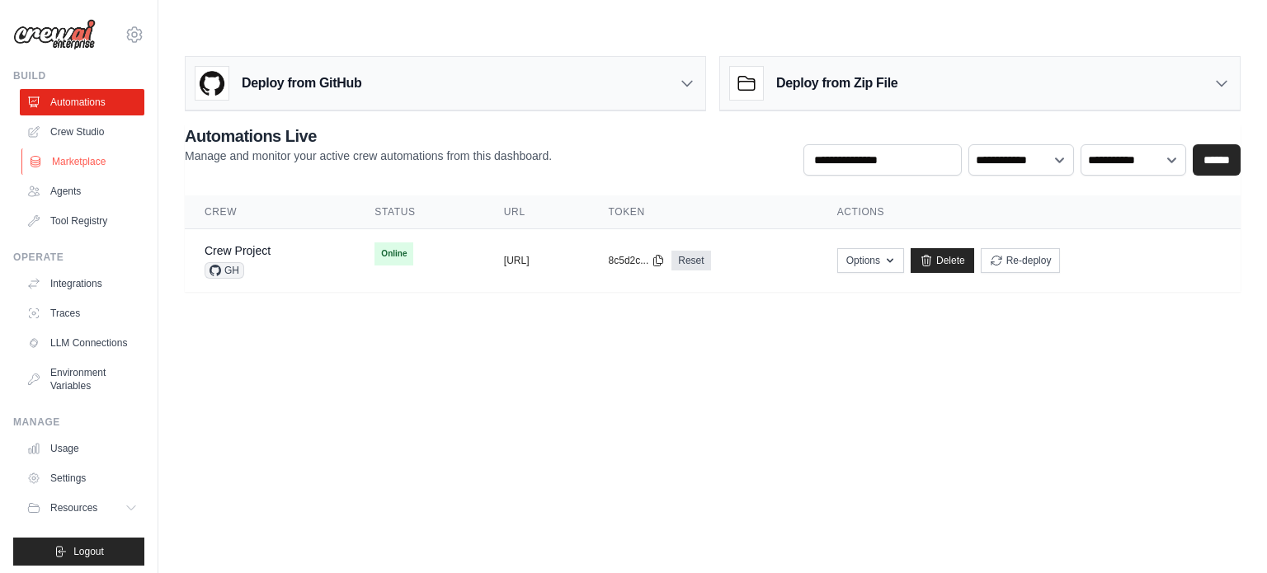
click at [87, 159] on link "Marketplace" at bounding box center [83, 161] width 125 height 26
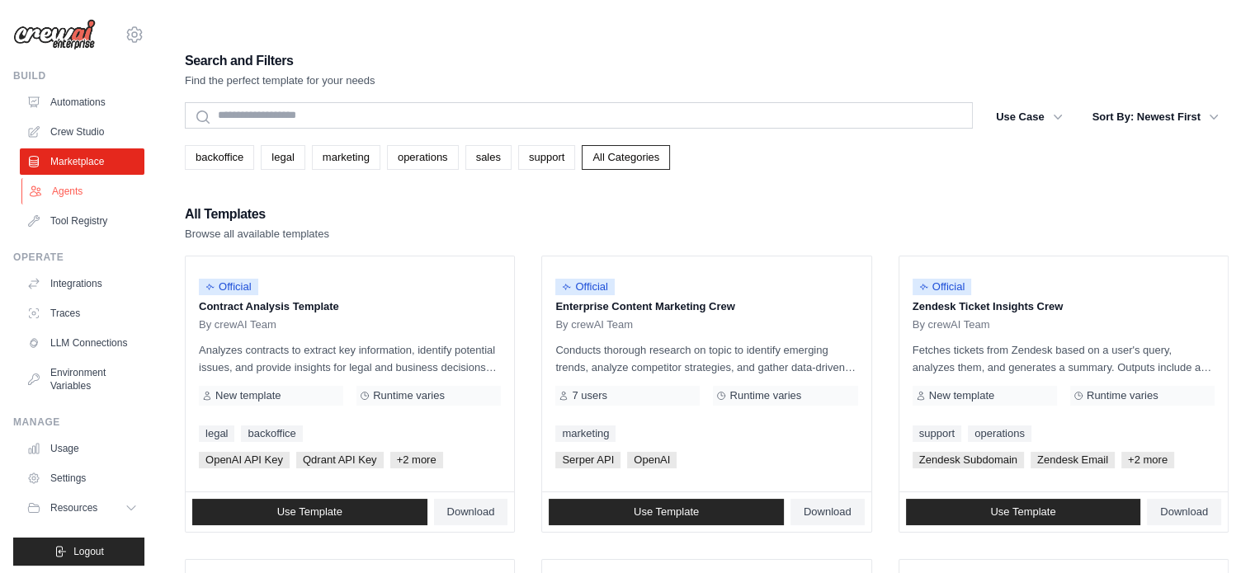
click at [59, 189] on link "Agents" at bounding box center [83, 191] width 125 height 26
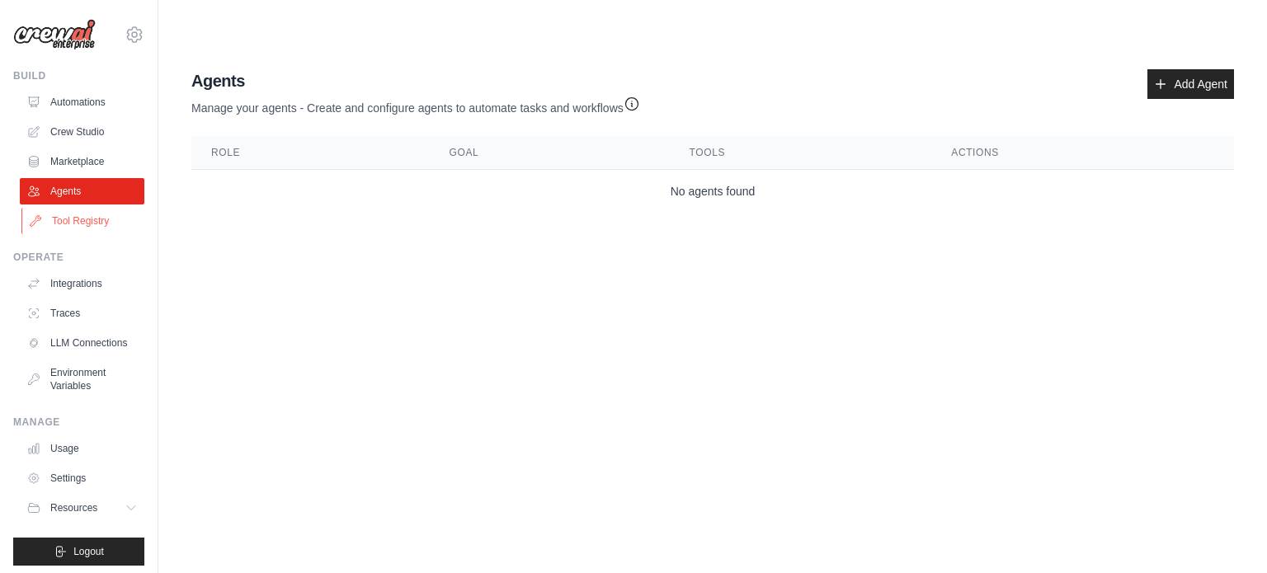
click at [82, 223] on link "Tool Registry" at bounding box center [83, 221] width 125 height 26
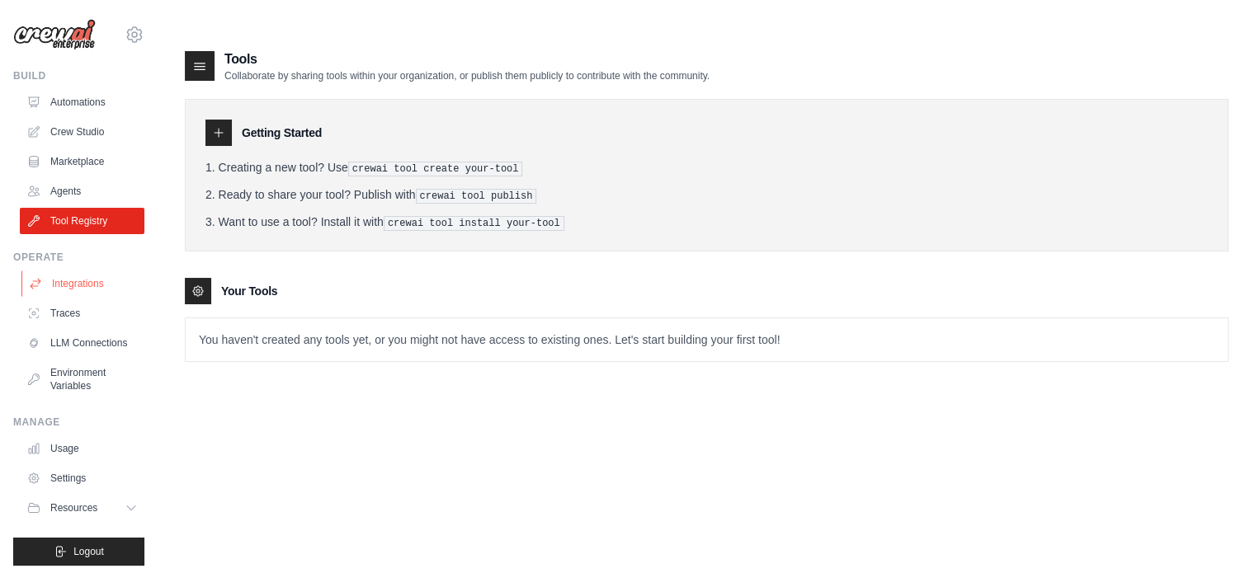
click at [71, 286] on link "Integrations" at bounding box center [83, 284] width 125 height 26
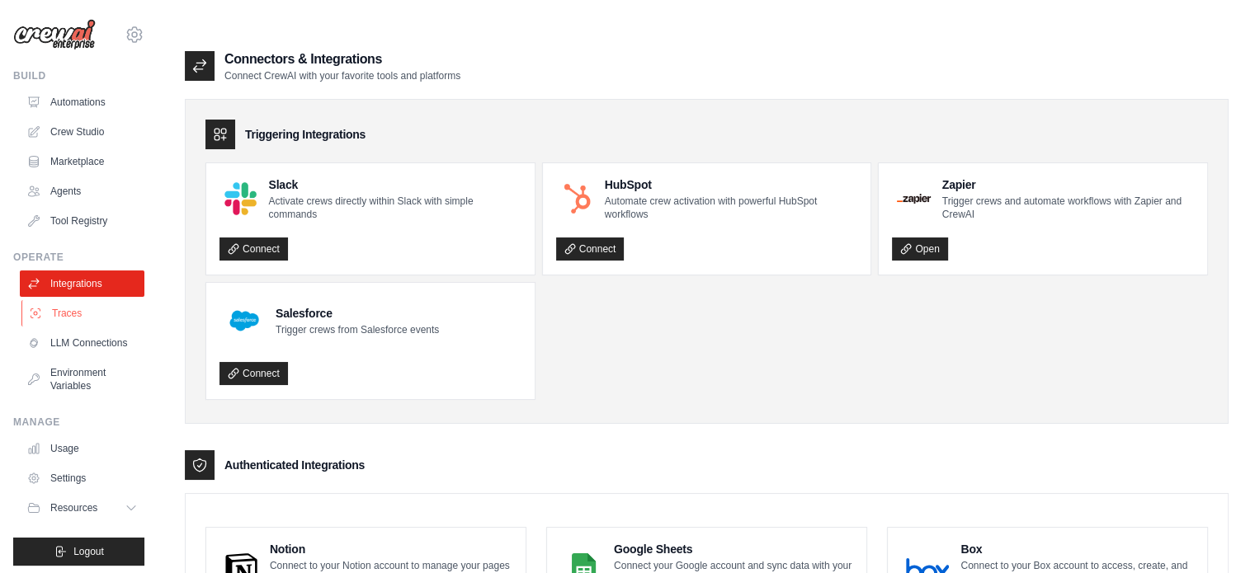
click at [85, 324] on link "Traces" at bounding box center [83, 313] width 125 height 26
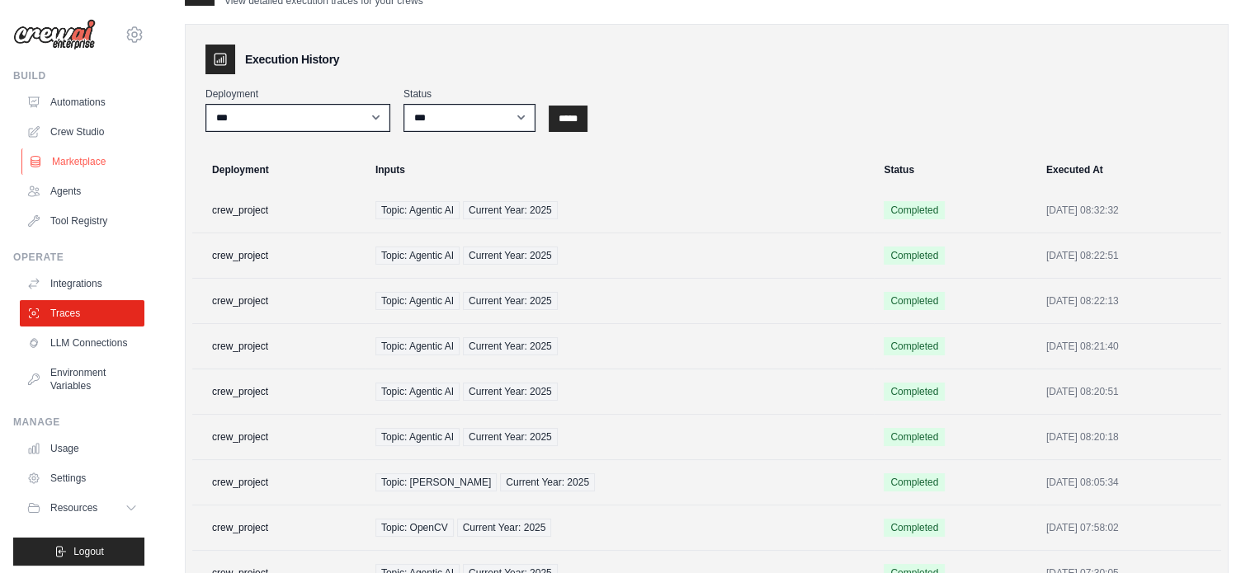
scroll to position [72, 0]
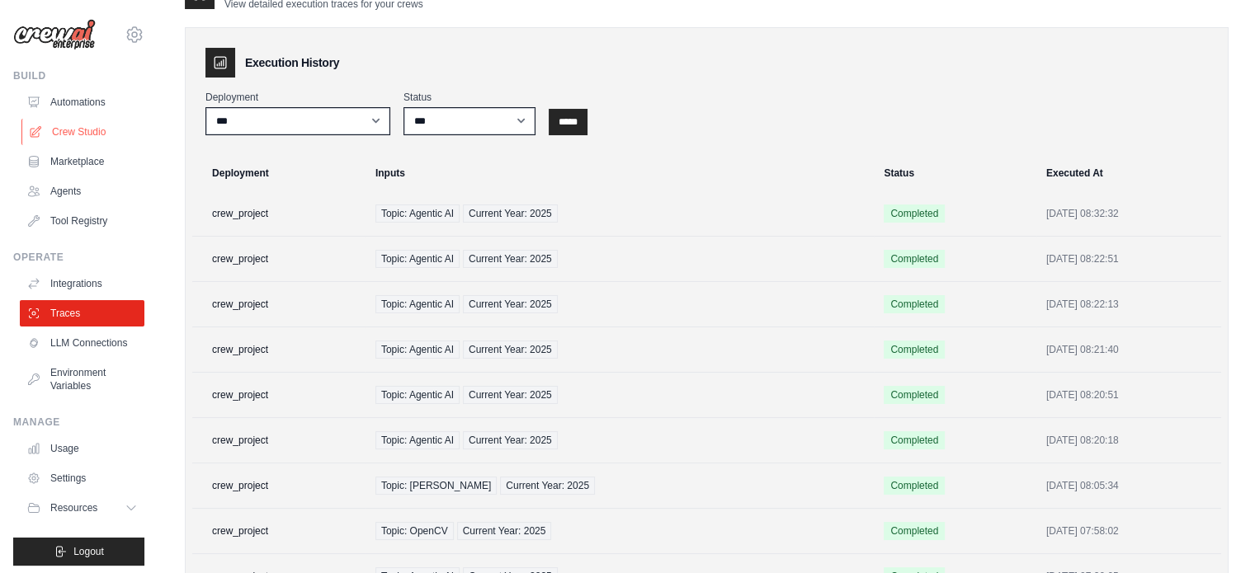
click at [82, 139] on link "Crew Studio" at bounding box center [83, 132] width 125 height 26
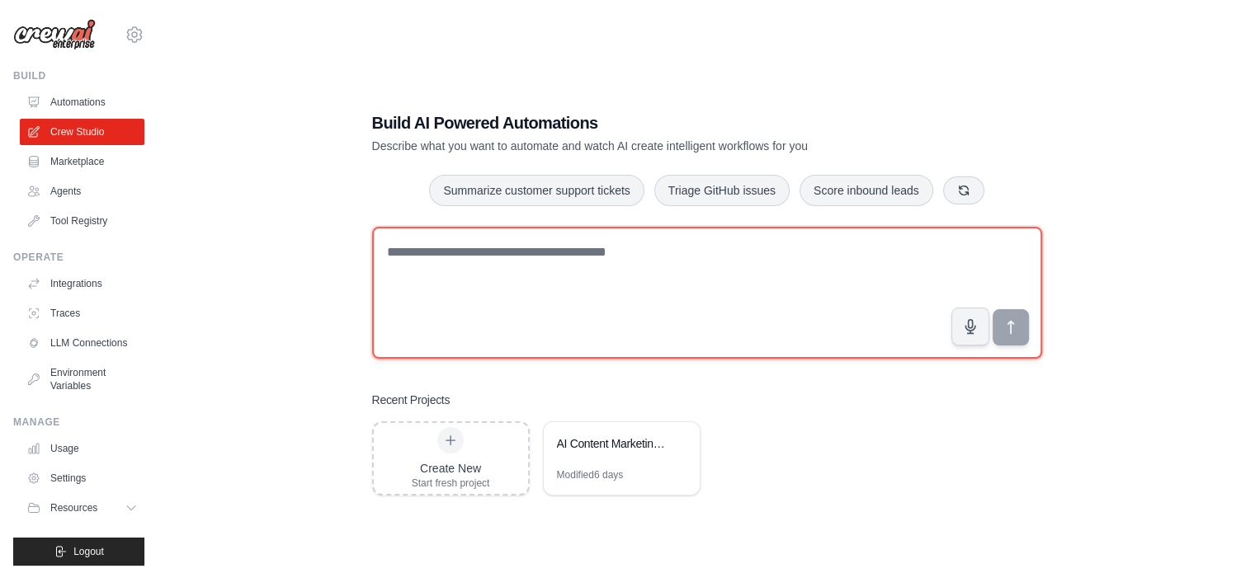
click at [558, 265] on textarea at bounding box center [707, 293] width 670 height 132
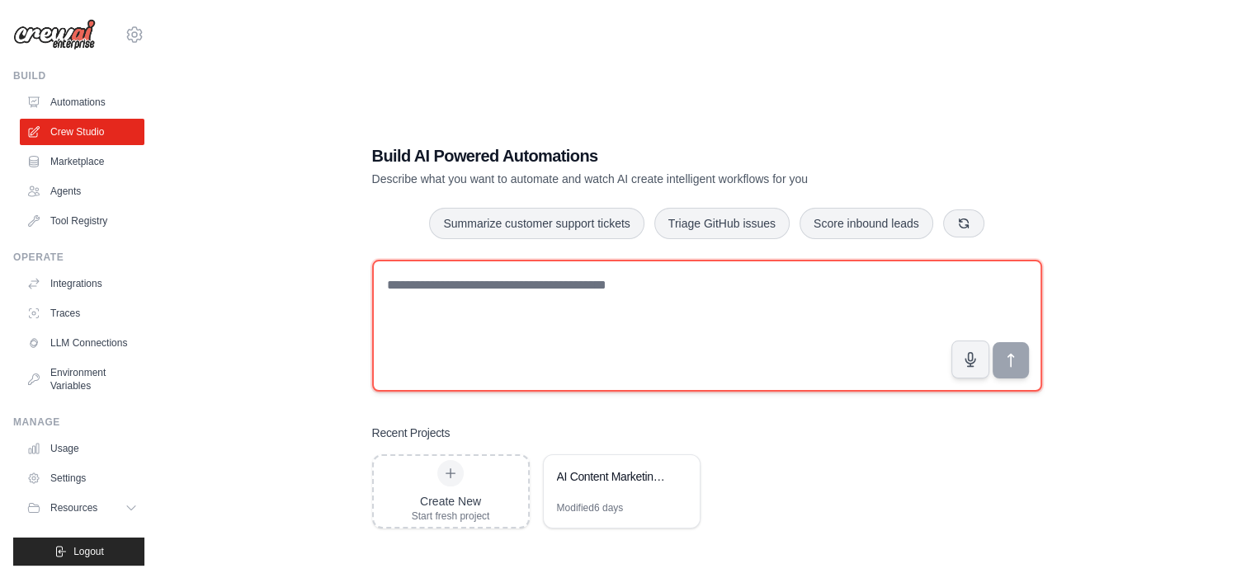
drag, startPoint x: 554, startPoint y: 260, endPoint x: 509, endPoint y: 252, distance: 46.0
paste textarea "**********"
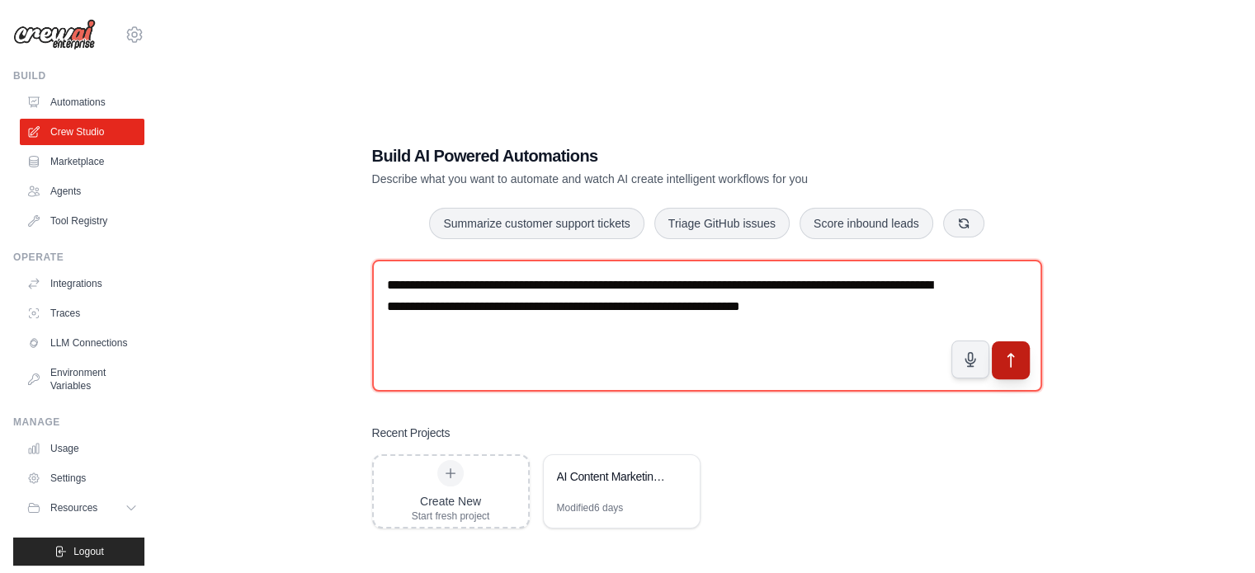
type textarea "**********"
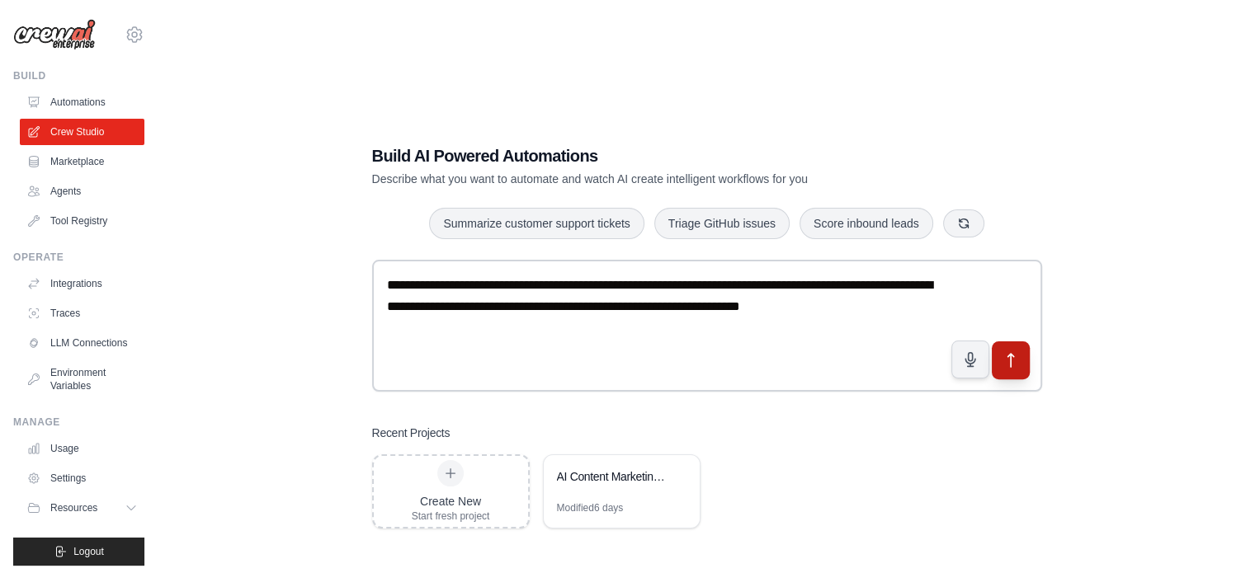
click at [1009, 351] on icon "submit" at bounding box center [1010, 359] width 17 height 17
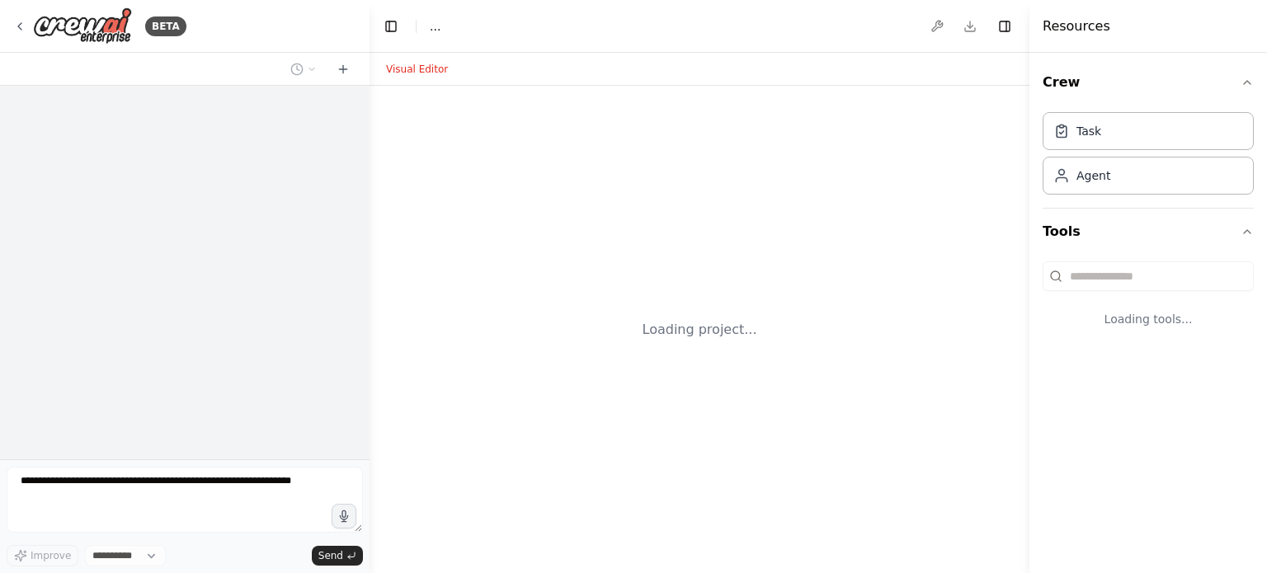
select select "****"
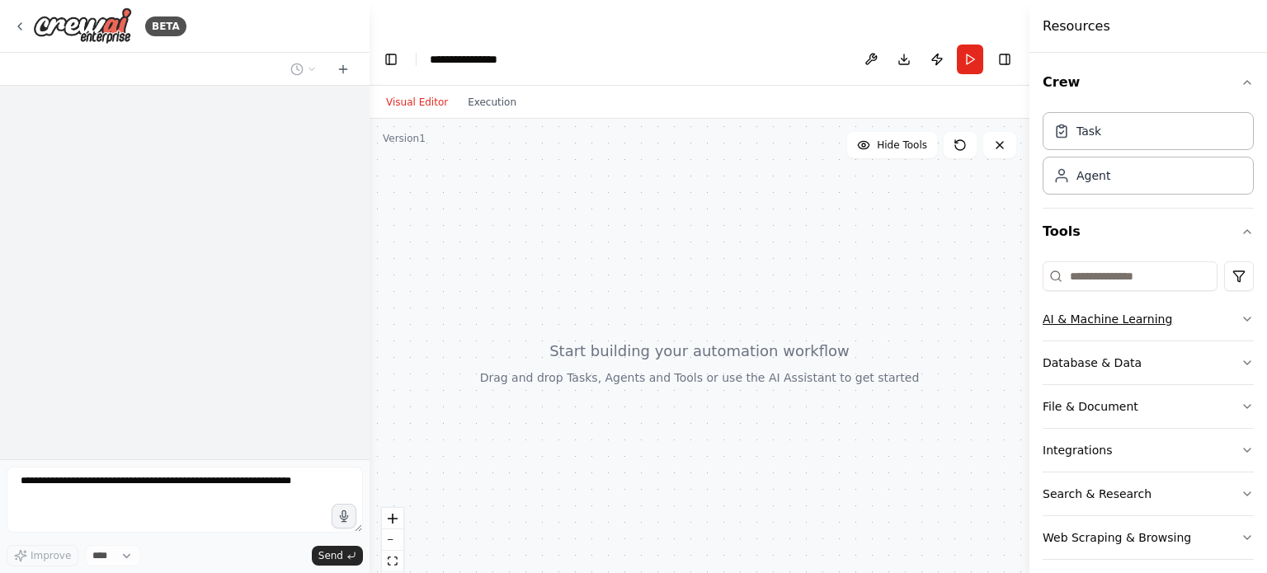
click at [1241, 313] on icon "button" at bounding box center [1247, 319] width 13 height 13
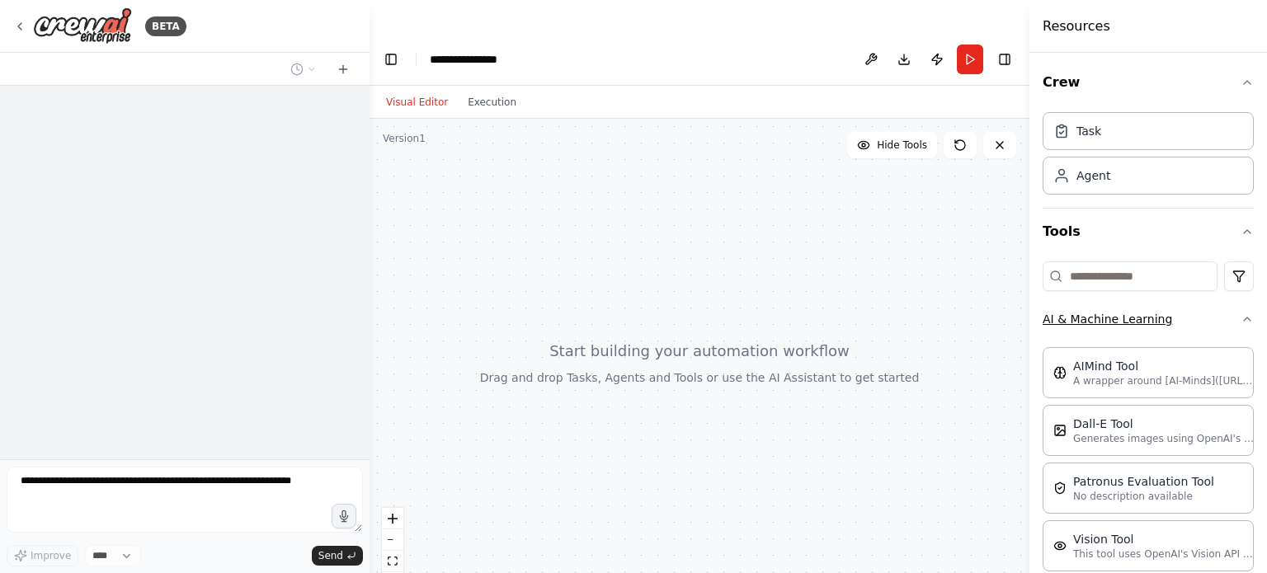
click at [1241, 314] on icon "button" at bounding box center [1247, 319] width 13 height 13
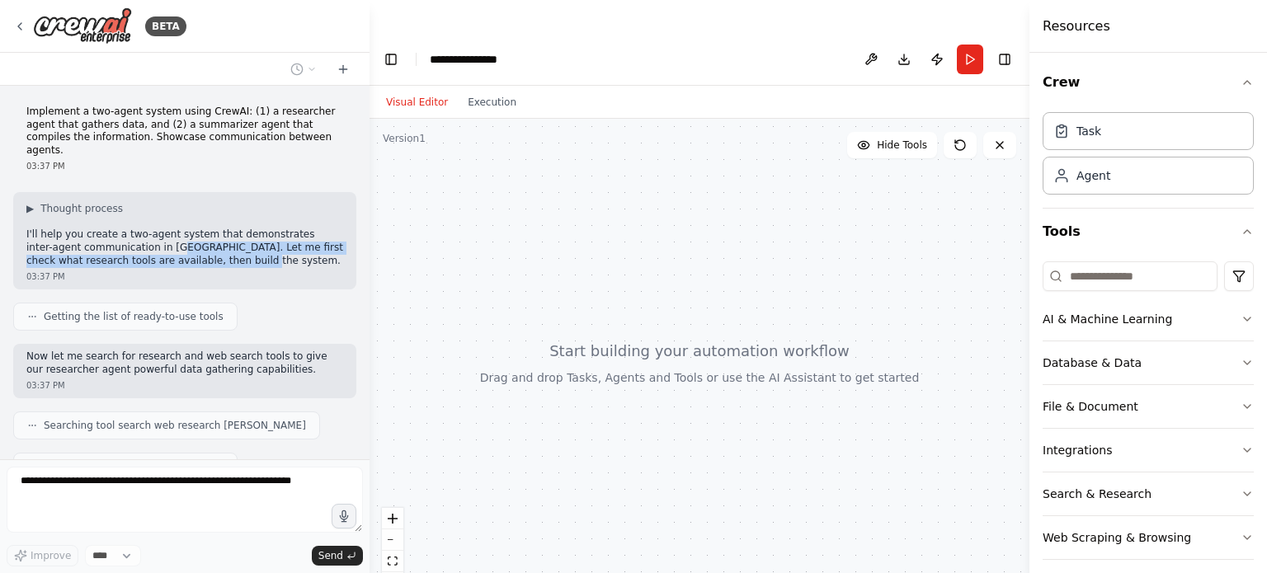
drag, startPoint x: 119, startPoint y: 238, endPoint x: 215, endPoint y: 260, distance: 99.1
click at [214, 259] on div "▶ Thought process I'll help you create a two-agent system that demonstrates int…" at bounding box center [184, 240] width 343 height 97
click at [215, 271] on div "03:37 PM" at bounding box center [184, 277] width 317 height 12
drag, startPoint x: 200, startPoint y: 239, endPoint x: 269, endPoint y: 273, distance: 77.1
click at [278, 250] on p "I'll help you create a two-agent system that demonstrates inter-agent communica…" at bounding box center [184, 248] width 317 height 39
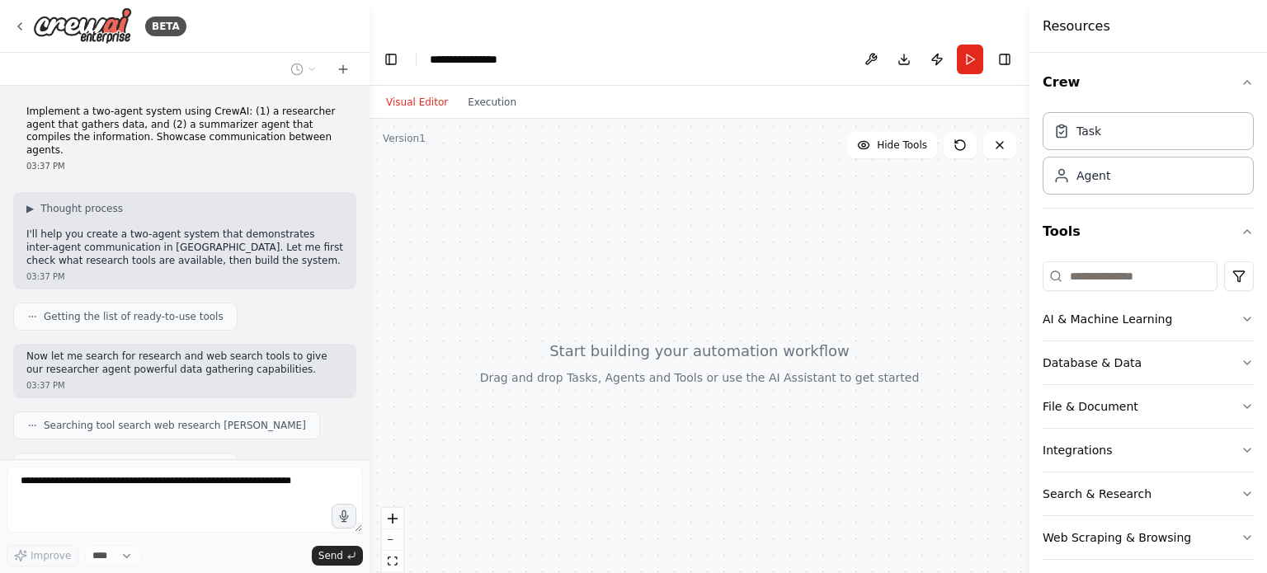
click at [267, 273] on div "▶ Thought process I'll help you create a two-agent system that demonstrates int…" at bounding box center [184, 240] width 343 height 97
drag, startPoint x: 47, startPoint y: 243, endPoint x: 191, endPoint y: 247, distance: 143.6
click at [187, 244] on p "I'll help you create a two-agent system that demonstrates inter-agent communica…" at bounding box center [184, 248] width 317 height 39
click at [191, 271] on div "03:37 PM" at bounding box center [184, 277] width 317 height 12
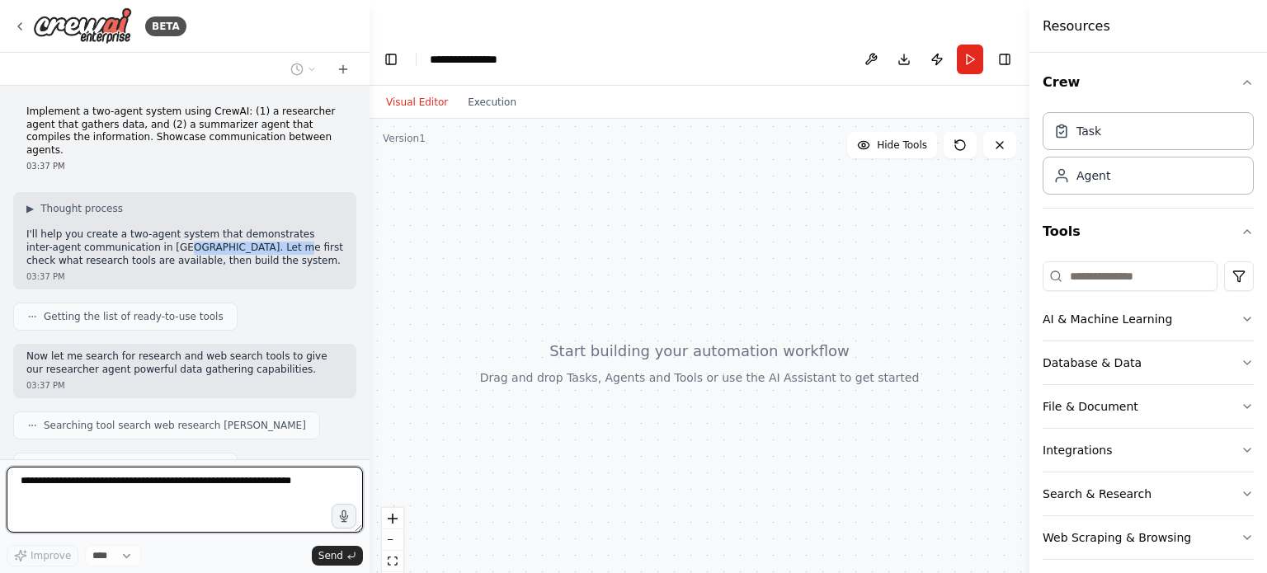
drag, startPoint x: 120, startPoint y: 230, endPoint x: 218, endPoint y: 251, distance: 100.3
click at [218, 249] on div "Implement a two-agent system using CrewAI: (1) a researcher agent that gathers …" at bounding box center [185, 273] width 370 height 374
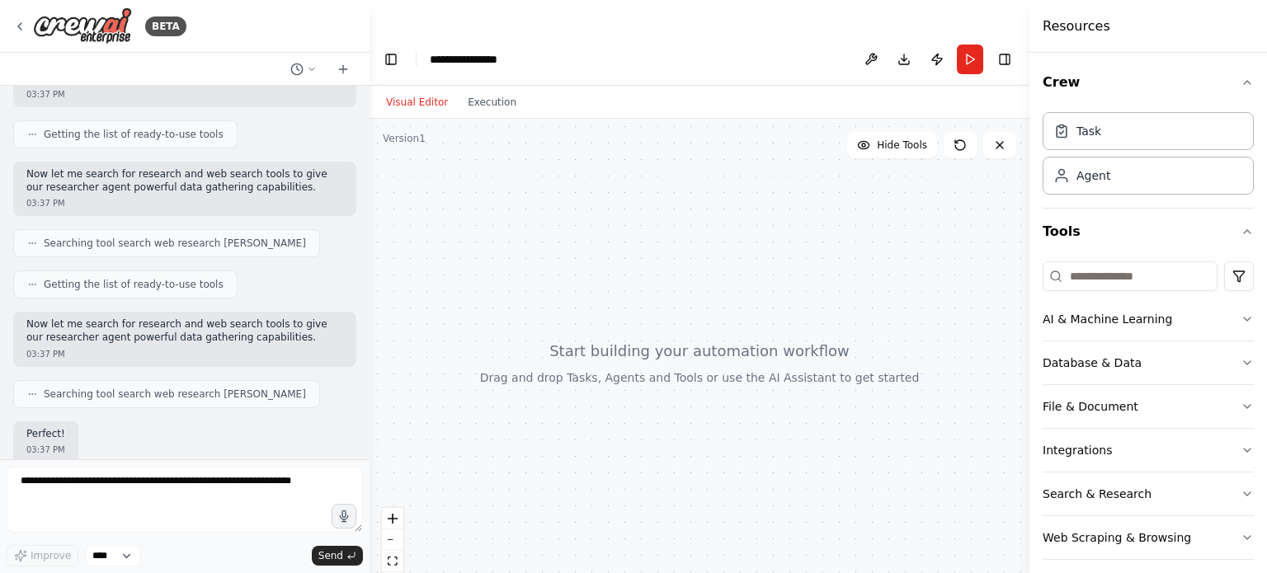
click at [218, 251] on div "Implement a two-agent system using CrewAI: (1) a researcher agent that gathers …" at bounding box center [185, 273] width 370 height 374
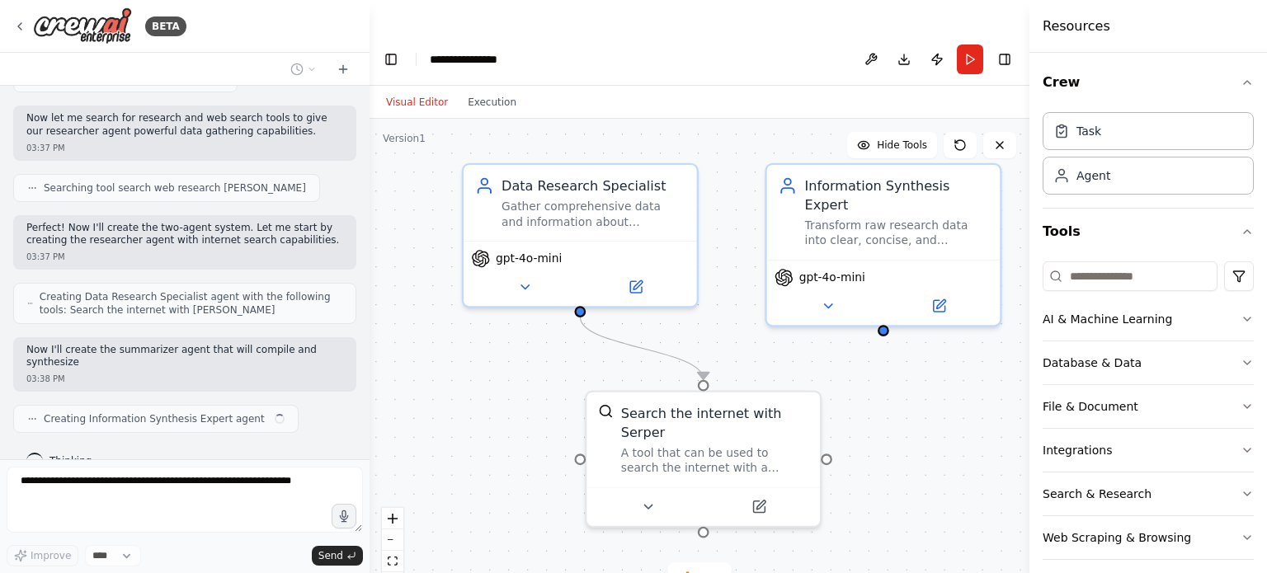
scroll to position [402, 0]
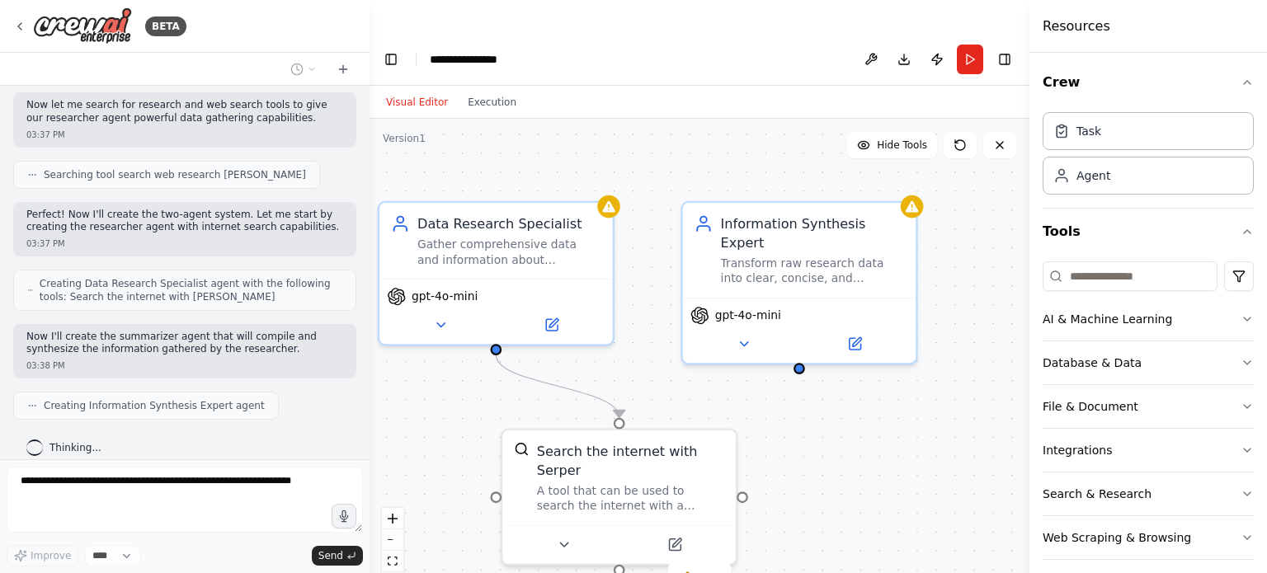
drag, startPoint x: 774, startPoint y: 315, endPoint x: 701, endPoint y: 355, distance: 82.7
click at [701, 355] on div ".deletable-edge-delete-btn { width: 20px; height: 20px; border: 0px solid #ffff…" at bounding box center [700, 363] width 660 height 488
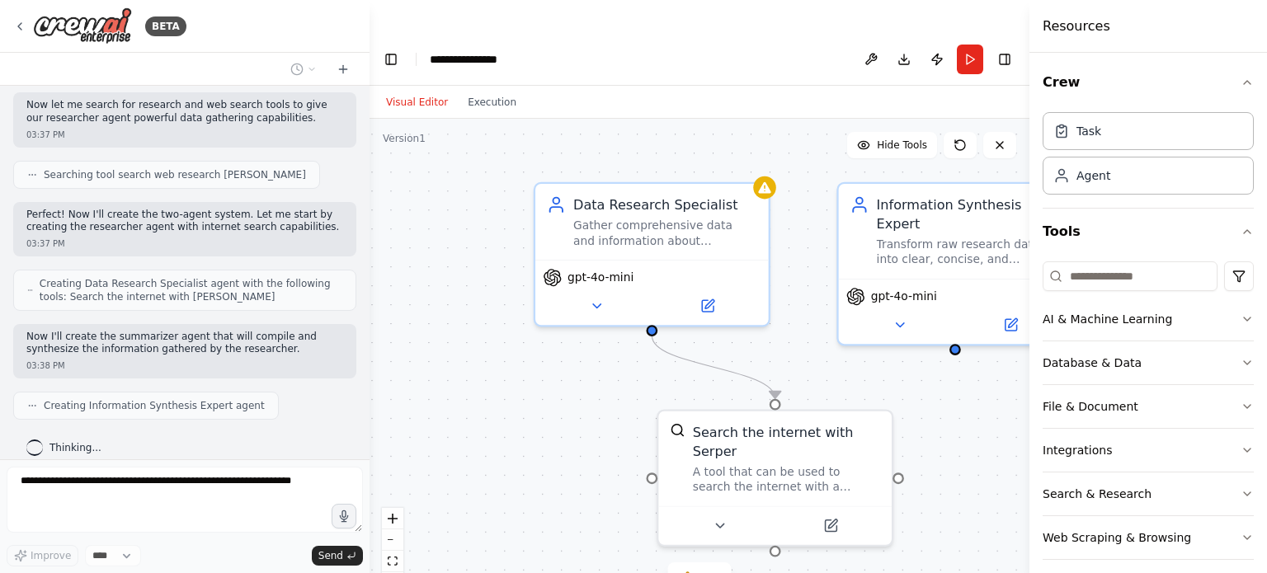
drag, startPoint x: 467, startPoint y: 374, endPoint x: 591, endPoint y: 351, distance: 125.9
click at [645, 356] on div ".deletable-edge-delete-btn { width: 20px; height: 20px; border: 0px solid #ffff…" at bounding box center [700, 363] width 660 height 488
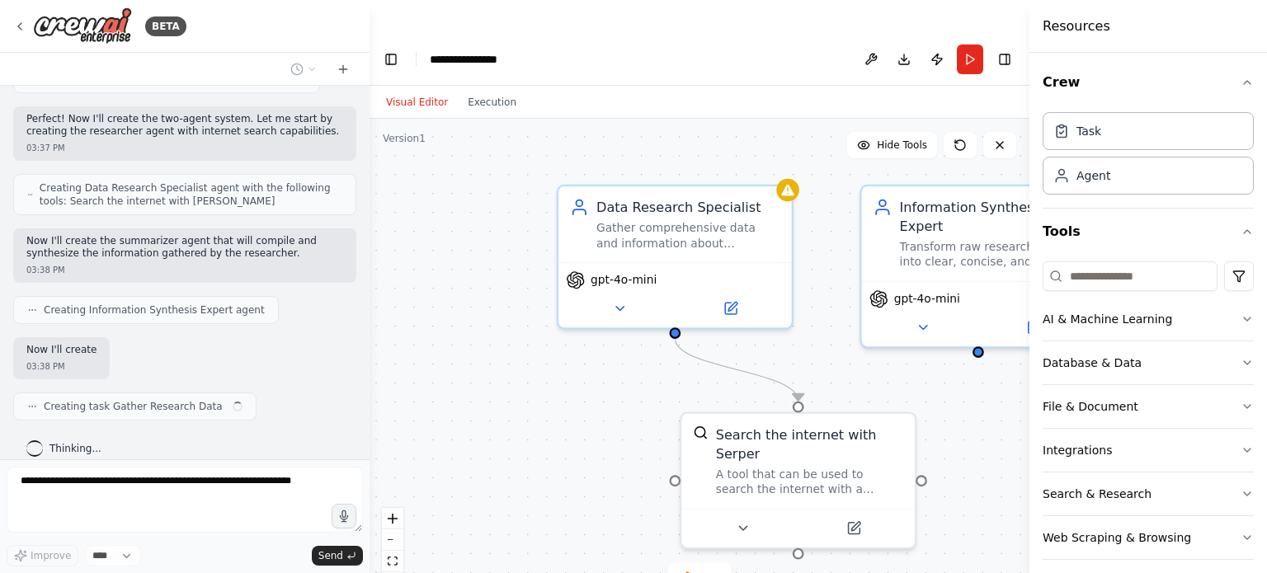
scroll to position [497, 0]
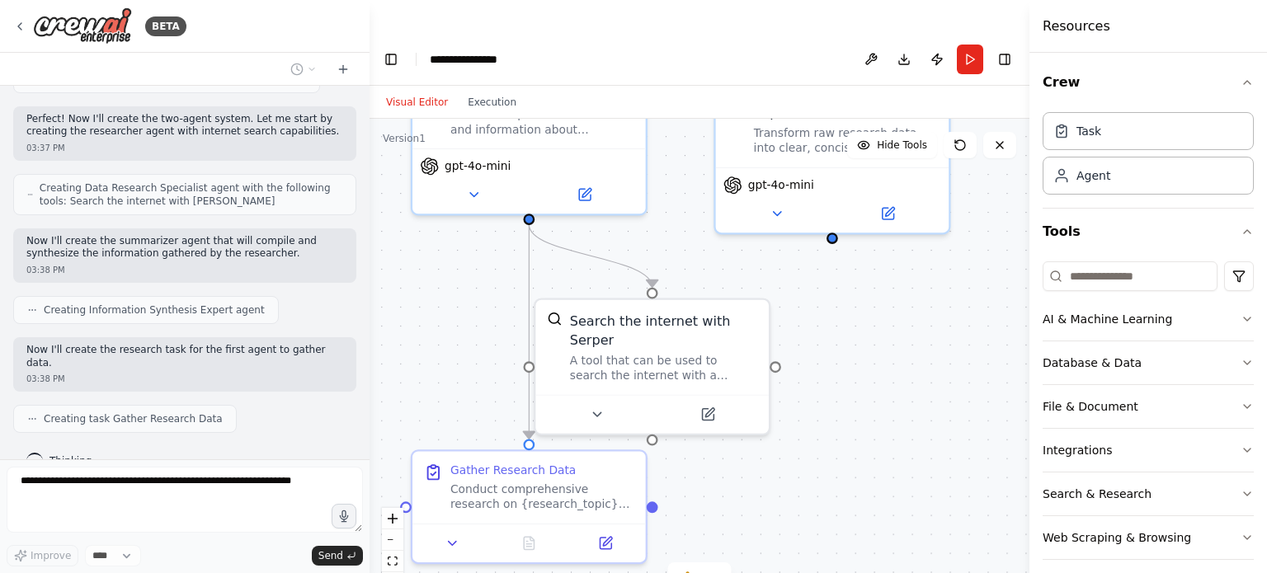
drag, startPoint x: 544, startPoint y: 353, endPoint x: 412, endPoint y: 242, distance: 173.3
click at [412, 242] on div ".deletable-edge-delete-btn { width: 20px; height: 20px; border: 0px solid #ffff…" at bounding box center [700, 363] width 660 height 488
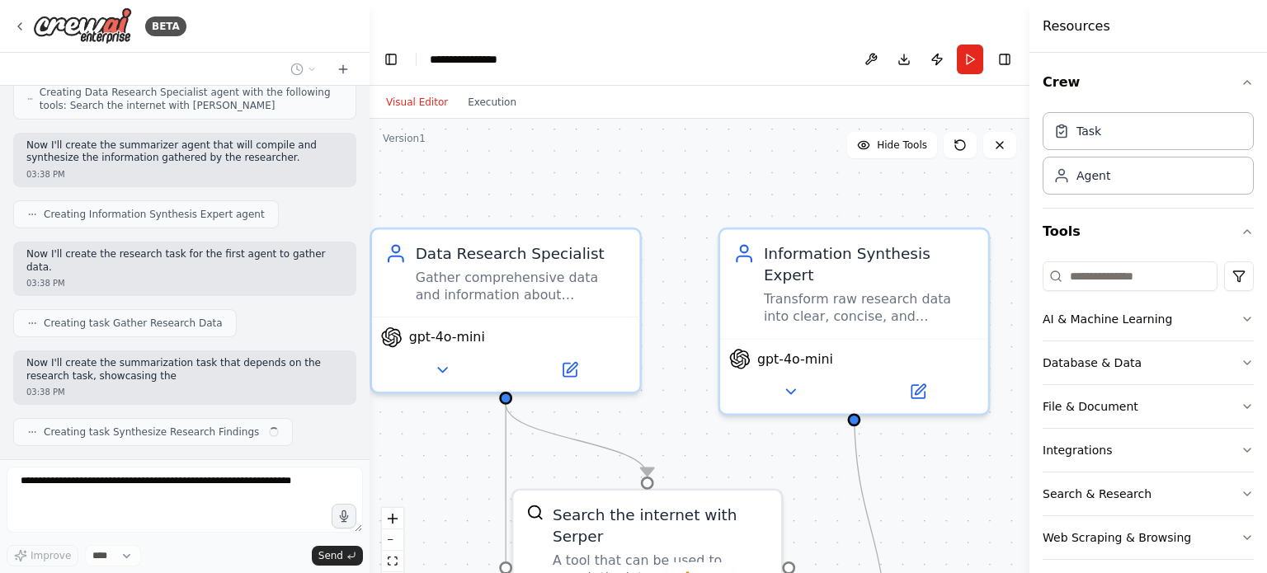
scroll to position [606, 0]
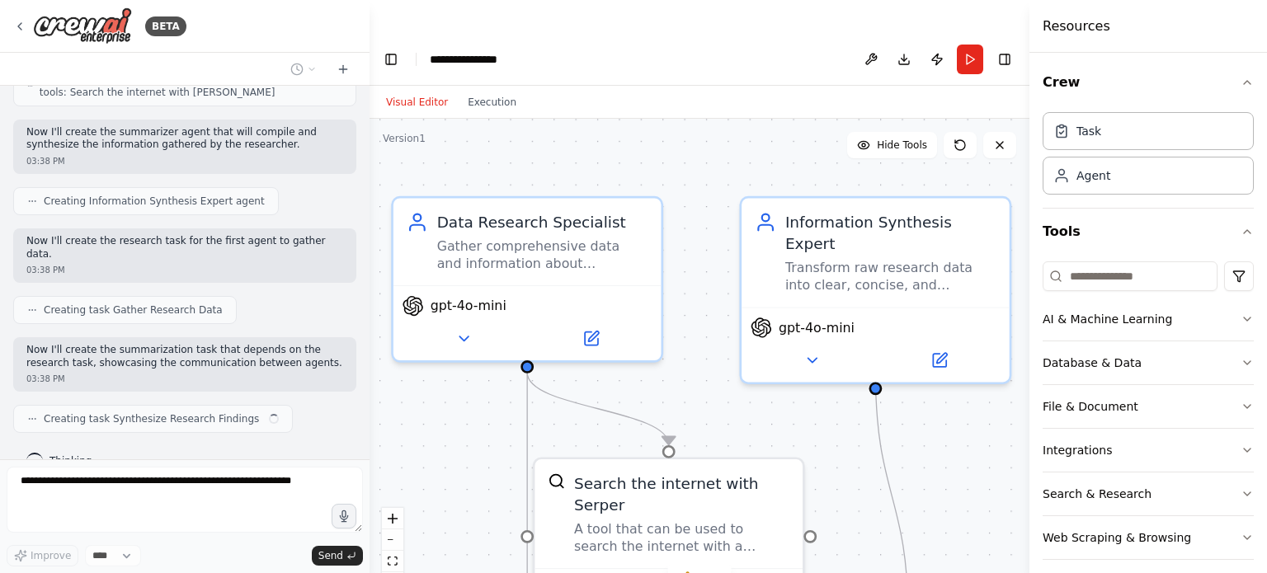
drag, startPoint x: 836, startPoint y: 288, endPoint x: 896, endPoint y: 445, distance: 168.7
click at [895, 445] on div ".deletable-edge-delete-btn { width: 20px; height: 20px; border: 0px solid #ffff…" at bounding box center [700, 363] width 660 height 488
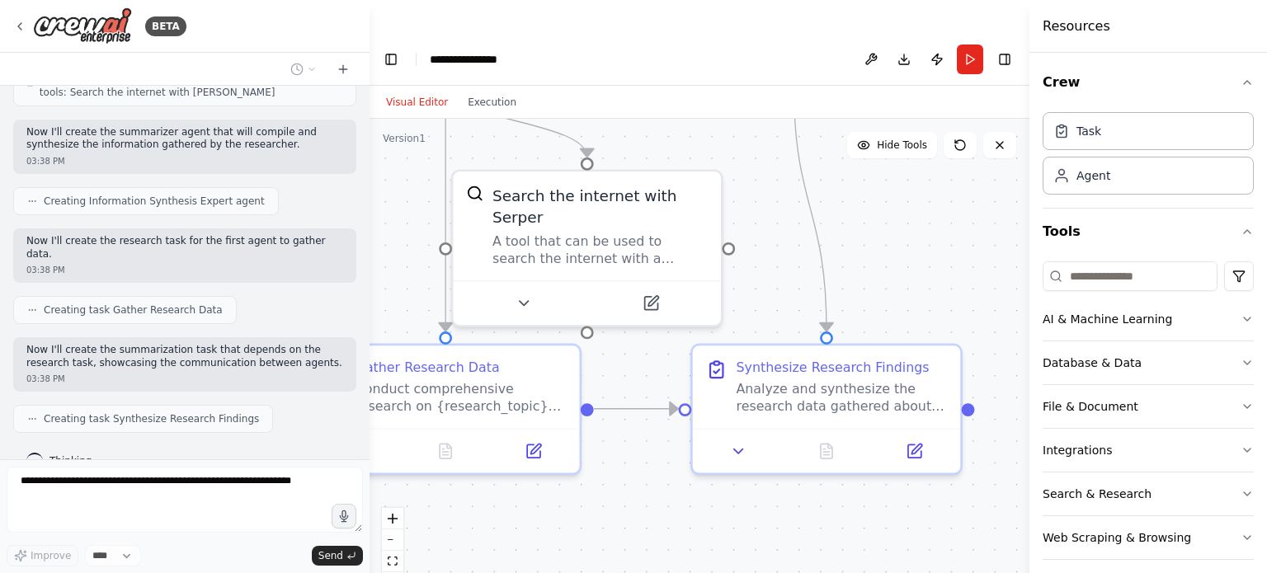
drag, startPoint x: 799, startPoint y: 389, endPoint x: 711, endPoint y: 109, distance: 293.8
click at [711, 119] on div ".deletable-edge-delete-btn { width: 20px; height: 20px; border: 0px solid #ffff…" at bounding box center [700, 363] width 660 height 488
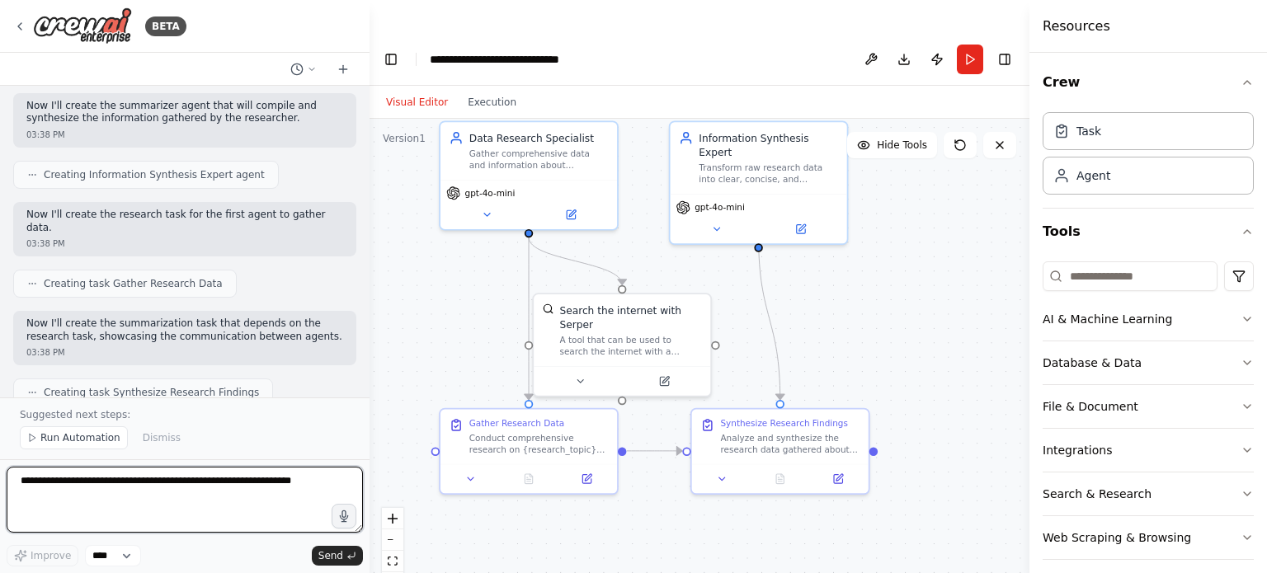
scroll to position [1045, 0]
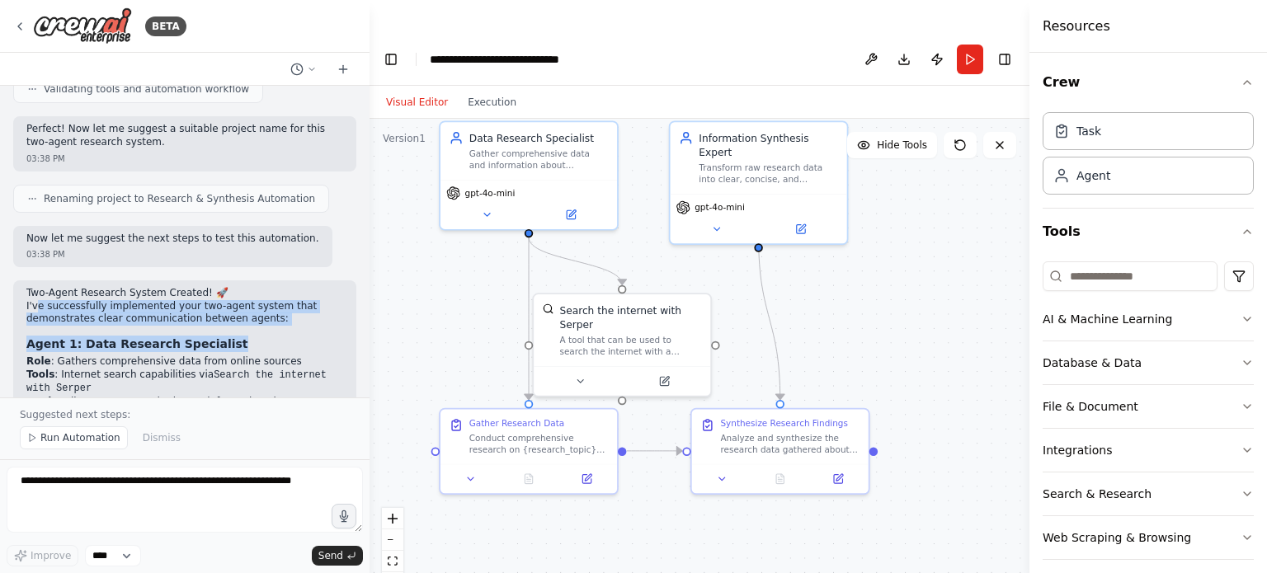
drag, startPoint x: 36, startPoint y: 262, endPoint x: 238, endPoint y: 286, distance: 203.6
click at [232, 287] on div "Two-Agent Research System Created! 🚀 I've successfully implemented your two-age…" at bounding box center [184, 518] width 317 height 463
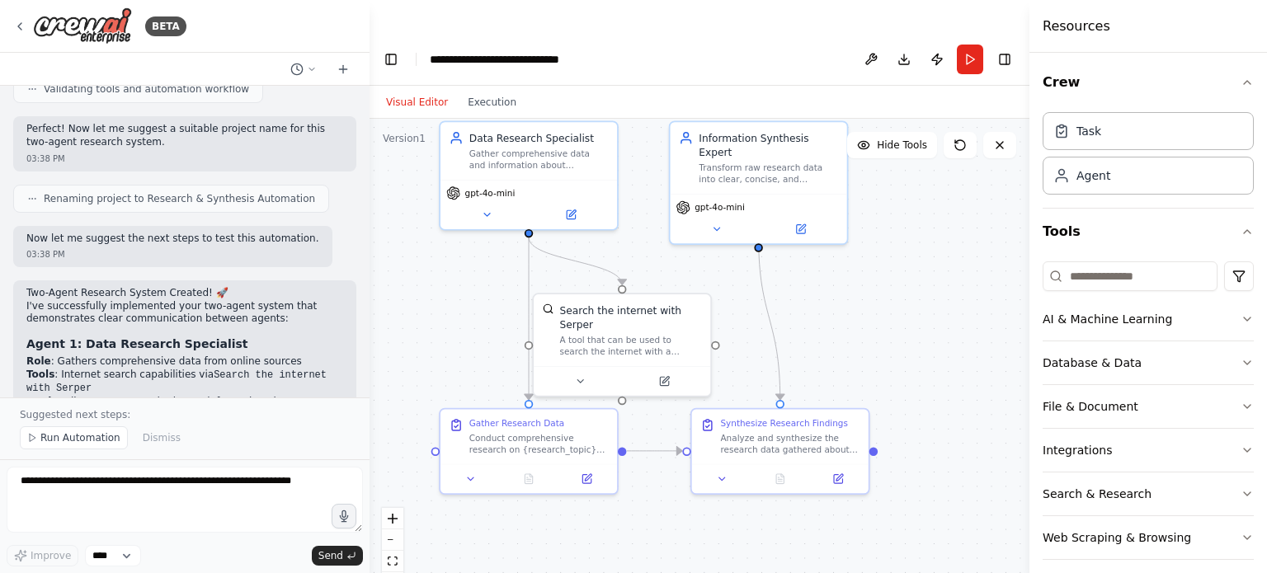
click at [231, 311] on div "Two-Agent Research System Created! 🚀 I've successfully implemented your two-age…" at bounding box center [184, 518] width 317 height 463
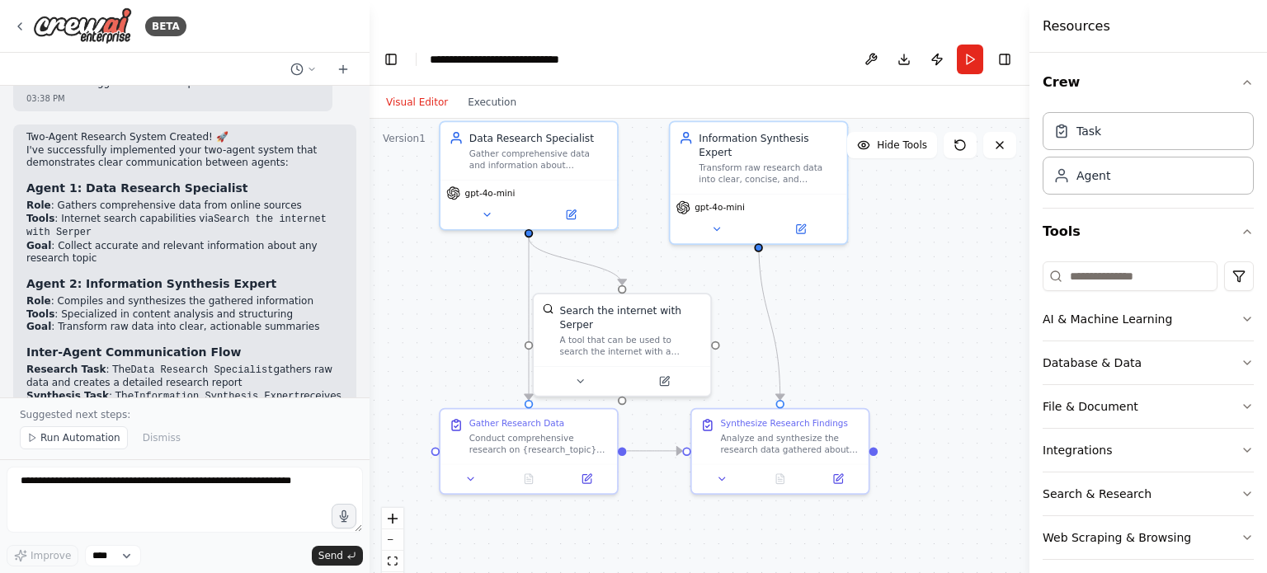
scroll to position [1210, 0]
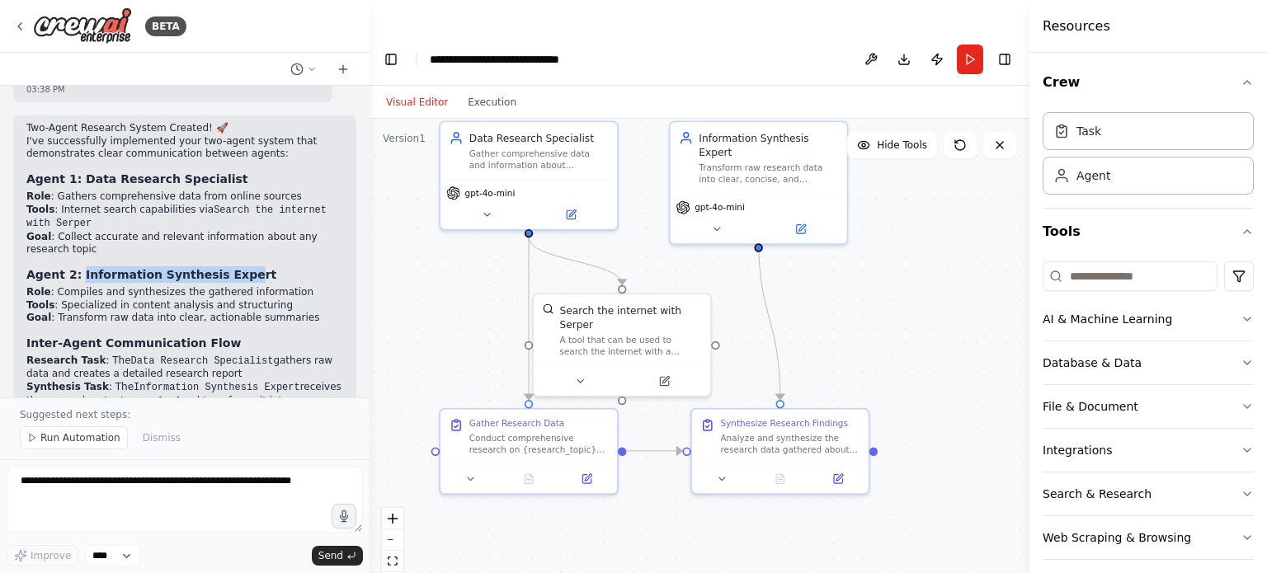
drag, startPoint x: 78, startPoint y: 227, endPoint x: 243, endPoint y: 247, distance: 165.4
click at [237, 240] on div "Two-Agent Research System Created! 🚀 I've successfully implemented your two-age…" at bounding box center [184, 353] width 317 height 463
drag, startPoint x: 245, startPoint y: 251, endPoint x: 236, endPoint y: 263, distance: 15.3
click at [245, 286] on li "Role : Compiles and synthesizes the gathered information" at bounding box center [184, 292] width 317 height 13
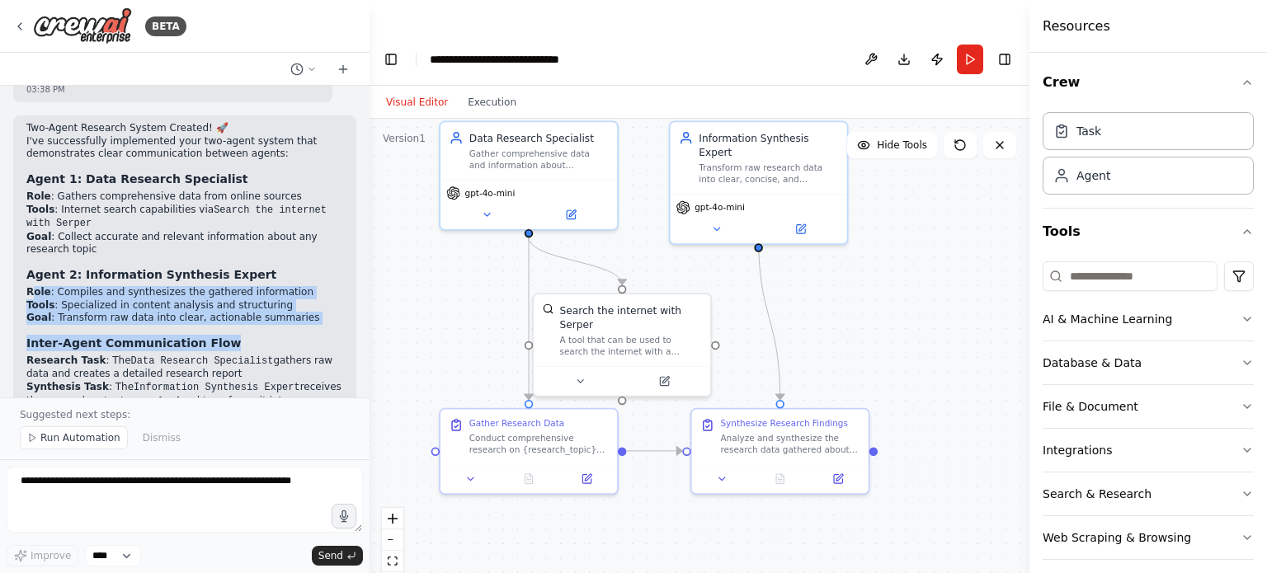
drag, startPoint x: 31, startPoint y: 246, endPoint x: 233, endPoint y: 290, distance: 206.8
click at [233, 286] on div "Two-Agent Research System Created! 🚀 I've successfully implemented your two-age…" at bounding box center [184, 353] width 317 height 463
click at [237, 335] on h3 "Inter-Agent Communication Flow" at bounding box center [184, 343] width 317 height 16
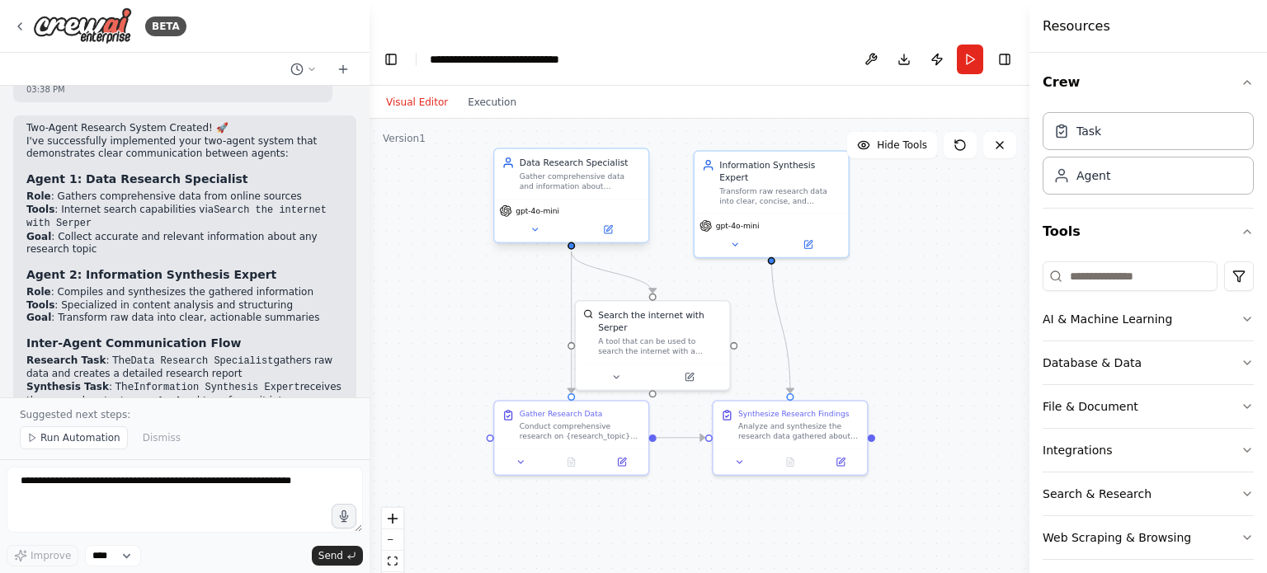
click at [581, 172] on div "Gather comprehensive data and information about {research_topic} from various o…" at bounding box center [580, 182] width 121 height 20
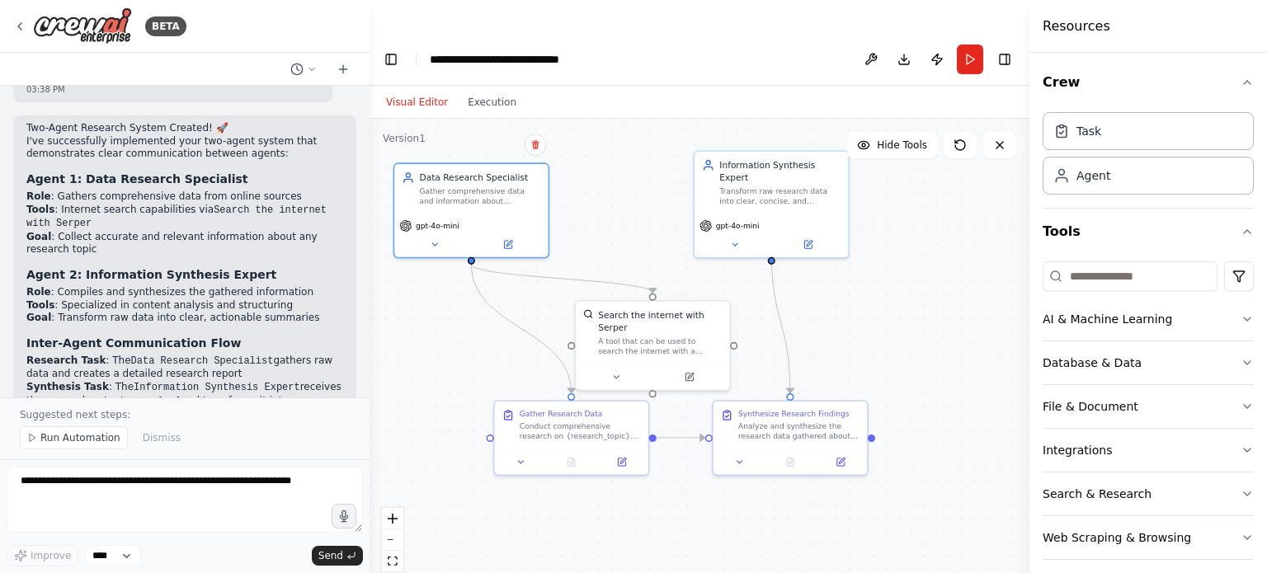
drag, startPoint x: 576, startPoint y: 144, endPoint x: 513, endPoint y: 238, distance: 113.0
click at [474, 186] on div "Gather comprehensive data and information about {research_topic} from various o…" at bounding box center [480, 196] width 121 height 20
drag, startPoint x: 638, startPoint y: 283, endPoint x: 647, endPoint y: 281, distance: 9.2
click at [647, 322] on div "A tool that can be used to search the internet with a search_query. Supports di…" at bounding box center [667, 332] width 124 height 20
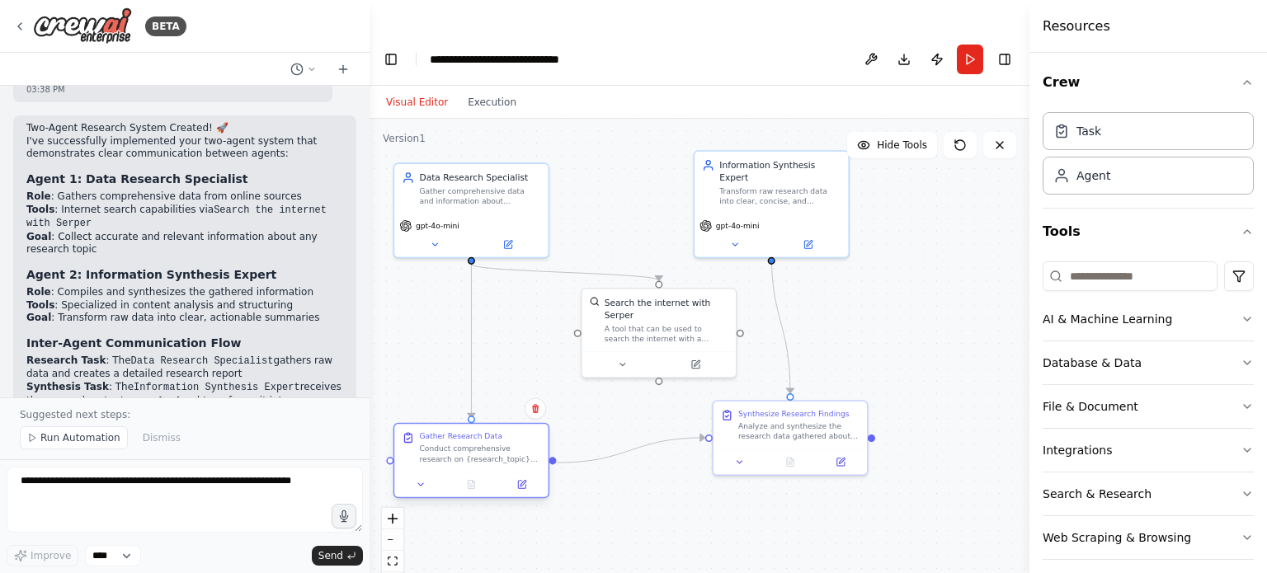
drag, startPoint x: 585, startPoint y: 391, endPoint x: 492, endPoint y: 412, distance: 95.5
click at [490, 444] on div "Conduct comprehensive research on {research_topic} by searching multiple online…" at bounding box center [480, 454] width 121 height 20
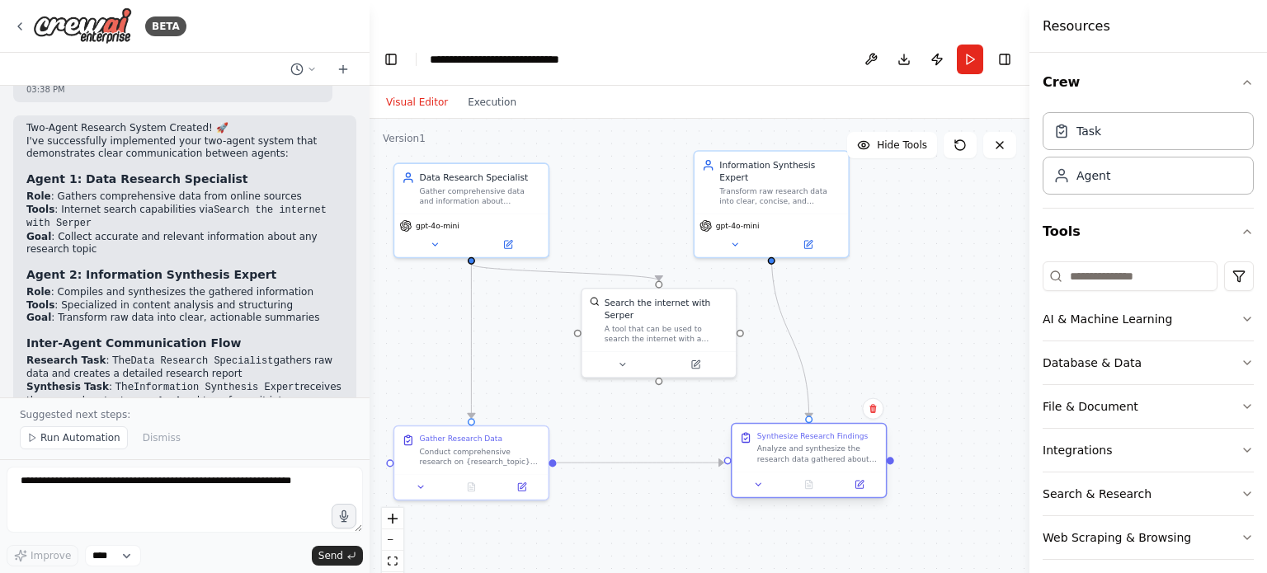
drag, startPoint x: 799, startPoint y: 392, endPoint x: 818, endPoint y: 418, distance: 32.5
click at [818, 444] on div "Analyze and synthesize the research data gathered about {research_topic}. Creat…" at bounding box center [817, 454] width 121 height 20
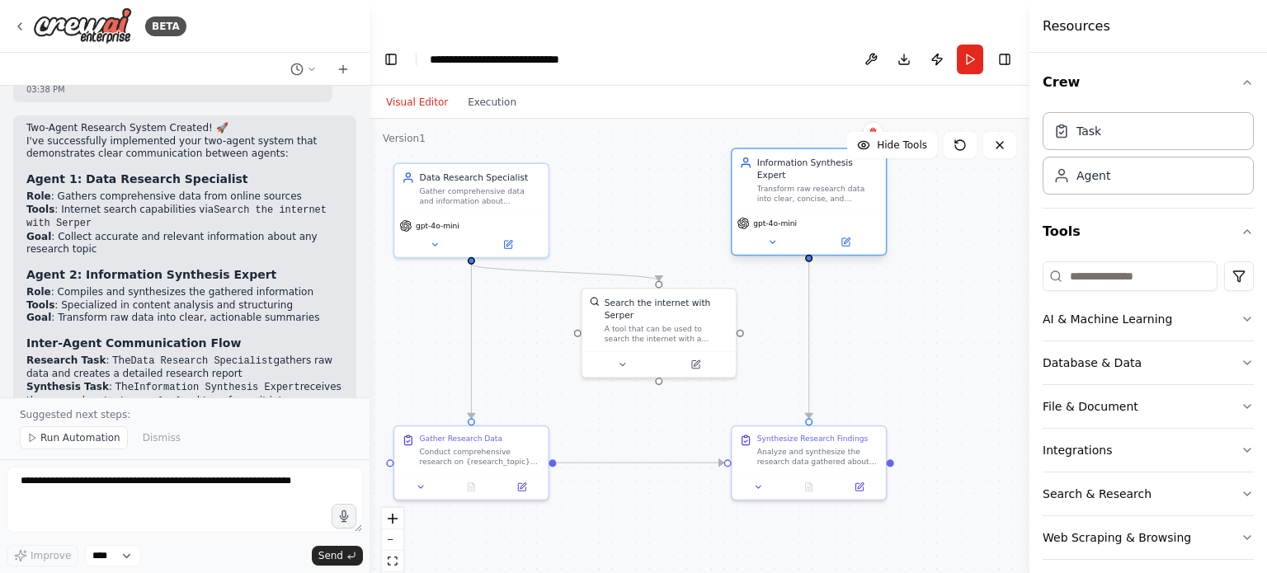
drag, startPoint x: 773, startPoint y: 145, endPoint x: 808, endPoint y: 139, distance: 36.1
click at [808, 184] on div "Transform raw research data into clear, concise, and actionable summaries about…" at bounding box center [817, 194] width 121 height 20
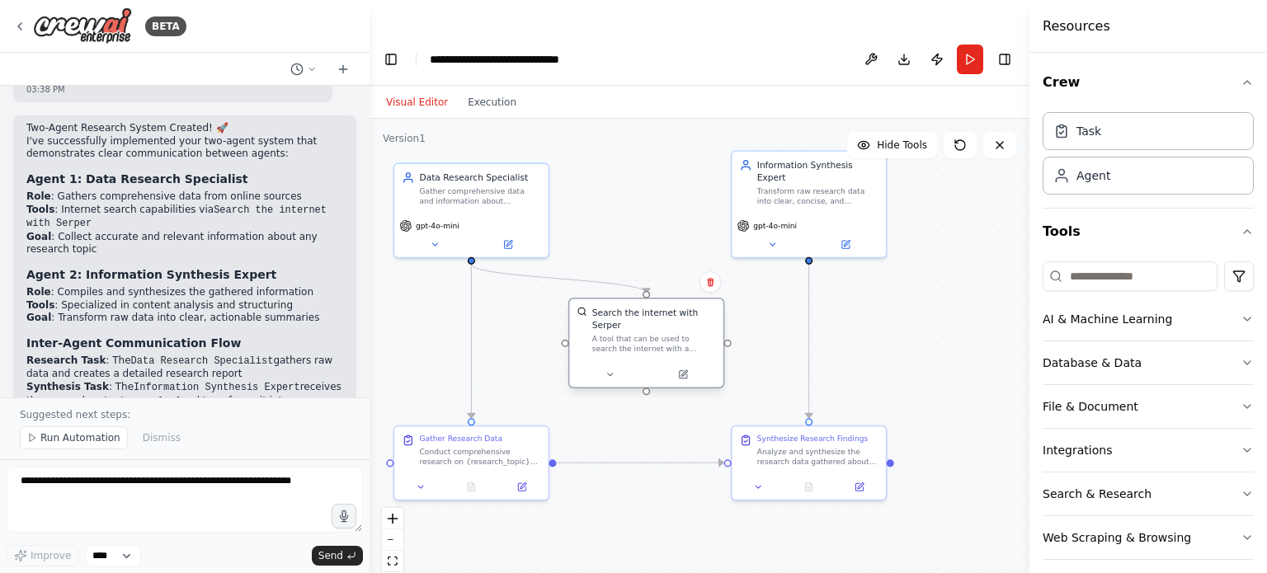
drag, startPoint x: 681, startPoint y: 292, endPoint x: 665, endPoint y: 300, distance: 18.4
click at [665, 334] on div "A tool that can be used to search the internet with a search_query. Supports di…" at bounding box center [654, 344] width 124 height 20
click at [676, 486] on div ".deletable-edge-delete-btn { width: 20px; height: 20px; border: 0px solid #ffff…" at bounding box center [700, 363] width 660 height 488
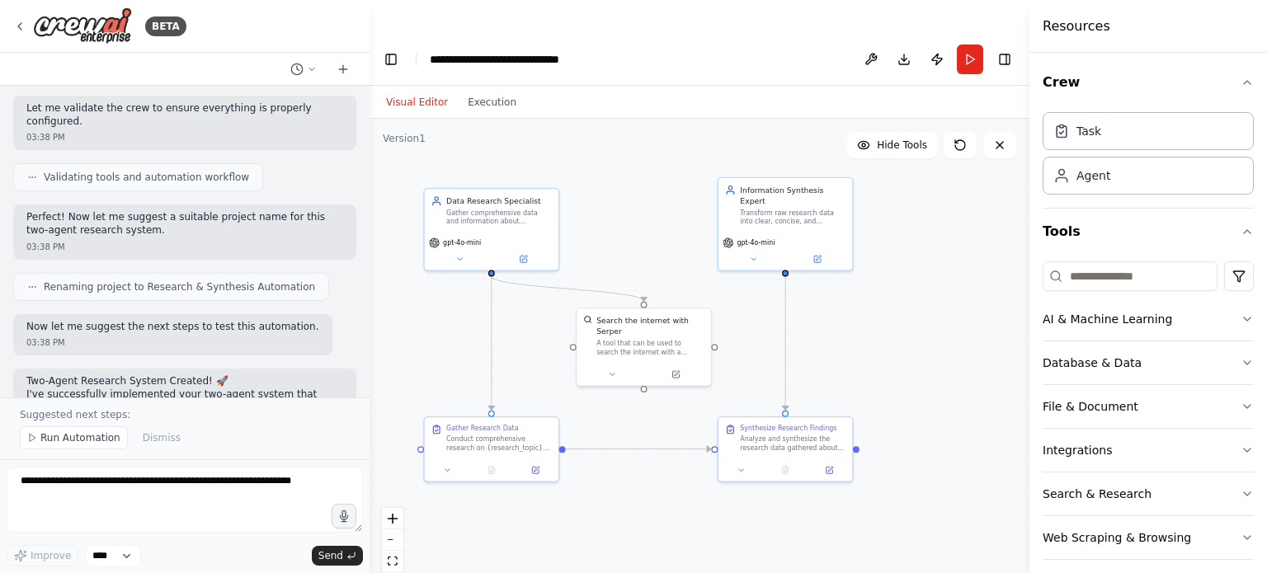
scroll to position [963, 0]
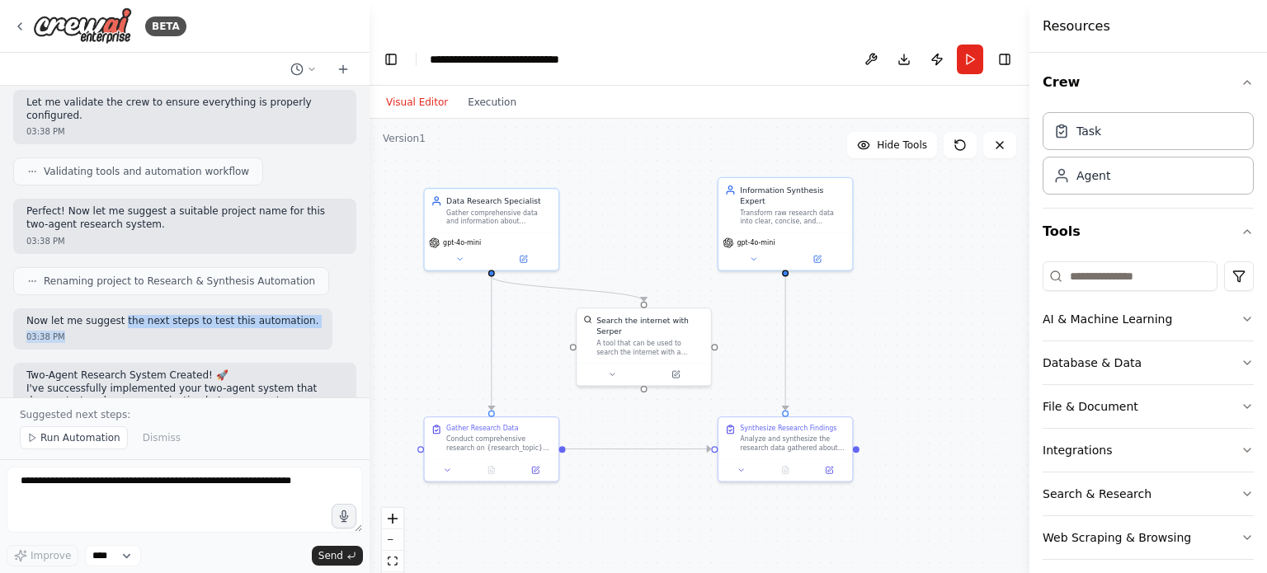
drag, startPoint x: 116, startPoint y: 284, endPoint x: 253, endPoint y: 295, distance: 137.4
click at [252, 309] on div "Now let me suggest the next steps to test this automation. 03:38 PM" at bounding box center [172, 330] width 319 height 42
click at [252, 331] on div "03:38 PM" at bounding box center [172, 337] width 293 height 12
drag, startPoint x: 139, startPoint y: 272, endPoint x: 239, endPoint y: 302, distance: 104.9
click at [246, 315] on p "Now let me suggest the next steps to test this automation." at bounding box center [172, 321] width 293 height 13
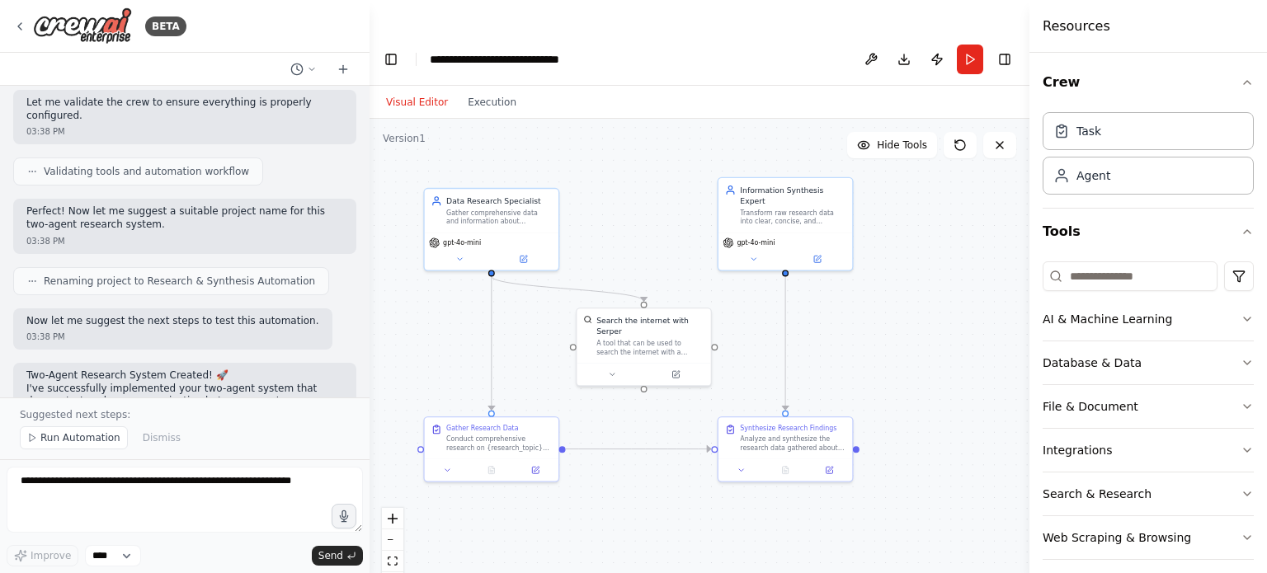
drag, startPoint x: 236, startPoint y: 304, endPoint x: 202, endPoint y: 289, distance: 36.9
click at [235, 309] on div "Now let me suggest the next steps to test this automation. 03:38 PM" at bounding box center [172, 330] width 319 height 42
drag, startPoint x: 181, startPoint y: 278, endPoint x: 263, endPoint y: 286, distance: 82.1
click at [254, 315] on p "Now let me suggest the next steps to test this automation." at bounding box center [172, 321] width 293 height 13
click at [266, 331] on div "03:38 PM" at bounding box center [172, 337] width 293 height 12
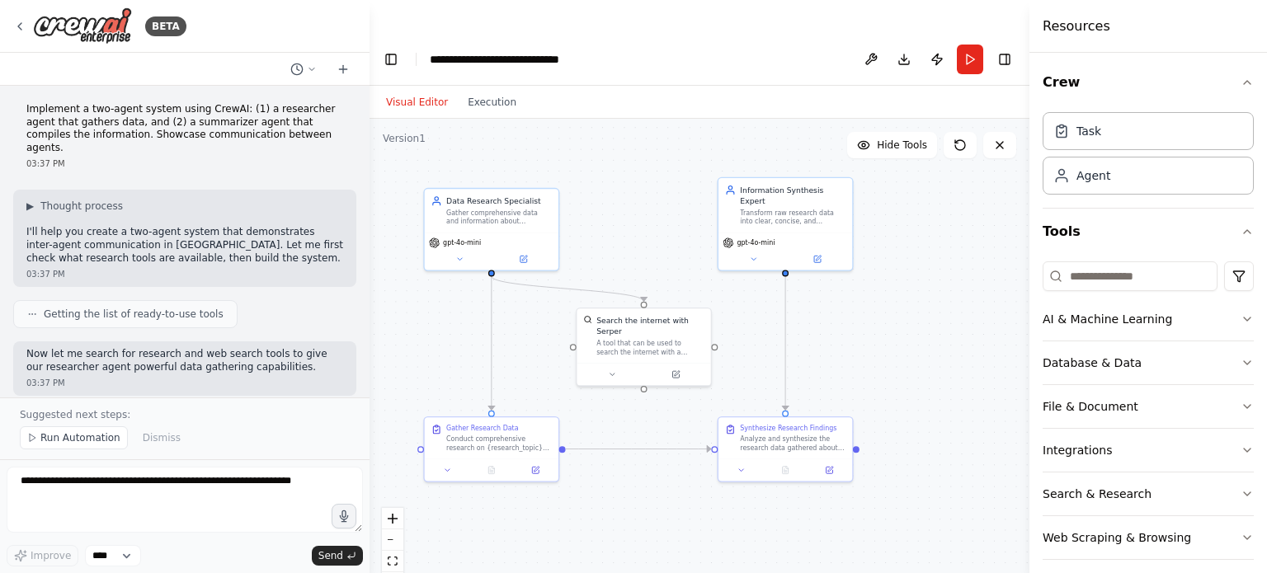
scroll to position [0, 0]
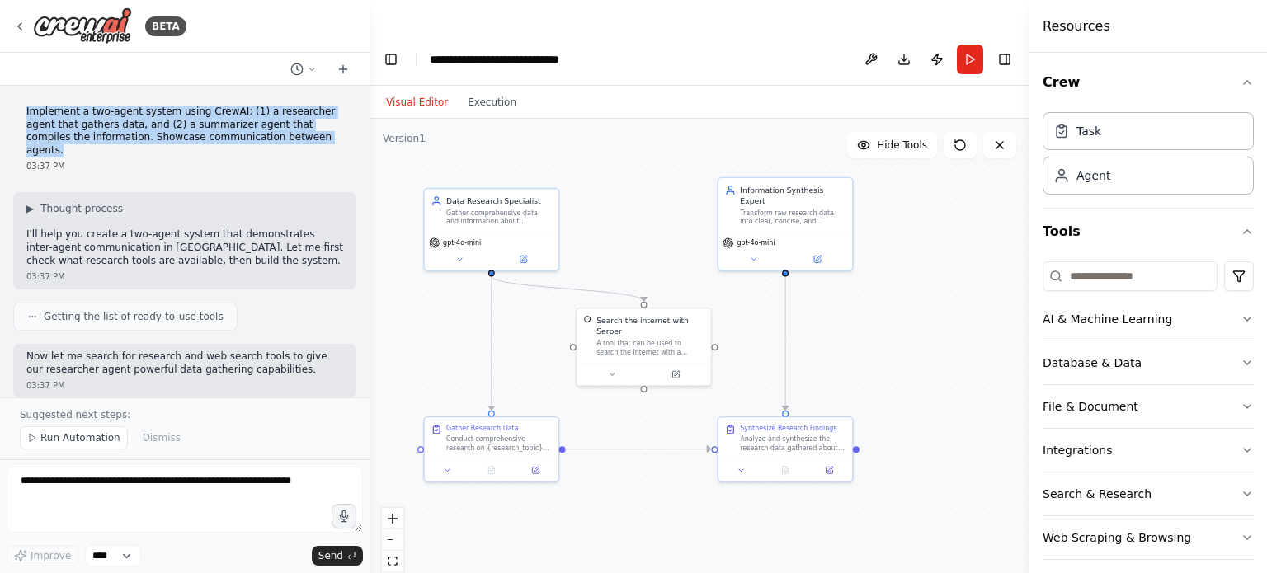
drag, startPoint x: 59, startPoint y: 109, endPoint x: 301, endPoint y: 148, distance: 244.8
click at [301, 144] on div "Implement a two-agent system using CrewAI: (1) a researcher agent that gathers …" at bounding box center [184, 139] width 343 height 80
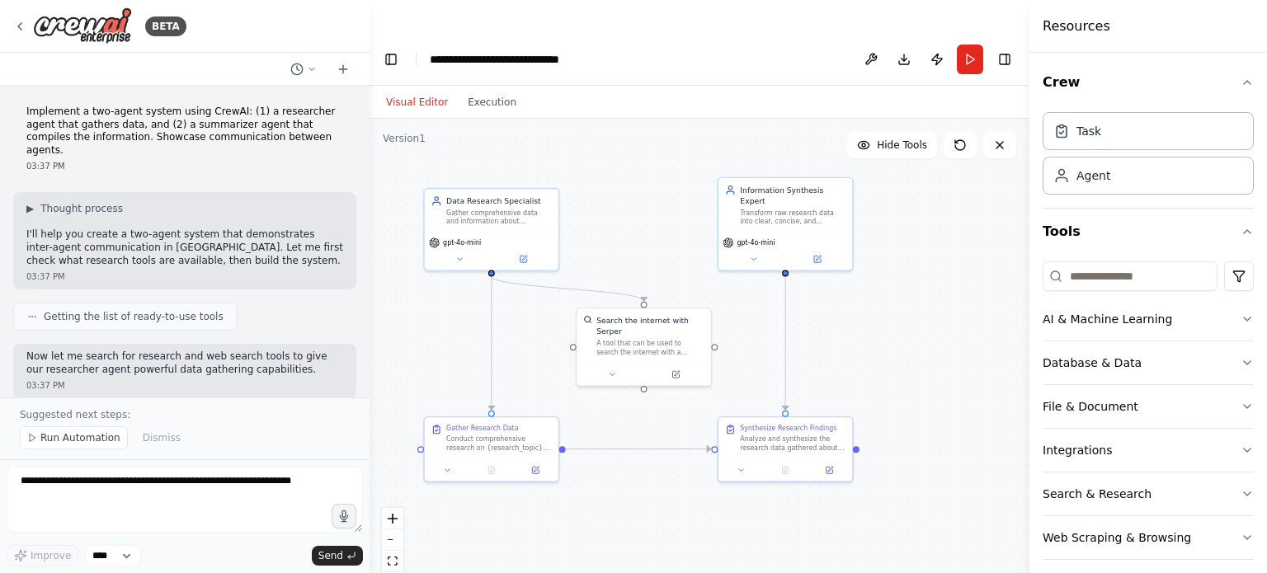
click at [298, 160] on div "03:37 PM" at bounding box center [184, 166] width 317 height 12
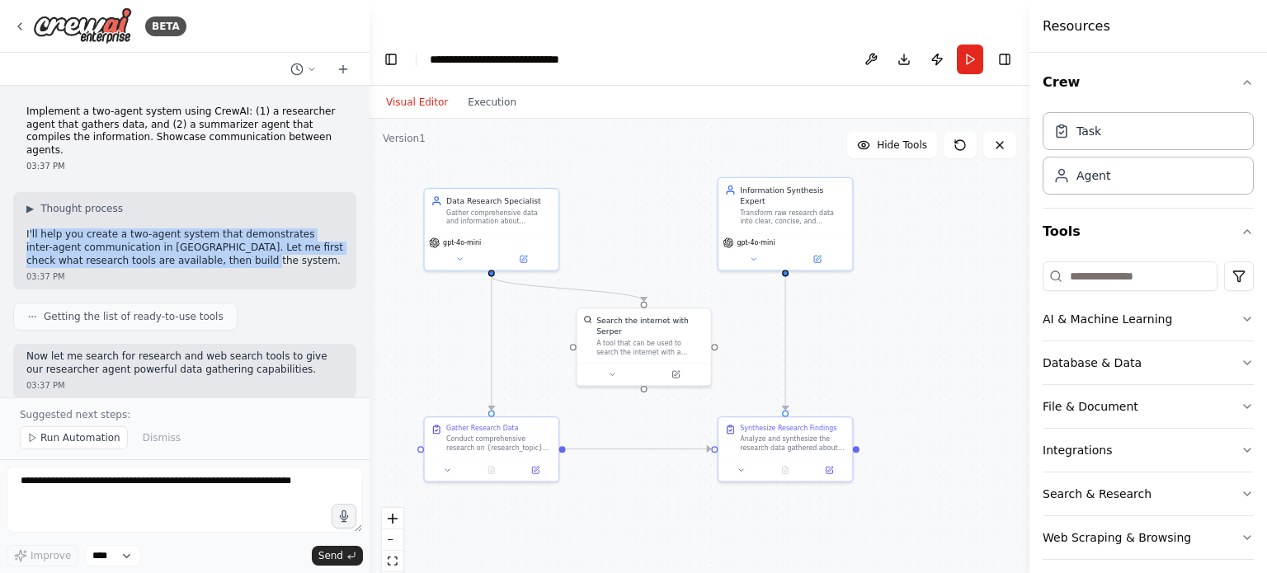
drag, startPoint x: 31, startPoint y: 215, endPoint x: 205, endPoint y: 252, distance: 178.8
click at [205, 252] on div "▶ Thought process I'll help you create a two-agent system that demonstrates int…" at bounding box center [184, 234] width 317 height 65
click at [205, 252] on p "I'll help you create a two-agent system that demonstrates inter-agent communica…" at bounding box center [184, 248] width 317 height 39
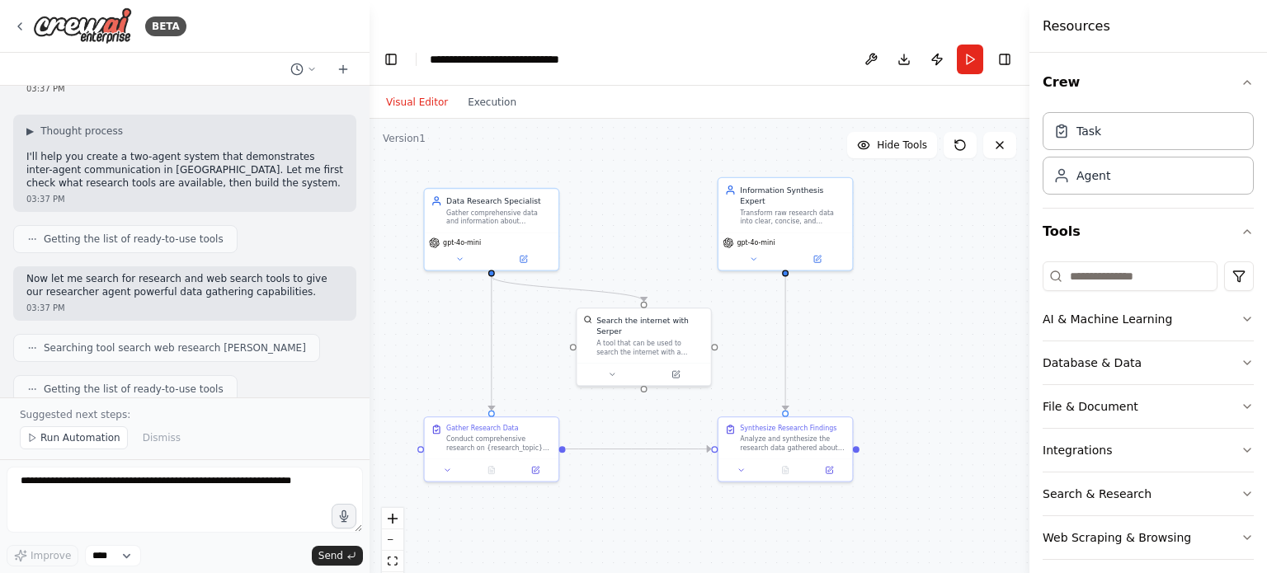
scroll to position [82, 0]
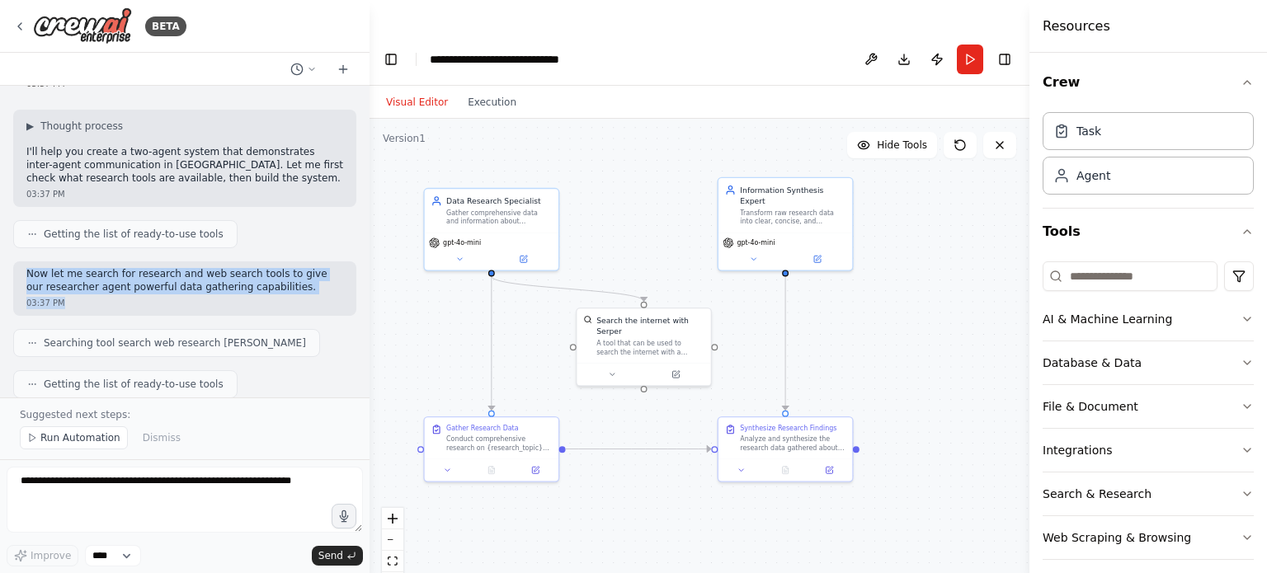
drag, startPoint x: 16, startPoint y: 264, endPoint x: 293, endPoint y: 285, distance: 277.1
click at [293, 285] on div "Now let me search for research and web search tools to give our researcher agen…" at bounding box center [184, 289] width 343 height 54
click at [293, 297] on div "03:37 PM" at bounding box center [184, 303] width 317 height 12
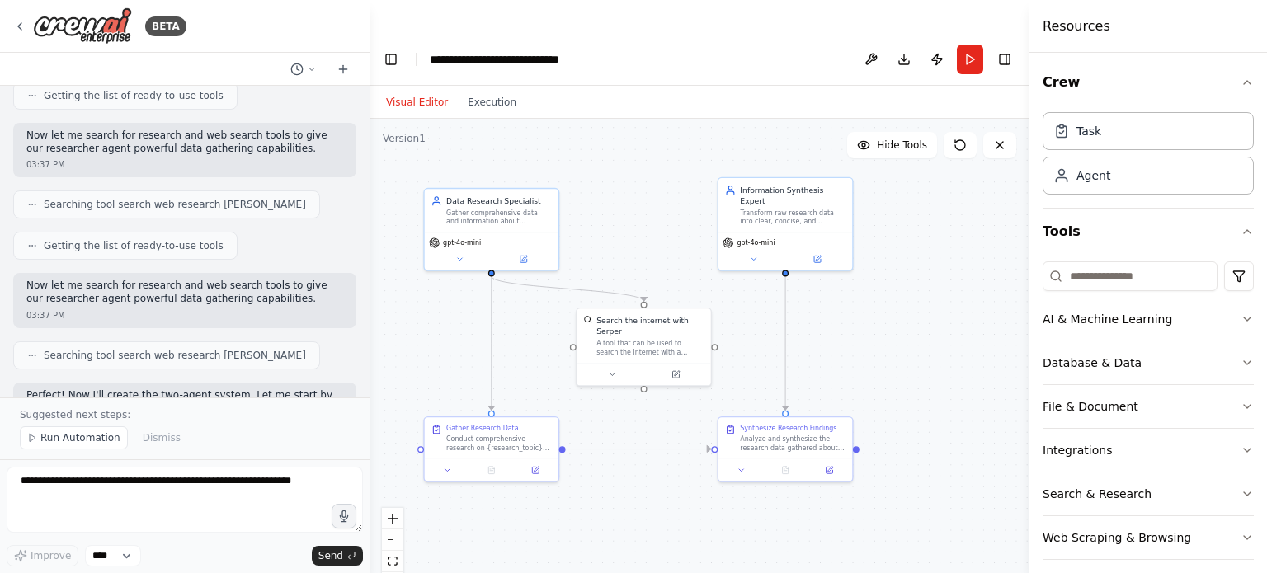
scroll to position [247, 0]
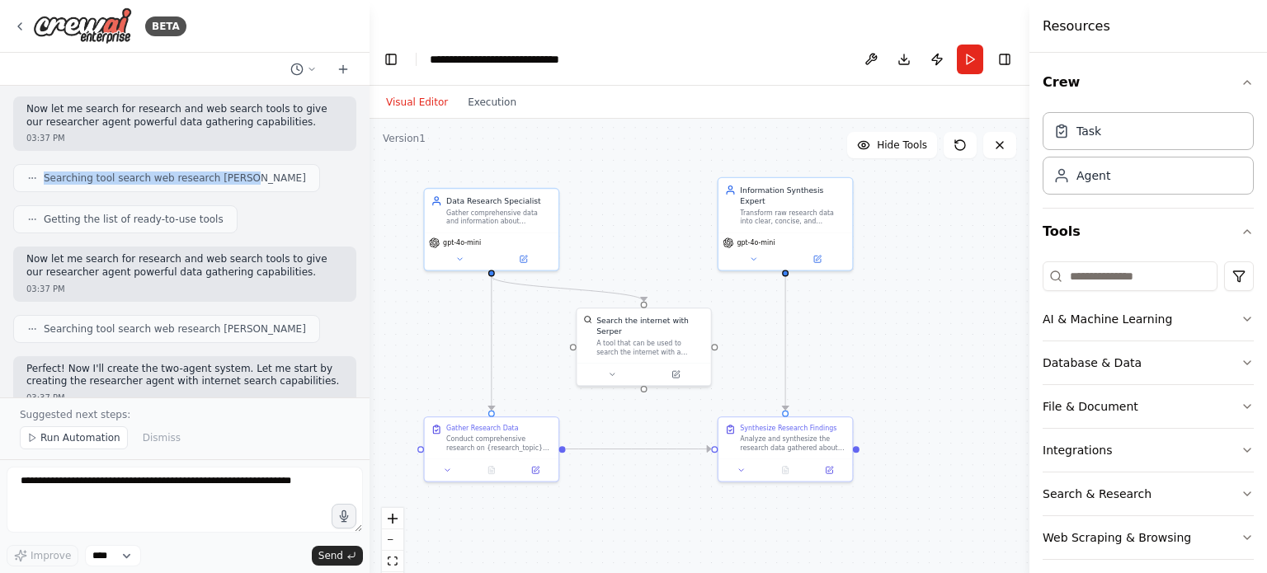
drag, startPoint x: 63, startPoint y: 167, endPoint x: 228, endPoint y: 164, distance: 165.0
click at [228, 164] on div "Searching tool search web research serper" at bounding box center [166, 178] width 307 height 28
click at [229, 185] on div "Implement a two-agent system using CrewAI: (1) a researcher agent that gathers …" at bounding box center [185, 242] width 370 height 312
drag, startPoint x: 26, startPoint y: 203, endPoint x: 217, endPoint y: 219, distance: 192.0
click at [218, 205] on div "Getting the list of ready-to-use tools" at bounding box center [184, 219] width 343 height 28
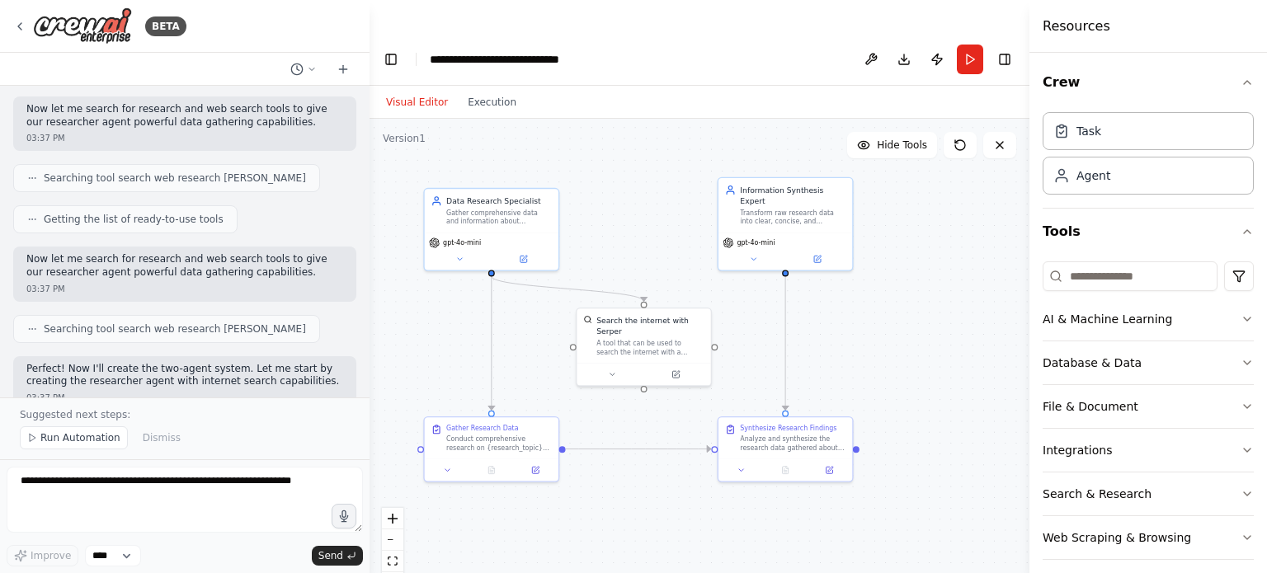
drag, startPoint x: 215, startPoint y: 220, endPoint x: 196, endPoint y: 227, distance: 20.1
click at [214, 220] on div "Implement a two-agent system using CrewAI: (1) a researcher agent that gathers …" at bounding box center [185, 242] width 370 height 312
drag, startPoint x: 23, startPoint y: 239, endPoint x: 274, endPoint y: 269, distance: 252.5
click at [272, 266] on div "Now let me search for research and web search tools to give our researcher agen…" at bounding box center [184, 274] width 343 height 54
click at [268, 281] on div "Now let me search for research and web search tools to give our researcher agen…" at bounding box center [184, 274] width 343 height 54
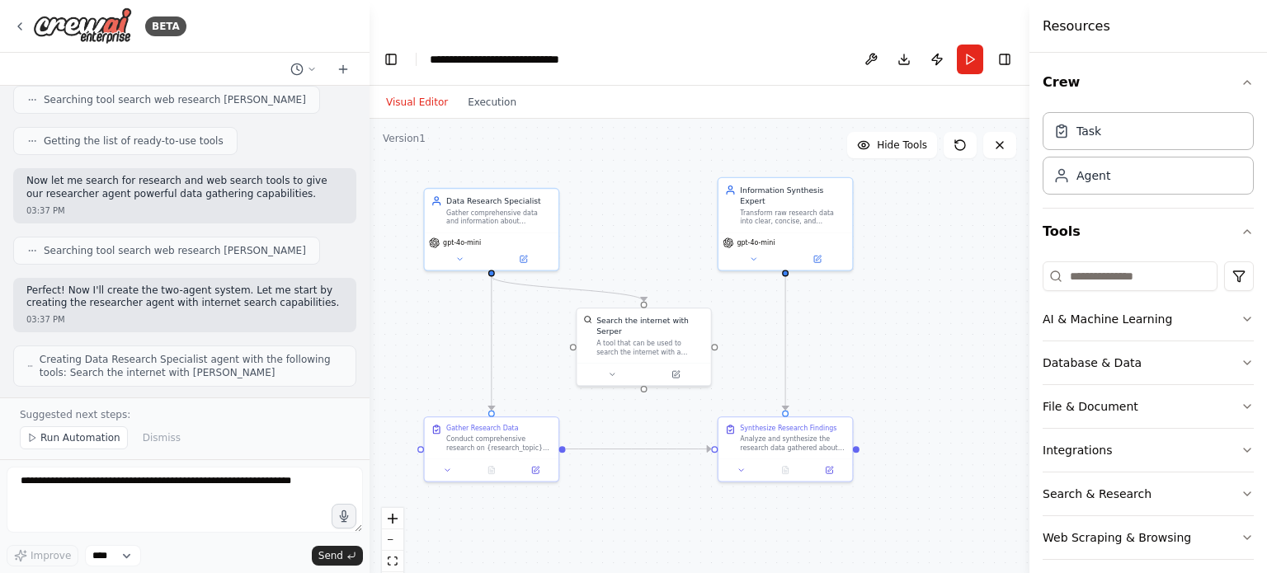
scroll to position [330, 0]
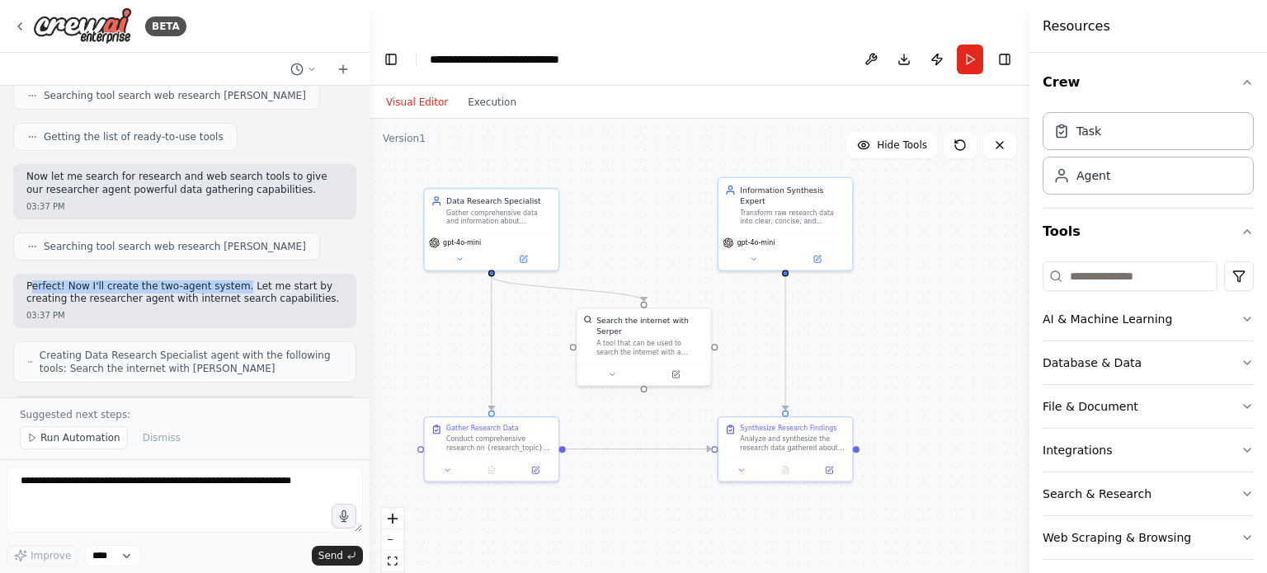
drag, startPoint x: 36, startPoint y: 271, endPoint x: 224, endPoint y: 276, distance: 187.4
click at [224, 280] on p "Perfect! Now I'll create the two-agent system. Let me start by creating the res…" at bounding box center [184, 293] width 317 height 26
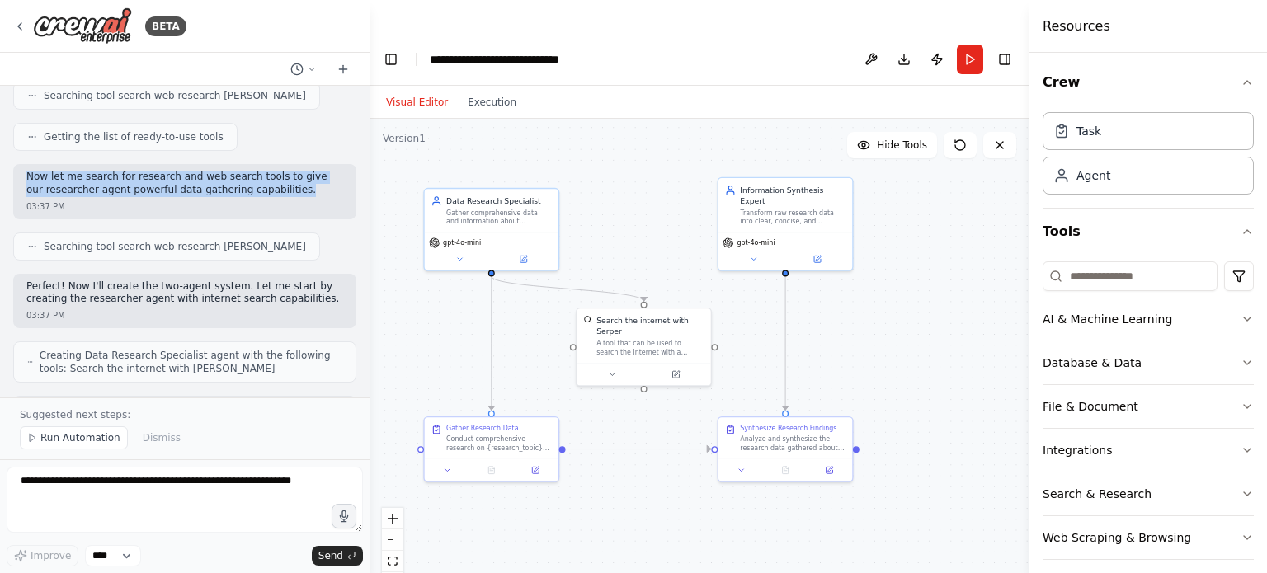
drag, startPoint x: 26, startPoint y: 168, endPoint x: 280, endPoint y: 185, distance: 255.5
click at [268, 174] on div "Now let me search for research and web search tools to give our researcher agen…" at bounding box center [184, 191] width 343 height 54
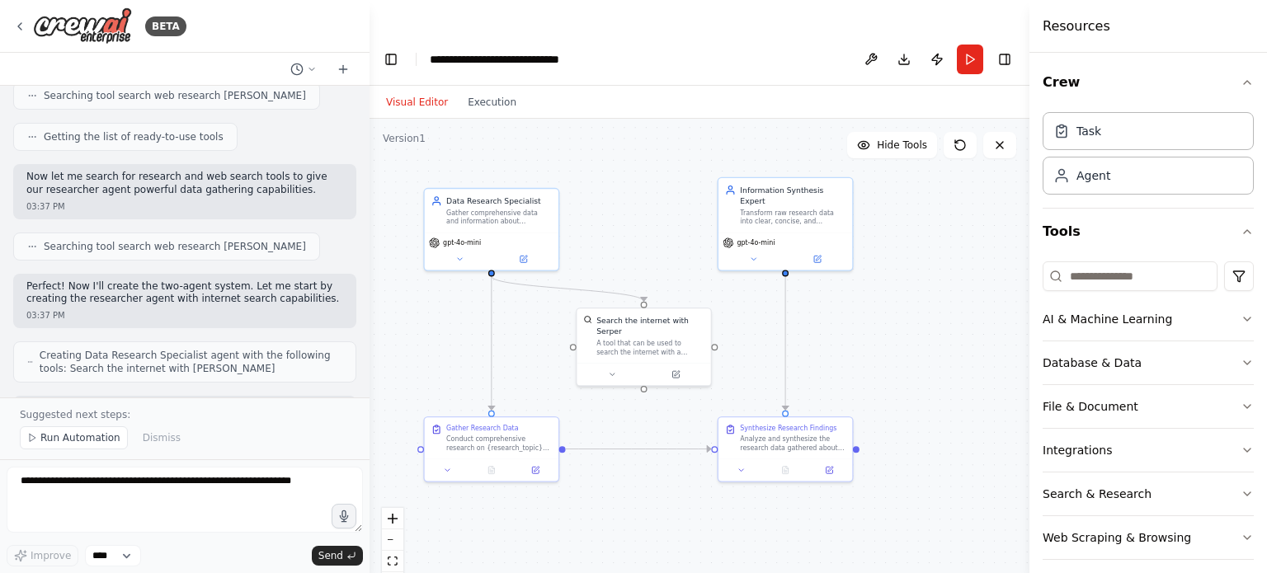
click at [280, 200] on div "03:37 PM" at bounding box center [184, 206] width 317 height 12
drag, startPoint x: 238, startPoint y: 271, endPoint x: 346, endPoint y: 272, distance: 107.3
click at [346, 271] on div "Implement a two-agent system using CrewAI: (1) a researcher agent that gathers …" at bounding box center [185, 242] width 370 height 312
drag, startPoint x: 84, startPoint y: 286, endPoint x: 275, endPoint y: 310, distance: 192.1
click at [278, 297] on div "Perfect! Now I'll create the two-agent system. Let me start by creating the res…" at bounding box center [184, 301] width 343 height 54
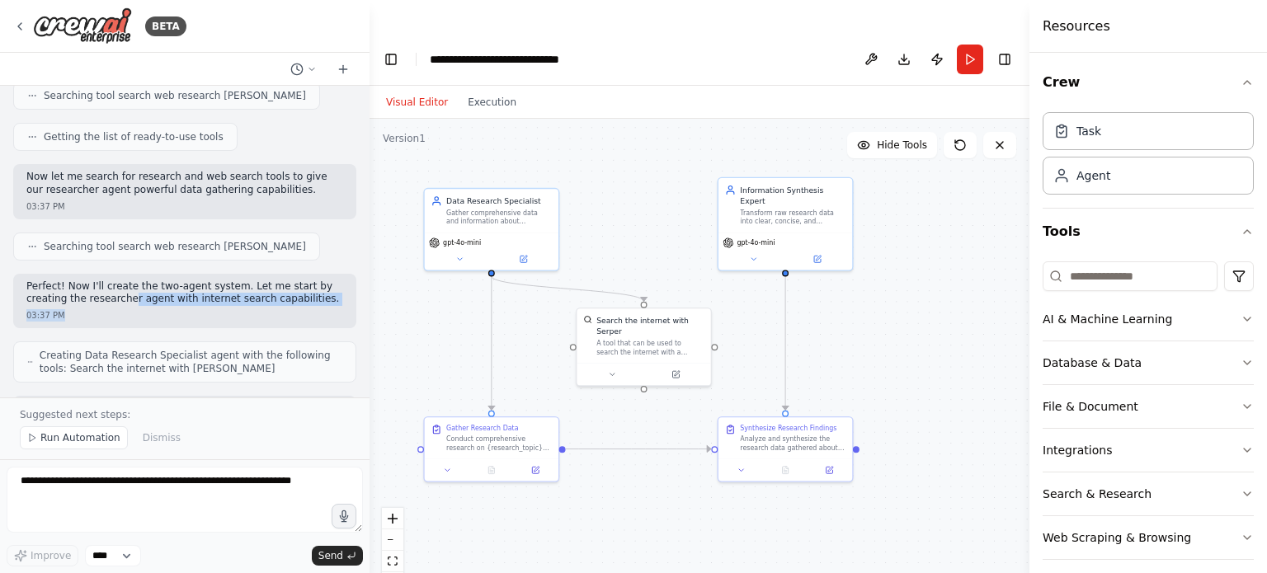
click at [270, 310] on div "Perfect! Now I'll create the two-agent system. Let me start by creating the res…" at bounding box center [184, 301] width 343 height 54
click at [295, 290] on p "Perfect! Now I'll create the two-agent system. Let me start by creating the res…" at bounding box center [184, 293] width 317 height 26
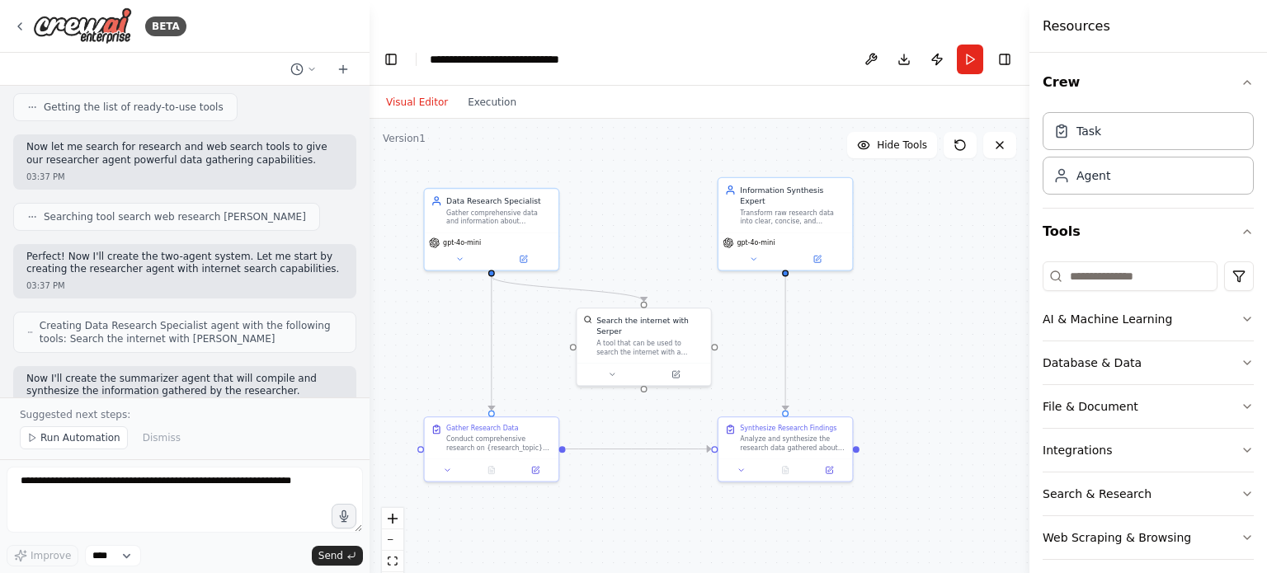
scroll to position [412, 0]
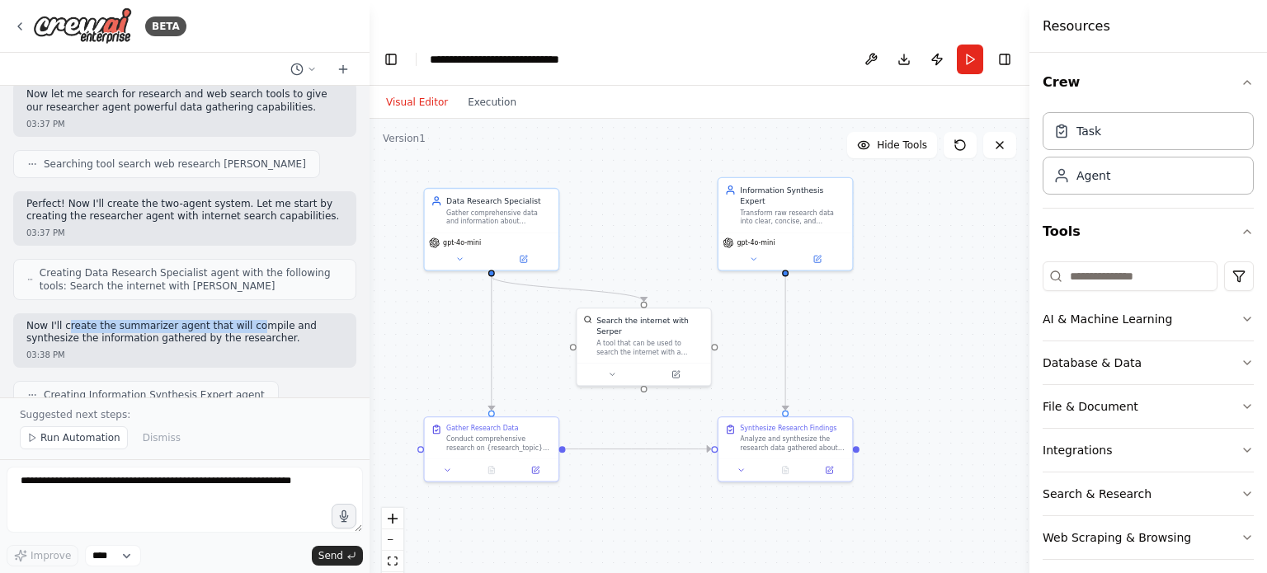
drag, startPoint x: 82, startPoint y: 309, endPoint x: 243, endPoint y: 342, distance: 164.4
click at [238, 320] on p "Now I'll create the summarizer agent that will compile and synthesize the infor…" at bounding box center [184, 333] width 317 height 26
click at [243, 349] on div "03:38 PM" at bounding box center [184, 355] width 317 height 12
drag, startPoint x: 322, startPoint y: 305, endPoint x: 271, endPoint y: 333, distance: 57.6
click at [328, 324] on div "Now I'll create the summarizer agent that will compile and synthesize the infor…" at bounding box center [184, 340] width 343 height 54
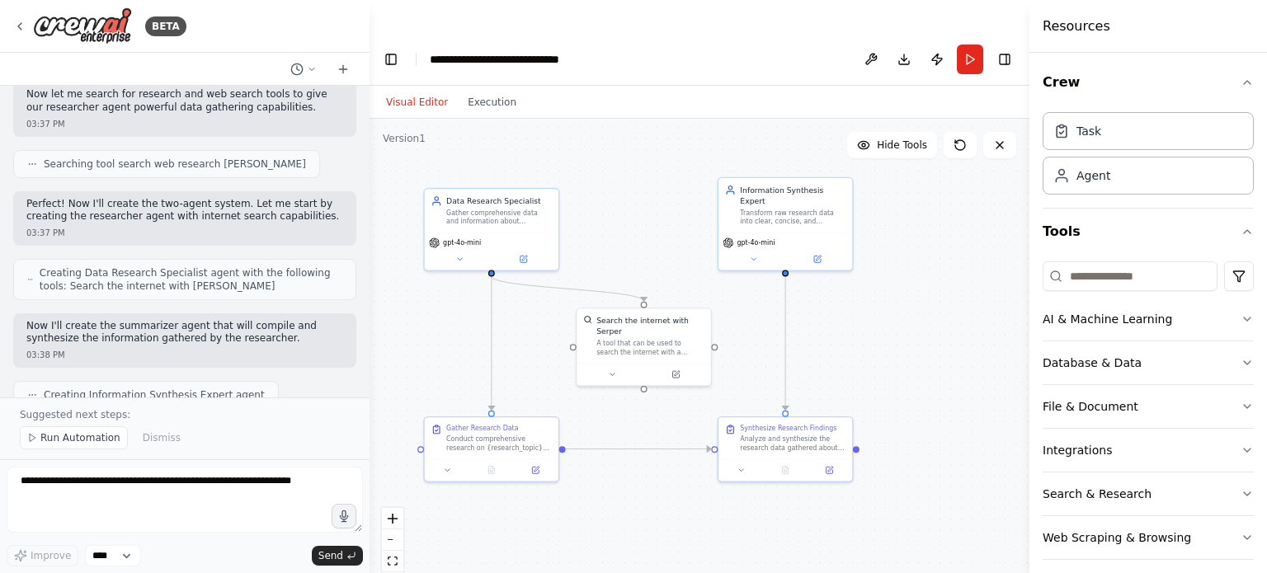
click at [257, 333] on div "Now I'll create the summarizer agent that will compile and synthesize the infor…" at bounding box center [184, 340] width 343 height 54
drag, startPoint x: 121, startPoint y: 319, endPoint x: 300, endPoint y: 330, distance: 179.3
click at [300, 329] on p "Now I'll create the summarizer agent that will compile and synthesize the infor…" at bounding box center [184, 333] width 317 height 26
click at [283, 349] on div "03:38 PM" at bounding box center [184, 355] width 317 height 12
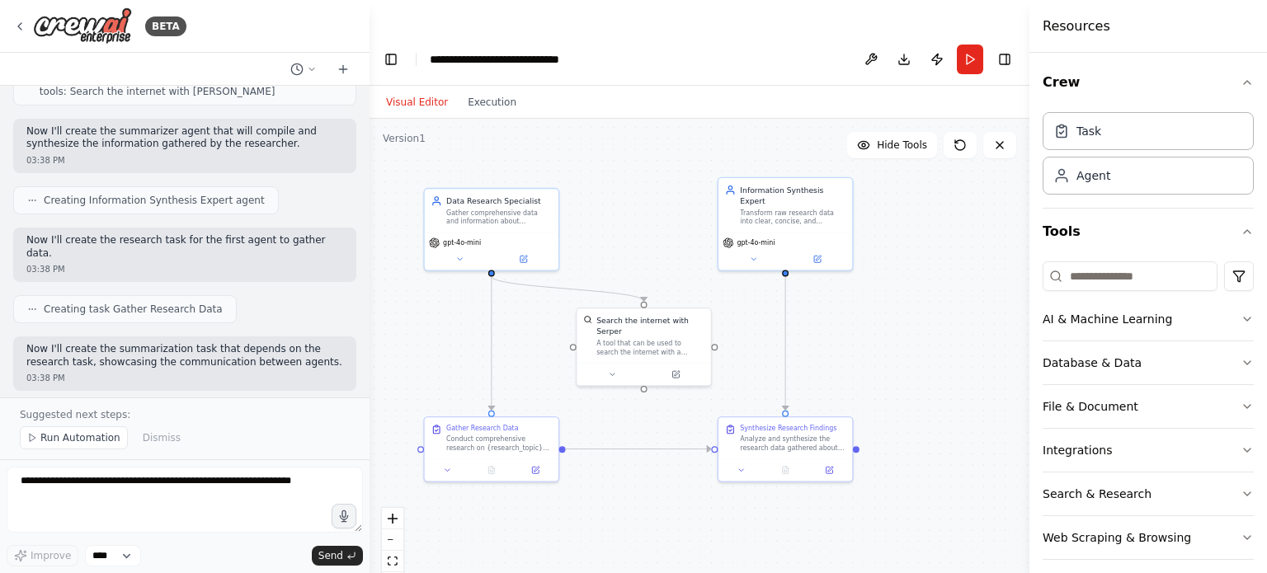
scroll to position [660, 0]
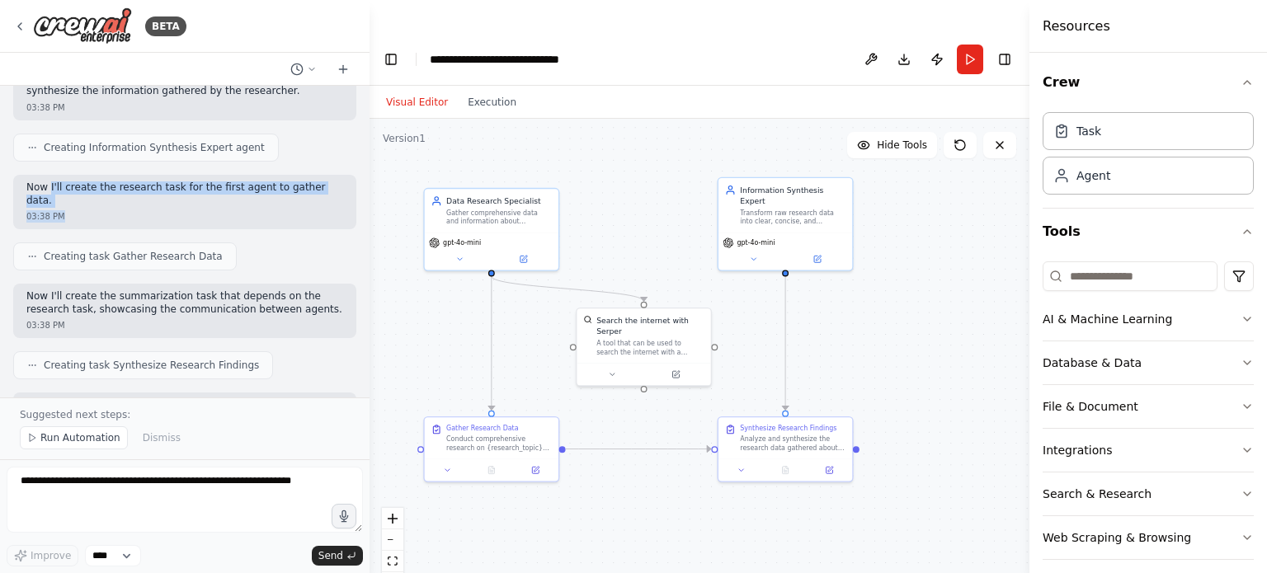
drag, startPoint x: 49, startPoint y: 173, endPoint x: 304, endPoint y: 180, distance: 255.0
click at [304, 180] on div "Now I'll create the research task for the first agent to gather data. 03:38 PM" at bounding box center [184, 202] width 343 height 54
click at [265, 210] on div "03:38 PM" at bounding box center [184, 216] width 317 height 12
drag, startPoint x: 73, startPoint y: 163, endPoint x: 303, endPoint y: 176, distance: 230.5
click at [303, 176] on div "Now I'll create the research task for the first agent to gather data. 03:38 PM" at bounding box center [184, 202] width 343 height 54
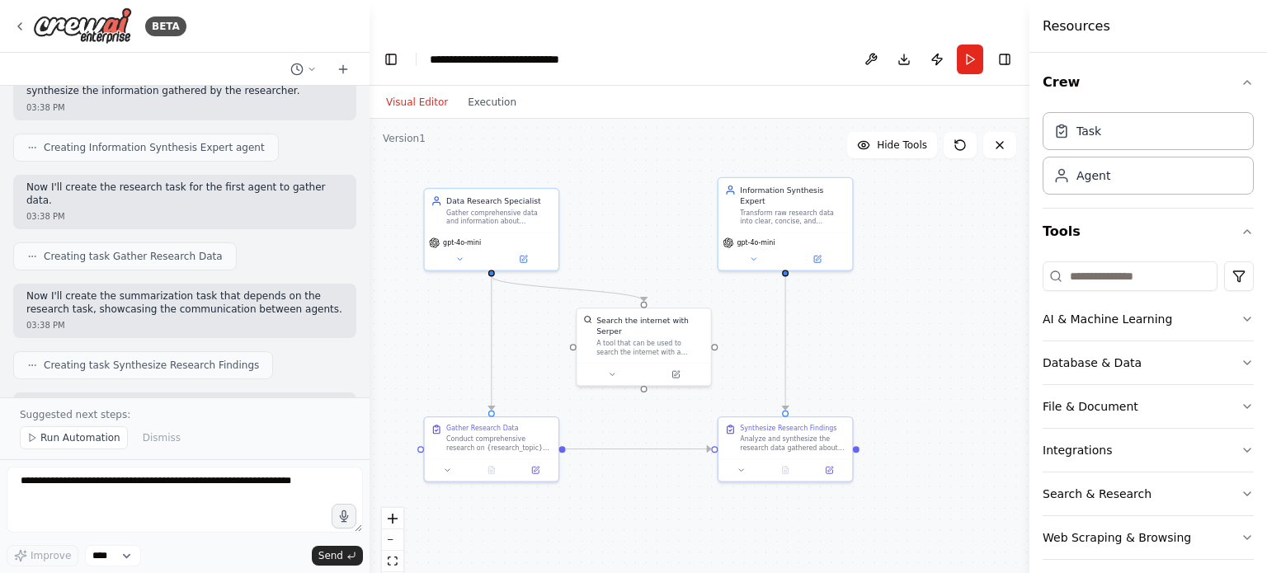
drag, startPoint x: 309, startPoint y: 191, endPoint x: 297, endPoint y: 184, distance: 13.3
click at [307, 210] on div "03:38 PM" at bounding box center [184, 216] width 317 height 12
drag, startPoint x: 231, startPoint y: 162, endPoint x: 301, endPoint y: 181, distance: 72.6
click at [301, 181] on div "Now I'll create the research task for the first agent to gather data. 03:38 PM" at bounding box center [184, 202] width 343 height 54
drag, startPoint x: 301, startPoint y: 189, endPoint x: 238, endPoint y: 215, distance: 68.8
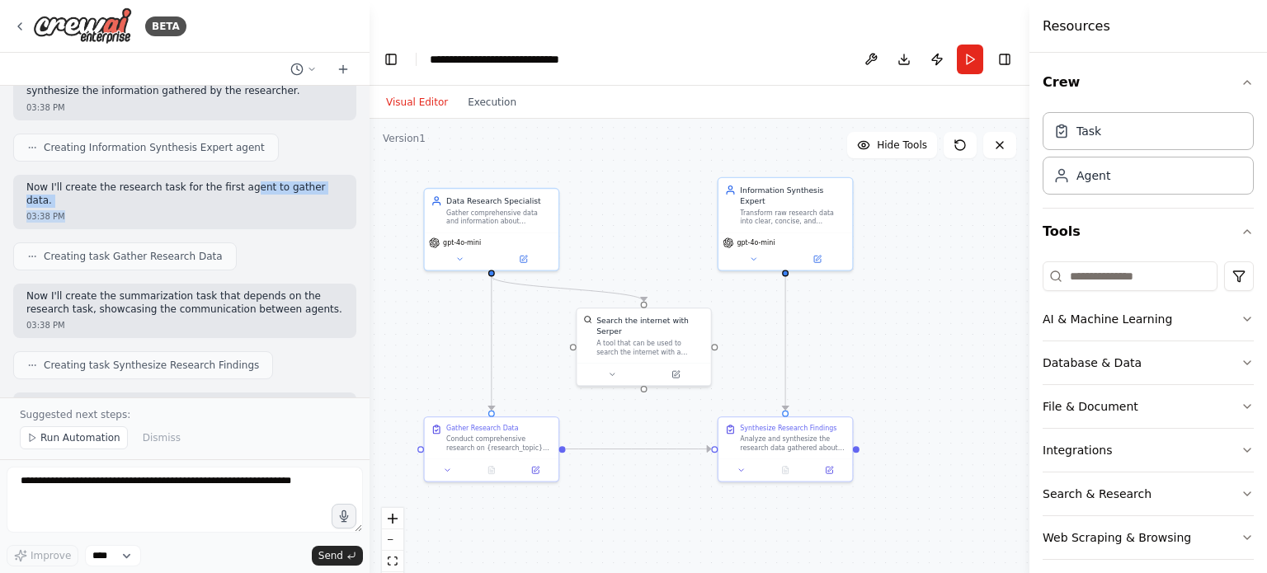
click at [299, 210] on div "03:38 PM" at bounding box center [184, 216] width 317 height 12
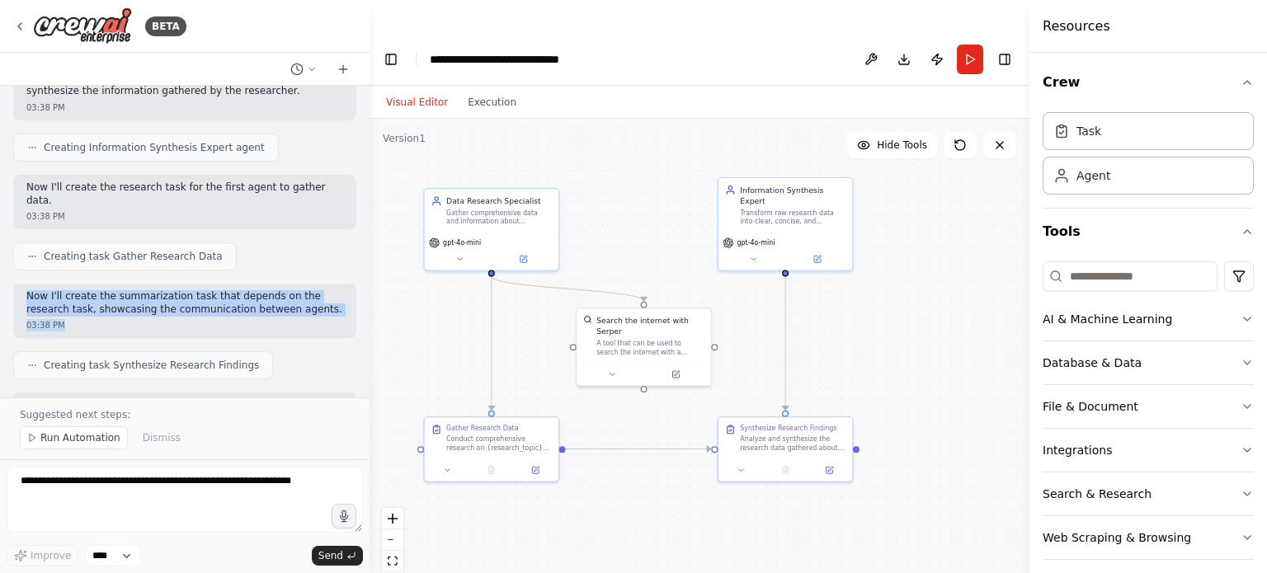
drag, startPoint x: 23, startPoint y: 266, endPoint x: 272, endPoint y: 298, distance: 251.1
click at [271, 297] on div "Now I'll create the summarization task that depends on the research task, showc…" at bounding box center [184, 311] width 343 height 54
click at [274, 319] on div "03:38 PM" at bounding box center [184, 325] width 317 height 12
drag, startPoint x: 248, startPoint y: 274, endPoint x: 318, endPoint y: 284, distance: 70.8
click at [319, 290] on p "Now I'll create the summarization task that depends on the research task, showc…" at bounding box center [184, 303] width 317 height 26
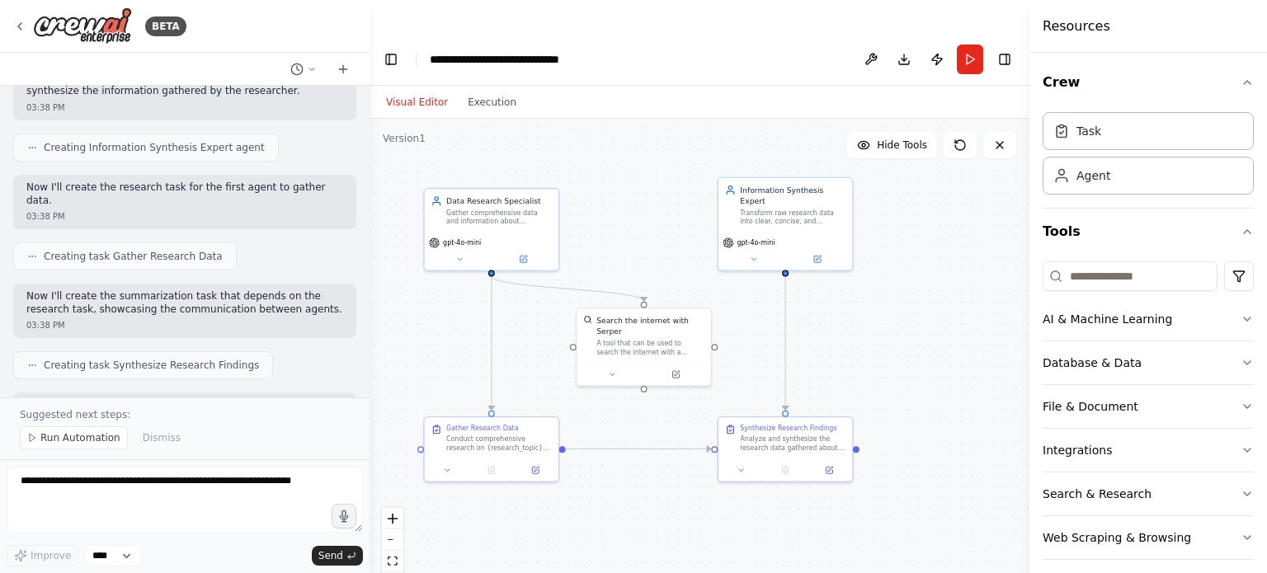
click at [180, 304] on div "Now I'll create the summarization task that depends on the research task, showc…" at bounding box center [184, 311] width 343 height 54
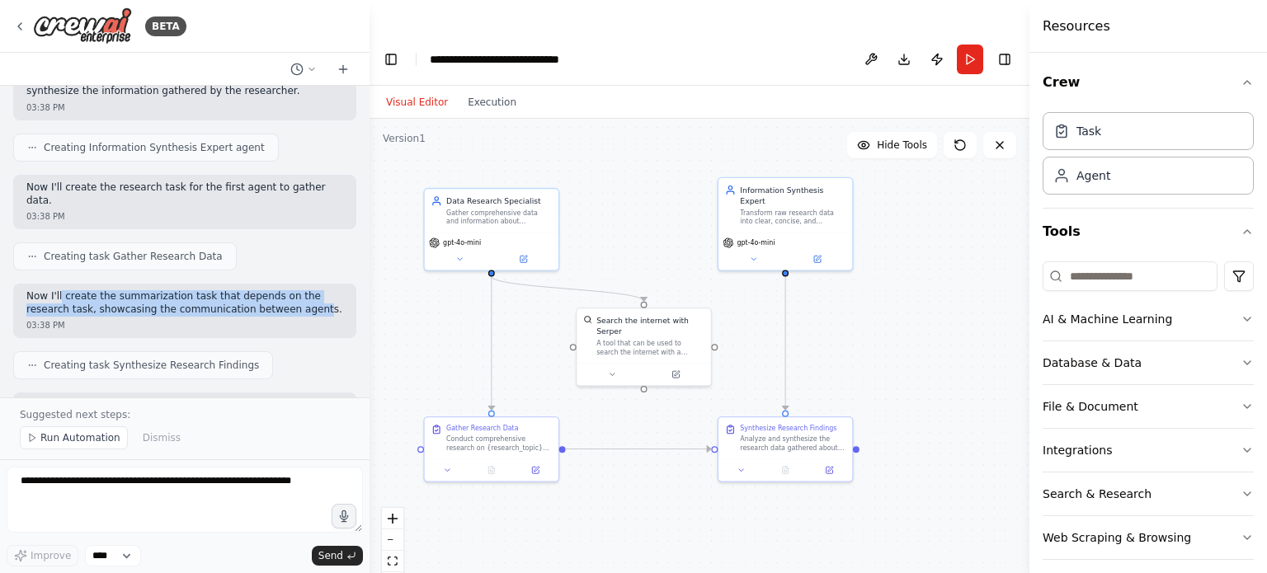
drag, startPoint x: 93, startPoint y: 276, endPoint x: 262, endPoint y: 302, distance: 171.0
click at [259, 290] on p "Now I'll create the summarization task that depends on the research task, showc…" at bounding box center [184, 303] width 317 height 26
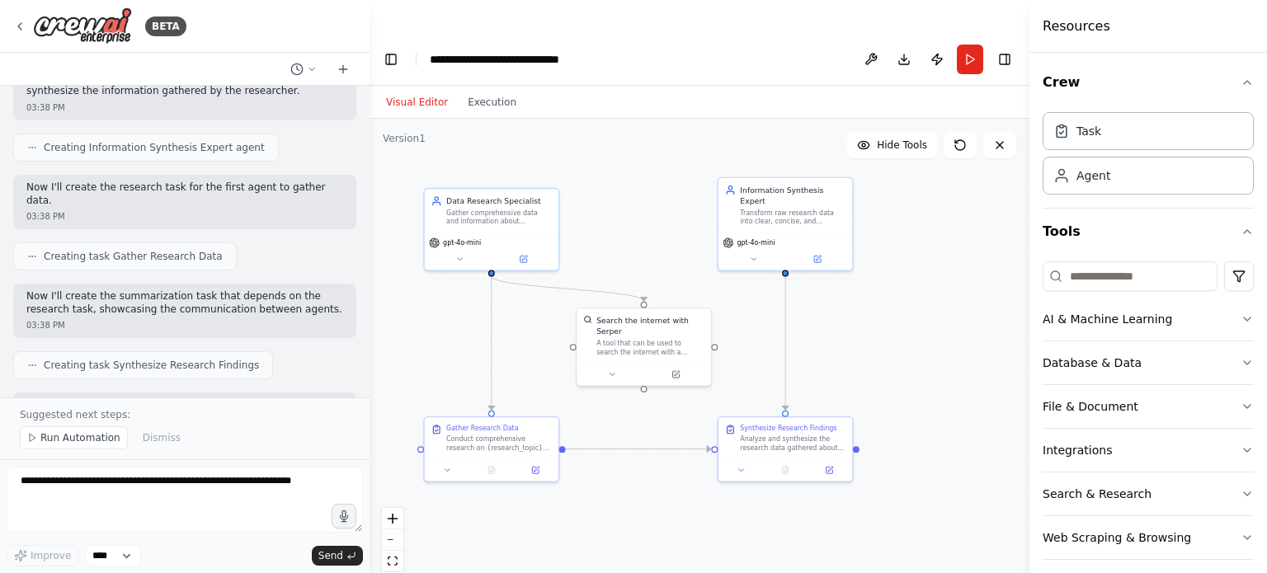
click at [262, 319] on div "03:38 PM" at bounding box center [184, 325] width 317 height 12
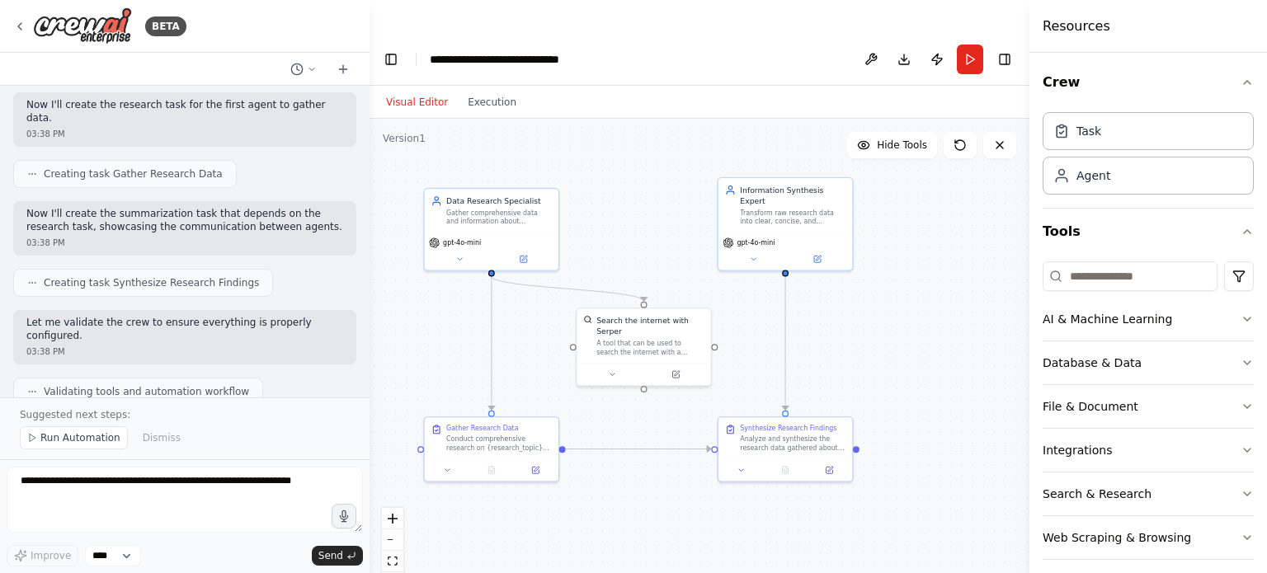
scroll to position [825, 0]
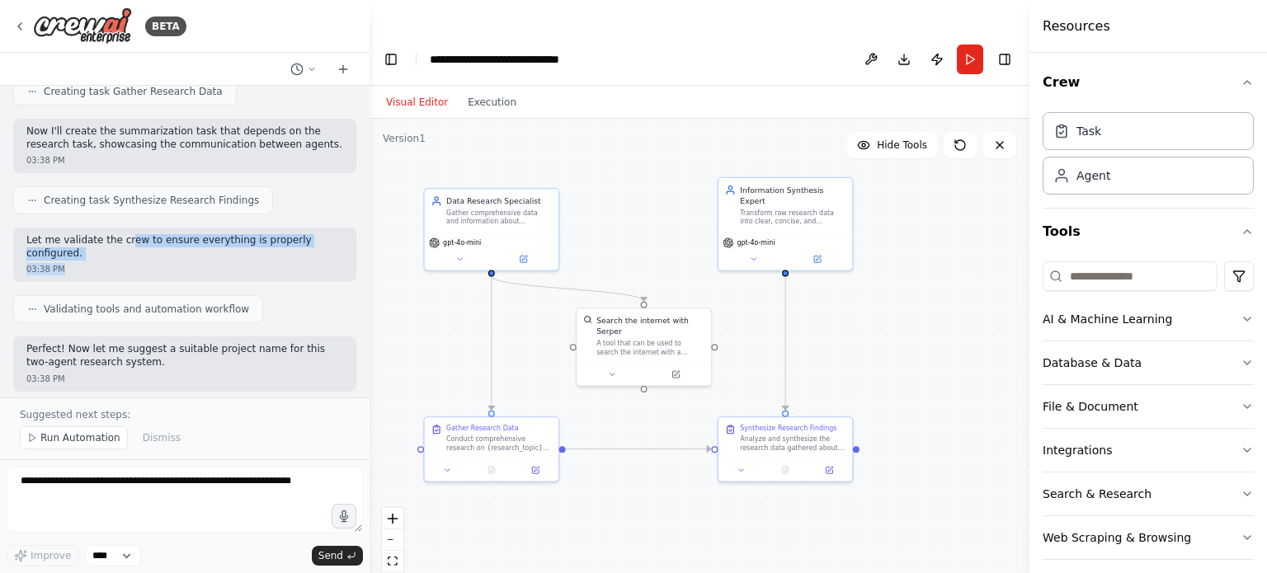
drag, startPoint x: 120, startPoint y: 214, endPoint x: 326, endPoint y: 228, distance: 206.7
click at [323, 228] on div "Let me validate the crew to ensure everything is properly configured. 03:38 PM" at bounding box center [184, 255] width 343 height 54
click at [327, 233] on div "Let me validate the crew to ensure everything is properly configured. 03:38 PM" at bounding box center [184, 255] width 343 height 54
click at [155, 263] on div "03:38 PM" at bounding box center [184, 269] width 317 height 12
drag, startPoint x: 34, startPoint y: 214, endPoint x: 195, endPoint y: 212, distance: 160.9
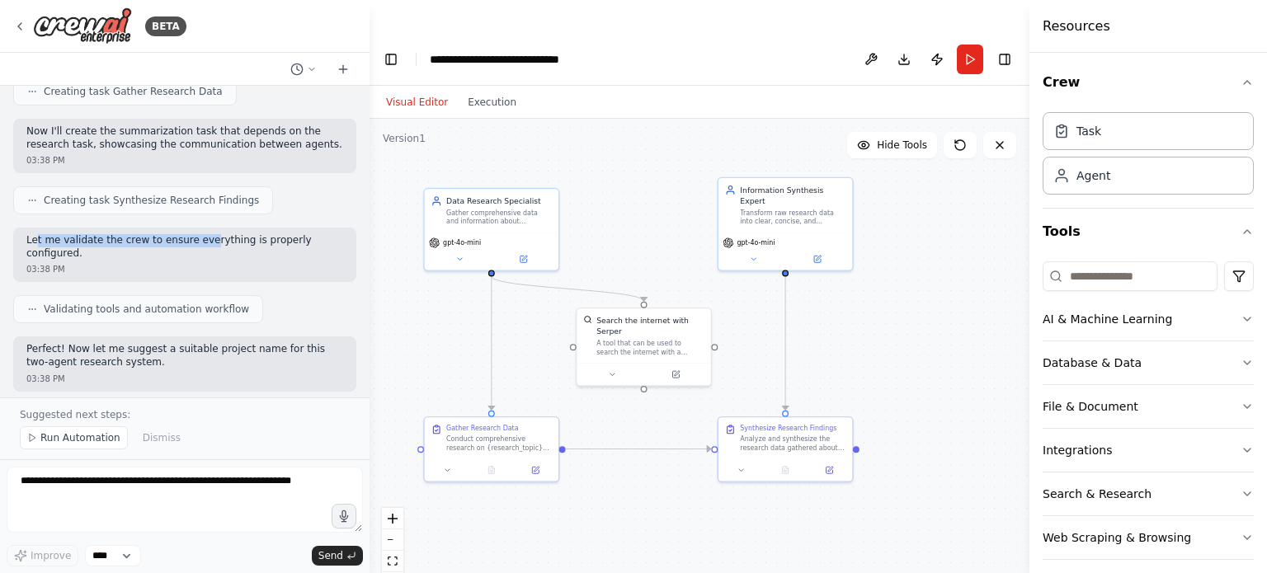
click at [195, 234] on p "Let me validate the crew to ensure everything is properly configured." at bounding box center [184, 247] width 317 height 26
click at [188, 234] on div "Let me validate the crew to ensure everything is properly configured. 03:38 PM" at bounding box center [184, 255] width 343 height 54
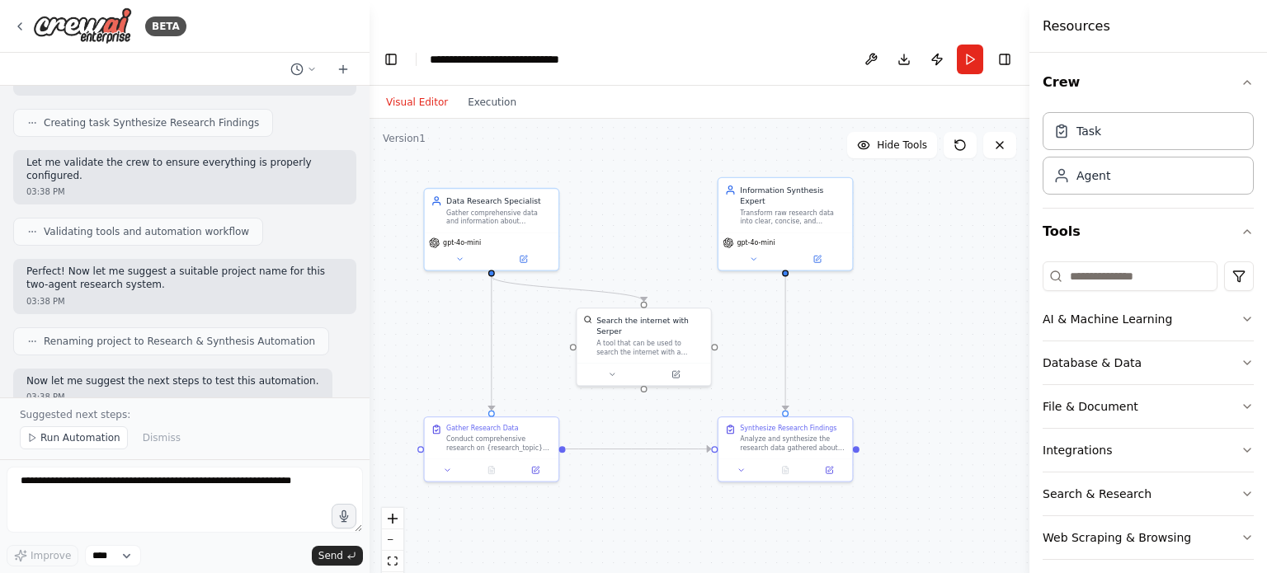
scroll to position [907, 0]
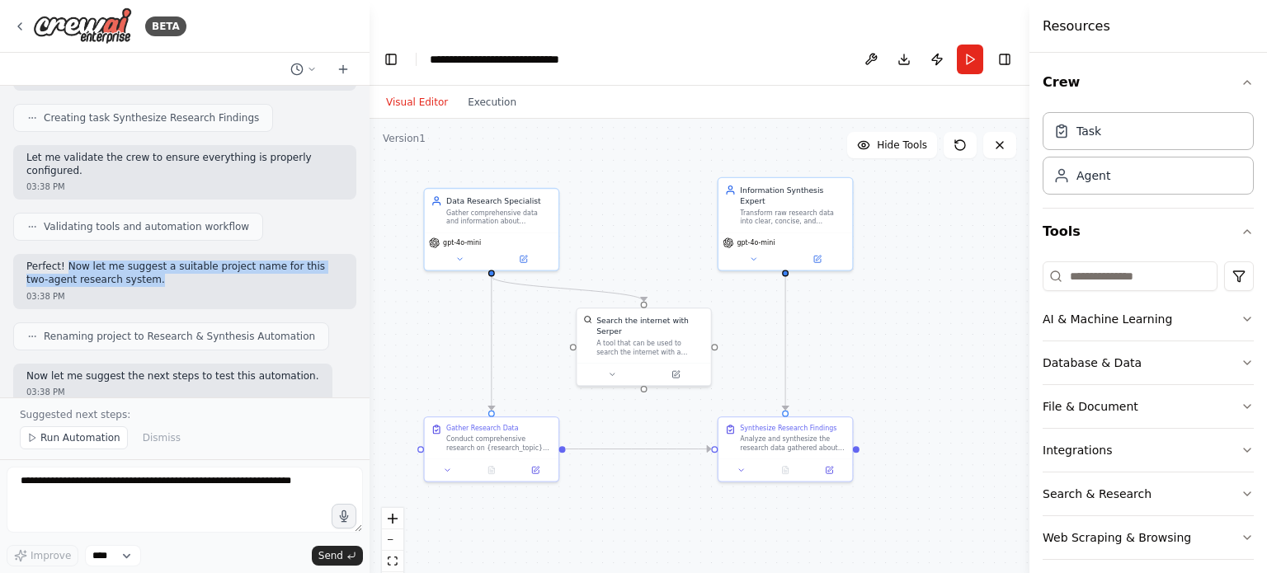
drag, startPoint x: 63, startPoint y: 220, endPoint x: 203, endPoint y: 247, distance: 142.9
click at [203, 254] on div "Perfect! Now let me suggest a suitable project name for this two-agent research…" at bounding box center [184, 281] width 343 height 54
click at [201, 263] on div "Perfect! Now let me suggest a suitable project name for this two-agent research…" at bounding box center [184, 281] width 343 height 54
drag, startPoint x: 180, startPoint y: 218, endPoint x: 234, endPoint y: 242, distance: 59.5
click at [233, 254] on div "Perfect! Now let me suggest a suitable project name for this two-agent research…" at bounding box center [184, 281] width 343 height 54
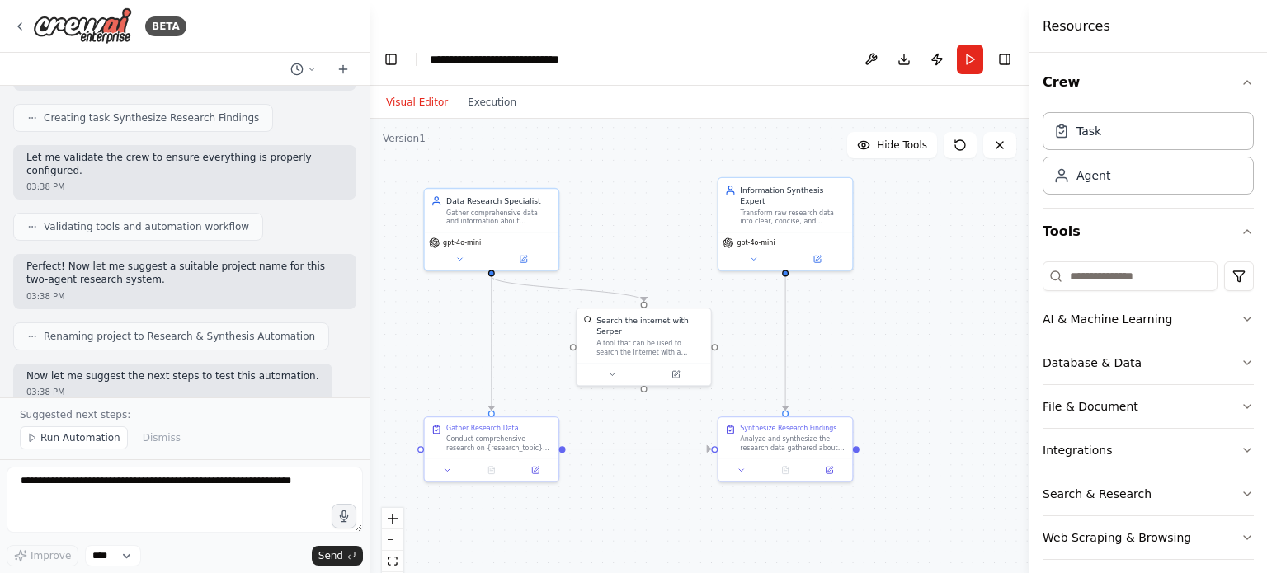
click at [231, 290] on div "03:38 PM" at bounding box center [184, 296] width 317 height 12
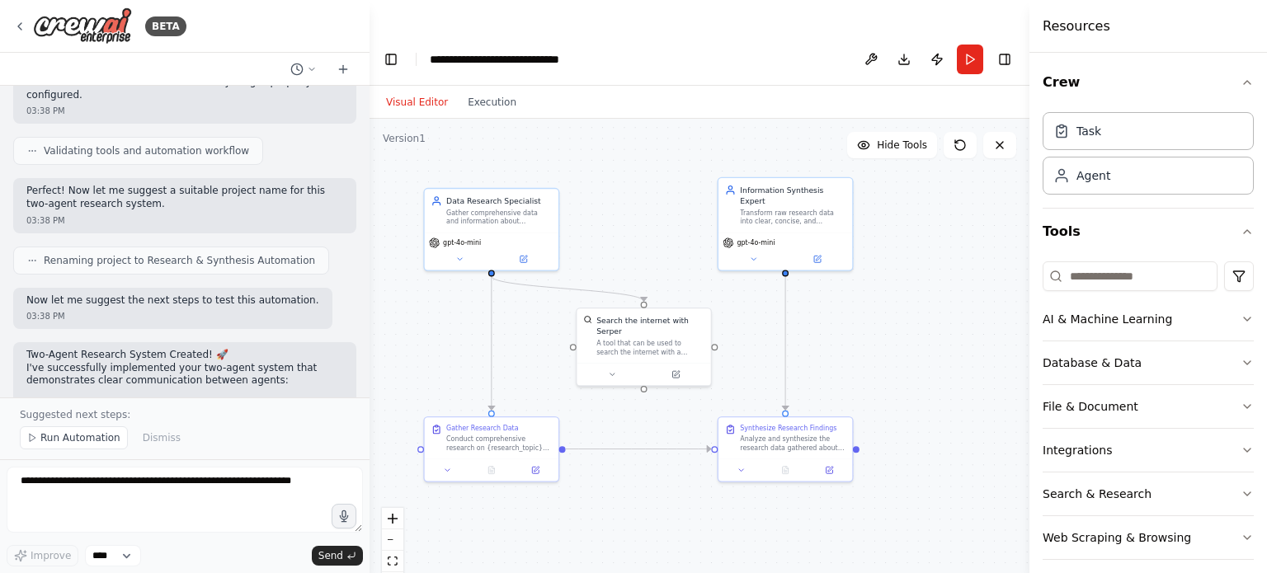
scroll to position [990, 0]
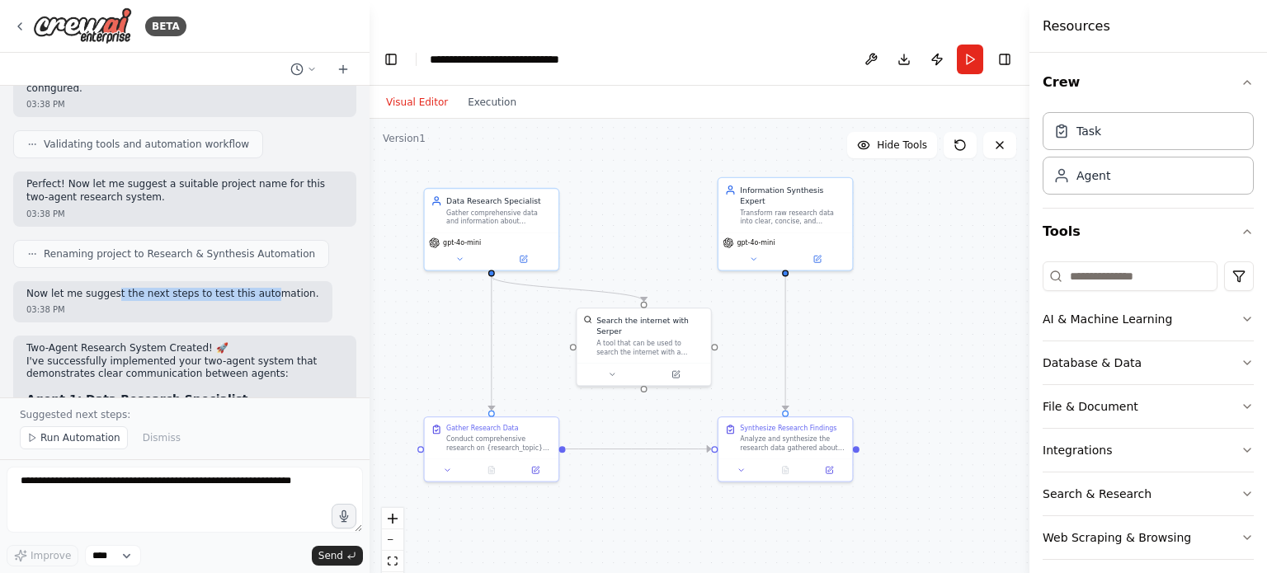
drag, startPoint x: 111, startPoint y: 250, endPoint x: 260, endPoint y: 277, distance: 151.0
click at [257, 288] on p "Now let me suggest the next steps to test this automation." at bounding box center [172, 294] width 293 height 13
click at [259, 281] on div "Now let me suggest the next steps to test this automation. 03:38 PM" at bounding box center [172, 302] width 319 height 42
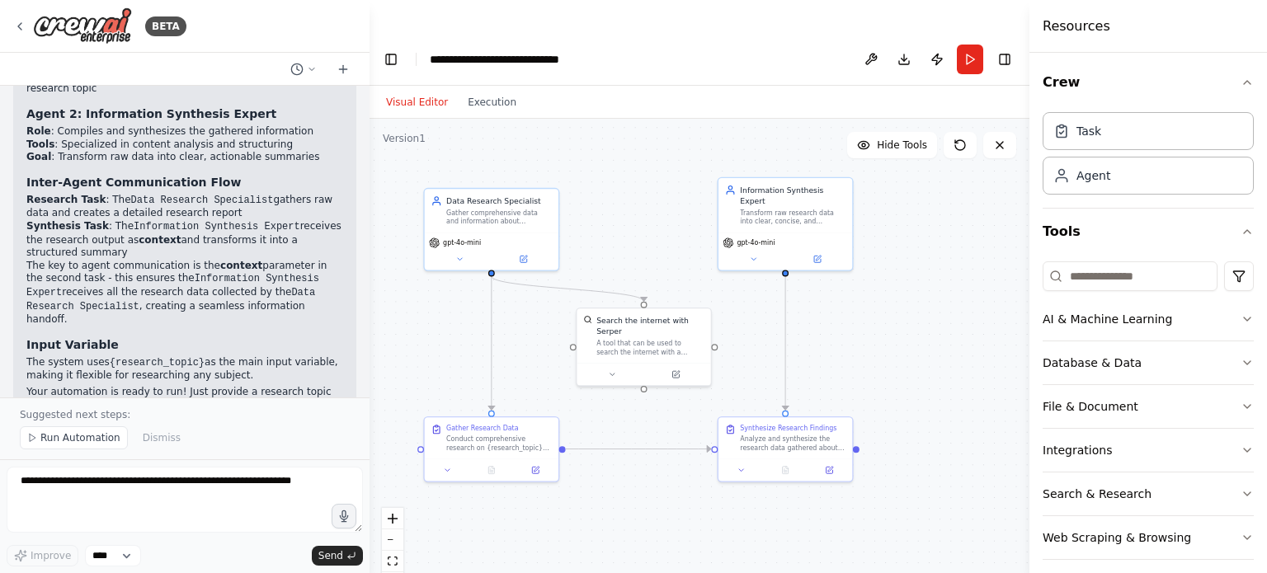
scroll to position [1375, 0]
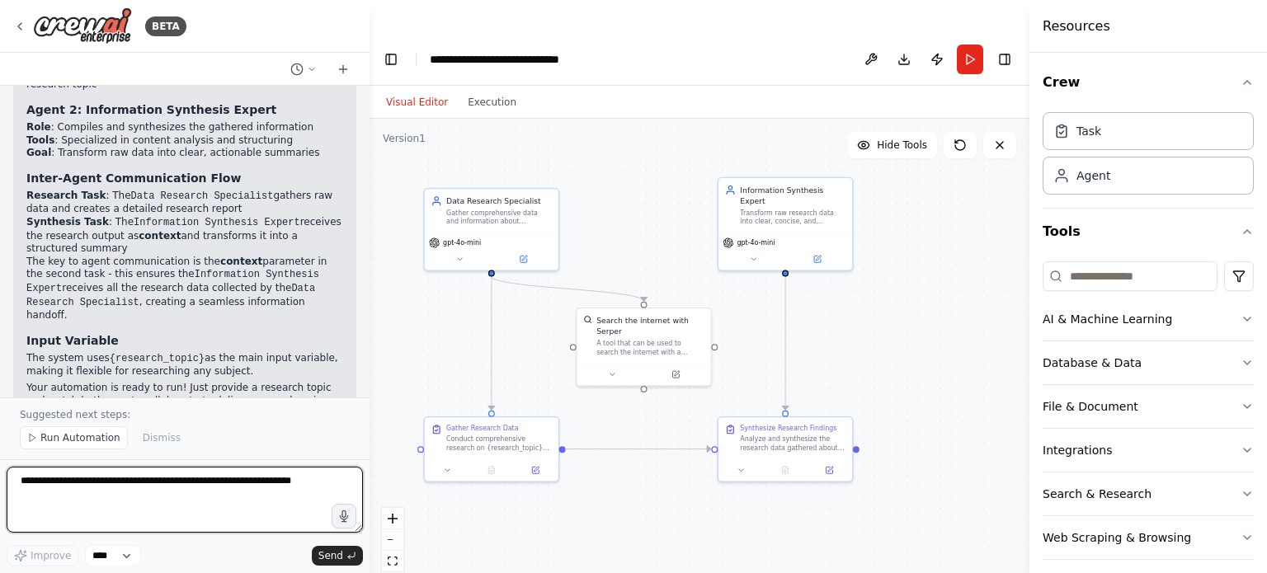
click at [130, 488] on textarea at bounding box center [185, 500] width 356 height 66
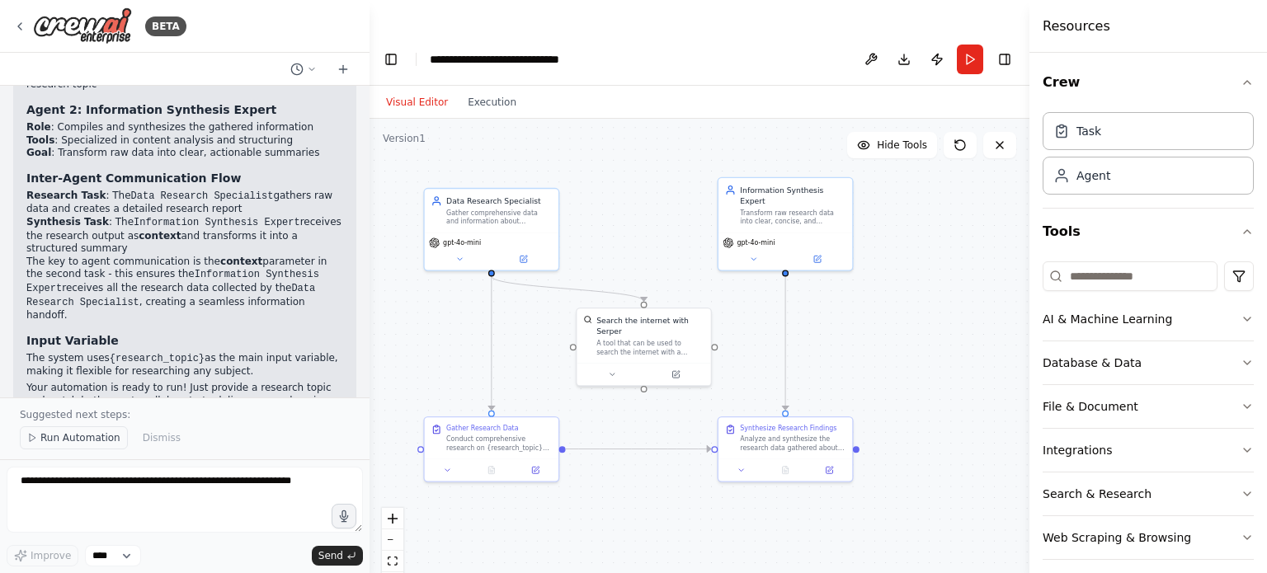
click at [74, 437] on span "Run Automation" at bounding box center [80, 437] width 80 height 13
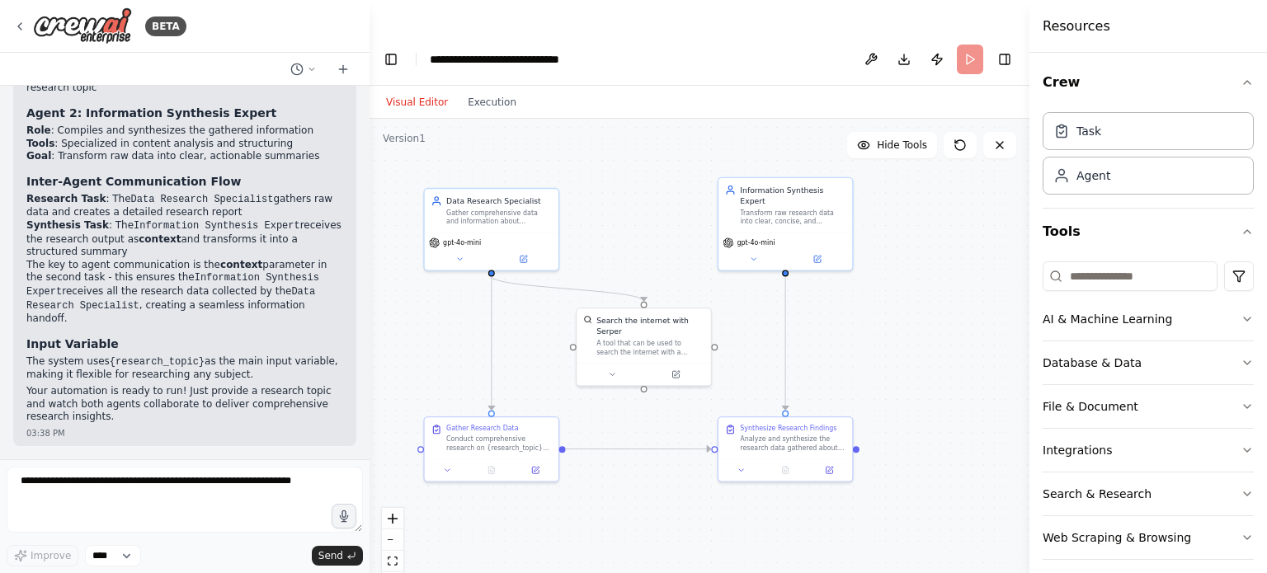
scroll to position [1313, 0]
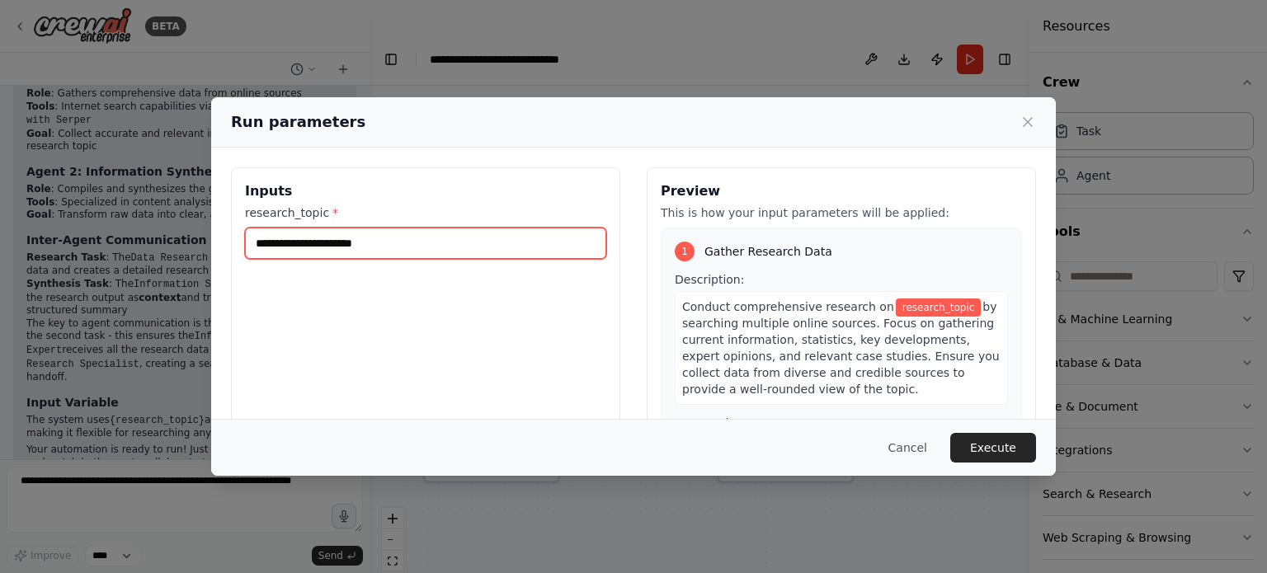
drag, startPoint x: 356, startPoint y: 243, endPoint x: 365, endPoint y: 247, distance: 9.7
click at [356, 243] on input "research_topic *" at bounding box center [425, 243] width 361 height 31
click at [390, 245] on input "research_topic *" at bounding box center [425, 243] width 361 height 31
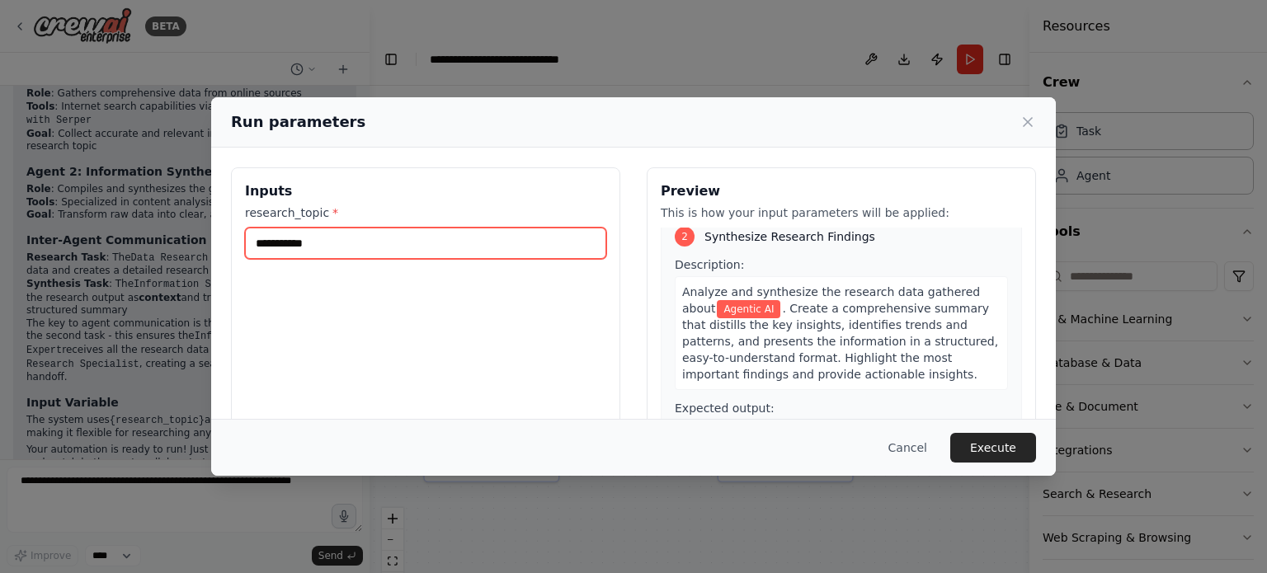
scroll to position [347, 0]
type input "**********"
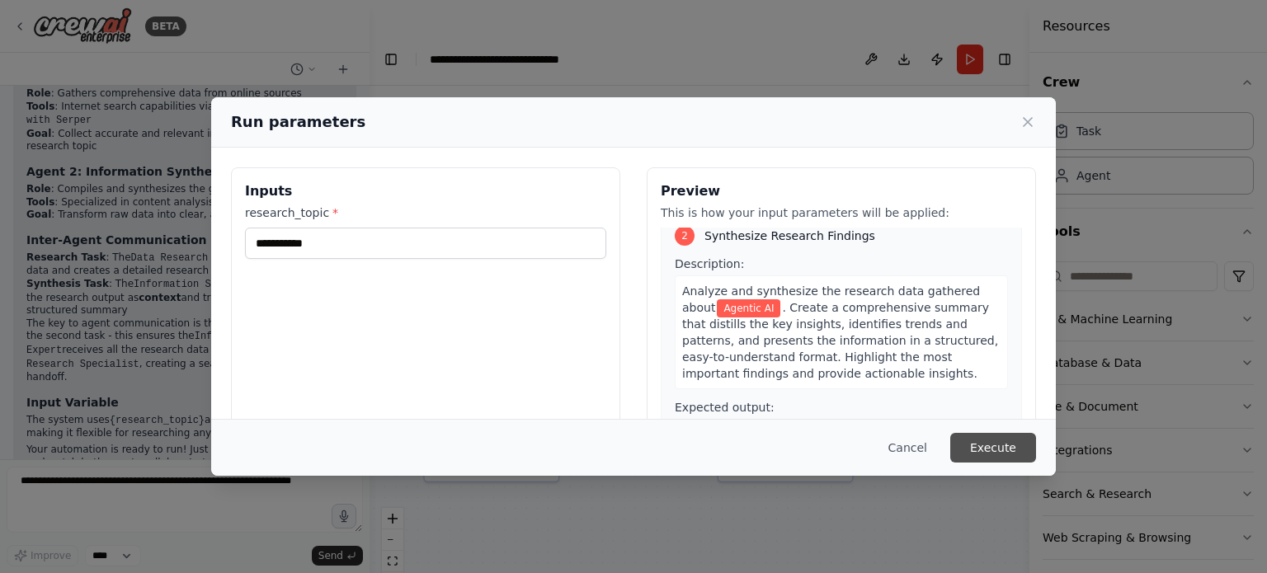
click at [1010, 445] on button "Execute" at bounding box center [993, 448] width 86 height 30
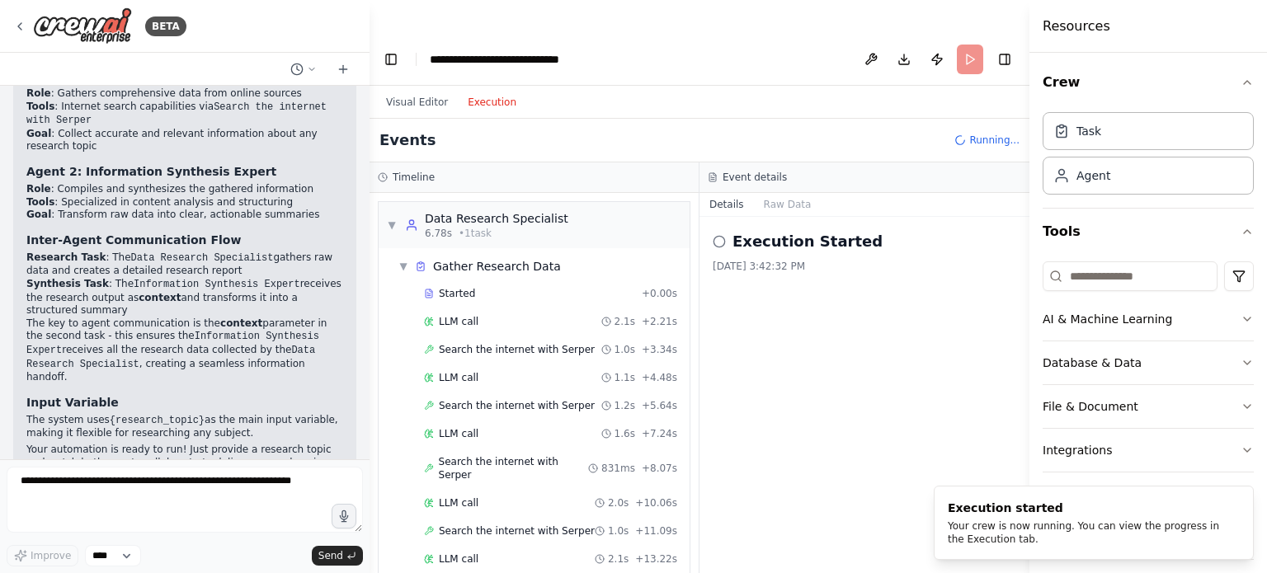
click at [487, 92] on button "Execution" at bounding box center [492, 102] width 68 height 20
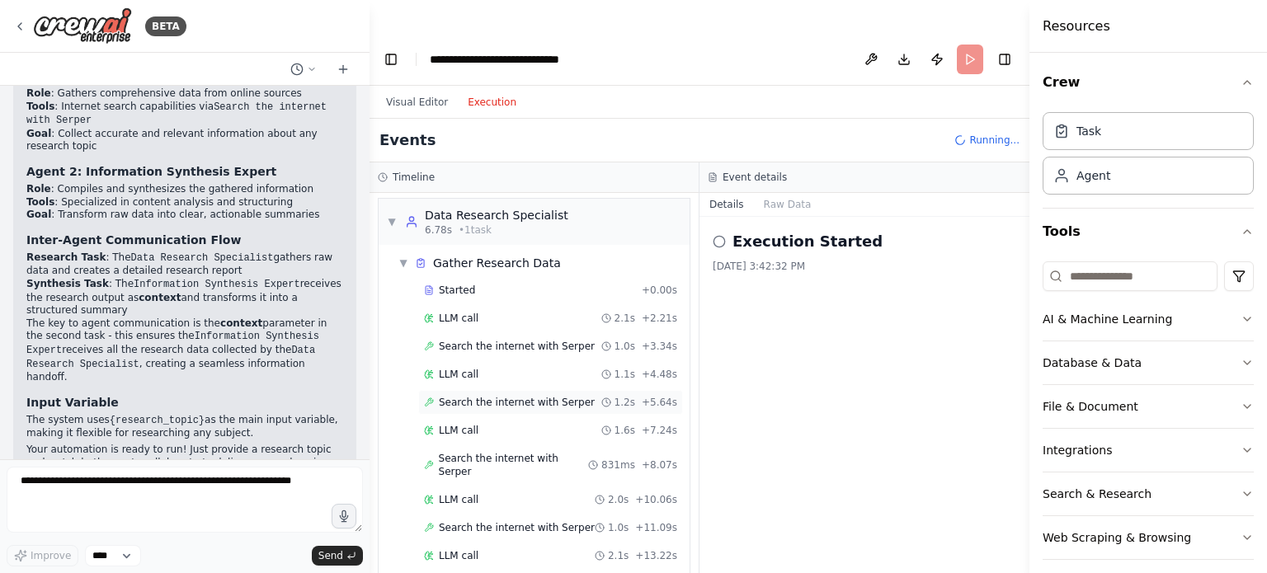
scroll to position [0, 0]
click at [399, 260] on span "▼" at bounding box center [403, 266] width 10 height 13
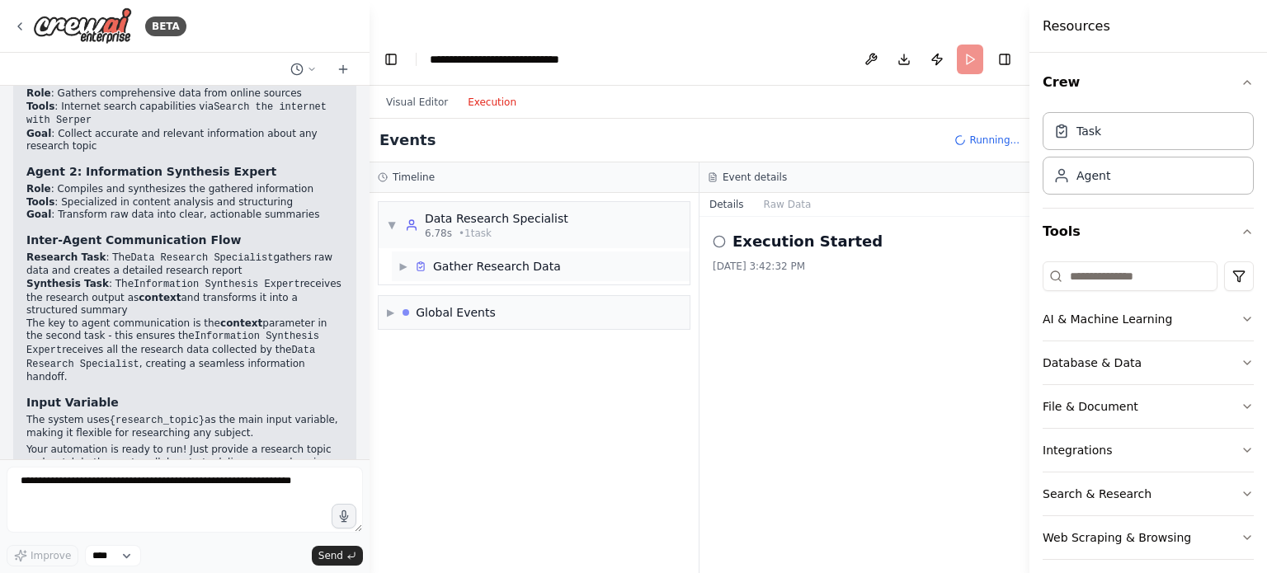
click at [402, 260] on span "▶" at bounding box center [403, 266] width 10 height 13
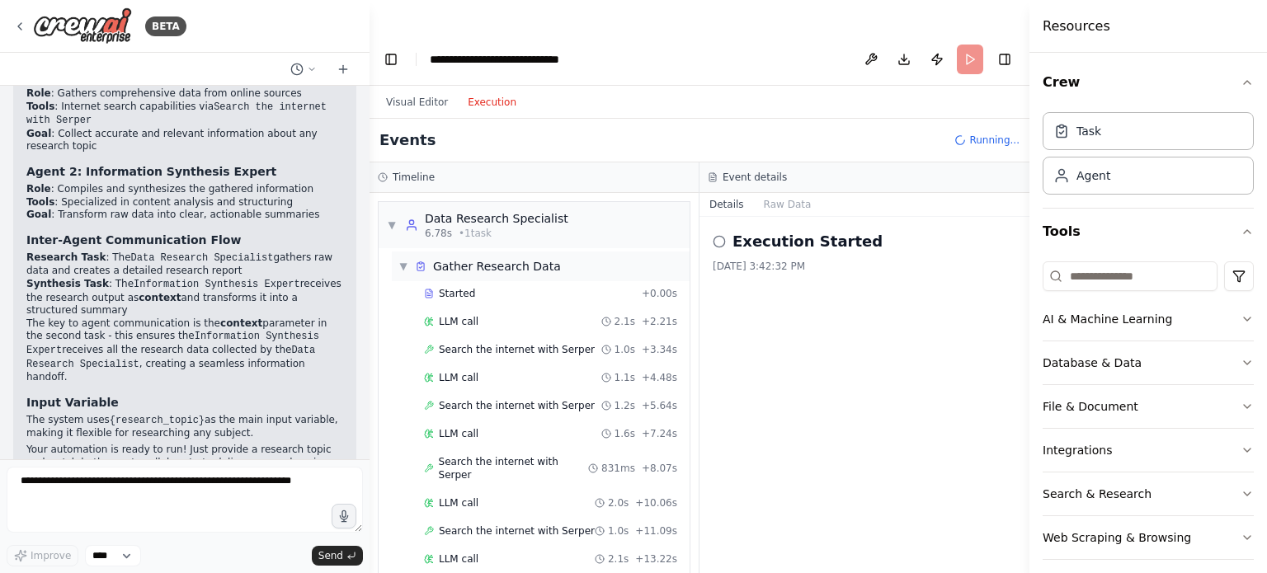
click at [407, 260] on span "▼" at bounding box center [403, 266] width 10 height 13
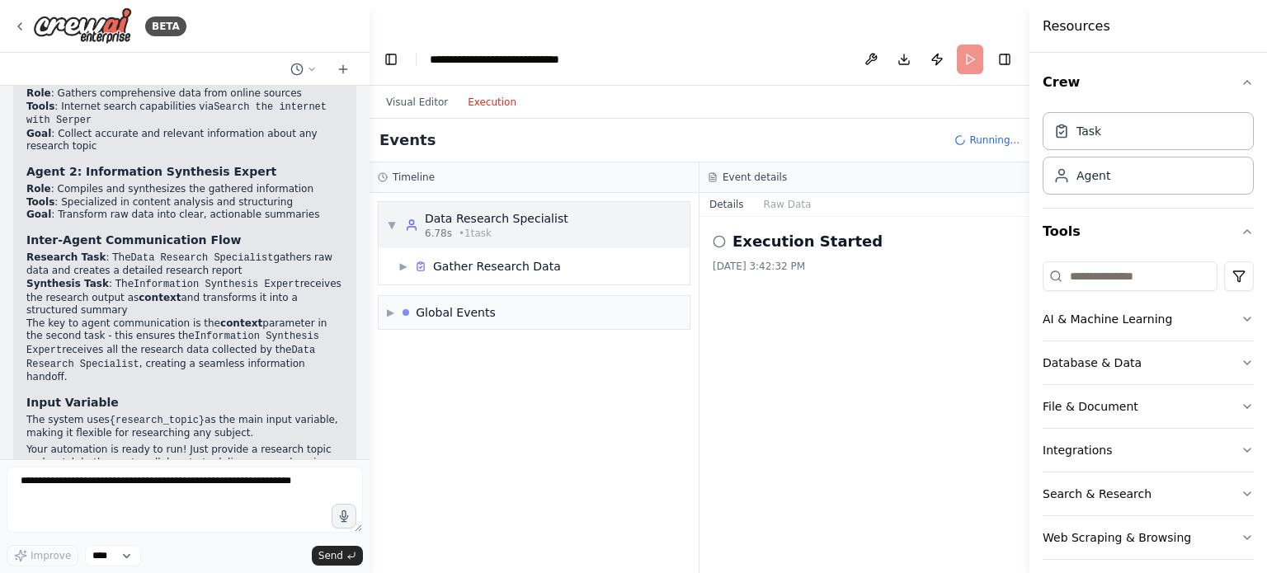
click at [393, 219] on span "▼" at bounding box center [392, 225] width 10 height 13
click at [393, 219] on span "▶" at bounding box center [392, 225] width 10 height 13
click at [402, 260] on span "▶" at bounding box center [403, 266] width 10 height 13
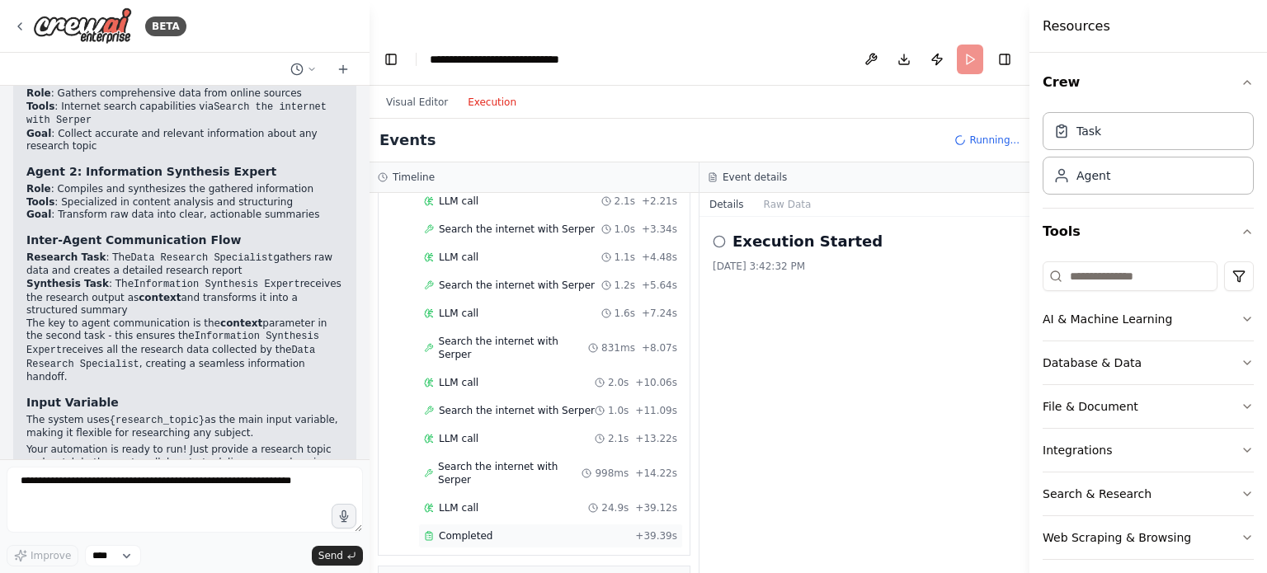
scroll to position [277, 0]
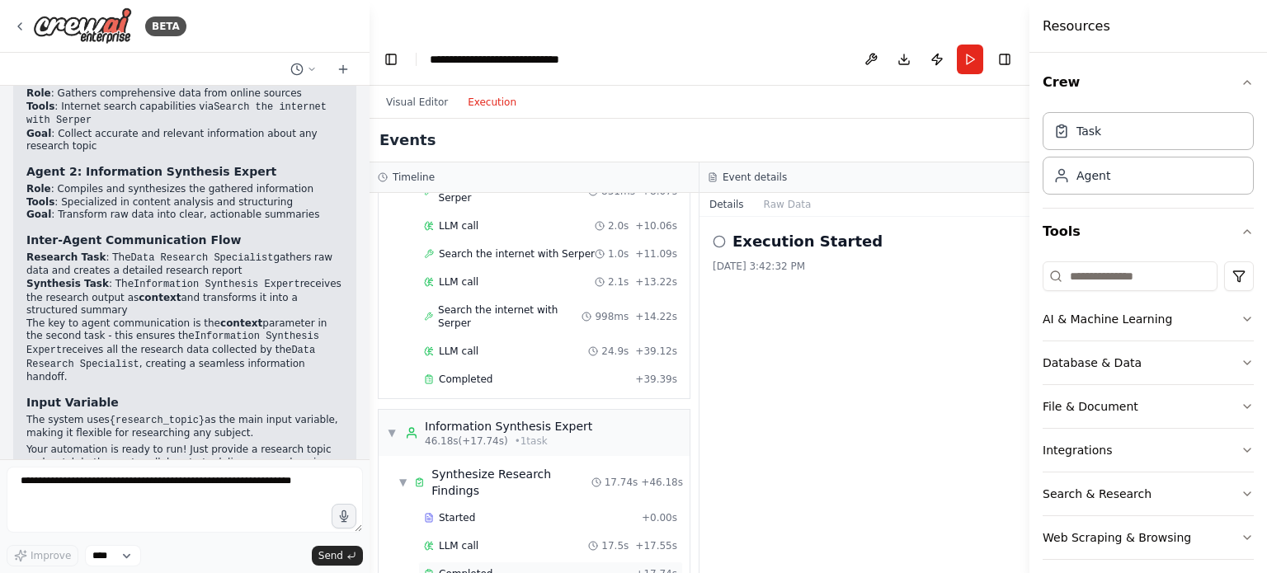
click at [467, 568] on span "Completed" at bounding box center [466, 574] width 54 height 13
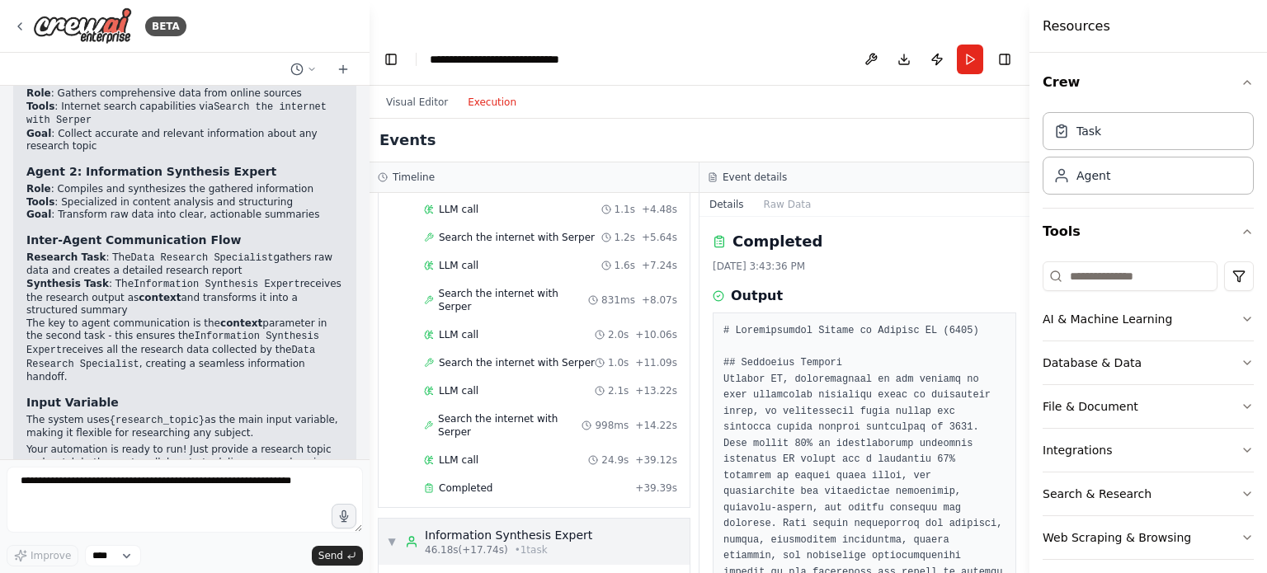
scroll to position [0, 0]
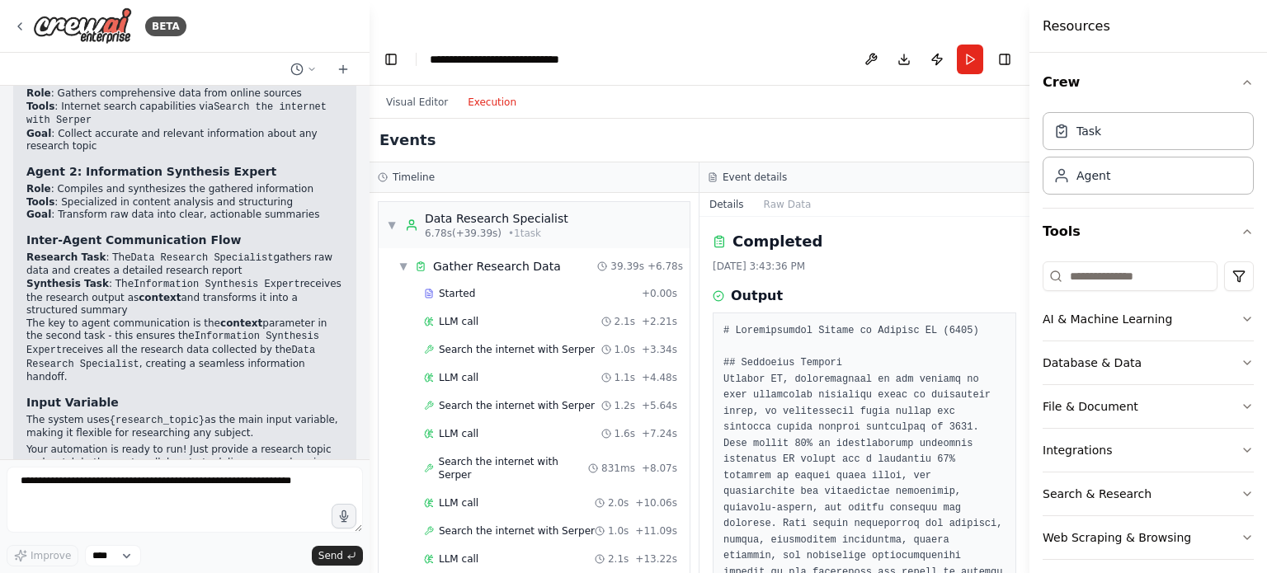
click at [408, 86] on div "Visual Editor Execution" at bounding box center [451, 102] width 150 height 33
click at [417, 92] on button "Visual Editor" at bounding box center [417, 102] width 82 height 20
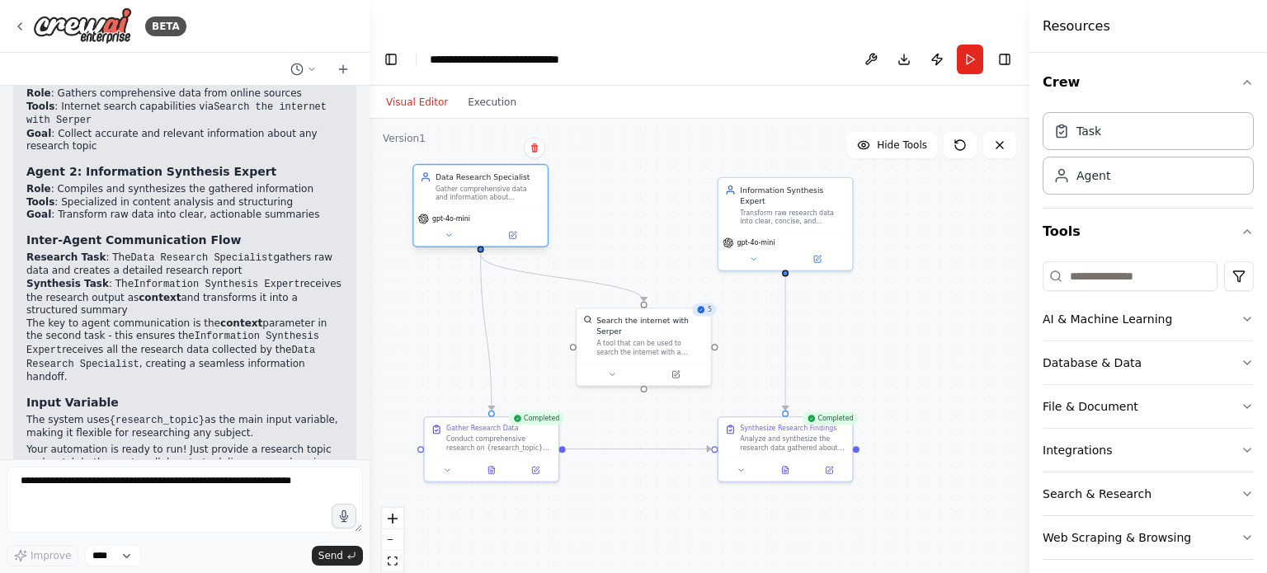
drag, startPoint x: 510, startPoint y: 191, endPoint x: 502, endPoint y: 174, distance: 19.2
click at [497, 172] on div "Data Research Specialist Gather comprehensive data and information about {resea…" at bounding box center [480, 187] width 134 height 44
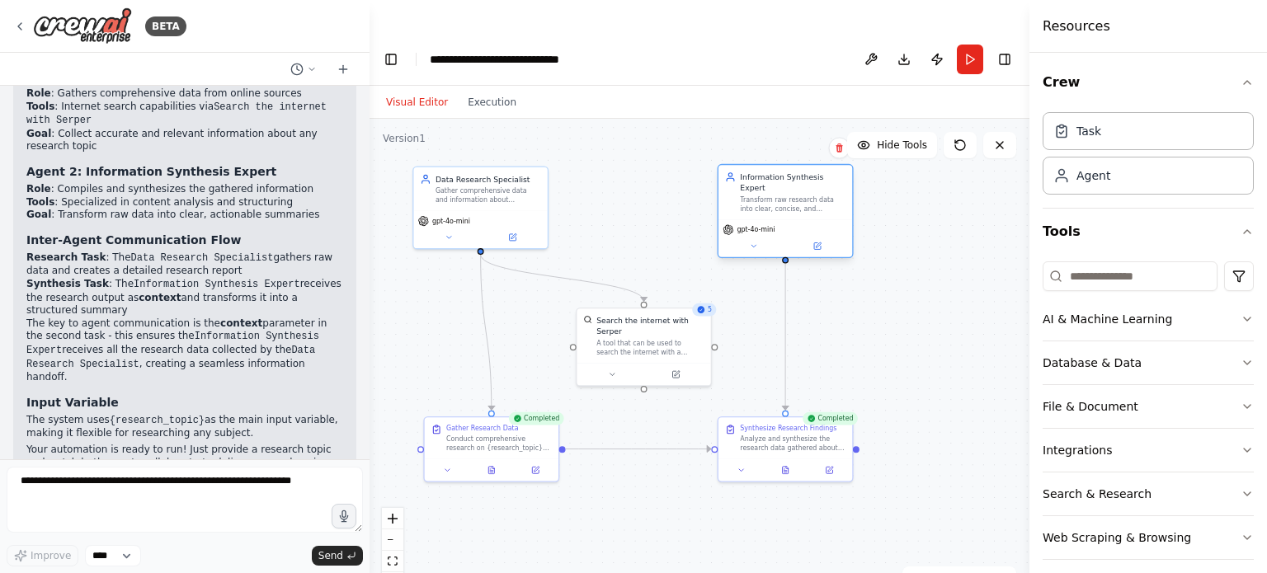
drag, startPoint x: 790, startPoint y: 158, endPoint x: 806, endPoint y: 160, distance: 16.7
click at [806, 196] on div "Transform raw research data into clear, concise, and actionable summaries about…" at bounding box center [793, 204] width 106 height 17
click at [794, 433] on div "Analyze and synthesize the research data gathered about {research_topic}. Creat…" at bounding box center [793, 441] width 106 height 17
click at [785, 196] on div "Transform raw research data into clear, concise, and actionable summaries about…" at bounding box center [793, 204] width 106 height 17
click at [787, 464] on icon at bounding box center [786, 467] width 6 height 7
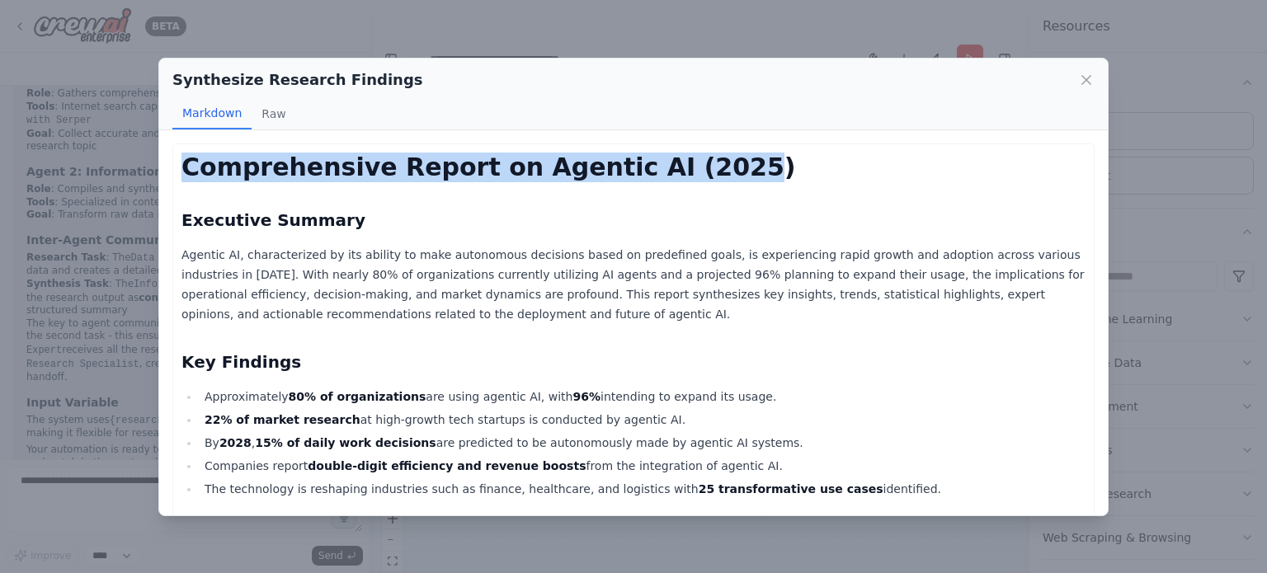
drag, startPoint x: 185, startPoint y: 163, endPoint x: 708, endPoint y: 177, distance: 523.2
click at [708, 177] on h1 "Comprehensive Report on Agentic AI (2025)" at bounding box center [633, 168] width 904 height 30
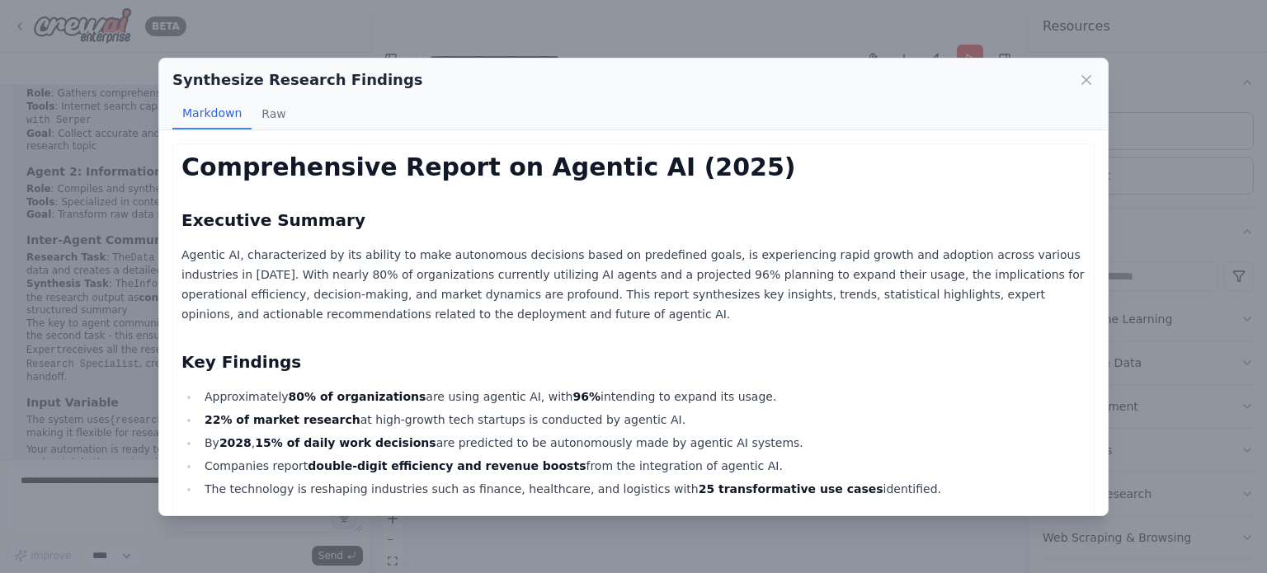
drag, startPoint x: 696, startPoint y: 200, endPoint x: 645, endPoint y: 211, distance: 52.3
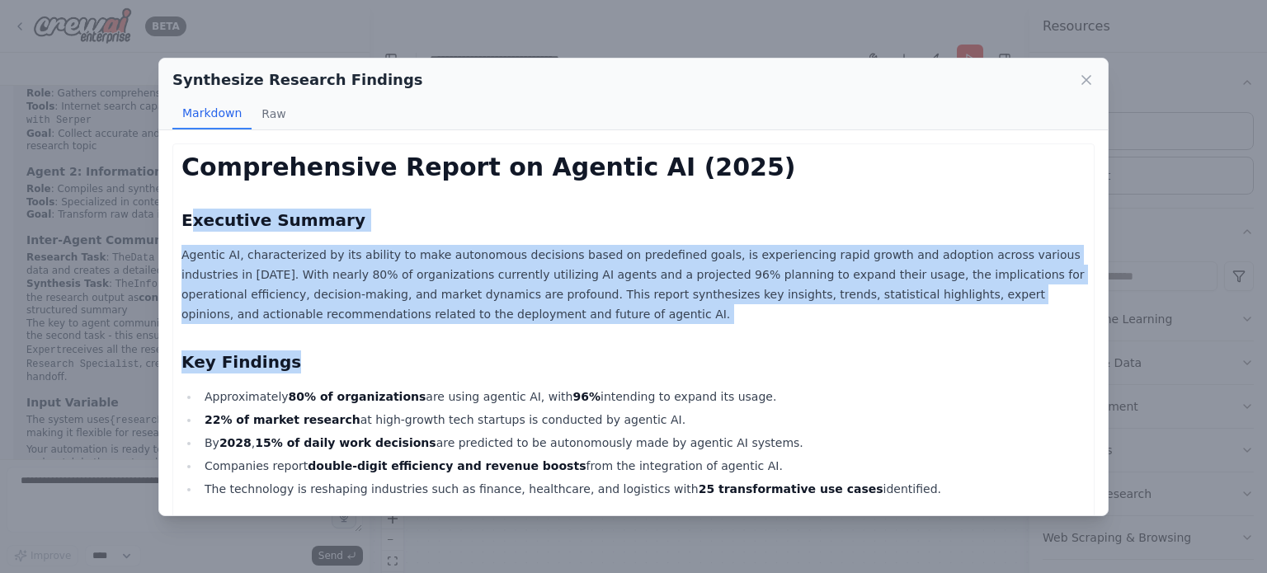
drag, startPoint x: 187, startPoint y: 224, endPoint x: 950, endPoint y: 324, distance: 768.8
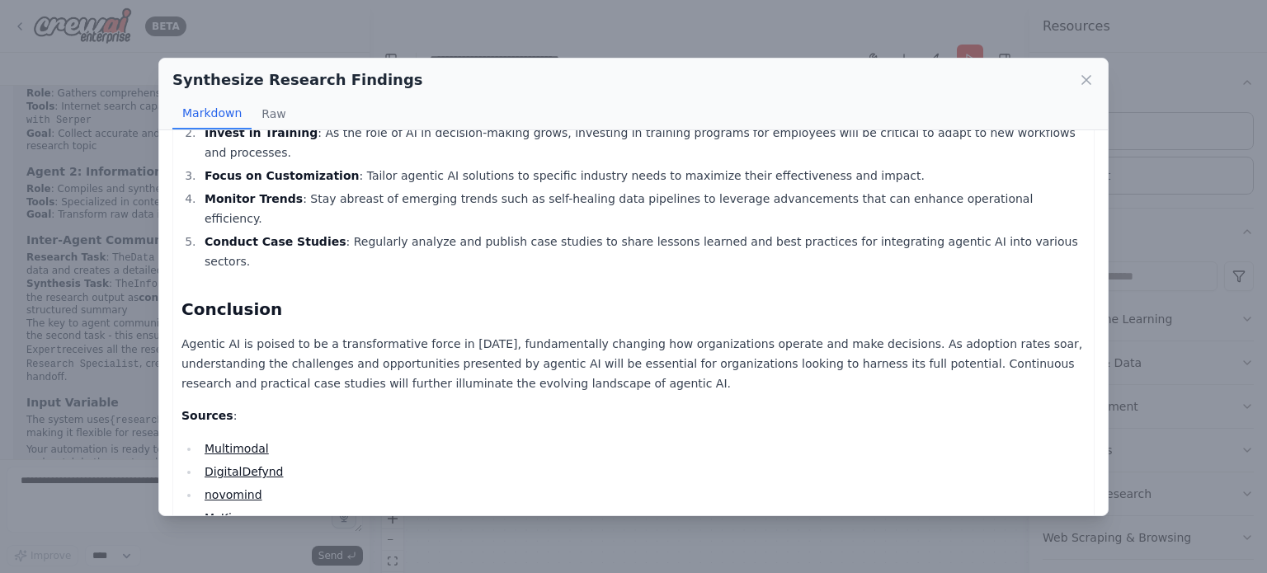
scroll to position [925, 0]
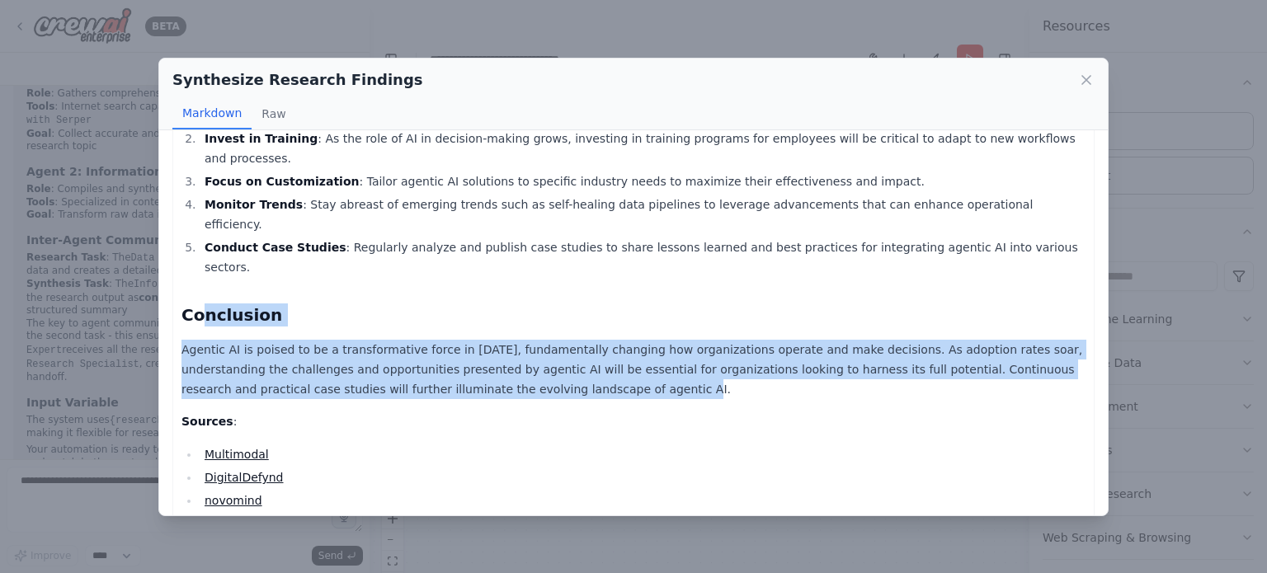
drag, startPoint x: 199, startPoint y: 207, endPoint x: 501, endPoint y: 295, distance: 314.6
click at [501, 340] on p "Agentic AI is poised to be a transformative force in 2025, fundamentally changi…" at bounding box center [633, 369] width 904 height 59
drag, startPoint x: 501, startPoint y: 295, endPoint x: 195, endPoint y: 250, distance: 309.4
click at [195, 340] on p "Agentic AI is poised to be a transformative force in 2025, fundamentally changi…" at bounding box center [633, 369] width 904 height 59
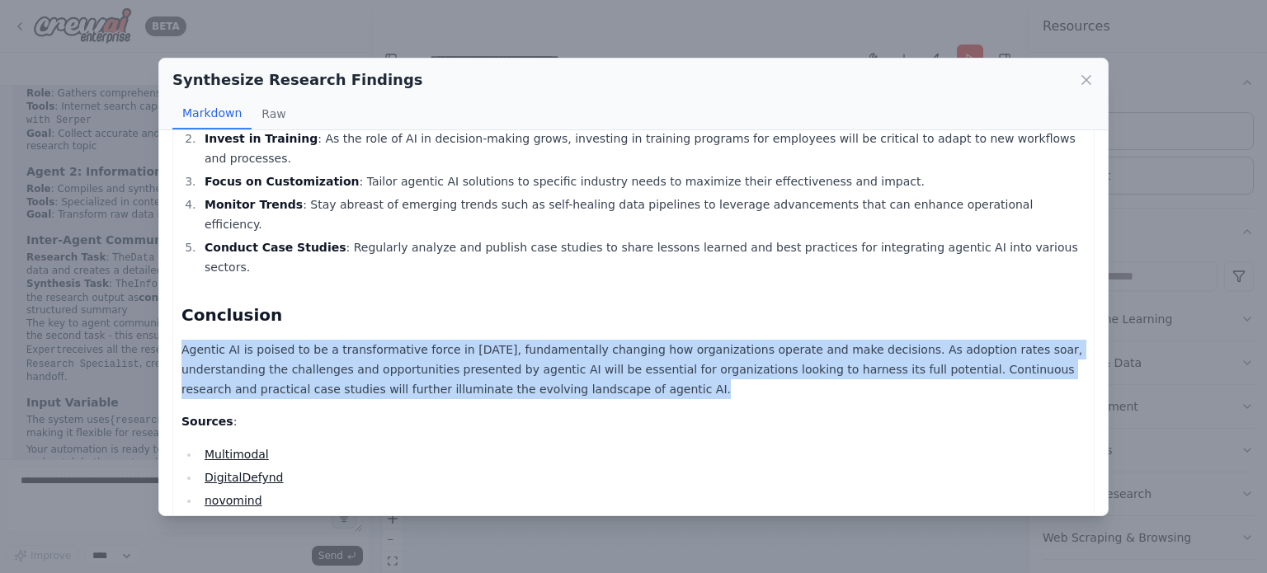
click at [196, 340] on p "Agentic AI is poised to be a transformative force in 2025, fundamentally changi…" at bounding box center [633, 369] width 904 height 59
drag, startPoint x: 201, startPoint y: 241, endPoint x: 484, endPoint y: 315, distance: 292.5
click at [484, 412] on p "Sources :" at bounding box center [633, 422] width 904 height 20
drag, startPoint x: 479, startPoint y: 304, endPoint x: 175, endPoint y: 243, distance: 310.3
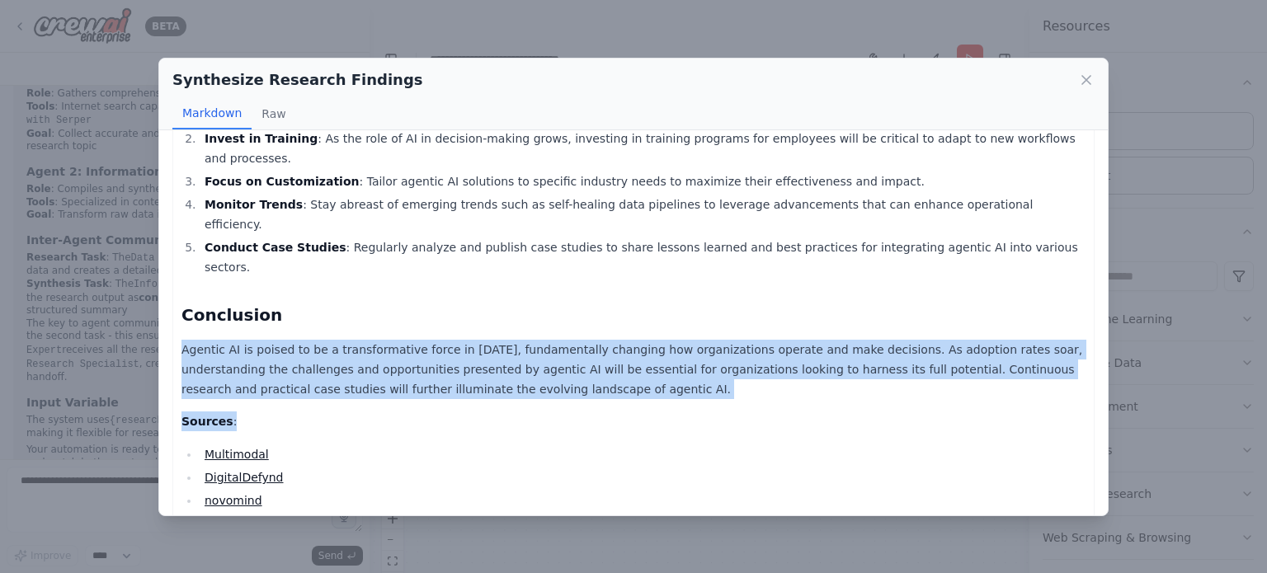
click at [181, 340] on p "Agentic AI is poised to be a transformative force in 2025, fundamentally changi…" at bounding box center [633, 369] width 904 height 59
drag, startPoint x: 185, startPoint y: 251, endPoint x: 478, endPoint y: 299, distance: 296.9
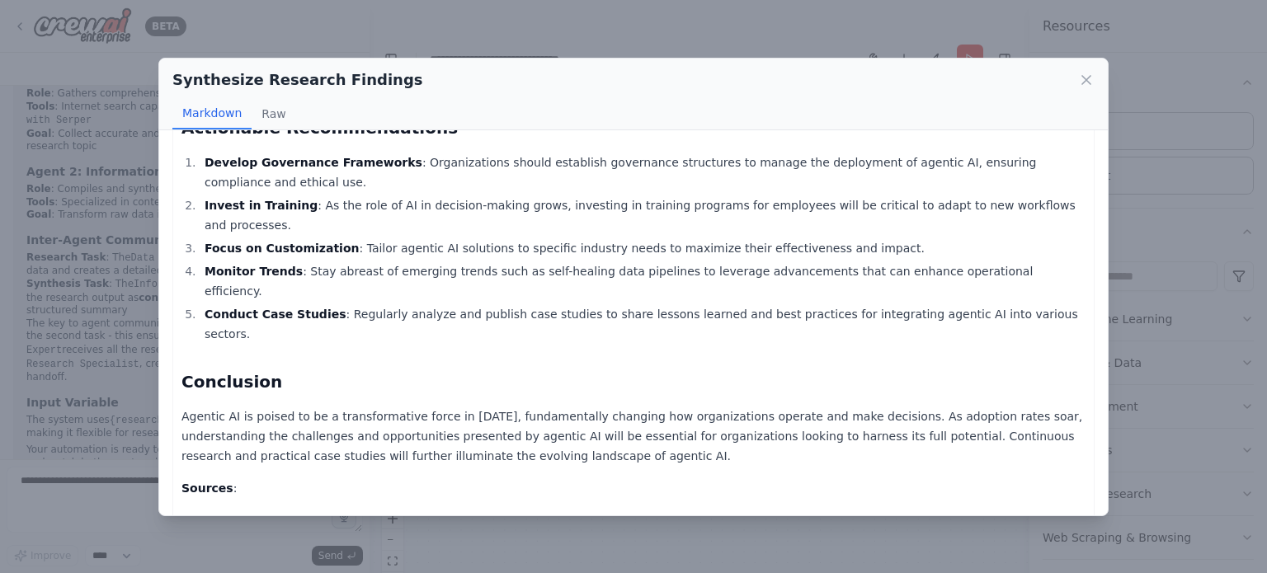
scroll to position [595, 0]
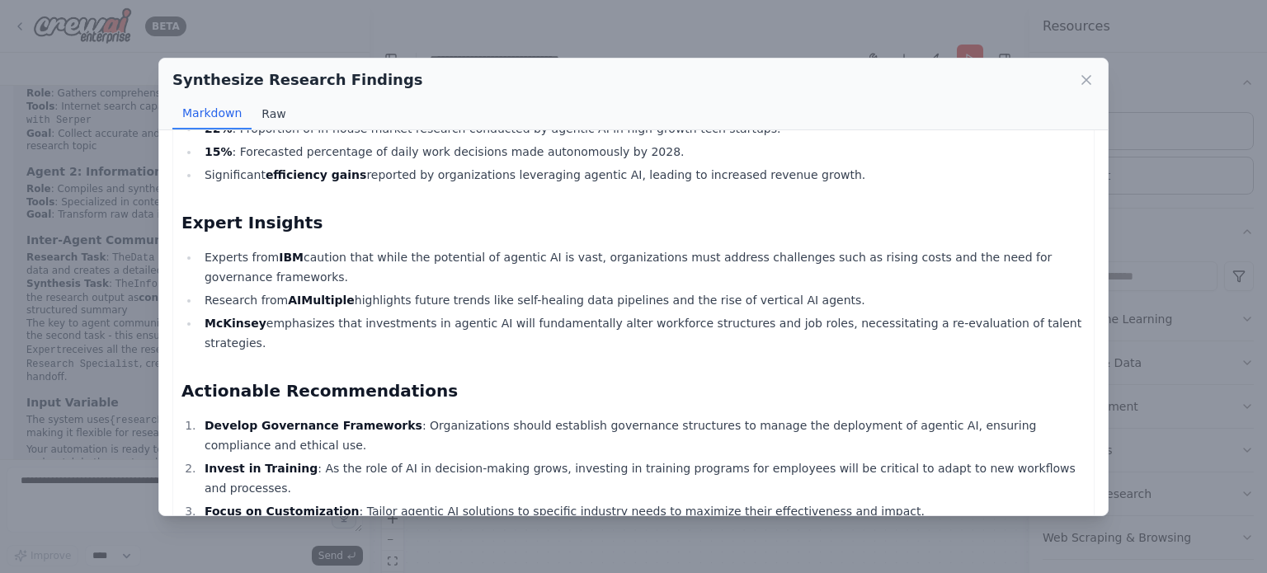
click at [277, 111] on button "Raw" at bounding box center [274, 113] width 44 height 31
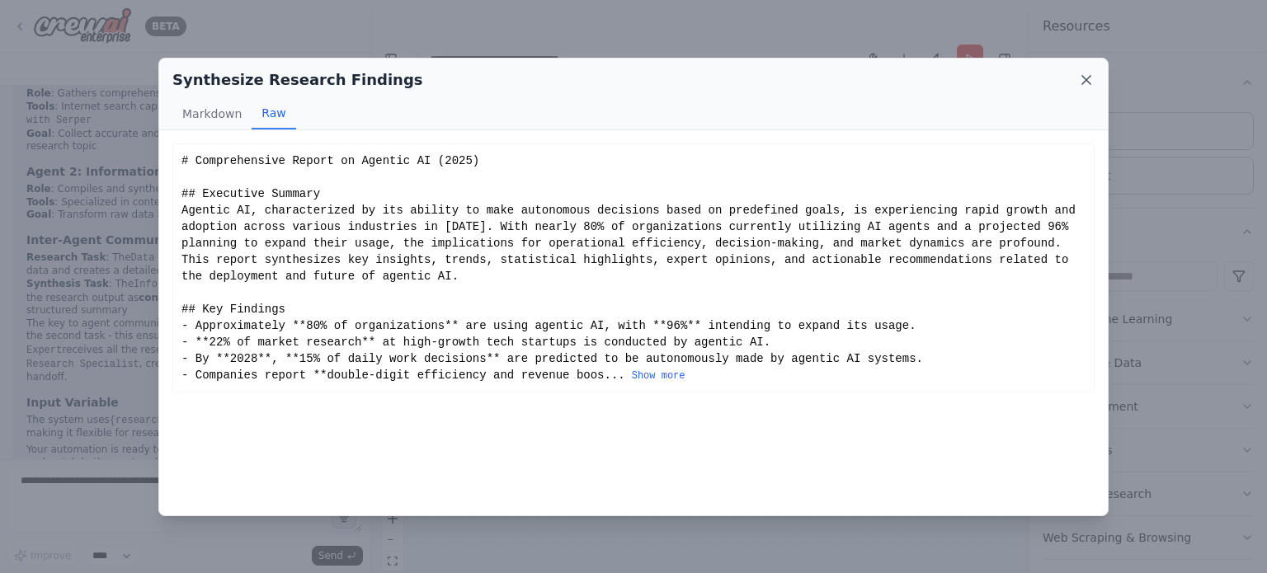
click at [1088, 73] on icon at bounding box center [1086, 80] width 16 height 16
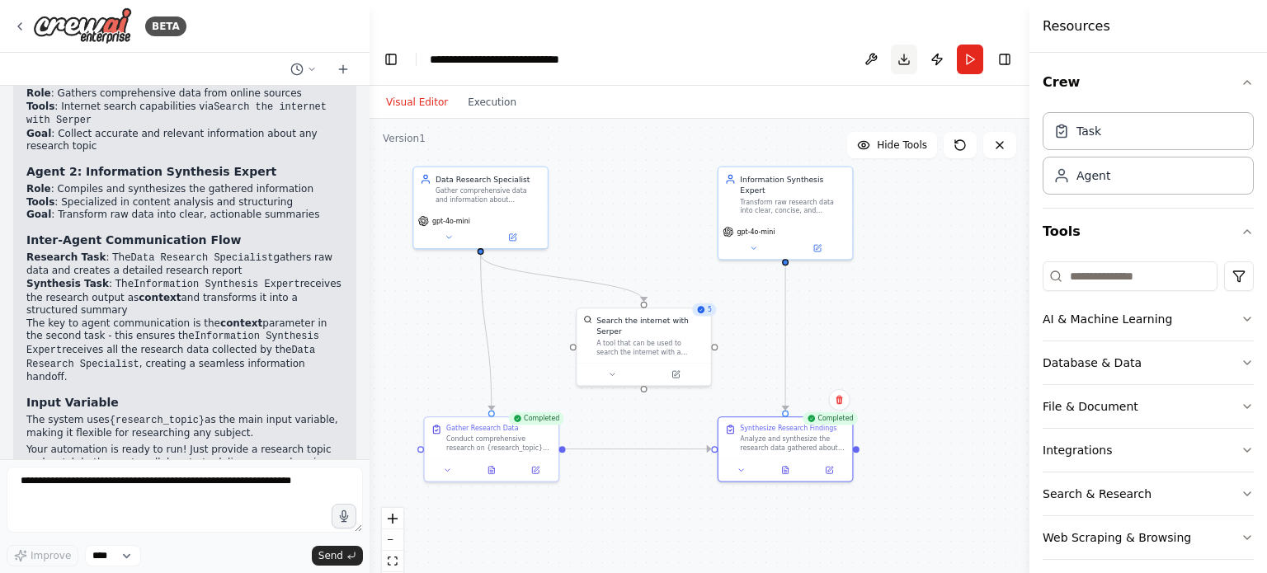
click at [901, 45] on button "Download" at bounding box center [904, 60] width 26 height 30
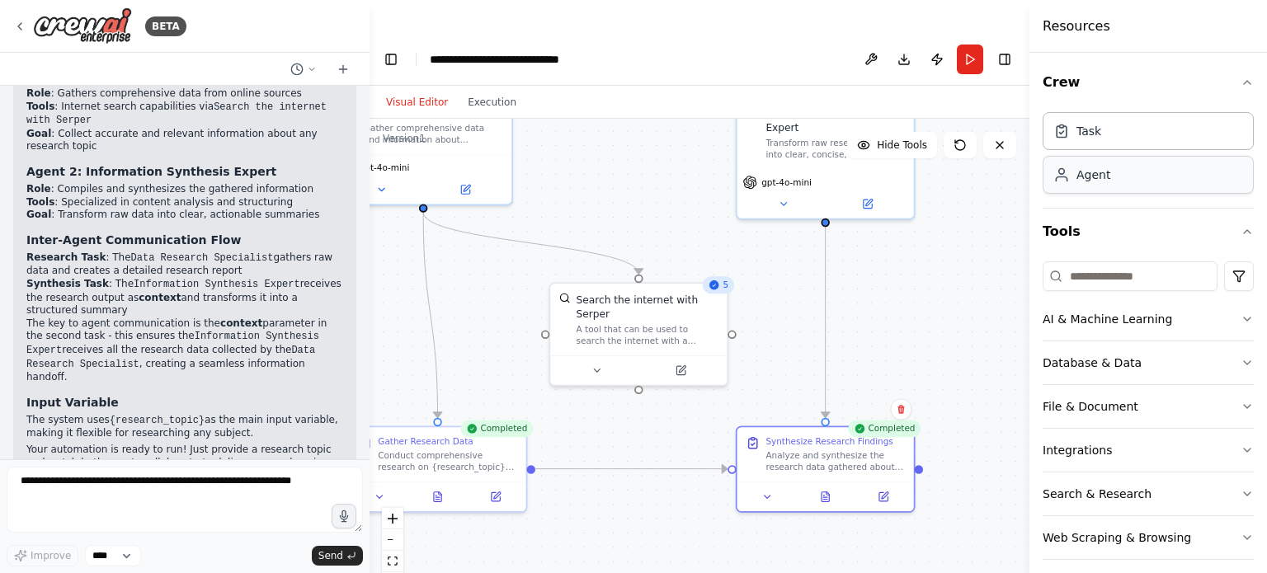
click at [1110, 182] on div "Agent" at bounding box center [1148, 175] width 211 height 38
click at [1113, 167] on div "Agent" at bounding box center [1148, 175] width 211 height 38
click at [1110, 175] on div "Agent" at bounding box center [1148, 175] width 211 height 38
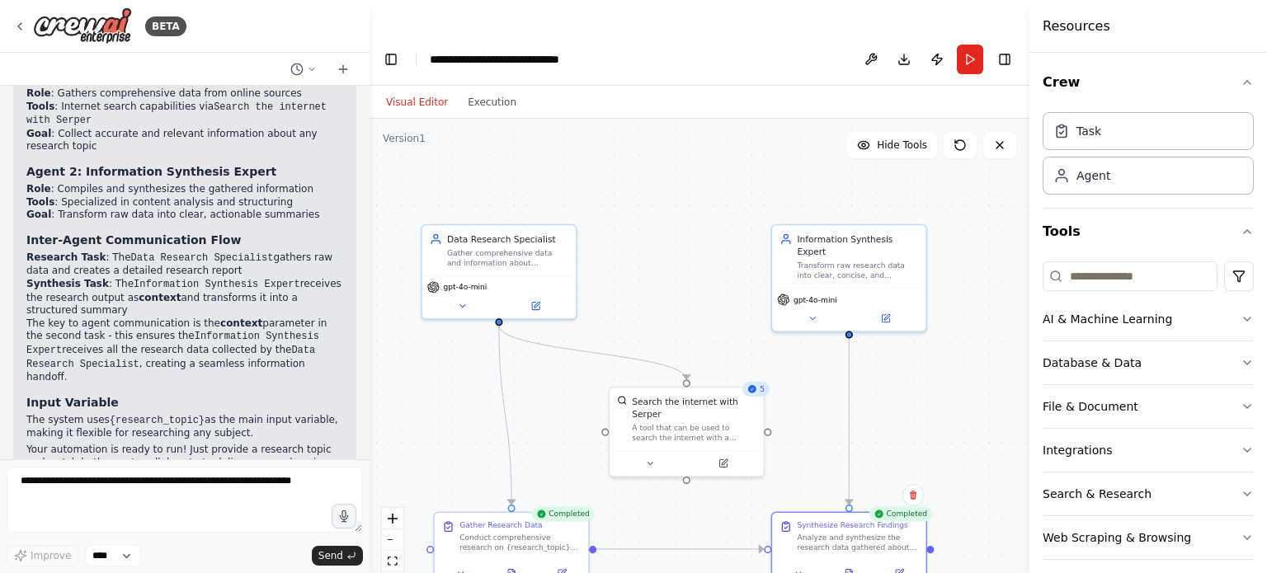
drag, startPoint x: 690, startPoint y: 153, endPoint x: 680, endPoint y: 252, distance: 100.3
click at [680, 253] on div ".deletable-edge-delete-btn { width: 20px; height: 20px; border: 0px solid #ffff…" at bounding box center [700, 363] width 660 height 488
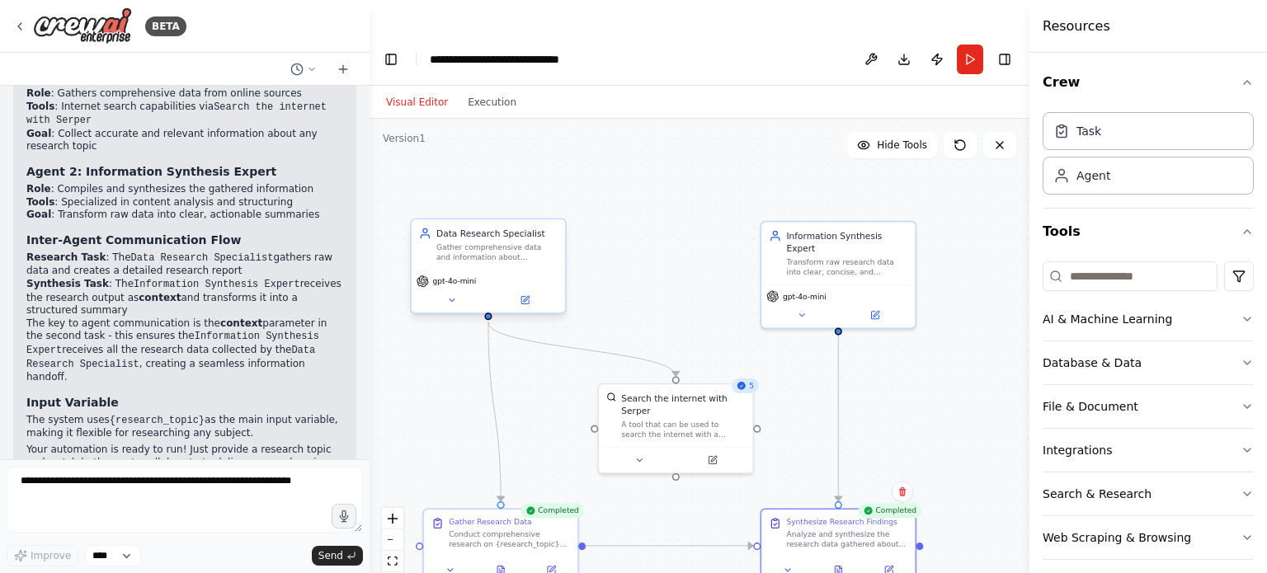
click at [506, 243] on div "Gather comprehensive data and information about {research_topic} from various o…" at bounding box center [496, 253] width 121 height 20
click at [447, 243] on div "Gather comprehensive data and information about {research_topic} from various o…" at bounding box center [496, 253] width 121 height 20
click at [451, 295] on icon at bounding box center [452, 300] width 10 height 10
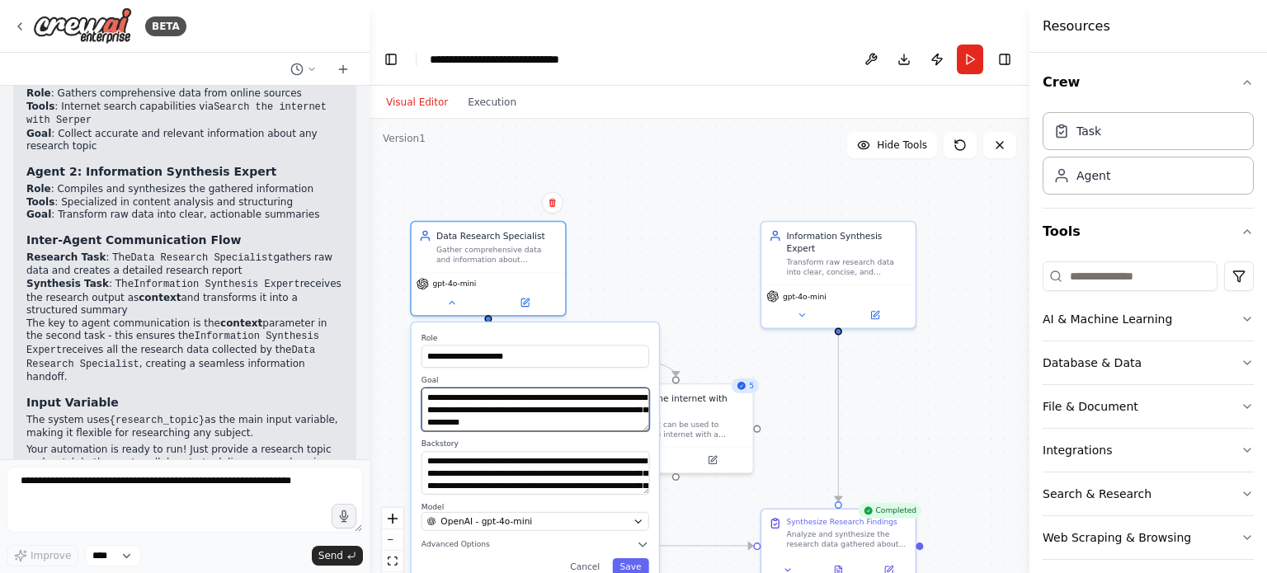
click at [634, 389] on textarea "**********" at bounding box center [536, 410] width 228 height 44
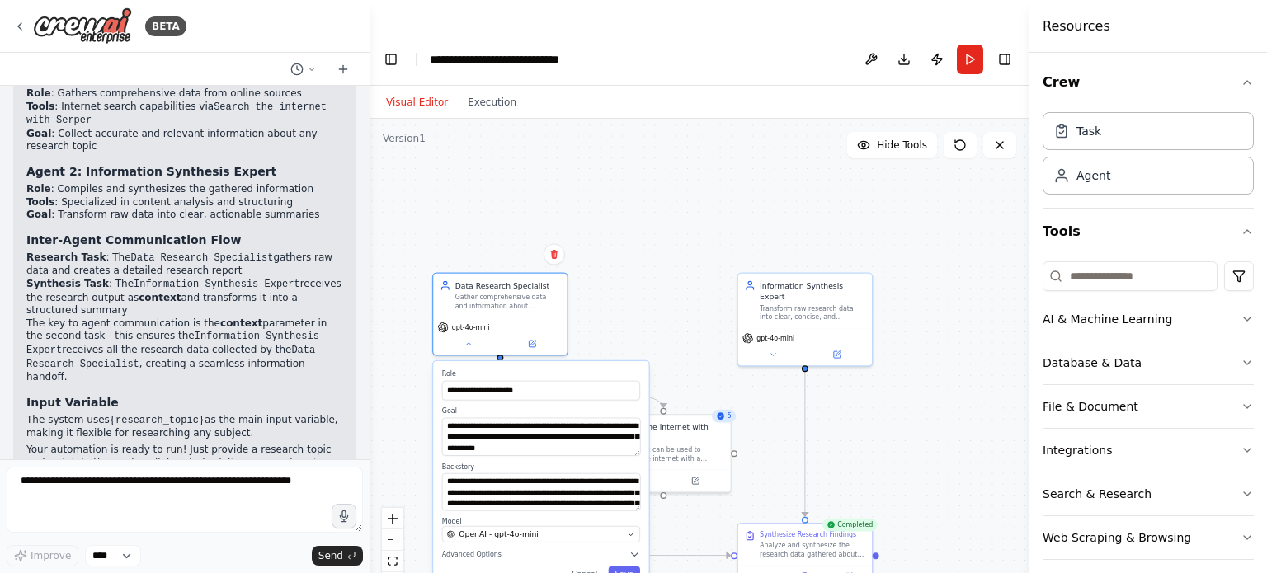
click at [643, 214] on div "**********" at bounding box center [700, 363] width 660 height 488
click at [840, 194] on div "**********" at bounding box center [700, 363] width 660 height 488
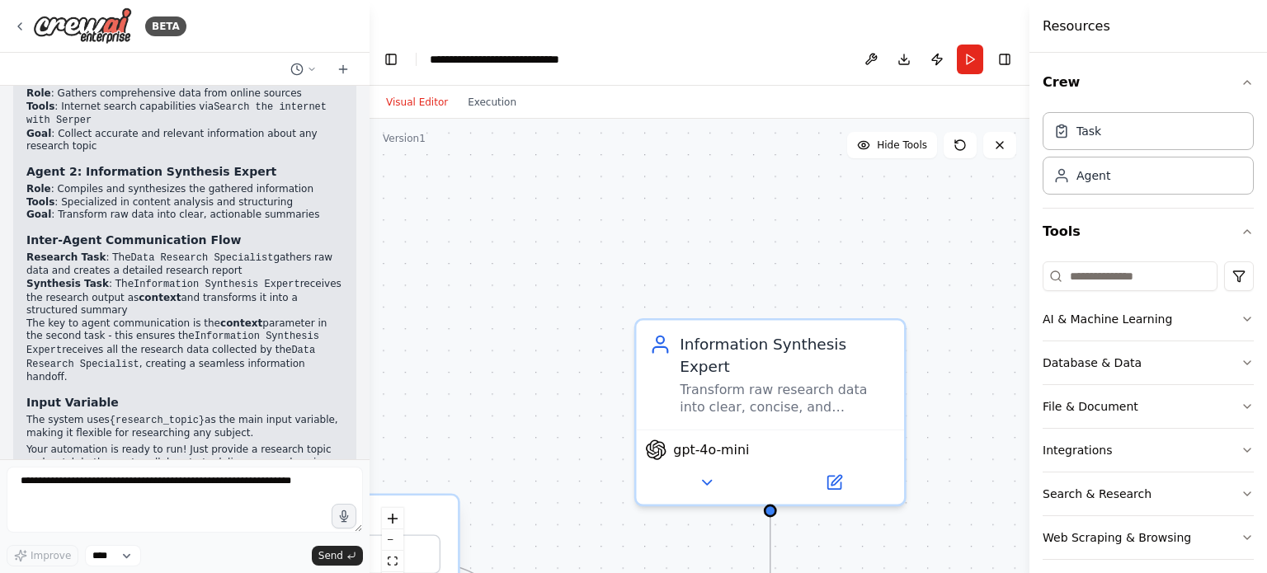
click at [559, 159] on div "**********" at bounding box center [700, 363] width 660 height 488
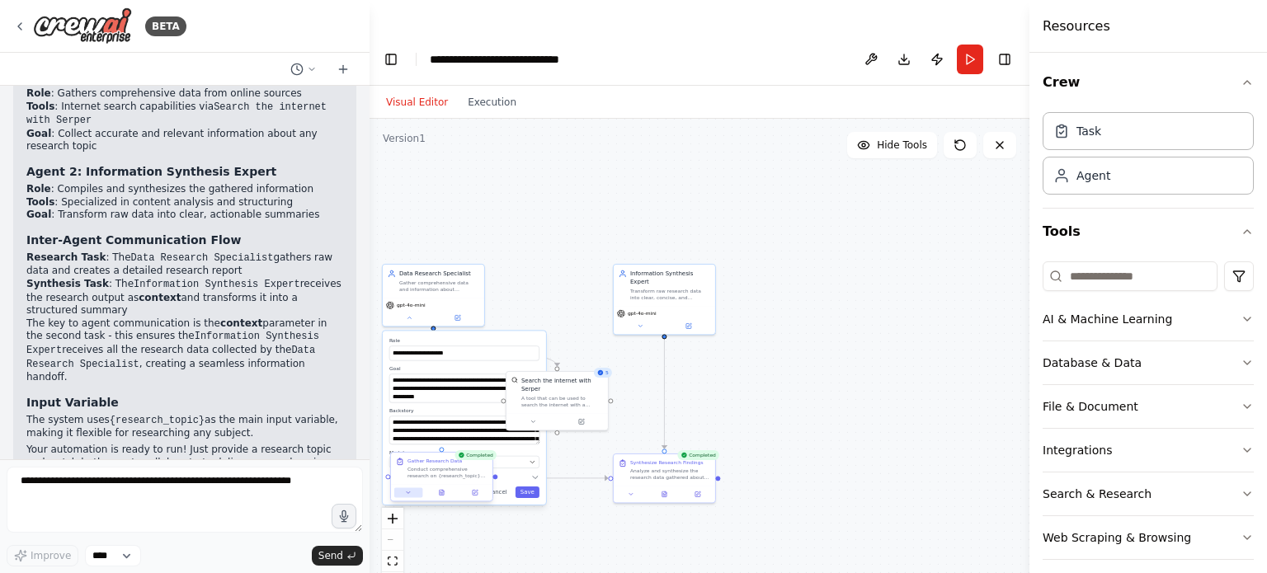
click at [408, 489] on icon at bounding box center [408, 492] width 7 height 7
click at [406, 488] on button at bounding box center [408, 493] width 28 height 10
click at [511, 174] on div "**********" at bounding box center [700, 363] width 660 height 488
click at [446, 278] on div "Gather comprehensive data and information about {research_topic} from various o…" at bounding box center [439, 284] width 80 height 13
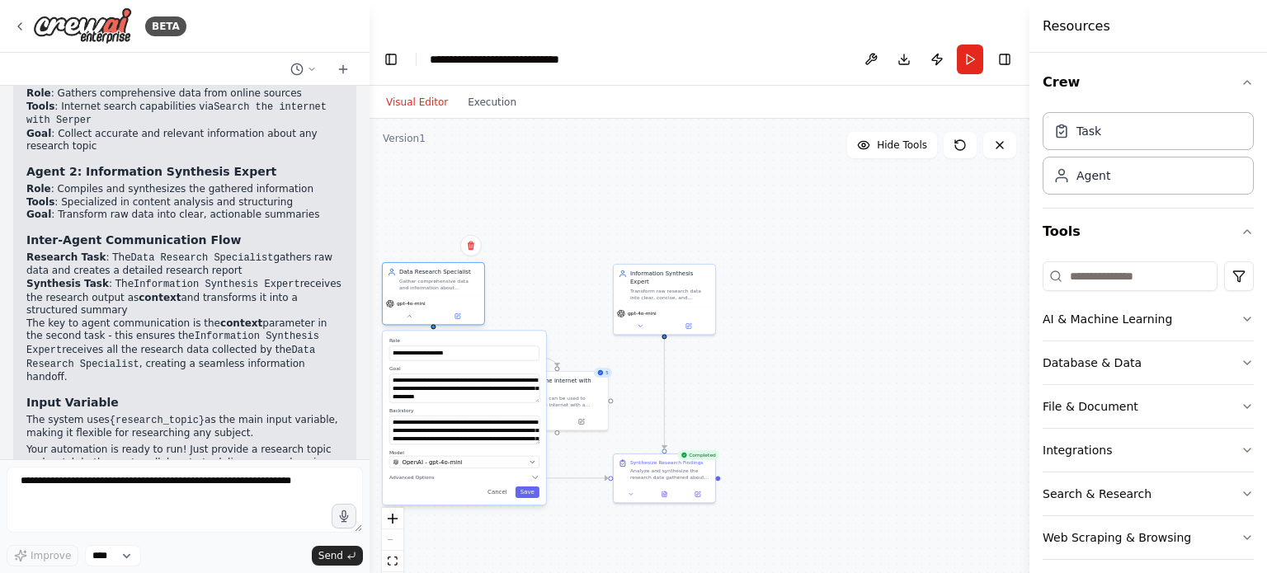
click at [446, 278] on div "Gather comprehensive data and information about {research_topic} from various o…" at bounding box center [439, 284] width 80 height 13
click at [506, 464] on div "**********" at bounding box center [464, 418] width 163 height 174
click at [502, 487] on button "Cancel" at bounding box center [498, 493] width 30 height 12
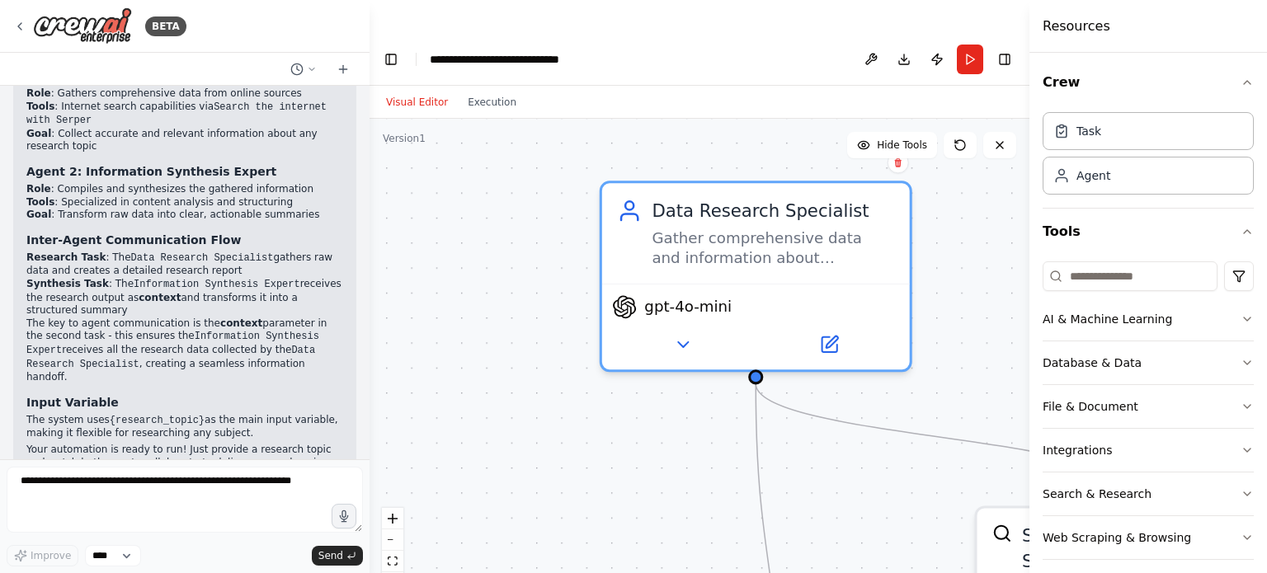
drag, startPoint x: 538, startPoint y: 255, endPoint x: 980, endPoint y: 247, distance: 442.3
click at [983, 248] on div ".deletable-edge-delete-btn { width: 20px; height: 20px; border: 0px solid #ffff…" at bounding box center [700, 363] width 660 height 488
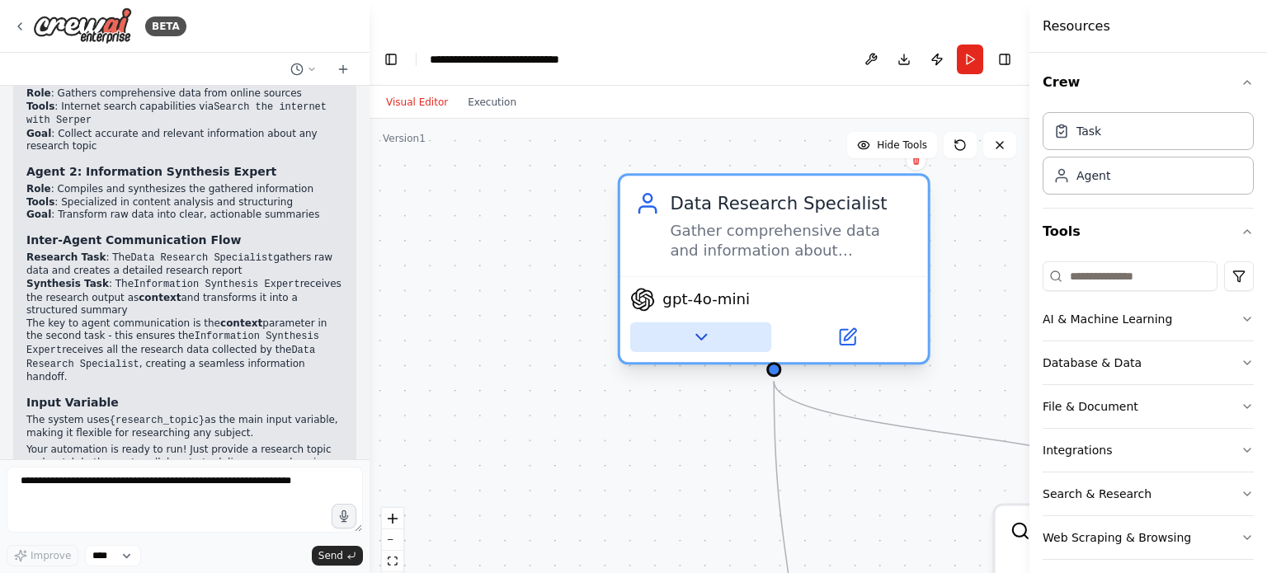
click at [698, 335] on icon at bounding box center [701, 337] width 10 height 5
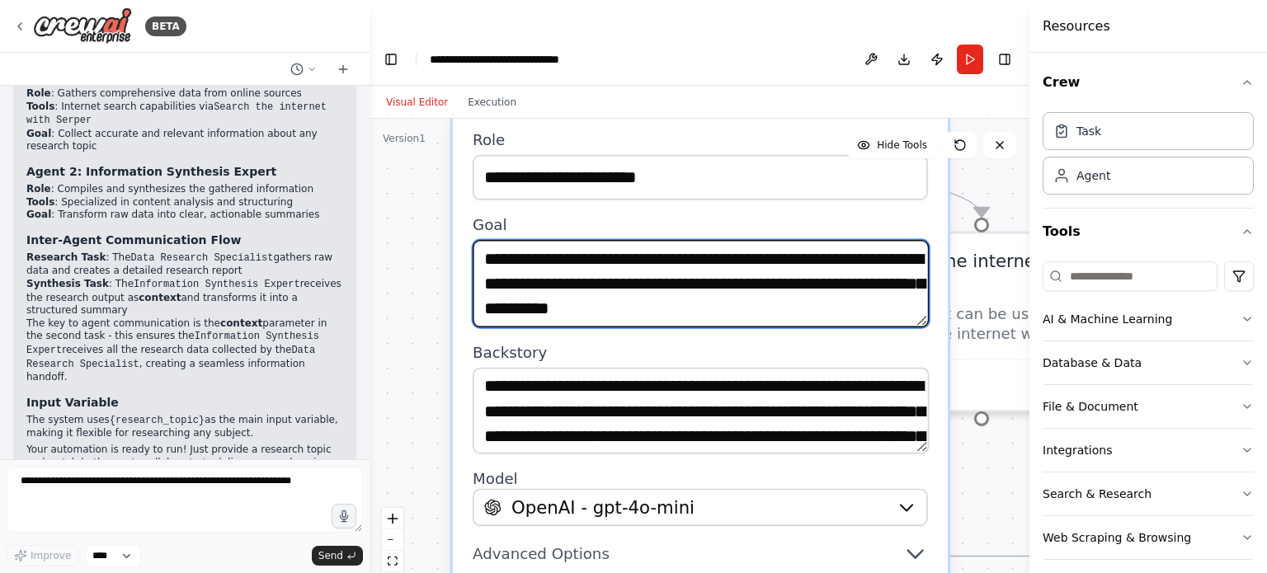
drag, startPoint x: 559, startPoint y: 322, endPoint x: 413, endPoint y: 48, distance: 310.0
click at [401, 49] on main "**********" at bounding box center [700, 319] width 660 height 573
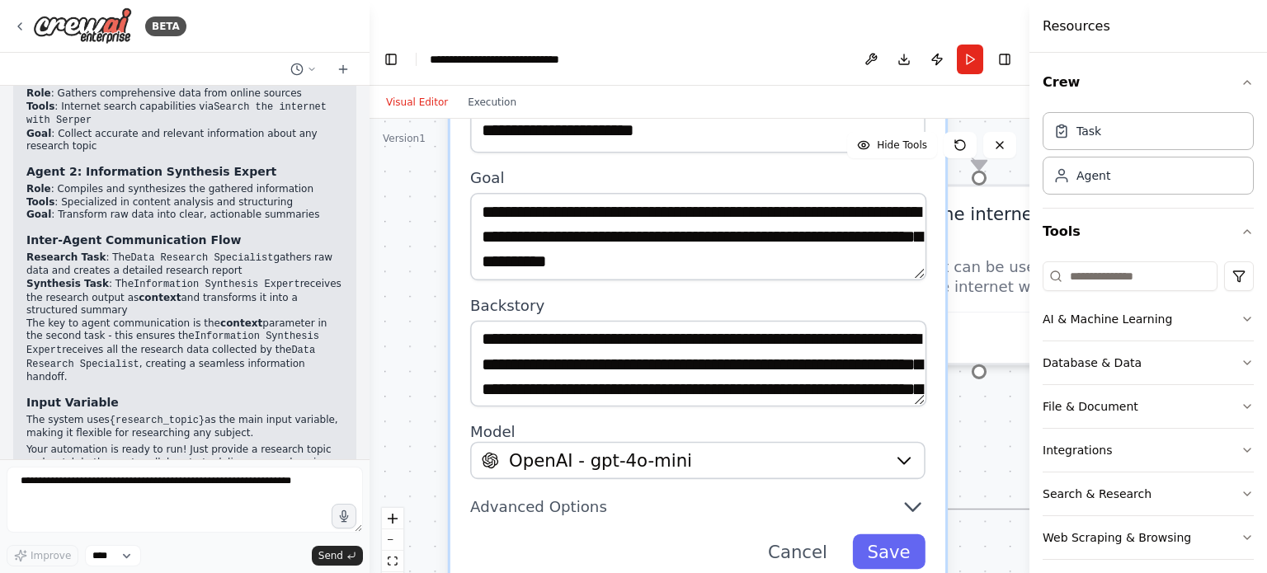
drag, startPoint x: 431, startPoint y: 197, endPoint x: 423, endPoint y: 157, distance: 41.1
click at [423, 157] on div "**********" at bounding box center [700, 363] width 660 height 488
click at [801, 535] on button "Cancel" at bounding box center [797, 552] width 89 height 35
click at [799, 535] on button "Cancel" at bounding box center [797, 552] width 89 height 35
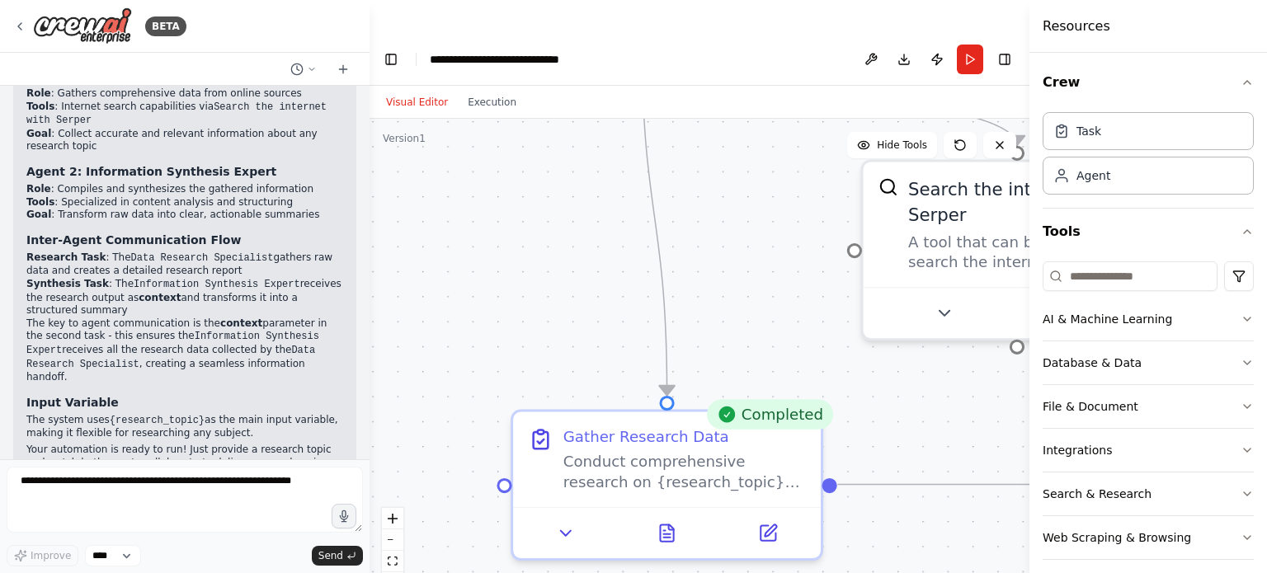
drag, startPoint x: 499, startPoint y: 200, endPoint x: 537, endPoint y: 176, distance: 45.3
click at [537, 176] on div ".deletable-edge-delete-btn { width: 20px; height: 20px; border: 0px solid #ffff…" at bounding box center [700, 363] width 660 height 488
drag, startPoint x: 583, startPoint y: 84, endPoint x: 538, endPoint y: 241, distance: 163.2
click at [551, 313] on div "Visual Editor Execution Version 1 Hide Tools .deletable-edge-delete-btn { width…" at bounding box center [700, 346] width 660 height 521
click at [544, 221] on div ".deletable-edge-delete-btn { width: 20px; height: 20px; border: 0px solid #ffff…" at bounding box center [700, 363] width 660 height 488
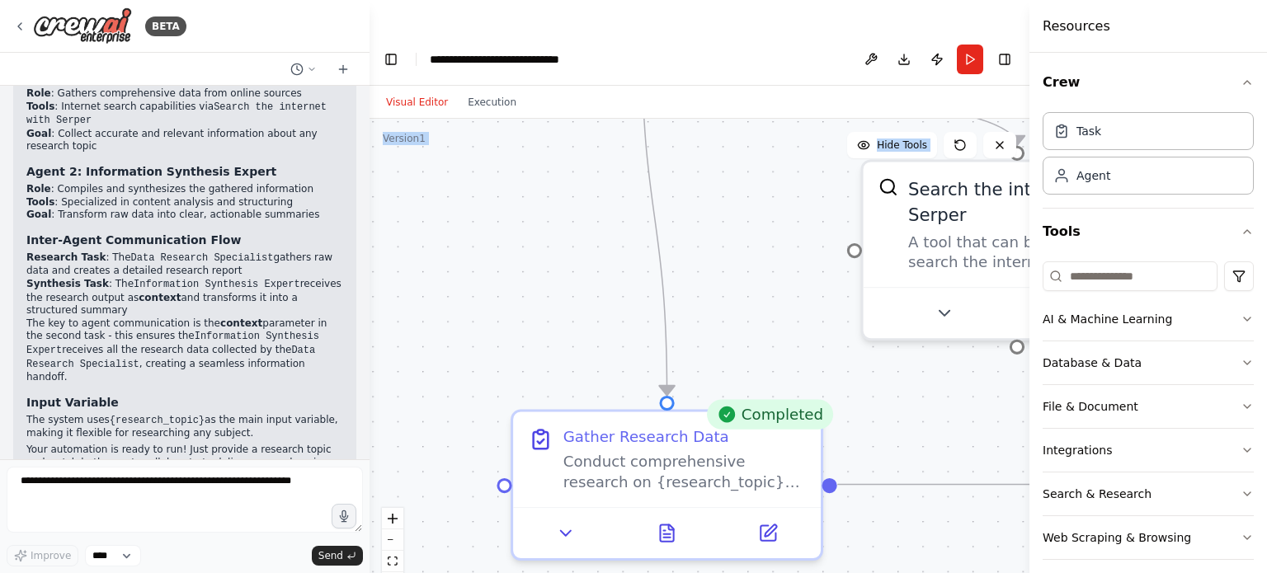
click at [511, 207] on div ".deletable-edge-delete-btn { width: 20px; height: 20px; border: 0px solid #ffff…" at bounding box center [700, 363] width 660 height 488
click at [534, 146] on div ".deletable-edge-delete-btn { width: 20px; height: 20px; border: 0px solid #ffff…" at bounding box center [700, 363] width 660 height 488
click at [534, 145] on div ".deletable-edge-delete-btn { width: 20px; height: 20px; border: 0px solid #ffff…" at bounding box center [700, 363] width 660 height 488
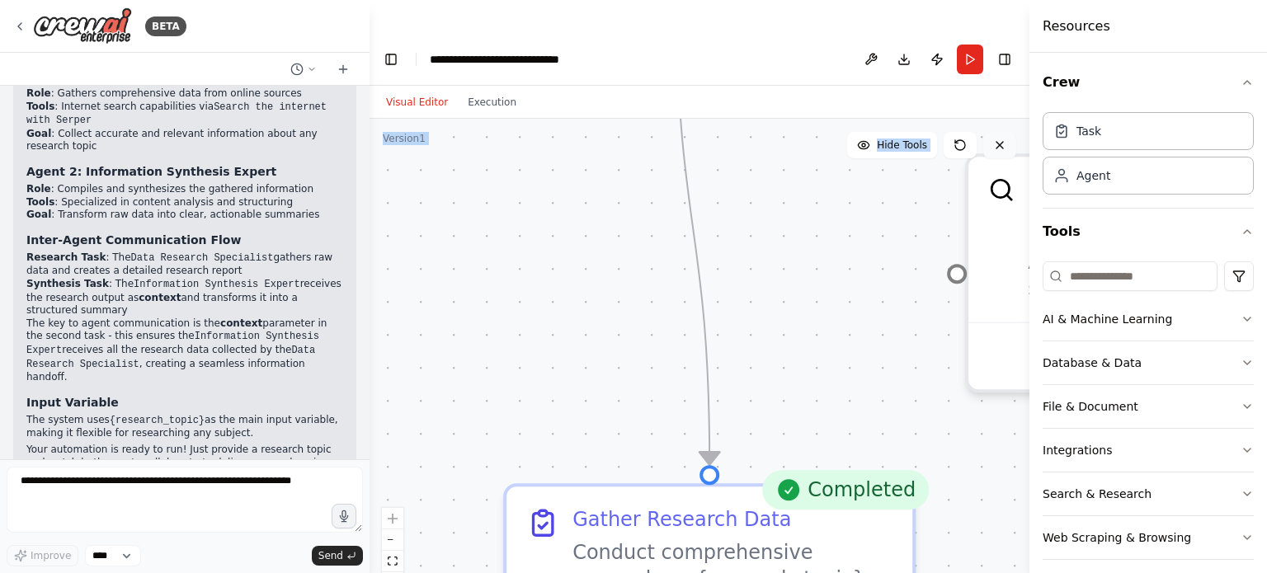
click at [1005, 139] on icon at bounding box center [999, 145] width 13 height 13
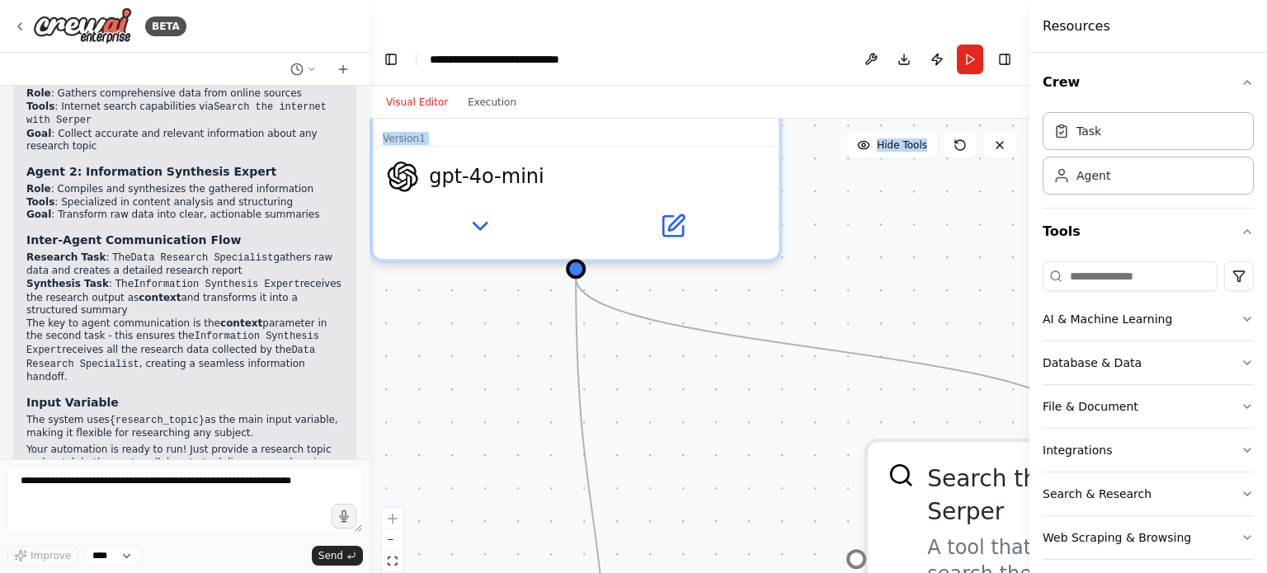
drag, startPoint x: 630, startPoint y: 200, endPoint x: 510, endPoint y: 499, distance: 322.8
click at [518, 507] on div ".deletable-edge-delete-btn { width: 20px; height: 20px; border: 0px solid #ffff…" at bounding box center [700, 363] width 660 height 488
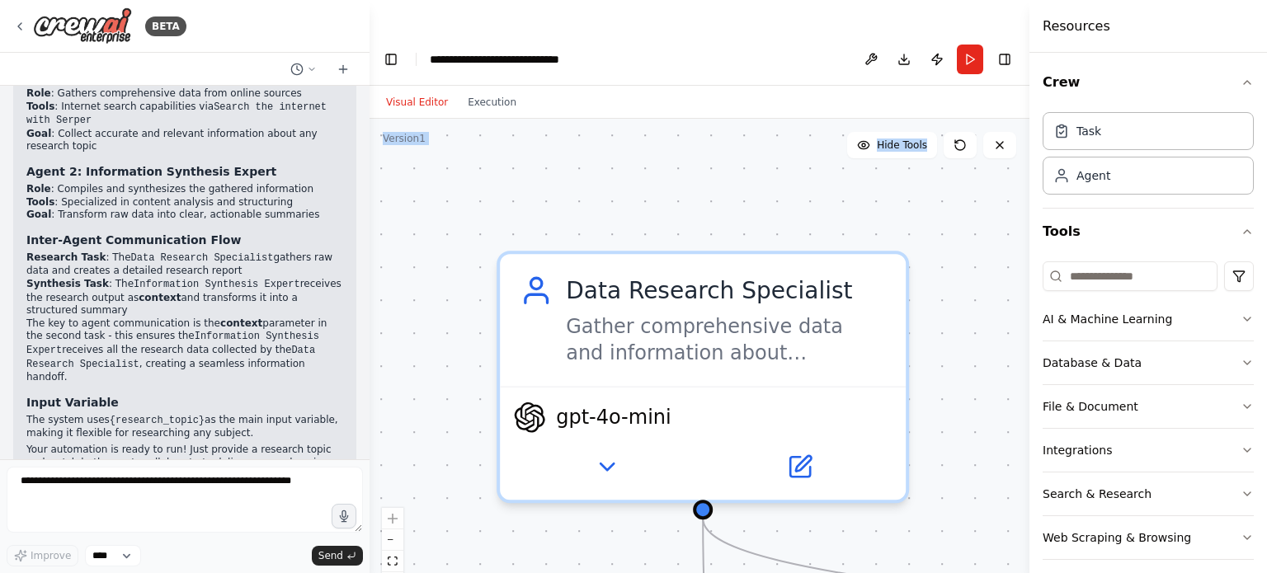
drag, startPoint x: 526, startPoint y: 336, endPoint x: 647, endPoint y: 511, distance: 213.5
click at [666, 548] on div ".deletable-edge-delete-btn { width: 20px; height: 20px; border: 0px solid #ffff…" at bounding box center [700, 363] width 660 height 488
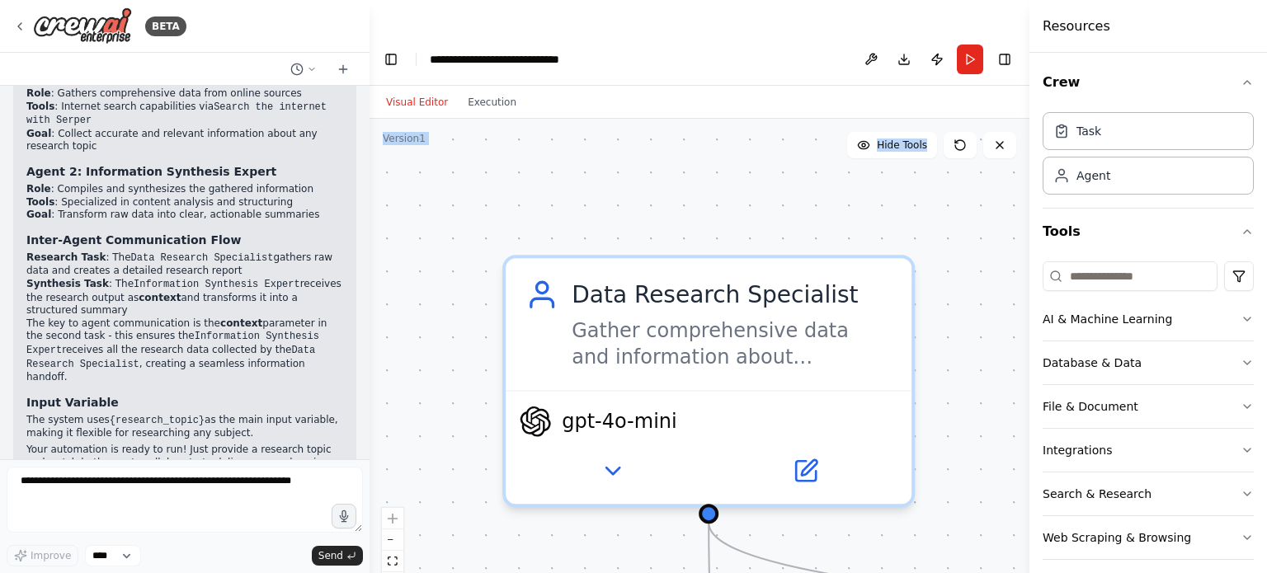
click at [496, 188] on div ".deletable-edge-delete-btn { width: 20px; height: 20px; border: 0px solid #ffff…" at bounding box center [700, 363] width 660 height 488
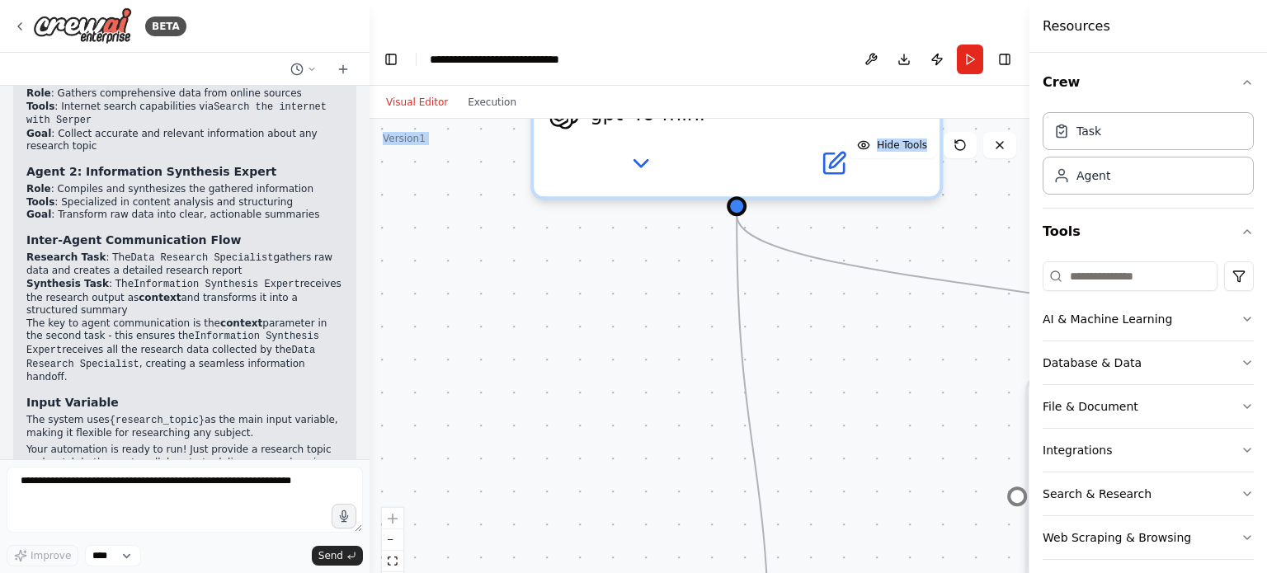
drag, startPoint x: 399, startPoint y: 371, endPoint x: 440, endPoint y: 37, distance: 336.6
click at [439, 39] on main "**********" at bounding box center [700, 319] width 660 height 573
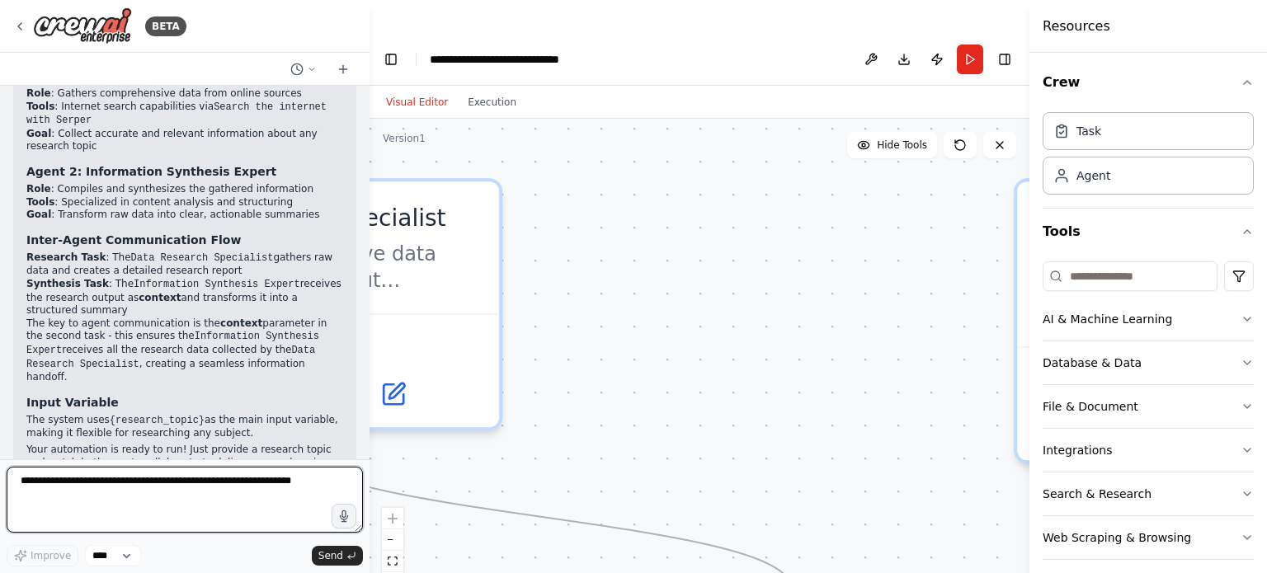
drag, startPoint x: 711, startPoint y: 356, endPoint x: 409, endPoint y: 489, distance: 330.2
click at [317, 573] on html "BETA Implement a two-agent system using CrewAI: (1) a researcher agent that gat…" at bounding box center [633, 303] width 1267 height 606
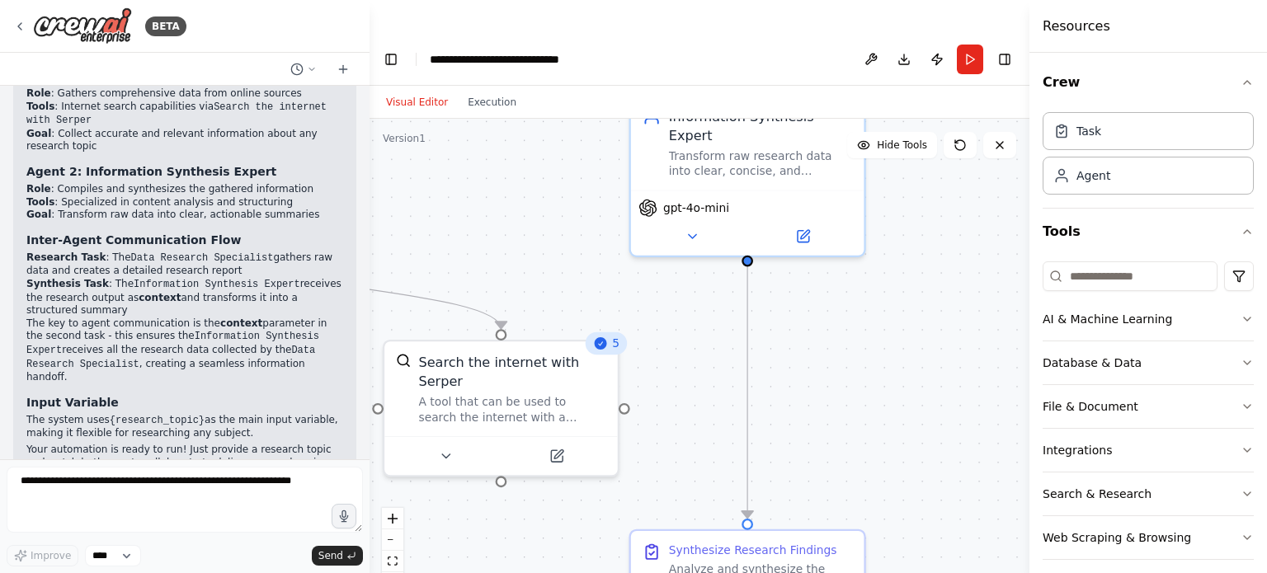
drag, startPoint x: 838, startPoint y: 234, endPoint x: 525, endPoint y: 167, distance: 320.5
click at [505, 143] on div ".deletable-edge-delete-btn { width: 20px; height: 20px; border: 0px solid #ffff…" at bounding box center [700, 363] width 660 height 488
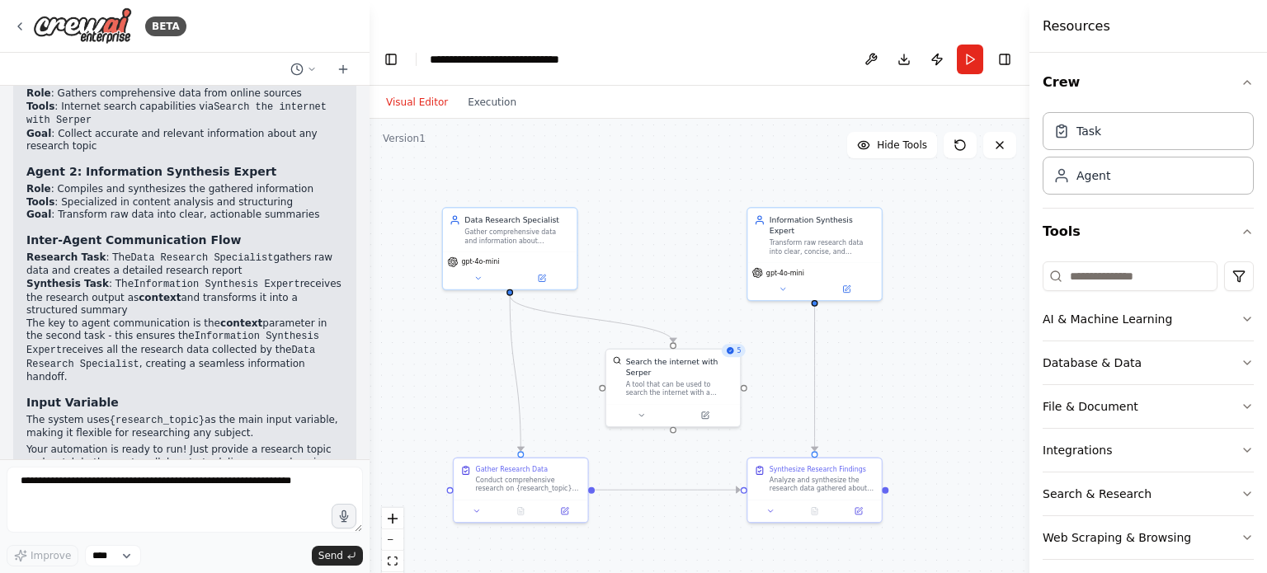
drag, startPoint x: 561, startPoint y: 179, endPoint x: 700, endPoint y: 222, distance: 145.9
click at [700, 223] on div ".deletable-edge-delete-btn { width: 20px; height: 20px; border: 0px solid #ffff…" at bounding box center [700, 363] width 660 height 488
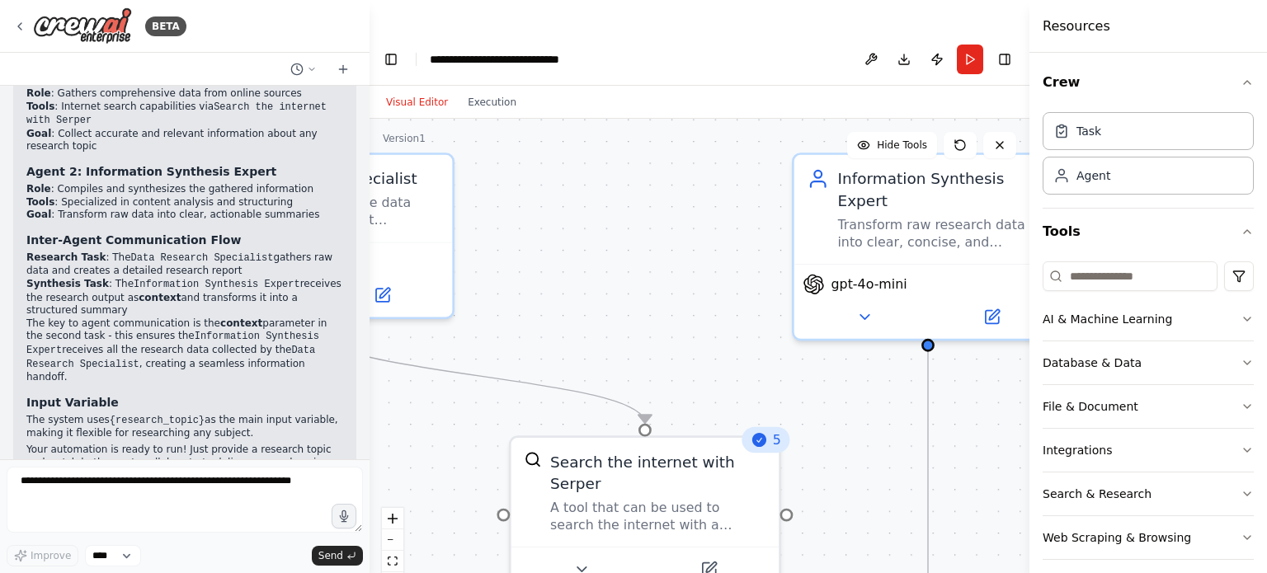
drag, startPoint x: 694, startPoint y: 220, endPoint x: 693, endPoint y: 232, distance: 11.6
click at [693, 232] on div ".deletable-edge-delete-btn { width: 20px; height: 20px; border: 0px solid #ffff…" at bounding box center [700, 363] width 660 height 488
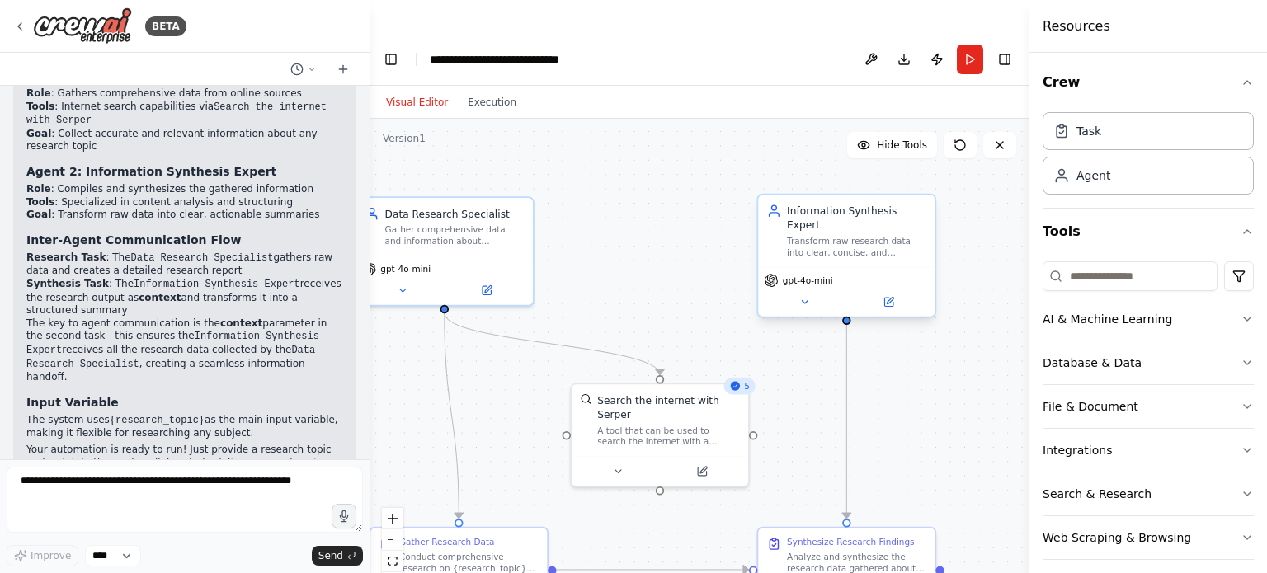
click at [818, 235] on div "Transform raw research data into clear, concise, and actionable summaries about…" at bounding box center [856, 246] width 139 height 23
click at [807, 296] on icon at bounding box center [805, 302] width 12 height 12
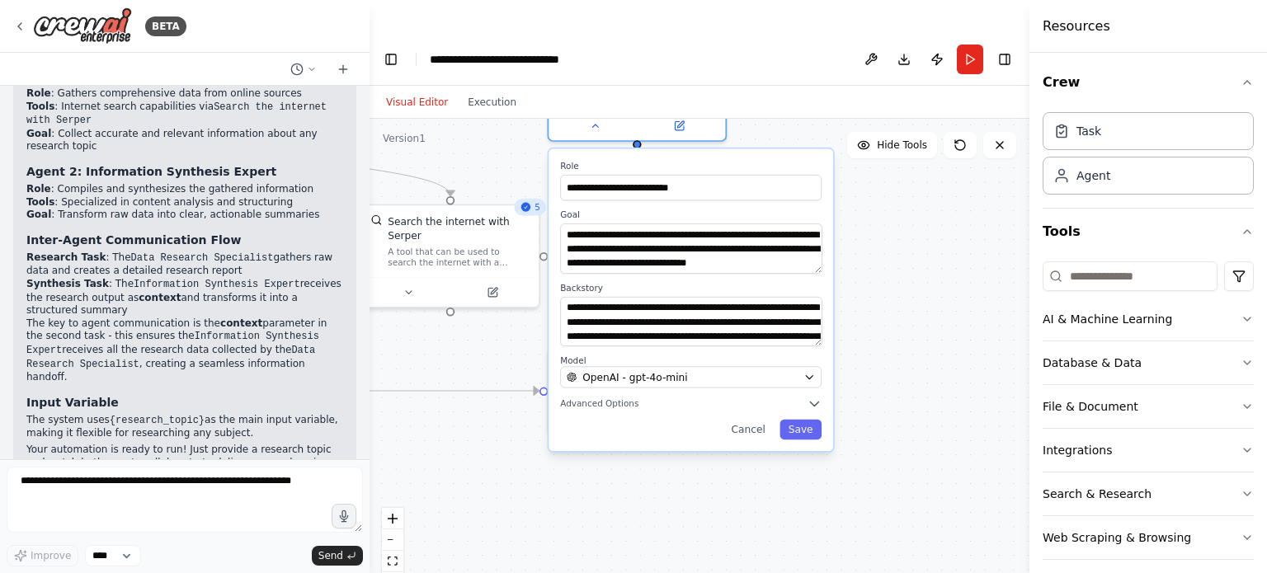
drag, startPoint x: 680, startPoint y: 289, endPoint x: 466, endPoint y: 137, distance: 262.1
click at [466, 137] on div ".deletable-edge-delete-btn { width: 20px; height: 20px; border: 0px solid #ffff…" at bounding box center [700, 363] width 660 height 488
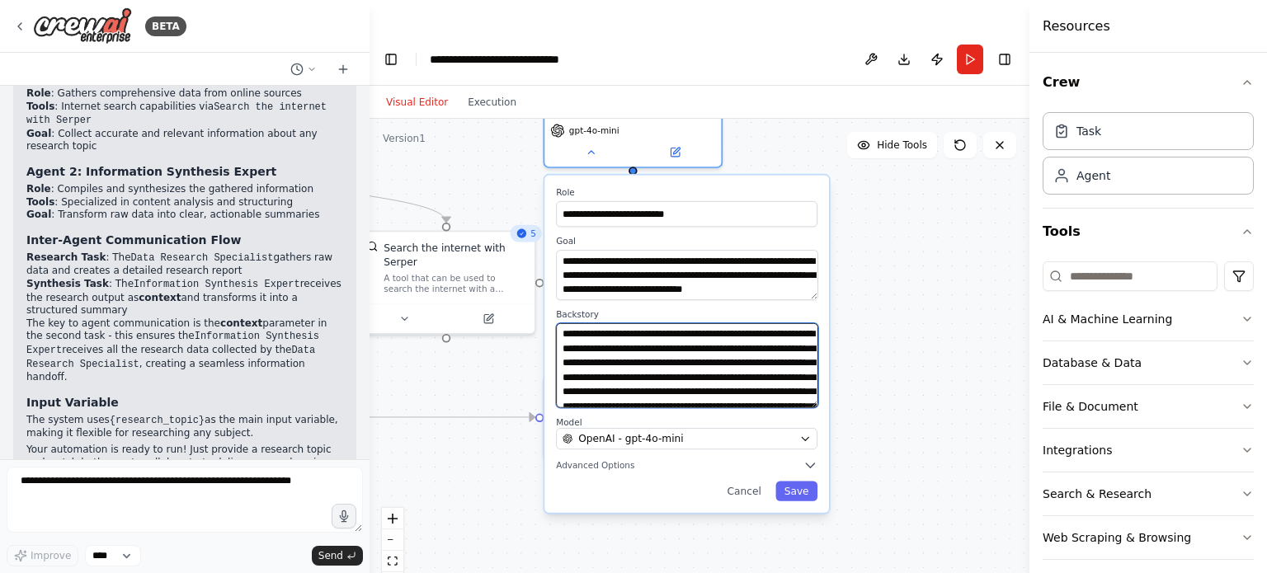
drag, startPoint x: 814, startPoint y: 322, endPoint x: 817, endPoint y: 356, distance: 33.9
click at [817, 356] on textarea "**********" at bounding box center [687, 365] width 262 height 85
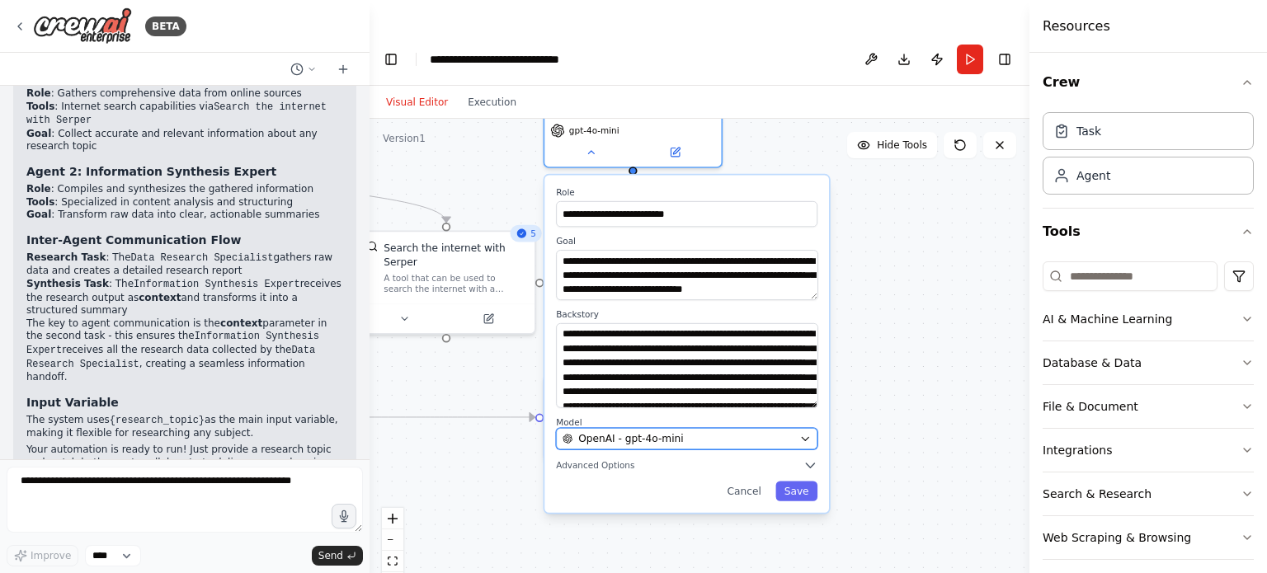
click at [792, 431] on div "OpenAI - gpt-4o-mini" at bounding box center [678, 438] width 231 height 14
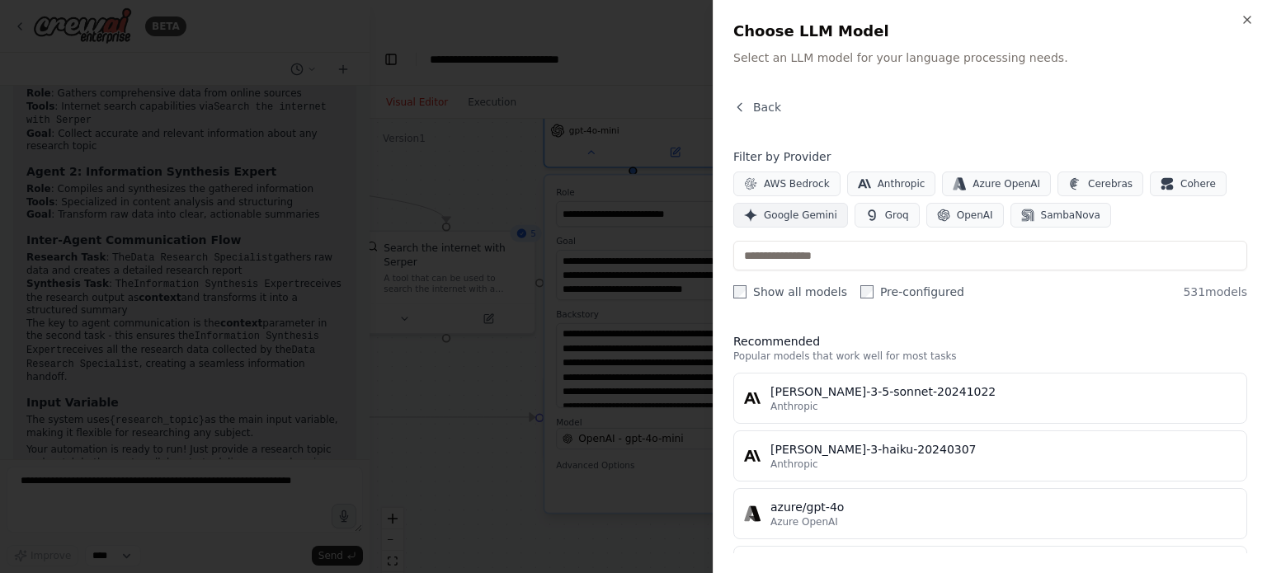
click at [745, 106] on icon "button" at bounding box center [739, 107] width 13 height 13
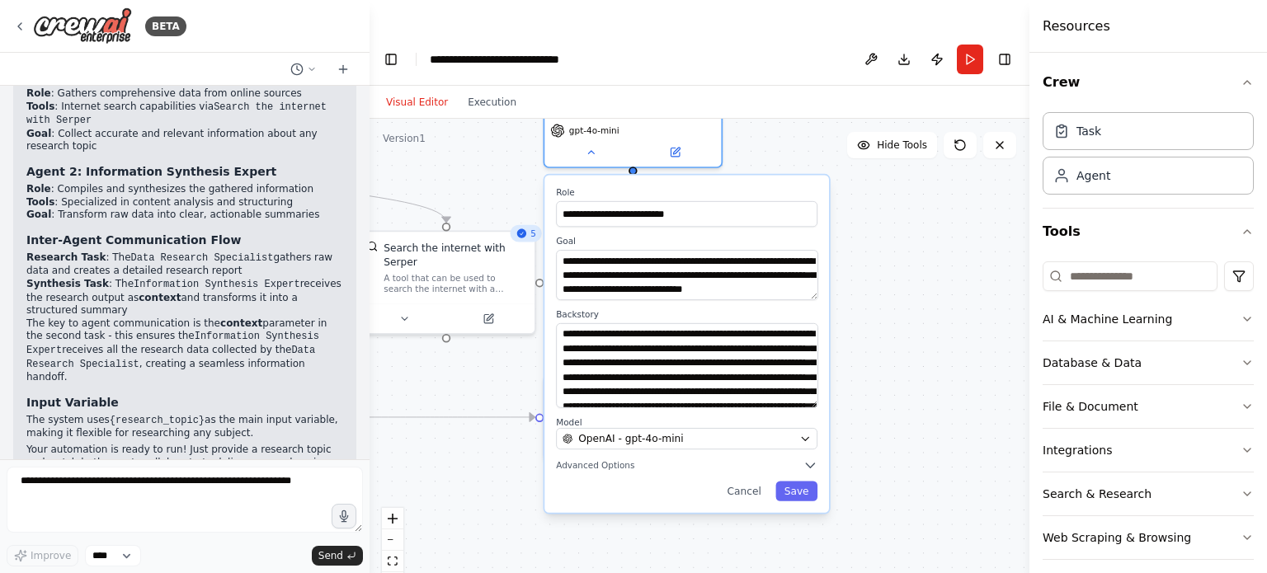
click at [898, 263] on div ".deletable-edge-delete-btn { width: 20px; height: 20px; border: 0px solid #ffff…" at bounding box center [700, 363] width 660 height 488
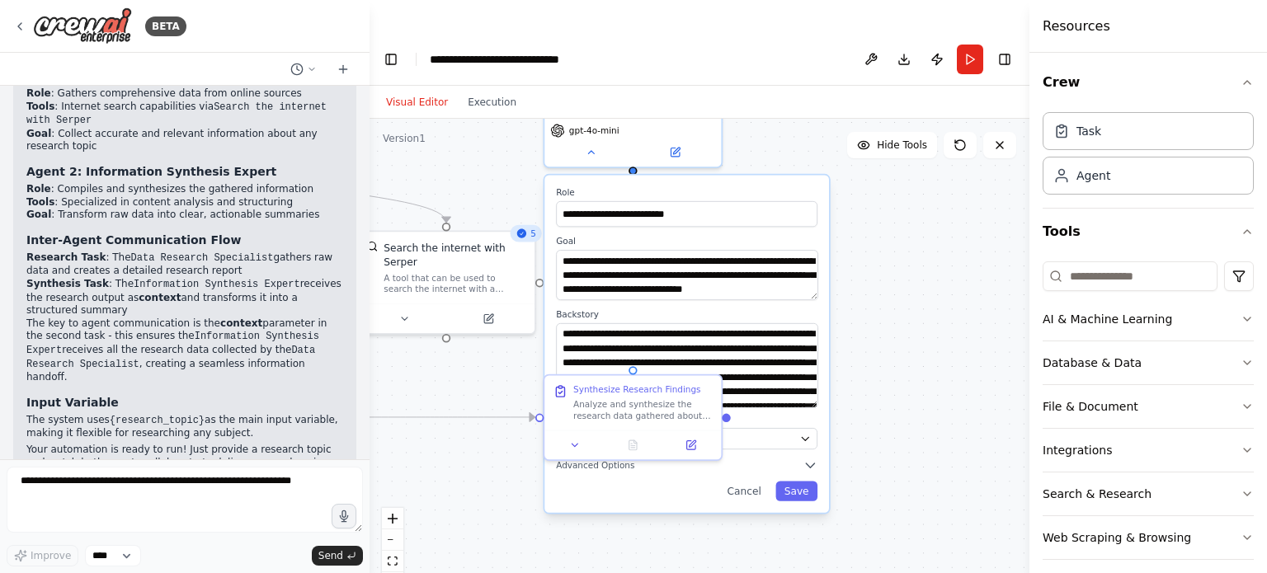
click at [637, 505] on div ".deletable-edge-delete-btn { width: 20px; height: 20px; border: 0px solid #ffff…" at bounding box center [700, 363] width 660 height 488
click at [574, 436] on icon at bounding box center [575, 442] width 12 height 12
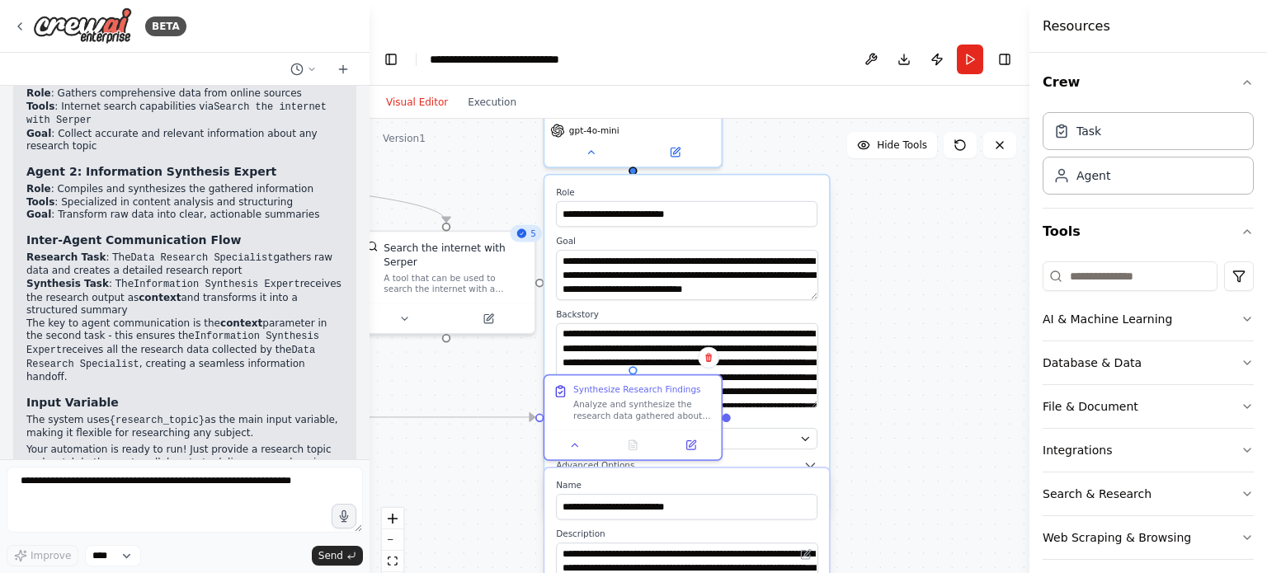
drag, startPoint x: 1028, startPoint y: 356, endPoint x: 947, endPoint y: 370, distance: 82.1
click at [1027, 356] on button "Toggle Sidebar" at bounding box center [1029, 286] width 13 height 573
click at [573, 436] on icon at bounding box center [575, 442] width 12 height 12
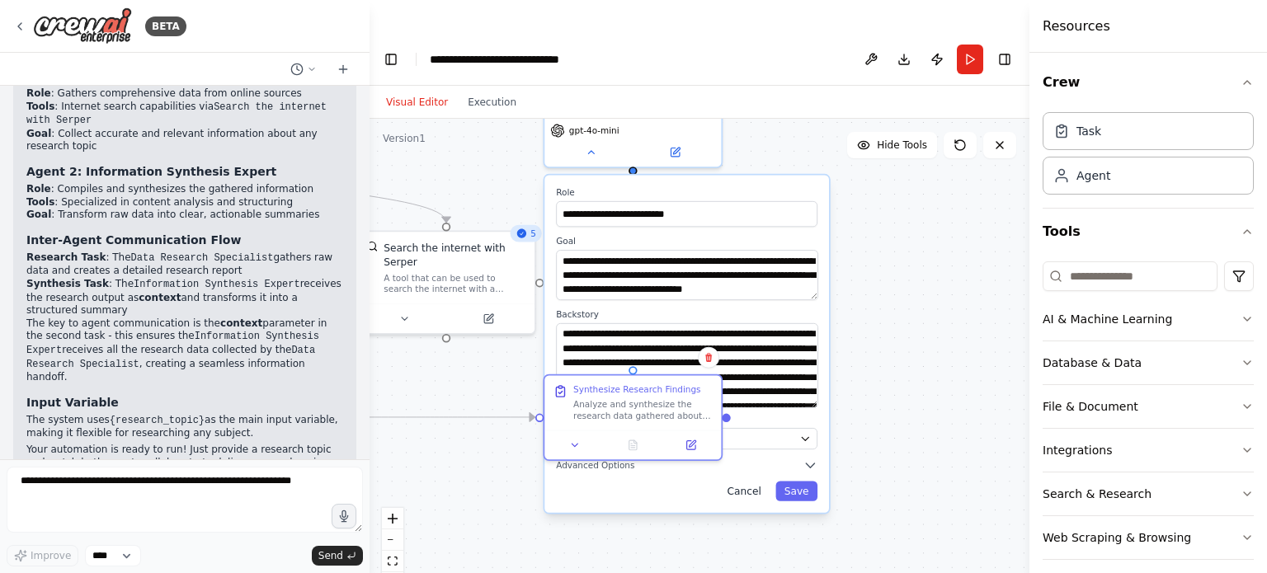
click at [745, 481] on button "Cancel" at bounding box center [744, 491] width 51 height 20
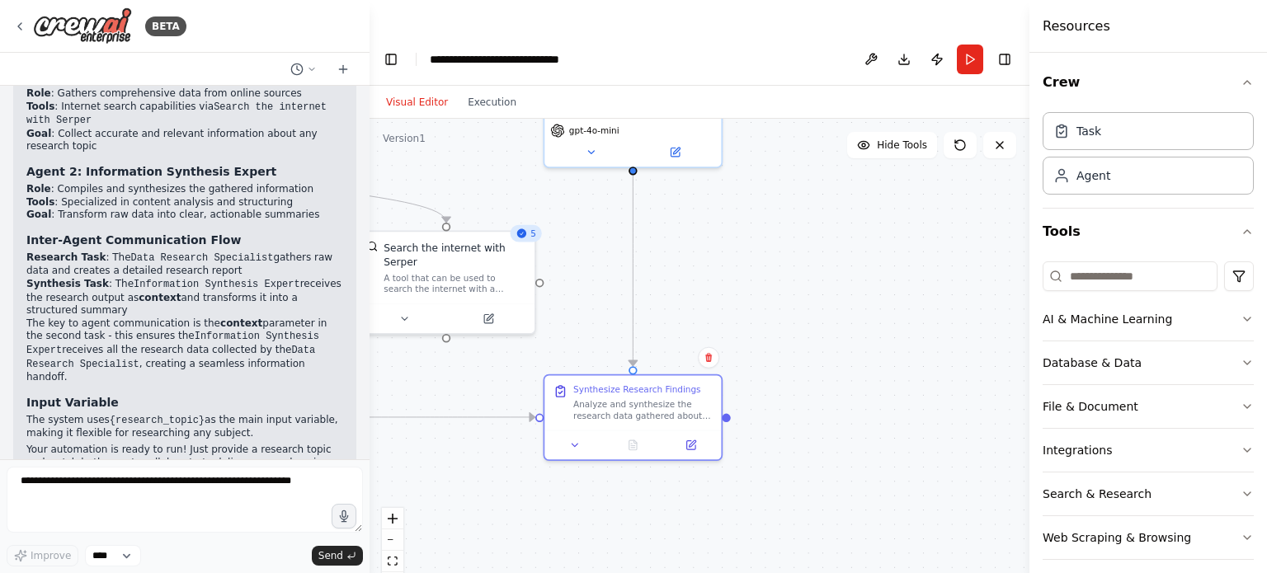
click at [700, 161] on div ".deletable-edge-delete-btn { width: 20px; height: 20px; border: 0px solid #ffff…" at bounding box center [700, 363] width 660 height 488
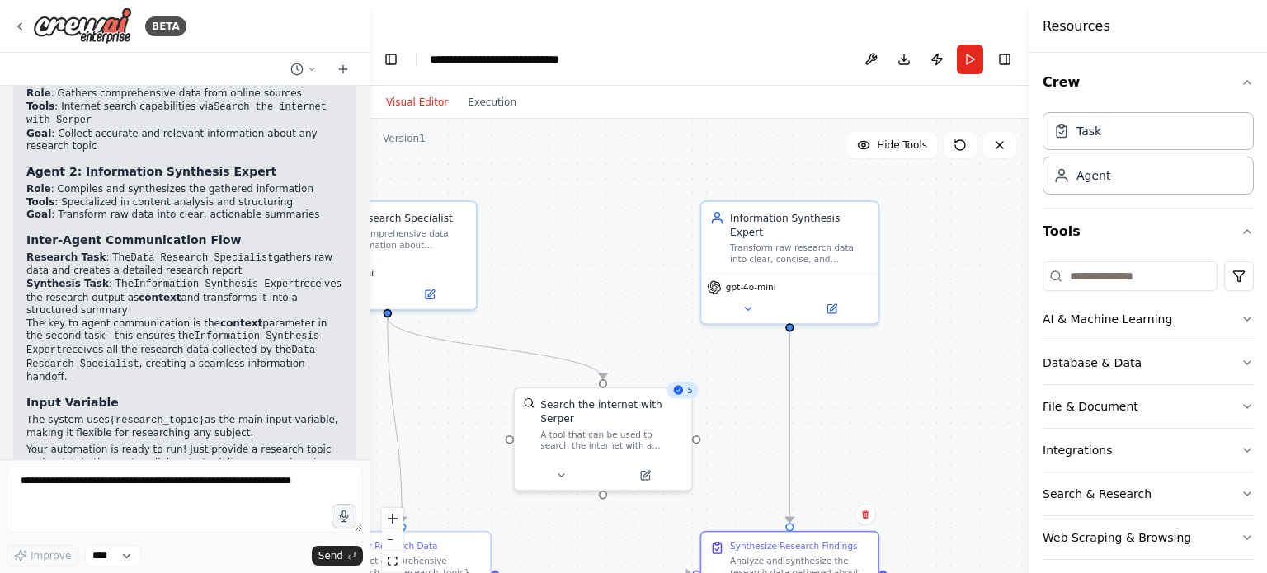
drag, startPoint x: 729, startPoint y: 275, endPoint x: 822, endPoint y: 346, distance: 117.0
click at [888, 425] on div ".deletable-edge-delete-btn { width: 20px; height: 20px; border: 0px solid #ffff…" at bounding box center [700, 363] width 660 height 488
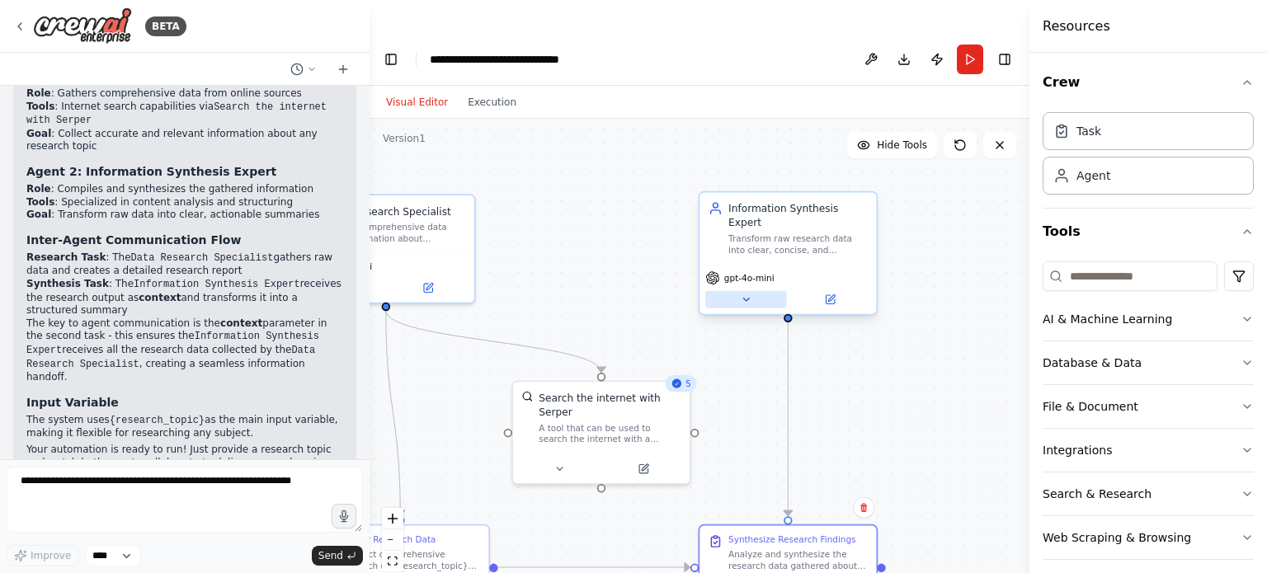
click at [747, 294] on icon at bounding box center [746, 300] width 12 height 12
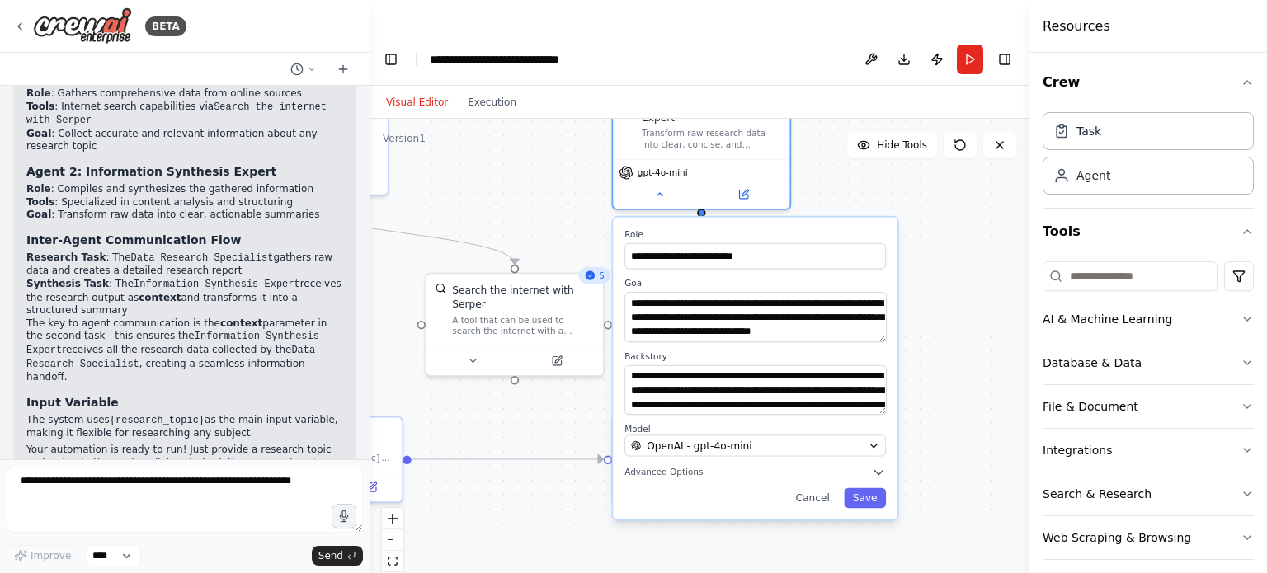
drag, startPoint x: 916, startPoint y: 219, endPoint x: 853, endPoint y: 178, distance: 74.6
click at [837, 120] on div ".deletable-edge-delete-btn { width: 20px; height: 20px; border: 0px solid #ffff…" at bounding box center [700, 363] width 660 height 488
click at [822, 488] on button "Cancel" at bounding box center [813, 498] width 51 height 20
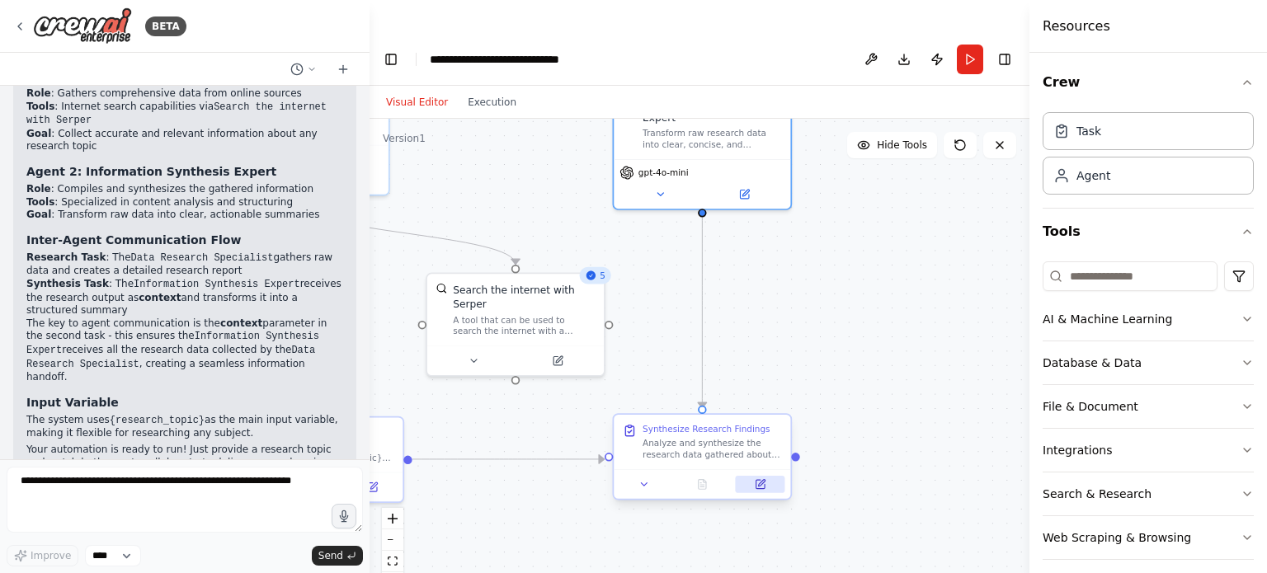
click at [766, 476] on button at bounding box center [760, 484] width 49 height 17
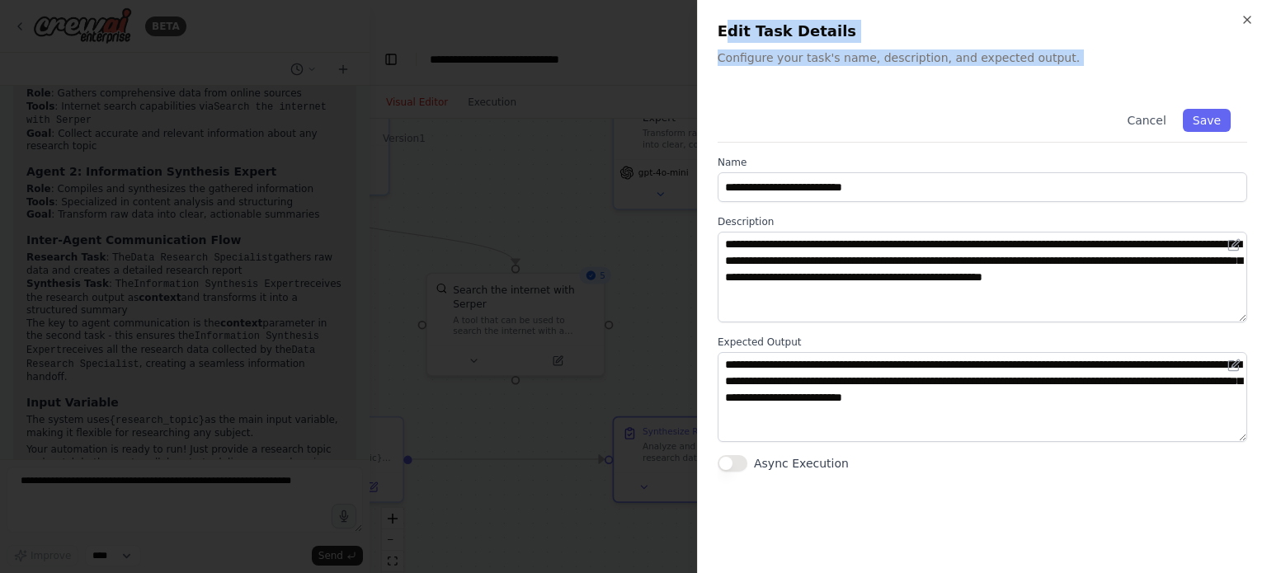
drag, startPoint x: 799, startPoint y: 39, endPoint x: 899, endPoint y: 116, distance: 127.1
click at [900, 105] on div "**********" at bounding box center [982, 286] width 570 height 573
drag, startPoint x: 890, startPoint y: 117, endPoint x: 884, endPoint y: 125, distance: 9.4
click at [889, 119] on div "Cancel Save" at bounding box center [983, 117] width 530 height 50
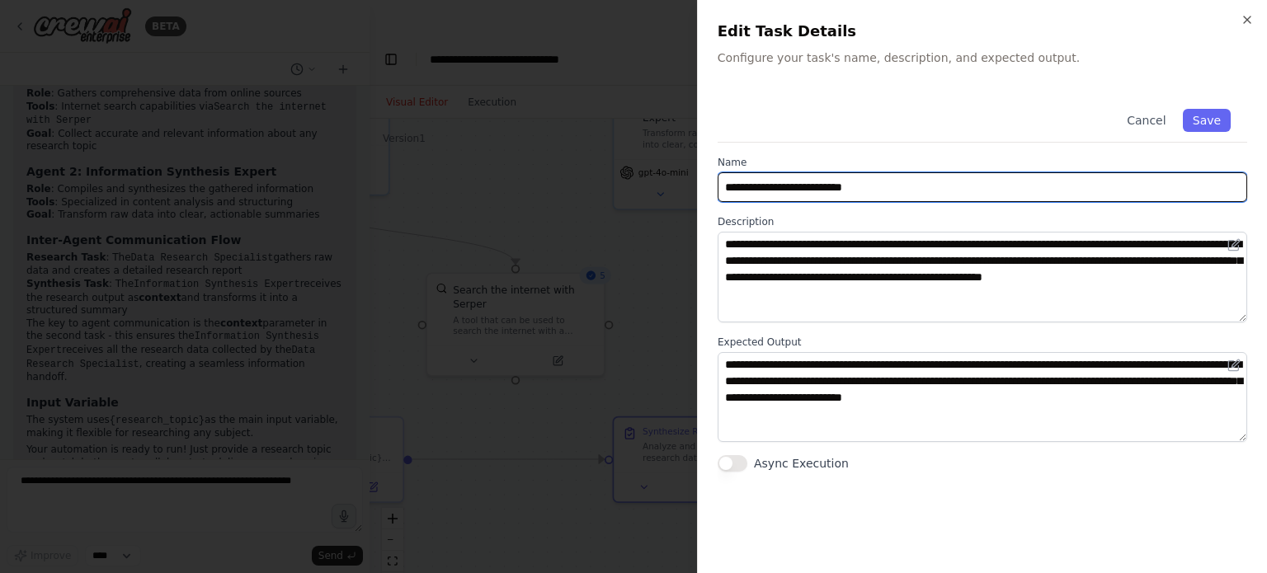
click at [837, 191] on input "**********" at bounding box center [983, 187] width 530 height 30
click at [883, 194] on input "**********" at bounding box center [983, 187] width 530 height 30
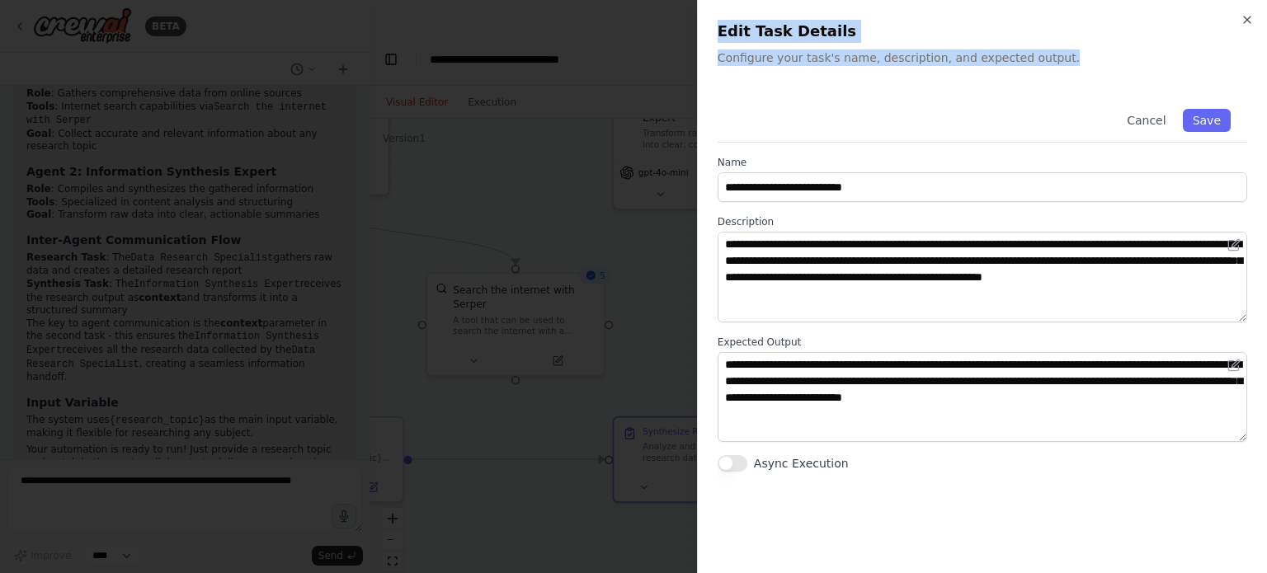
drag, startPoint x: 708, startPoint y: 31, endPoint x: 1043, endPoint y: 61, distance: 336.3
click at [1042, 61] on div "**********" at bounding box center [982, 286] width 570 height 573
click at [898, 78] on div "**********" at bounding box center [982, 286] width 570 height 573
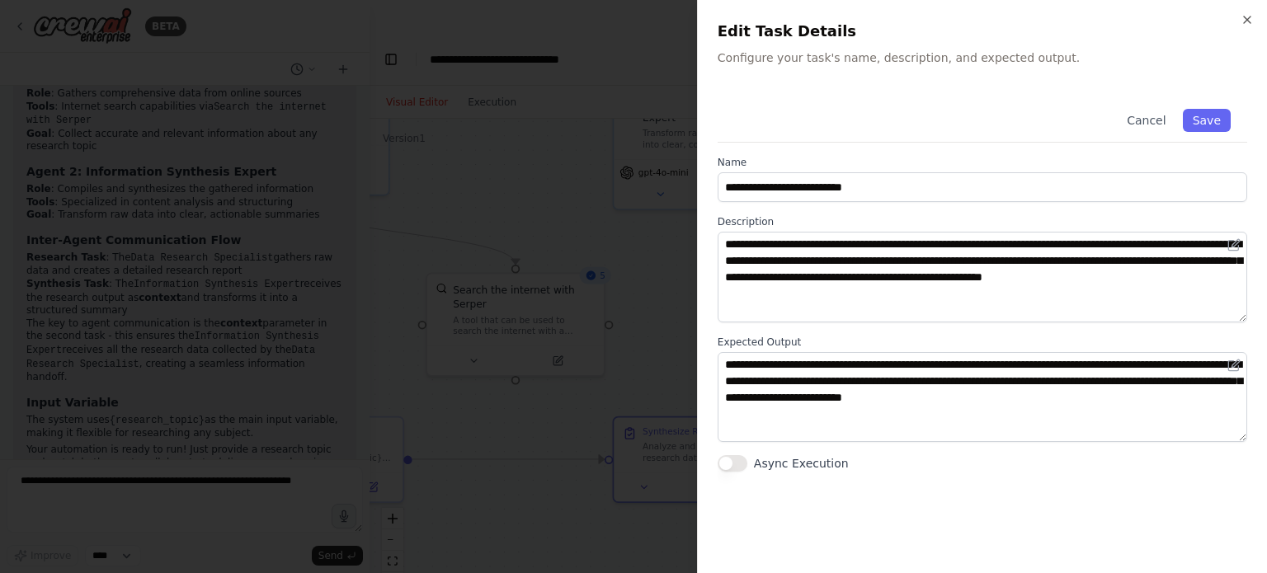
drag, startPoint x: 725, startPoint y: 187, endPoint x: 914, endPoint y: 200, distance: 189.3
click at [914, 194] on div "**********" at bounding box center [982, 286] width 570 height 573
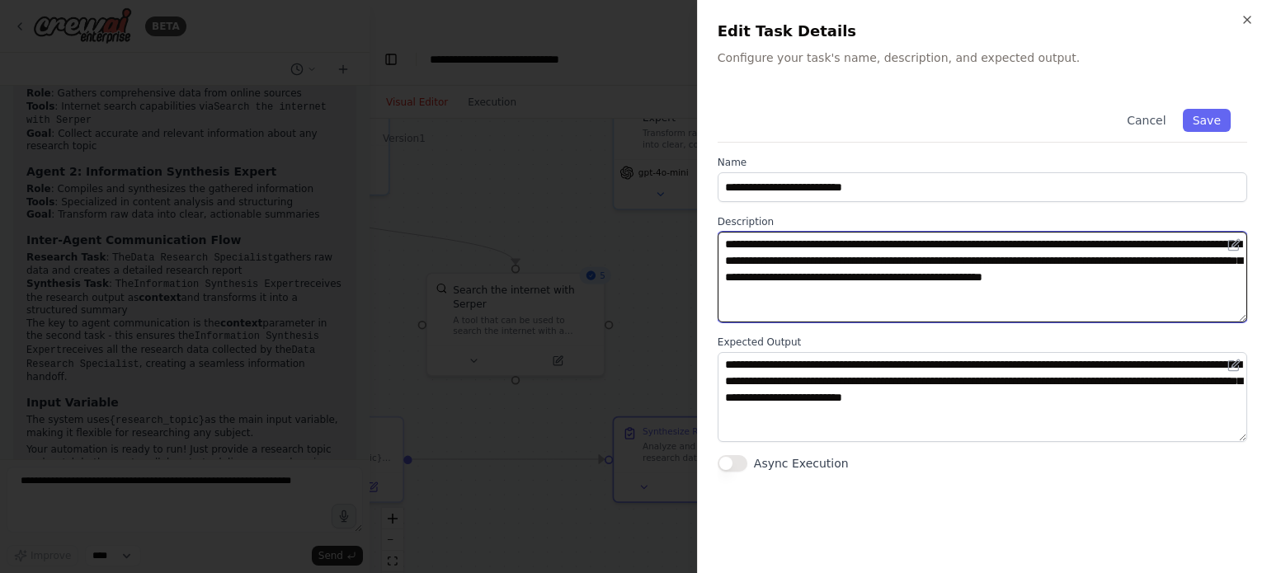
drag, startPoint x: 727, startPoint y: 247, endPoint x: 874, endPoint y: 329, distance: 169.2
click at [872, 328] on div "**********" at bounding box center [983, 281] width 530 height 379
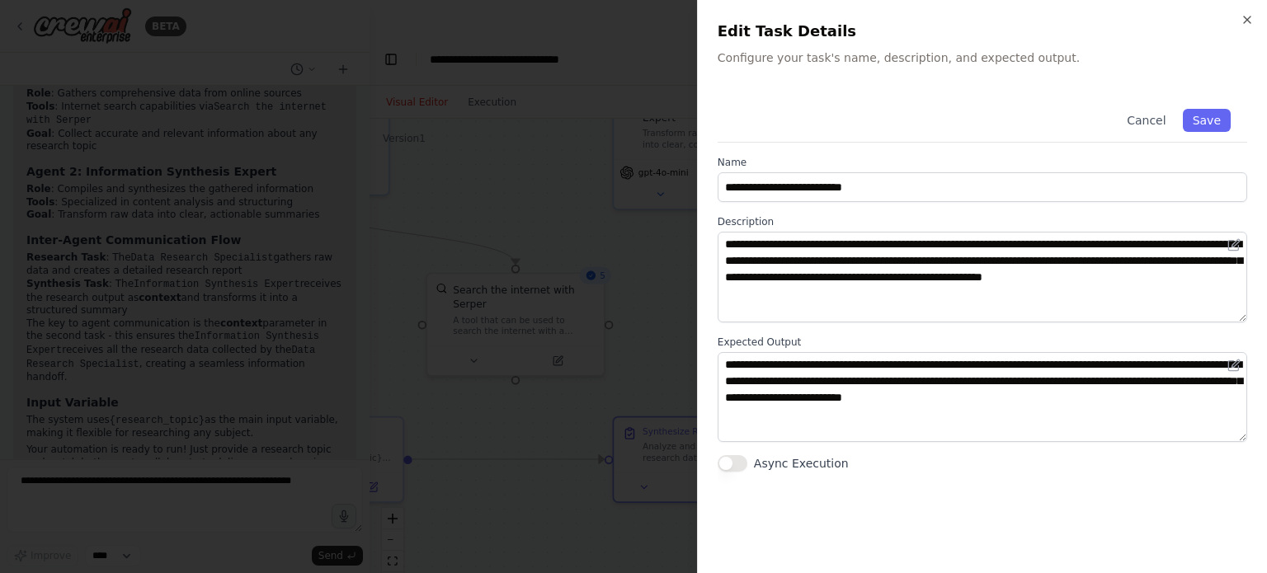
drag, startPoint x: 874, startPoint y: 333, endPoint x: 877, endPoint y: 374, distance: 40.5
click at [875, 341] on div "**********" at bounding box center [983, 281] width 530 height 379
click at [1249, 19] on icon "button" at bounding box center [1247, 19] width 13 height 13
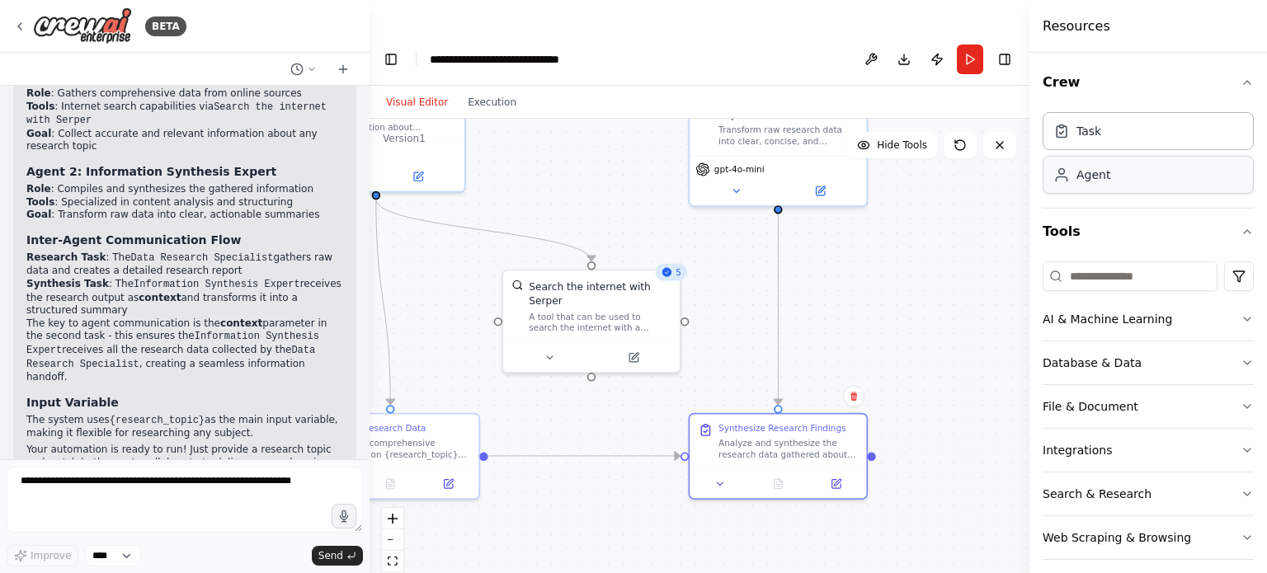
drag, startPoint x: 892, startPoint y: 207, endPoint x: 1142, endPoint y: 191, distance: 250.5
click at [1142, 191] on div "BETA Implement a two-agent system using CrewAI: (1) a researcher agent that gat…" at bounding box center [633, 319] width 1267 height 573
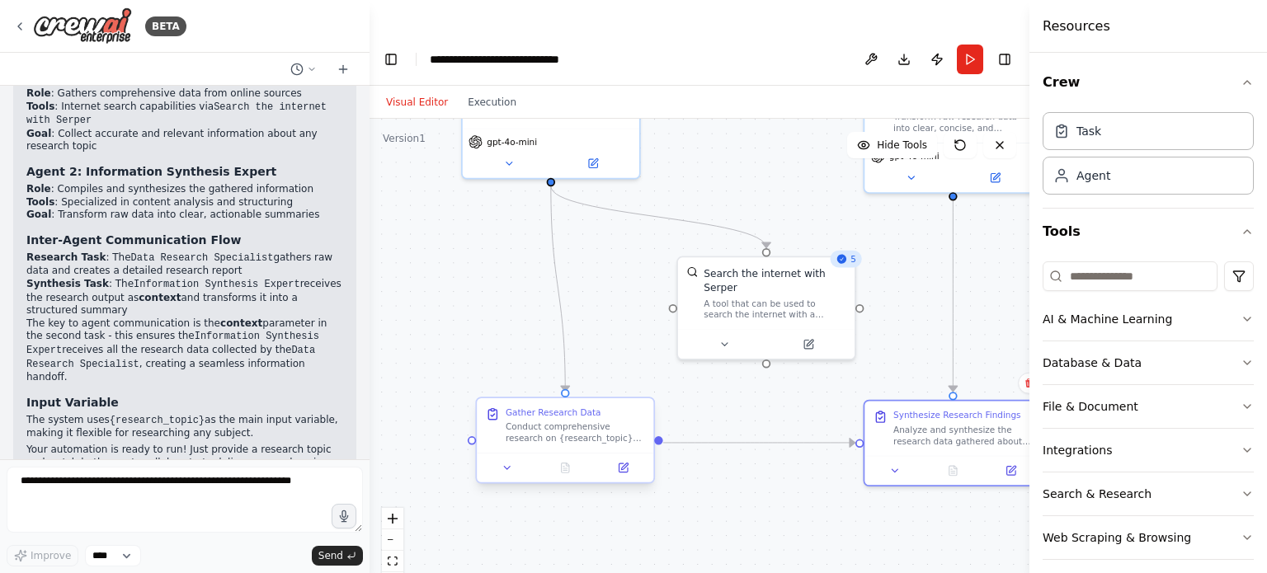
click at [588, 422] on div "Conduct comprehensive research on {research_topic} by searching multiple online…" at bounding box center [575, 433] width 139 height 23
click at [559, 422] on div "Conduct comprehensive research on {research_topic} by searching multiple online…" at bounding box center [575, 433] width 139 height 23
click at [497, 460] on button at bounding box center [507, 468] width 49 height 17
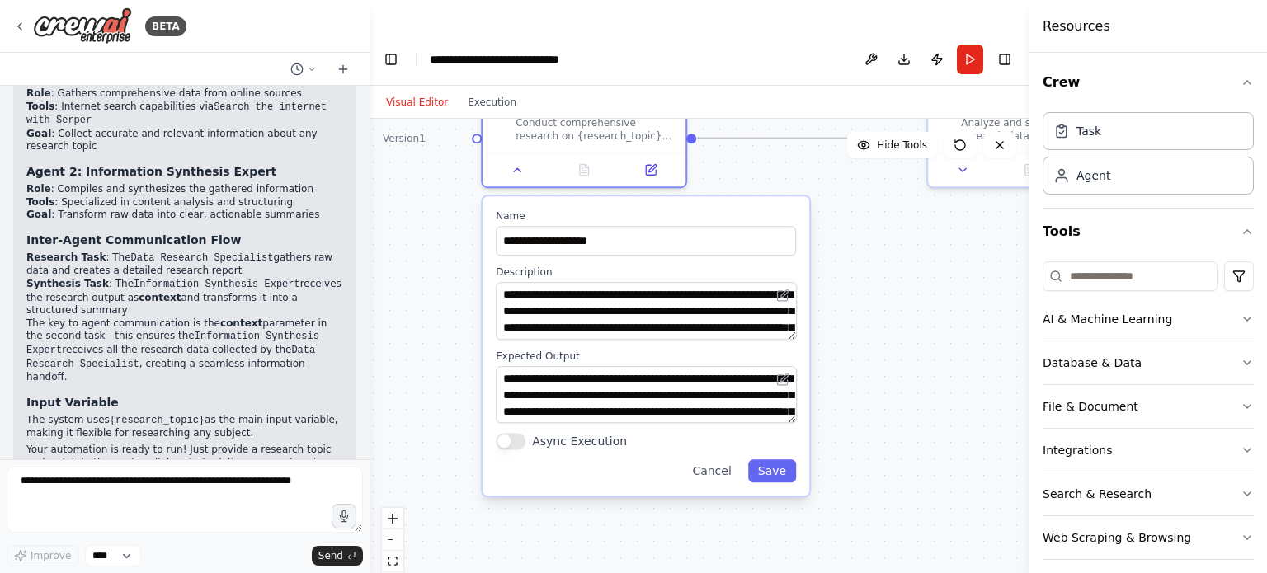
drag, startPoint x: 680, startPoint y: 442, endPoint x: 863, endPoint y: 294, distance: 235.8
click at [867, 284] on div ".deletable-edge-delete-btn { width: 20px; height: 20px; border: 0px solid #ffff…" at bounding box center [700, 363] width 660 height 488
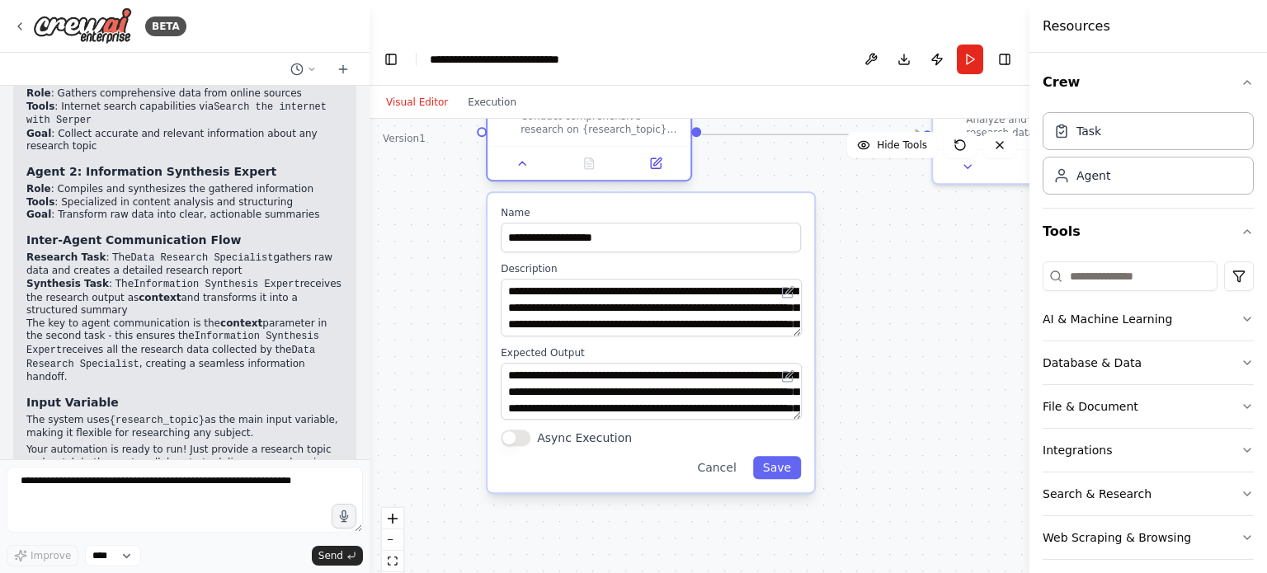
click at [656, 146] on div at bounding box center [589, 163] width 203 height 34
click at [653, 158] on icon at bounding box center [656, 163] width 10 height 10
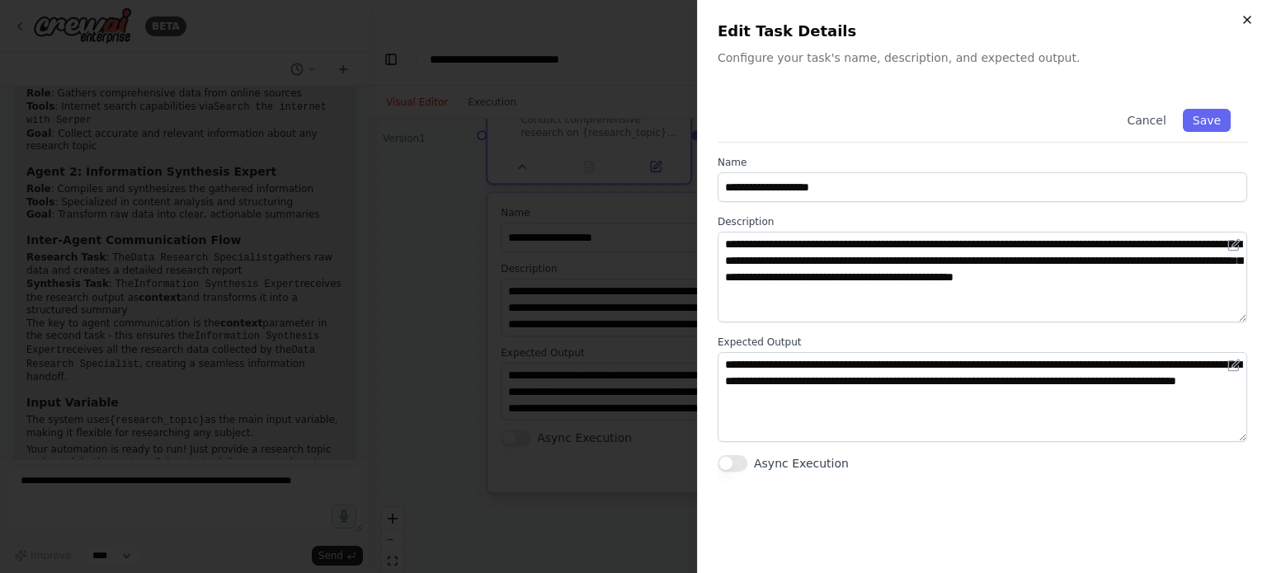
click at [1251, 21] on icon "button" at bounding box center [1247, 19] width 13 height 13
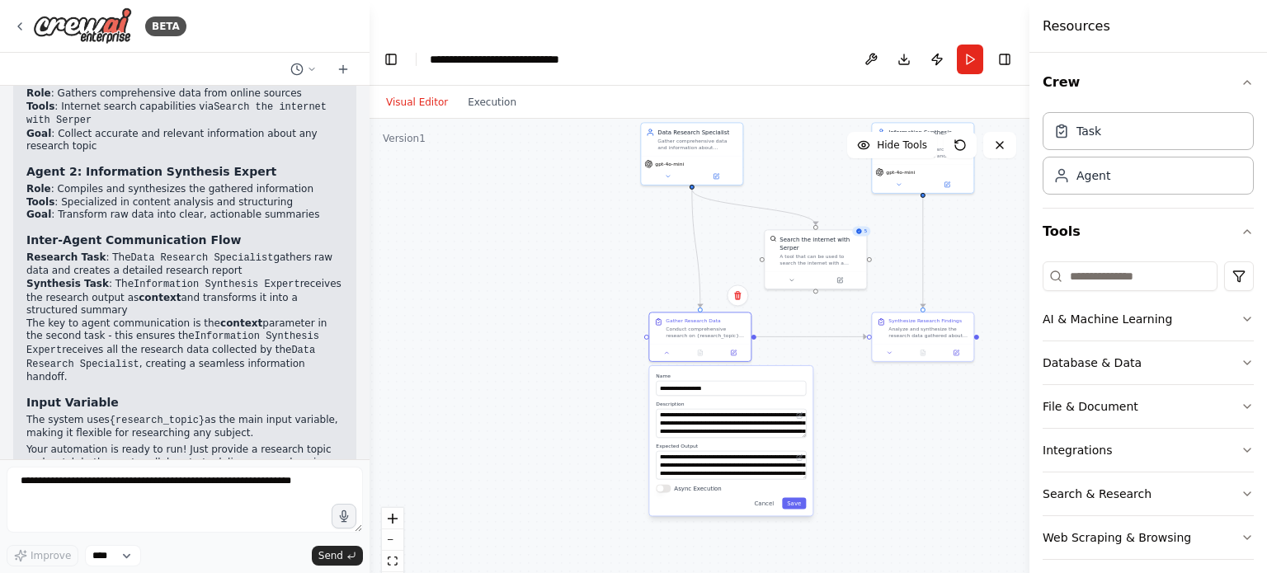
drag, startPoint x: 818, startPoint y: 126, endPoint x: 757, endPoint y: 306, distance: 190.2
click at [757, 306] on div ".deletable-edge-delete-btn { width: 20px; height: 20px; border: 0px solid #ffff…" at bounding box center [700, 363] width 660 height 488
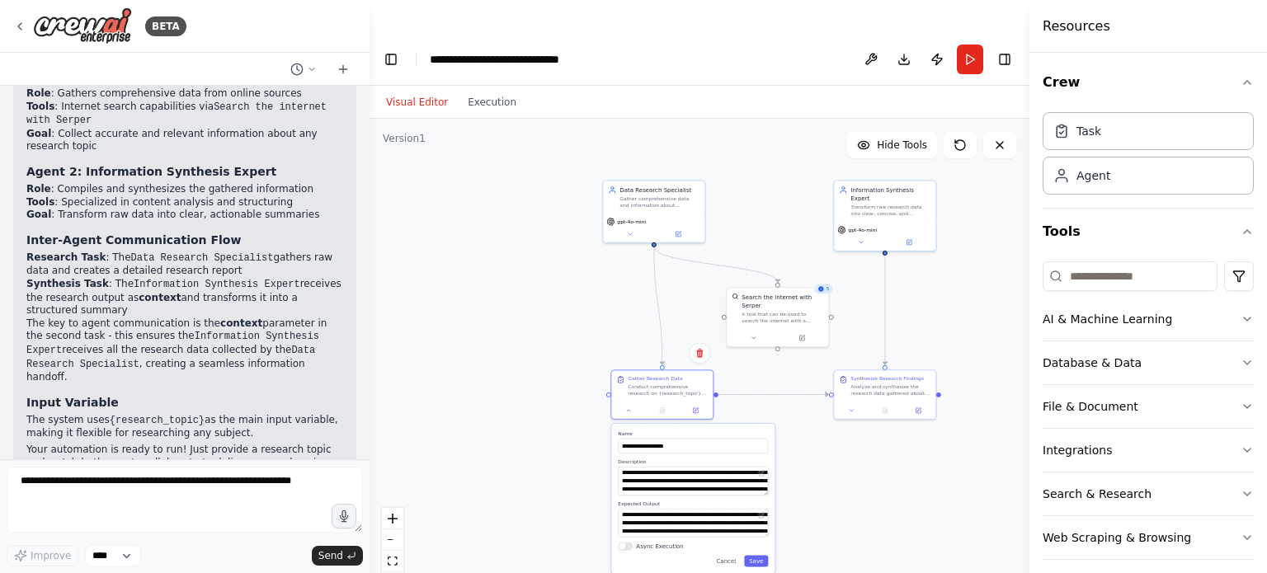
click at [759, 204] on div ".deletable-edge-delete-btn { width: 20px; height: 20px; border: 0px solid #ffff…" at bounding box center [700, 363] width 660 height 488
click at [724, 555] on button "Cancel" at bounding box center [726, 561] width 30 height 12
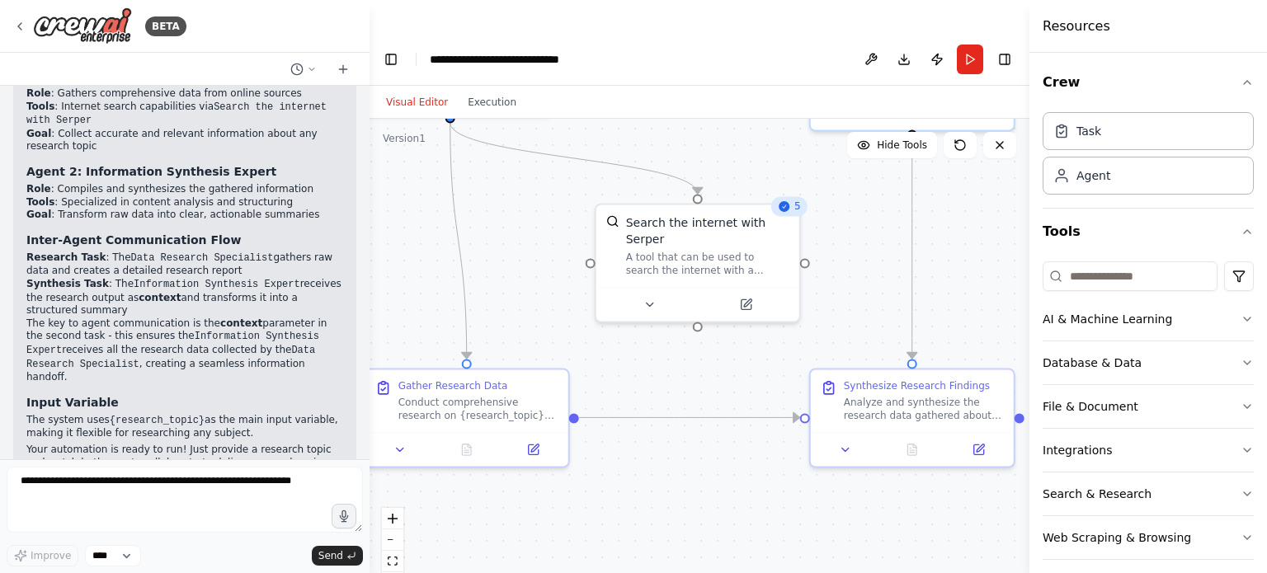
drag, startPoint x: 779, startPoint y: 285, endPoint x: 628, endPoint y: 346, distance: 162.8
click at [628, 346] on div ".deletable-edge-delete-btn { width: 20px; height: 20px; border: 0px solid #ffff…" at bounding box center [700, 363] width 660 height 488
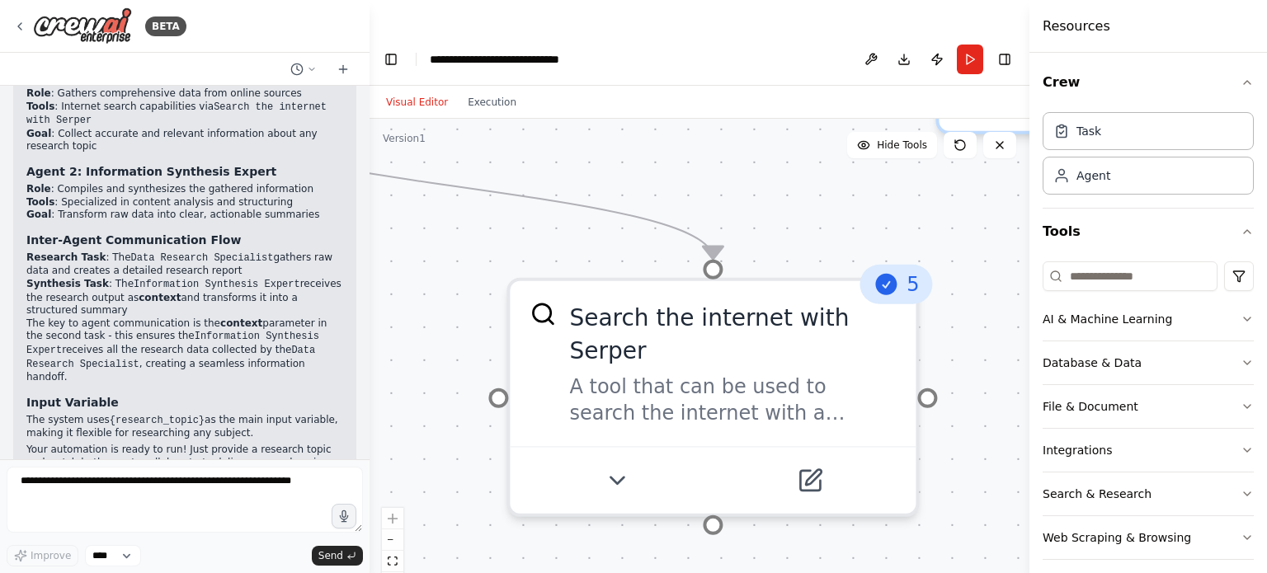
drag, startPoint x: 629, startPoint y: 312, endPoint x: 577, endPoint y: 507, distance: 202.1
click at [578, 509] on div ".deletable-edge-delete-btn { width: 20px; height: 20px; border: 0px solid #ffff…" at bounding box center [700, 363] width 660 height 488
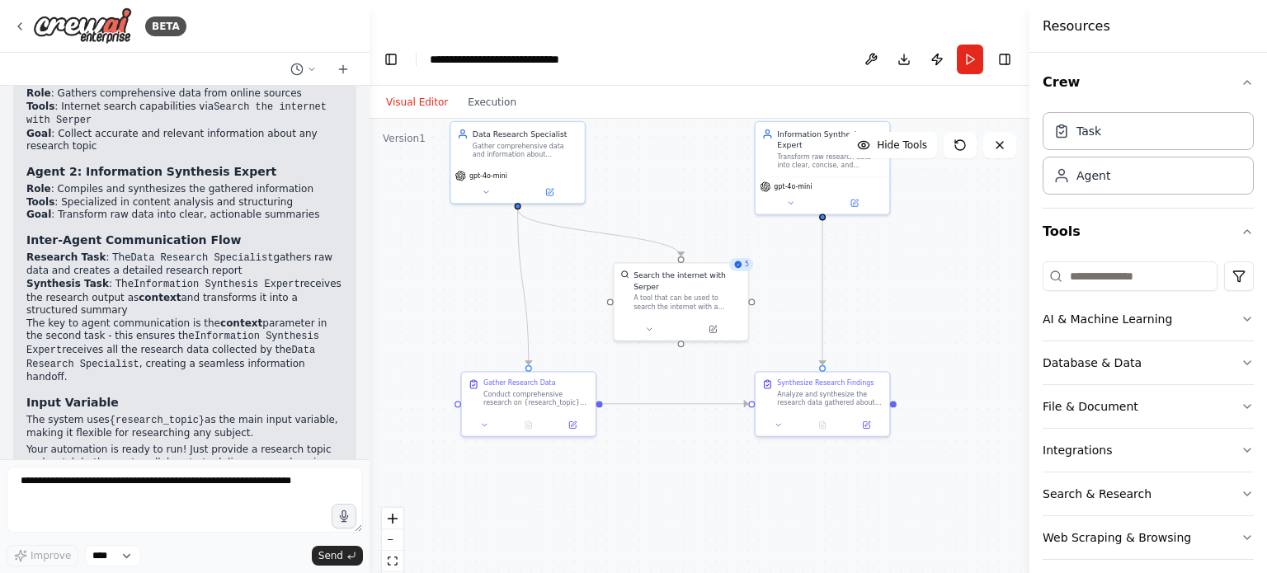
drag, startPoint x: 592, startPoint y: 229, endPoint x: 620, endPoint y: 172, distance: 63.8
click at [620, 172] on div ".deletable-edge-delete-btn { width: 20px; height: 20px; border: 0px solid #ffff…" at bounding box center [700, 363] width 660 height 488
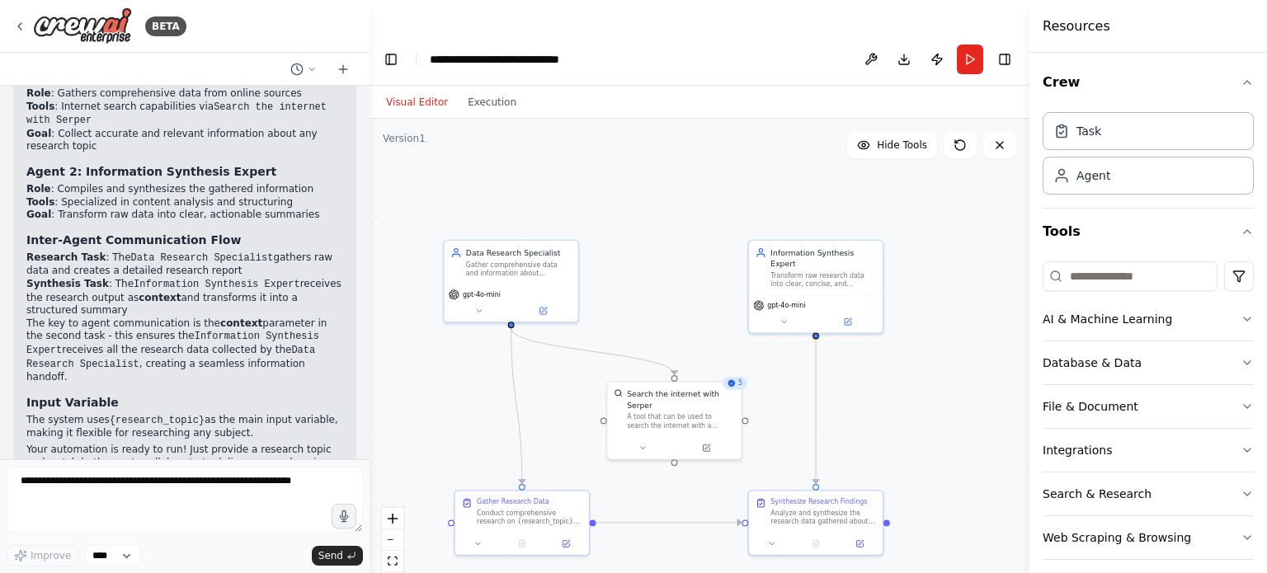
drag, startPoint x: 612, startPoint y: 304, endPoint x: 610, endPoint y: 412, distance: 108.1
click at [610, 412] on div ".deletable-edge-delete-btn { width: 20px; height: 20px; border: 0px solid #ffff…" at bounding box center [700, 363] width 660 height 488
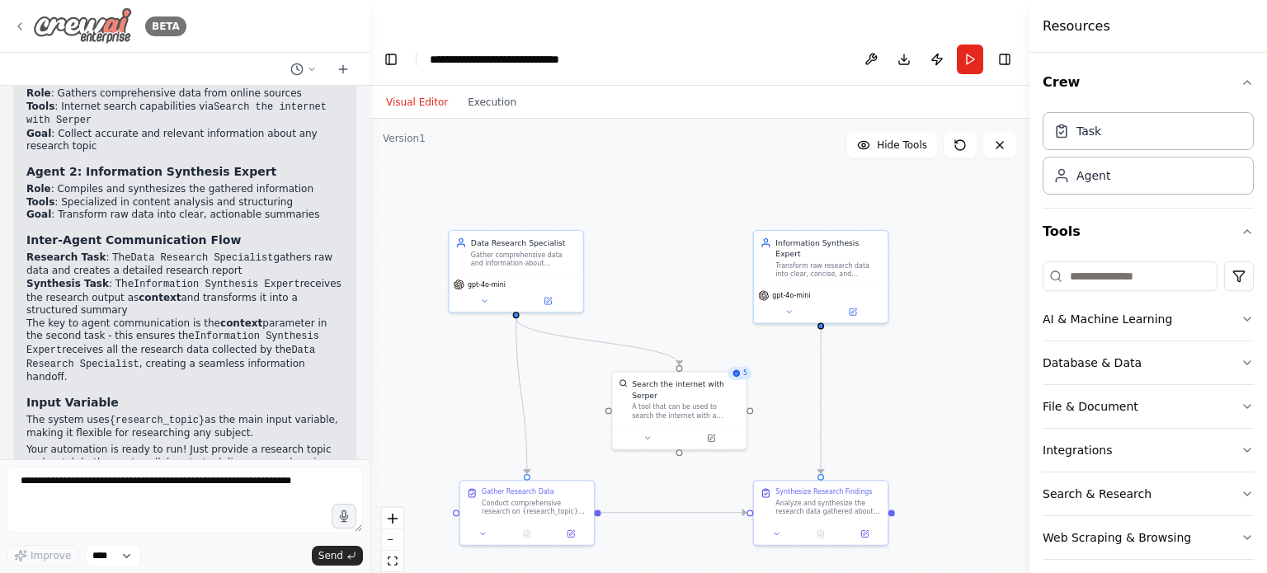
click at [20, 25] on icon at bounding box center [19, 26] width 13 height 13
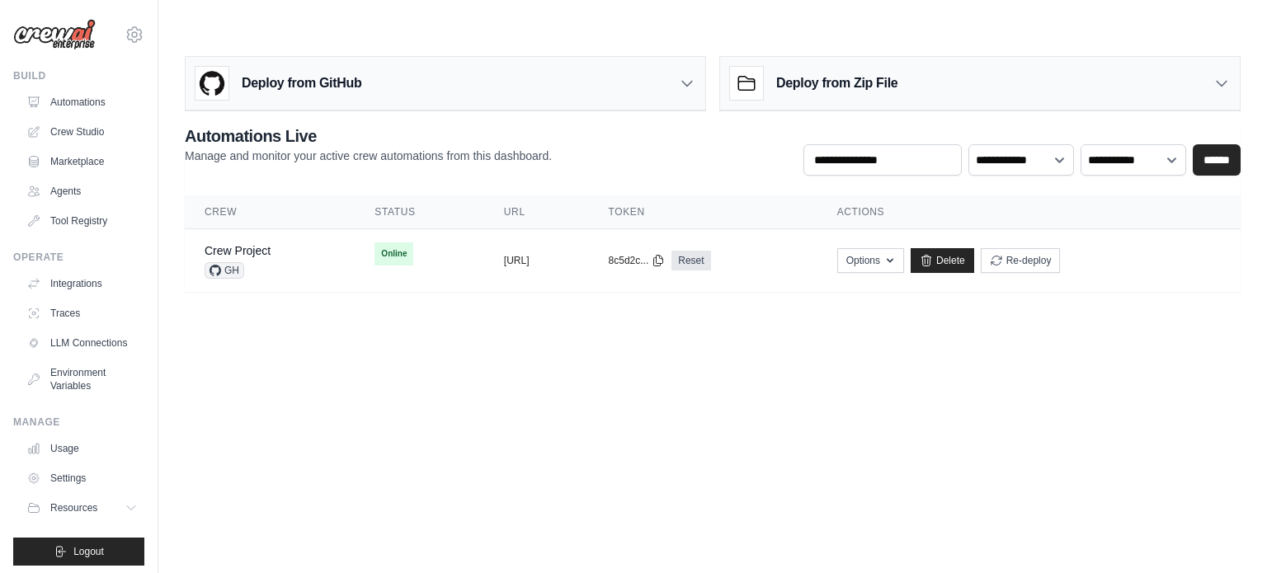
click at [65, 26] on img at bounding box center [54, 34] width 82 height 31
click at [67, 97] on link "Automations" at bounding box center [83, 102] width 125 height 26
click at [81, 130] on link "Crew Studio" at bounding box center [83, 132] width 125 height 26
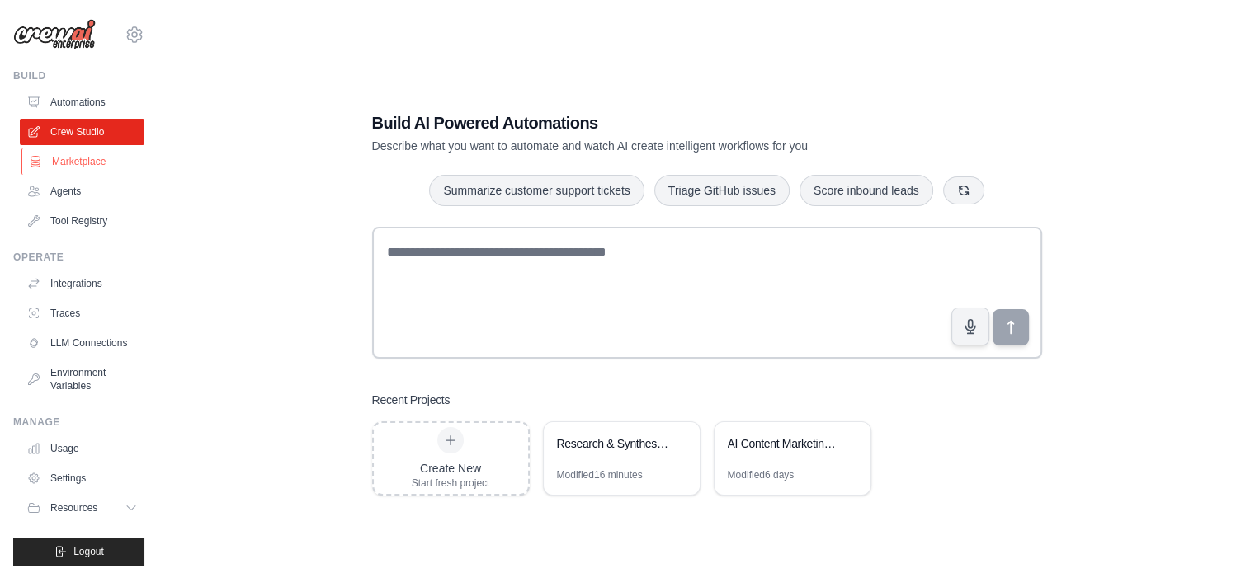
click at [68, 162] on link "Marketplace" at bounding box center [83, 161] width 125 height 26
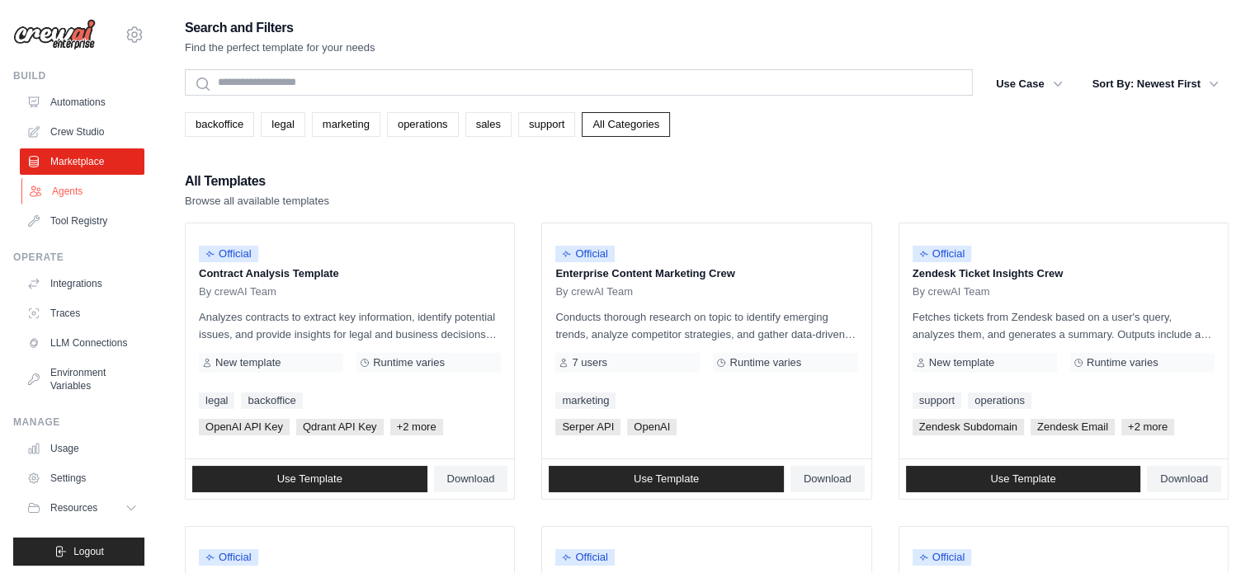
click at [71, 200] on link "Agents" at bounding box center [83, 191] width 125 height 26
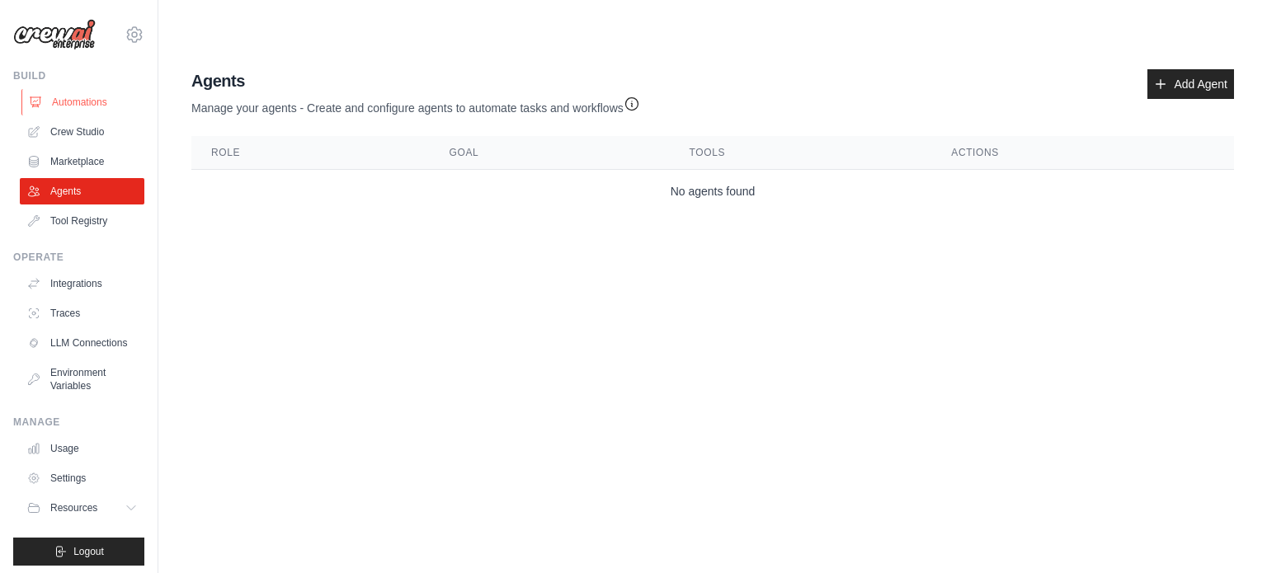
click at [87, 103] on link "Automations" at bounding box center [83, 102] width 125 height 26
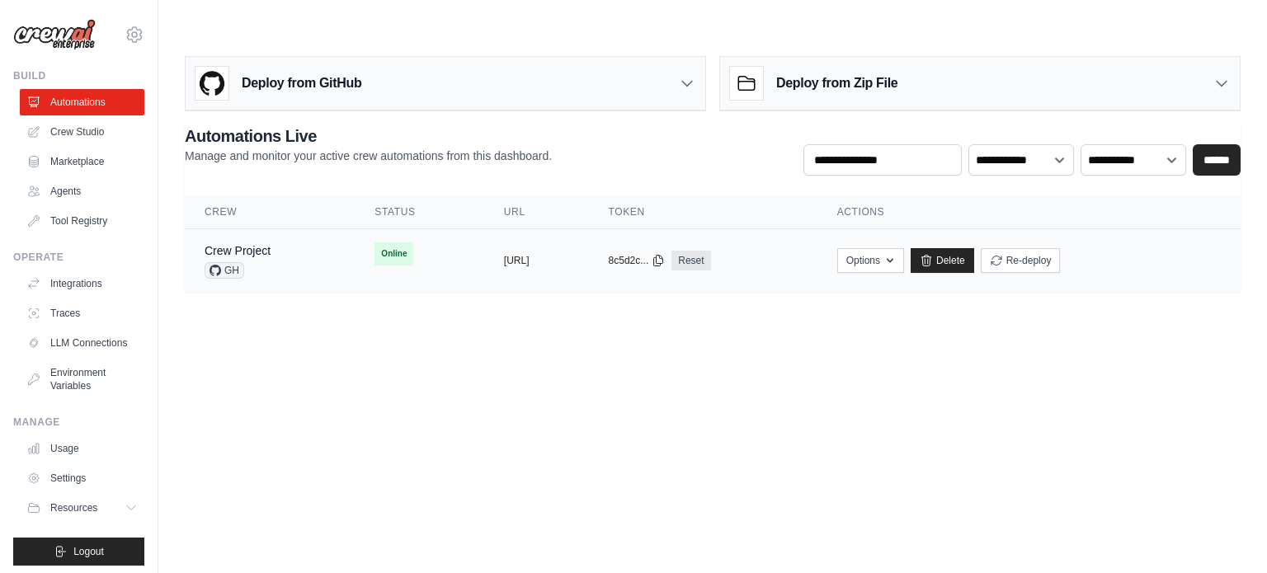
click at [293, 243] on div "Crew Project GH" at bounding box center [270, 261] width 130 height 36
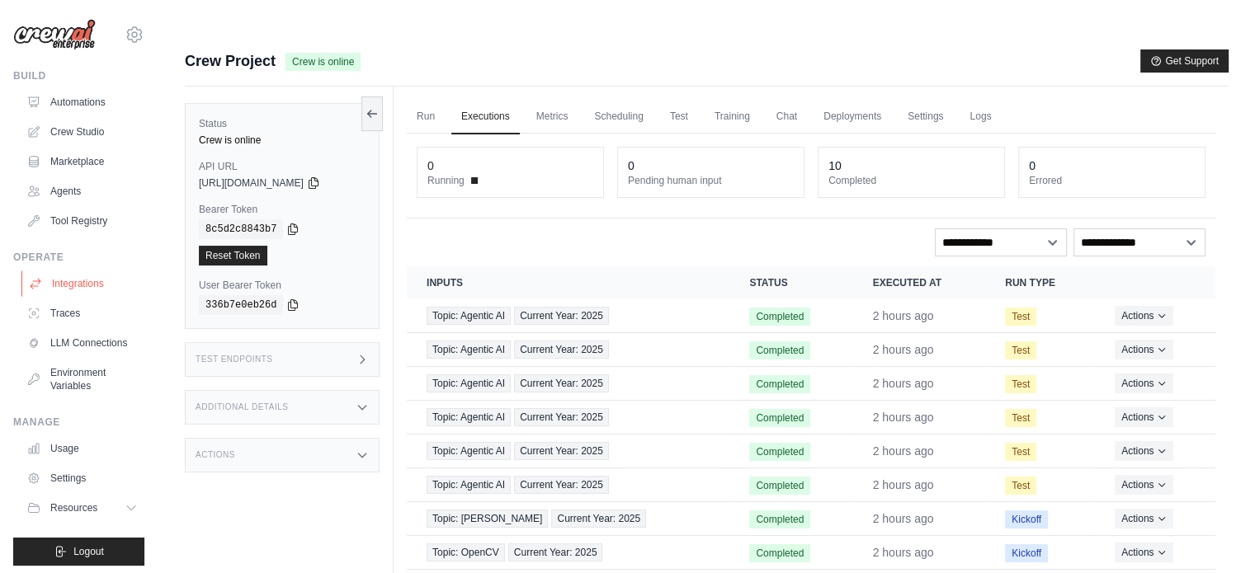
click at [89, 290] on link "Integrations" at bounding box center [83, 284] width 125 height 26
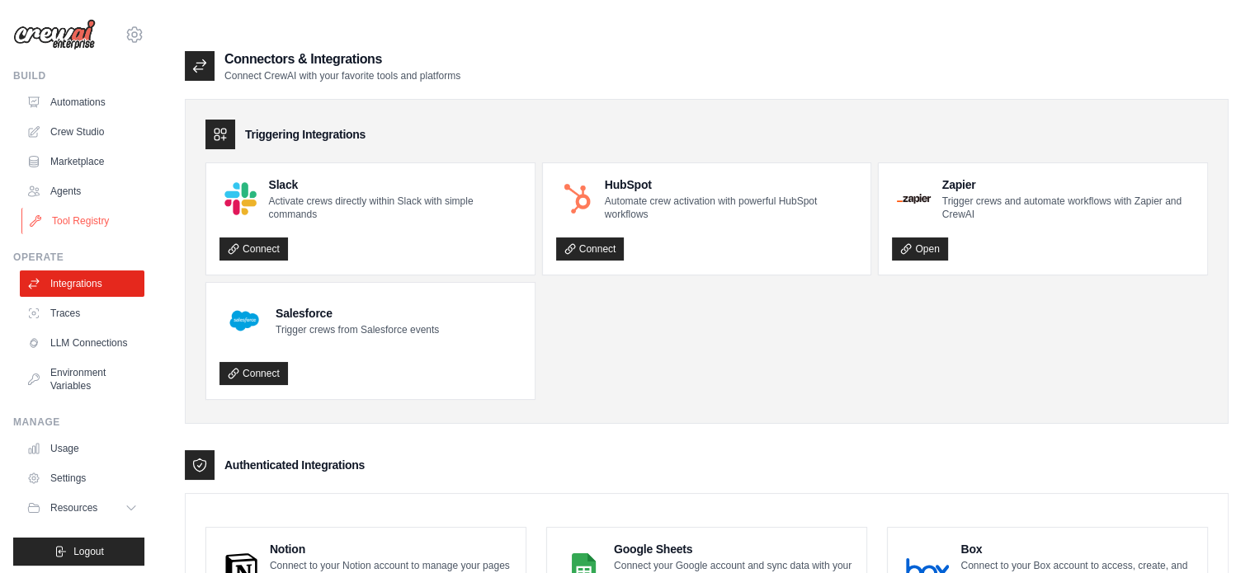
click at [87, 227] on link "Tool Registry" at bounding box center [83, 221] width 125 height 26
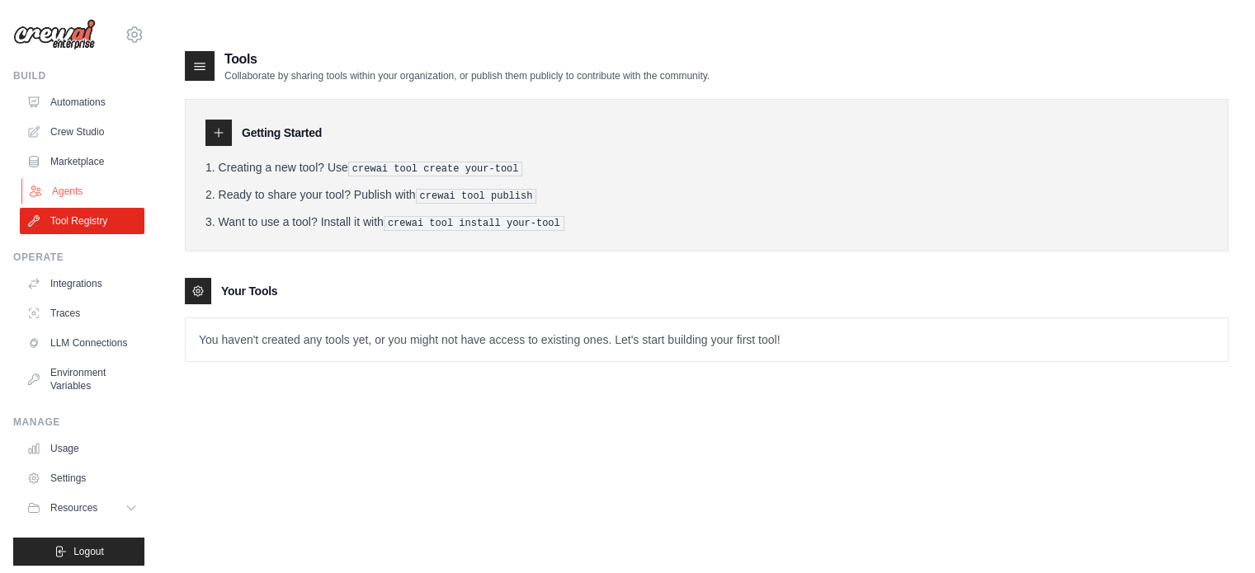
click at [92, 190] on link "Agents" at bounding box center [83, 191] width 125 height 26
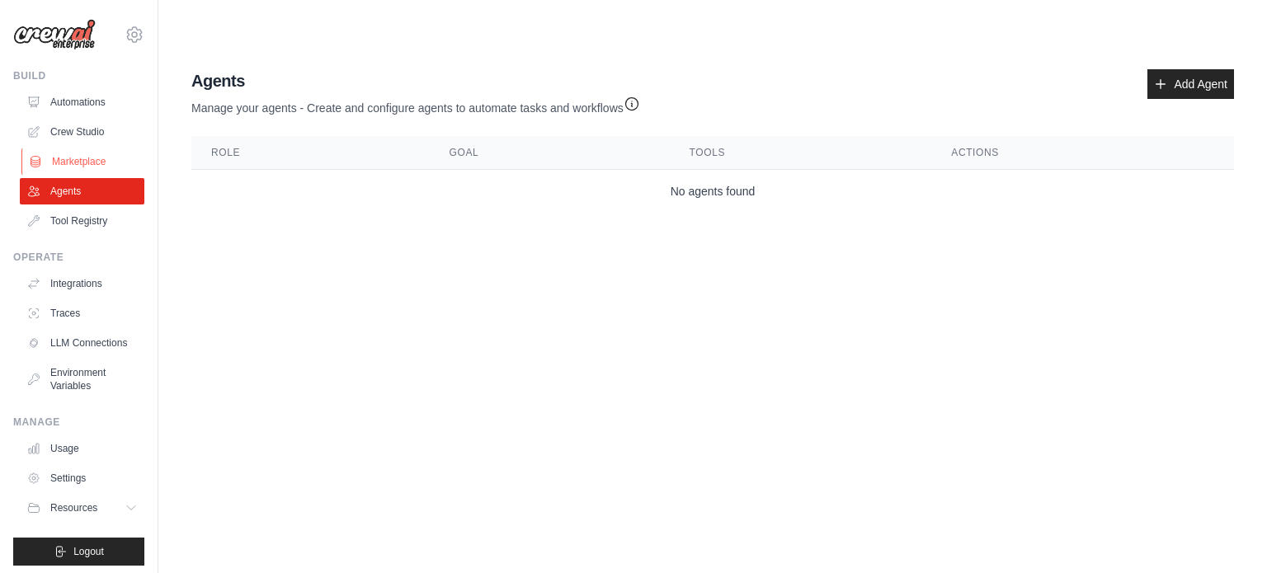
click at [84, 157] on link "Marketplace" at bounding box center [83, 161] width 125 height 26
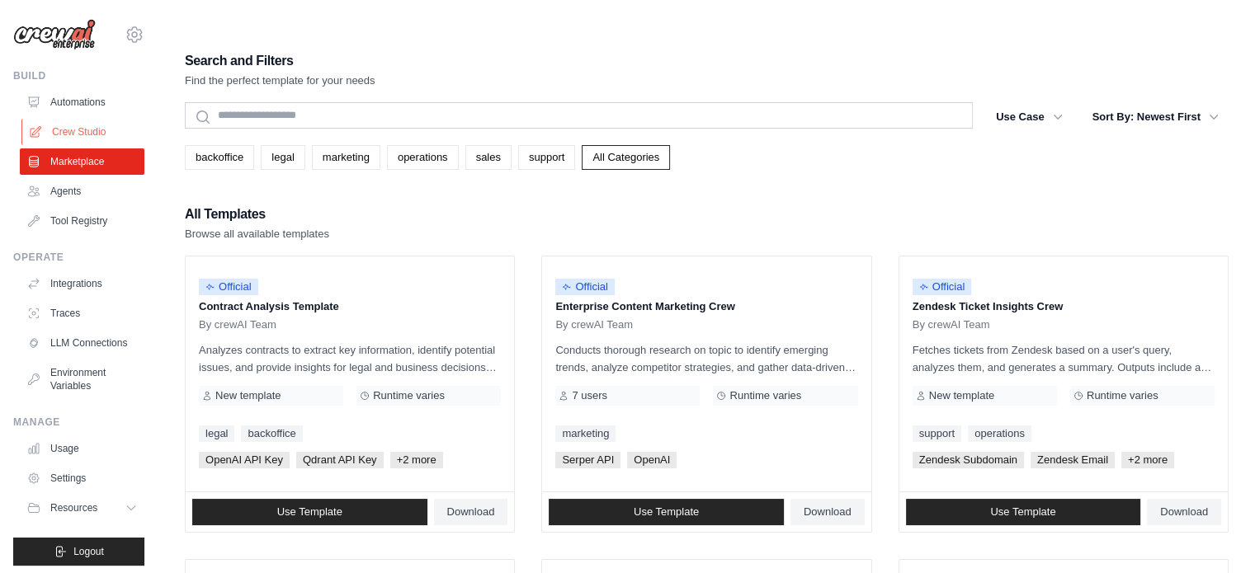
click at [92, 127] on link "Crew Studio" at bounding box center [83, 132] width 125 height 26
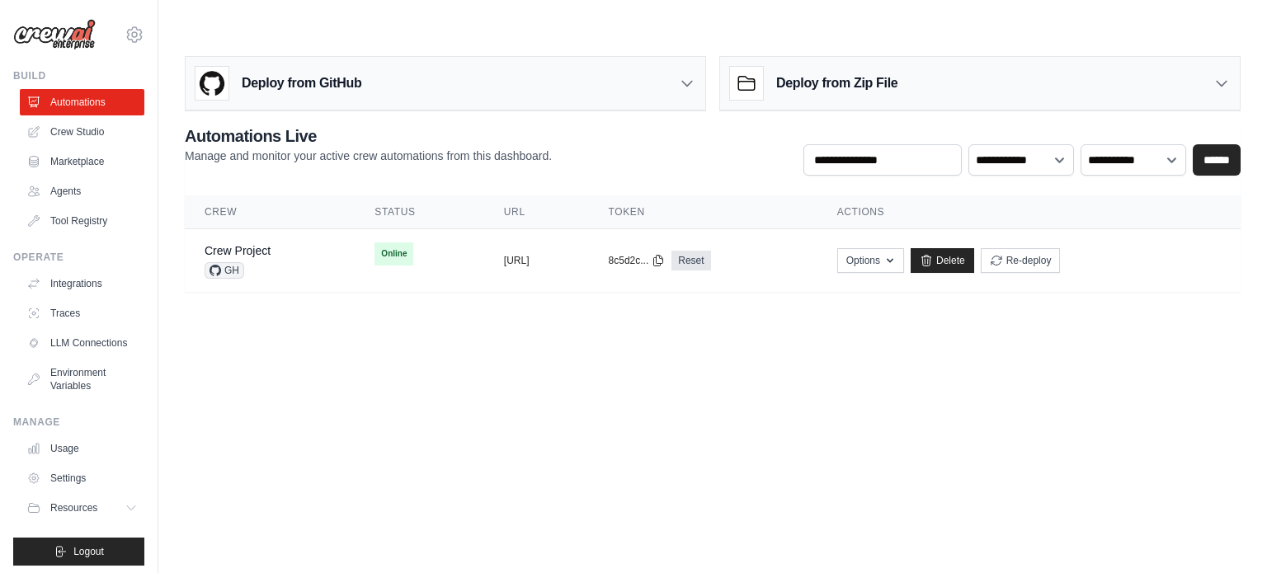
click at [686, 75] on icon at bounding box center [687, 83] width 16 height 16
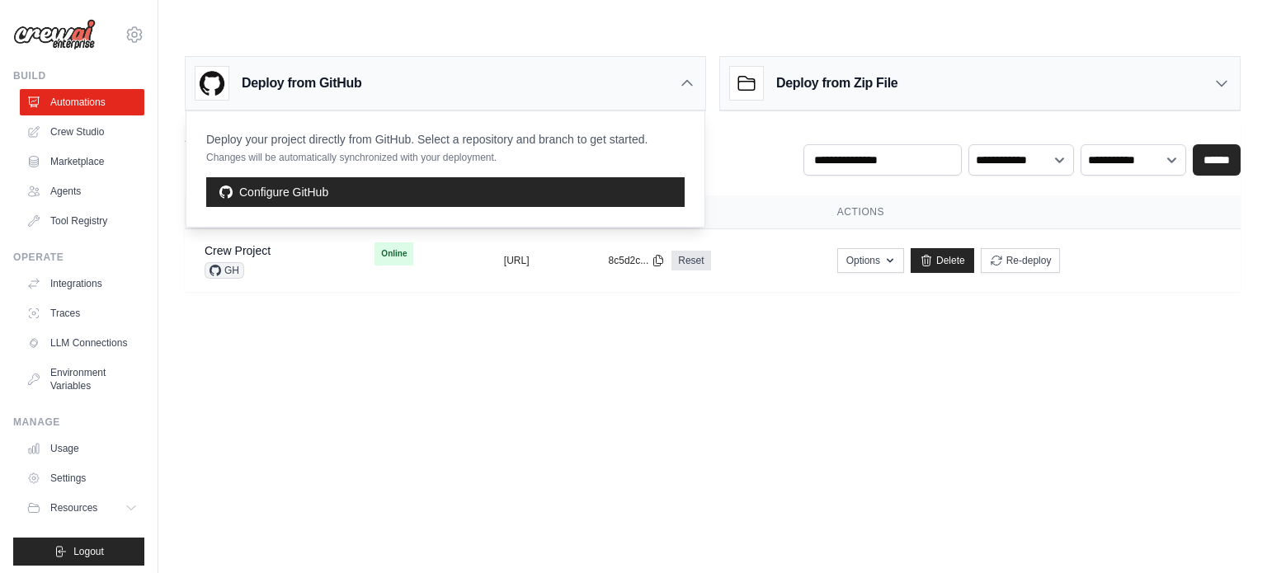
click at [686, 75] on icon at bounding box center [687, 83] width 16 height 16
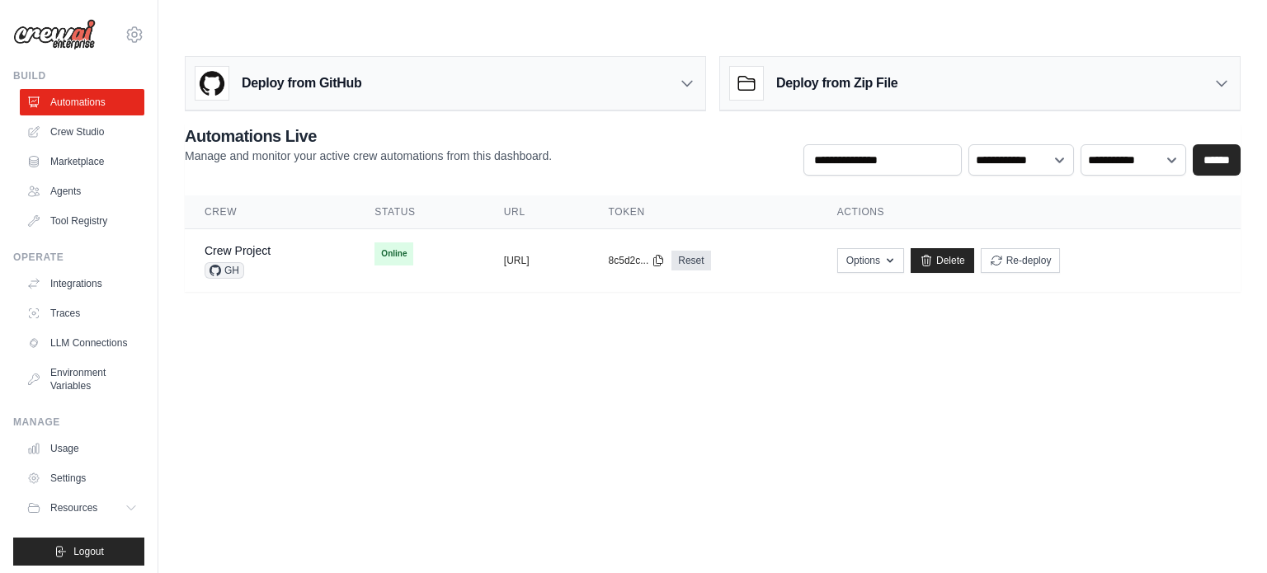
click at [1224, 75] on icon at bounding box center [1222, 83] width 16 height 16
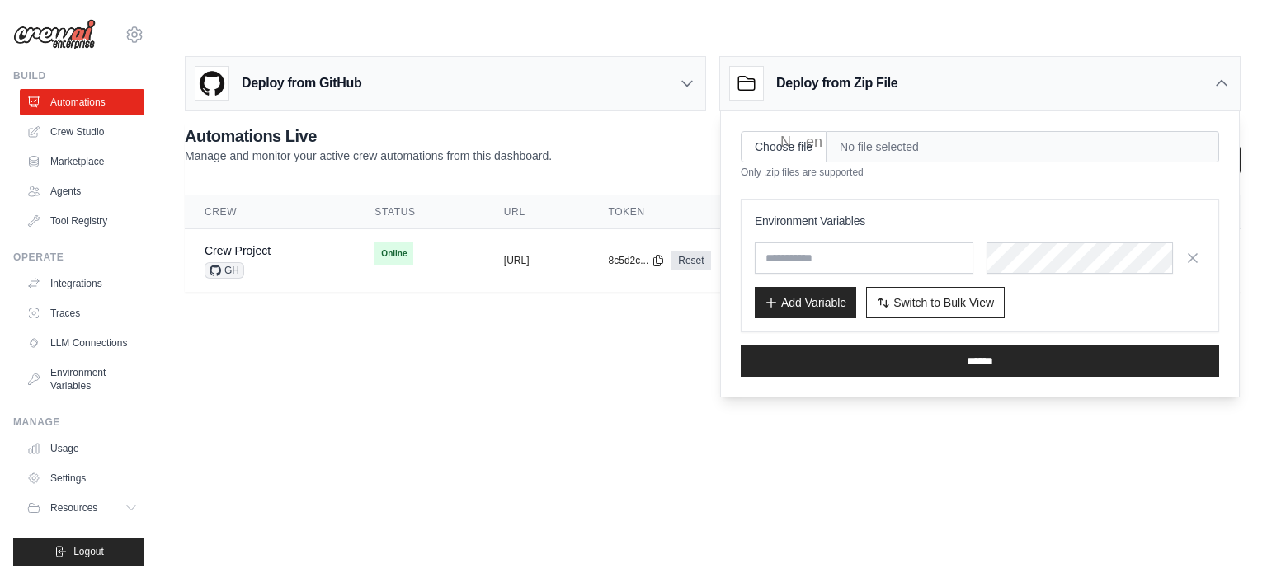
click at [1219, 81] on icon at bounding box center [1222, 83] width 10 height 5
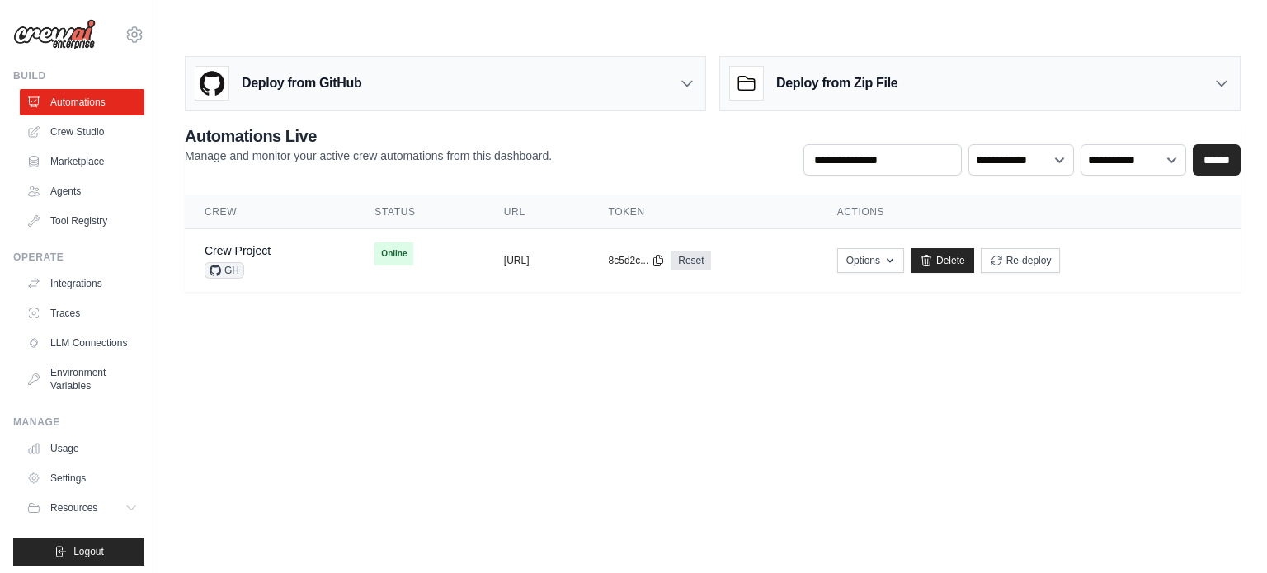
click at [72, 32] on img at bounding box center [54, 34] width 82 height 31
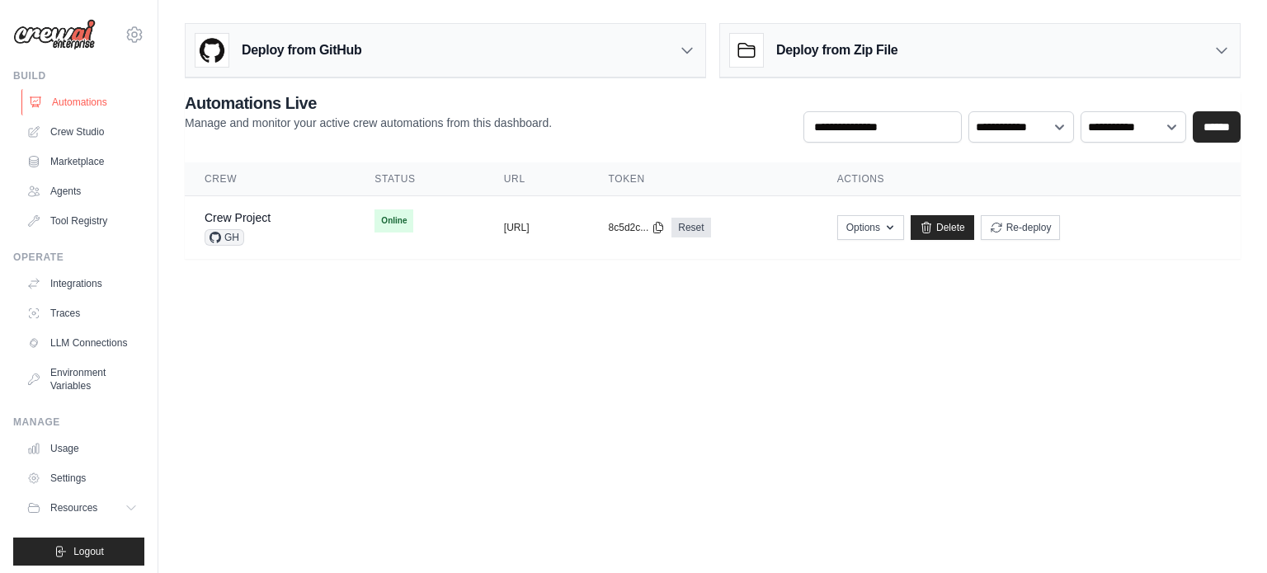
click at [81, 98] on link "Automations" at bounding box center [83, 102] width 125 height 26
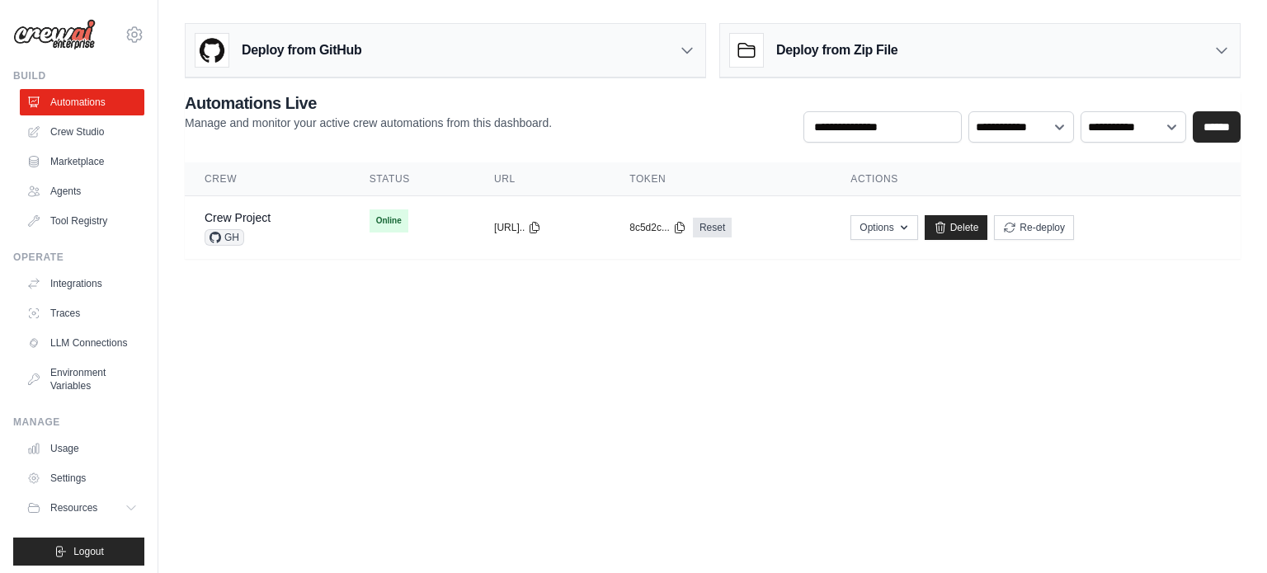
click at [75, 35] on img at bounding box center [54, 34] width 82 height 31
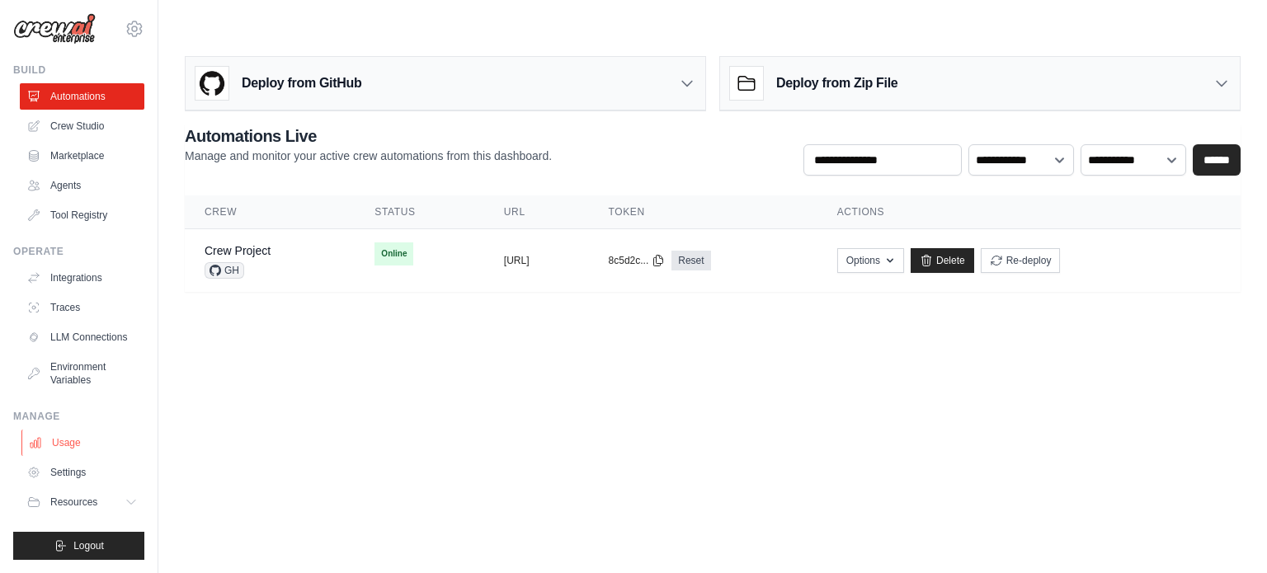
scroll to position [18, 0]
click at [126, 502] on icon at bounding box center [132, 502] width 13 height 13
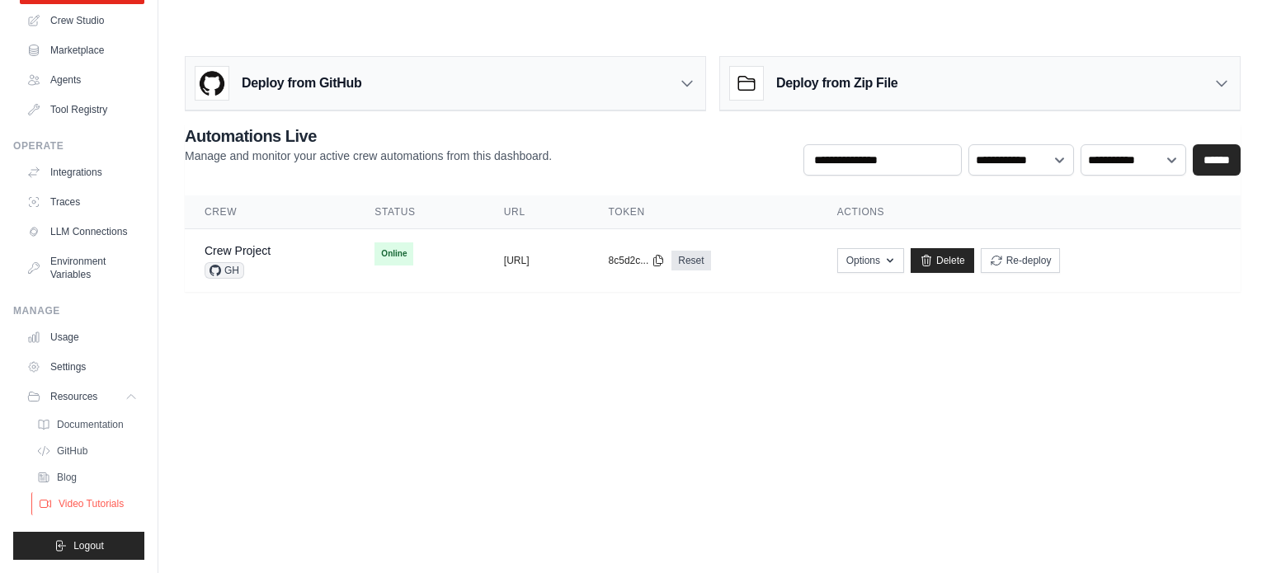
scroll to position [137, 0]
click at [85, 418] on span "Documentation" at bounding box center [92, 424] width 67 height 13
